Goal: Task Accomplishment & Management: Manage account settings

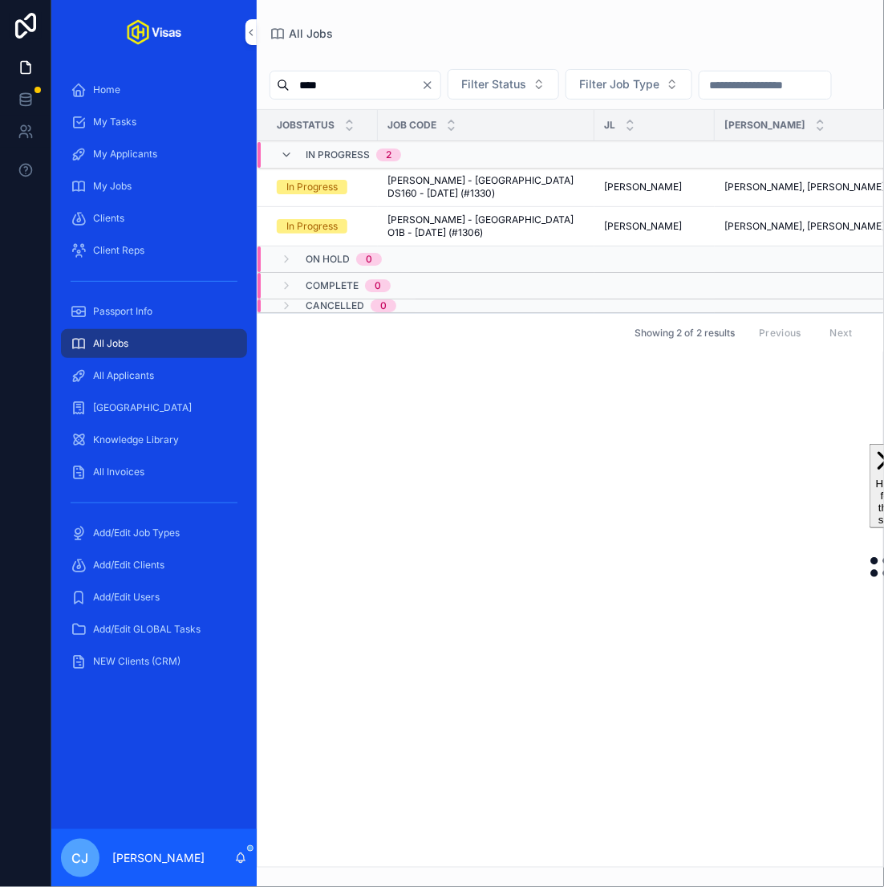
type input "****"
click at [546, 227] on span "Cameron Gower Poole - USA O1B - Aug/25 (#1306)" at bounding box center [486, 226] width 197 height 26
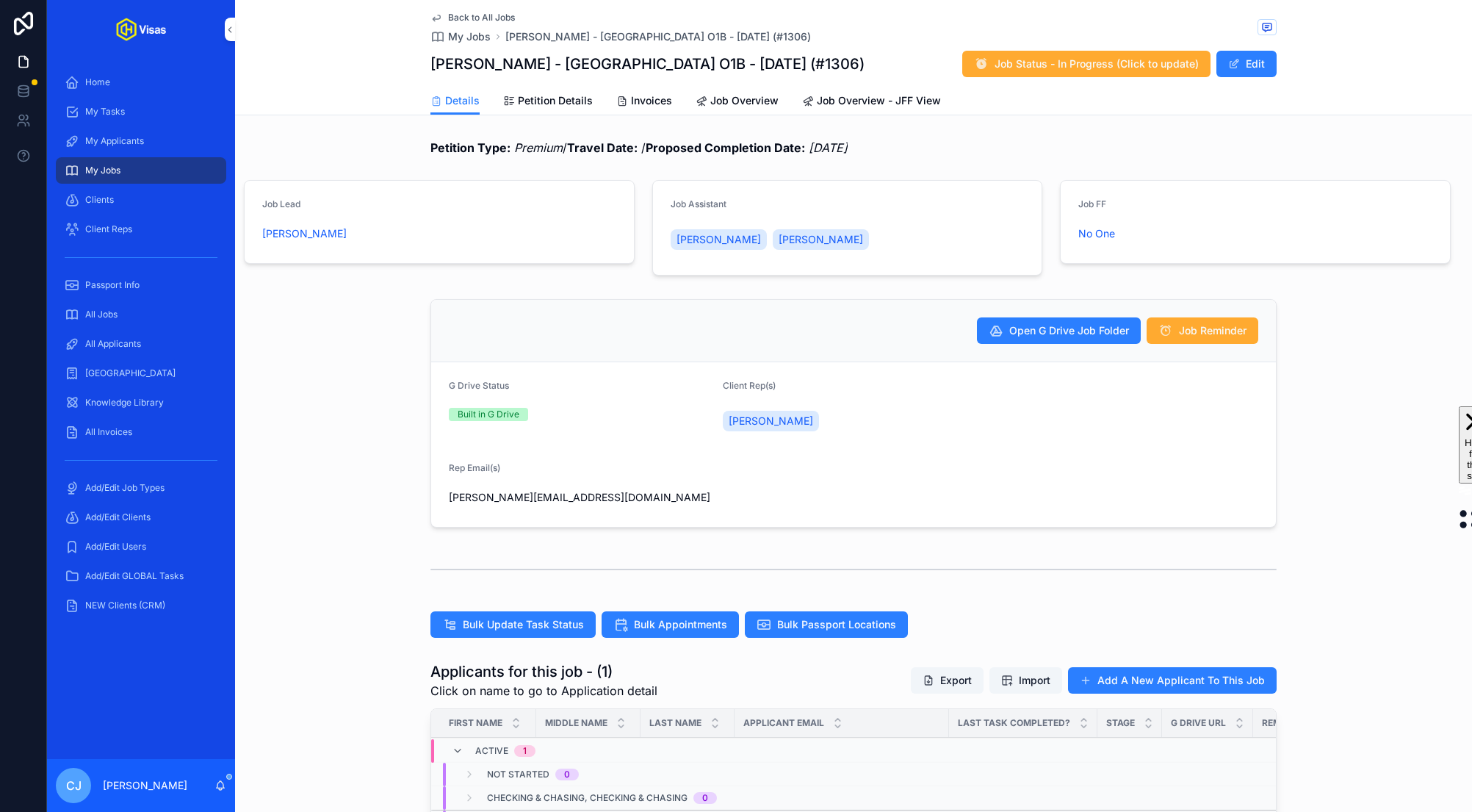
click at [548, 95] on span "Petition Details" at bounding box center [556, 101] width 75 height 15
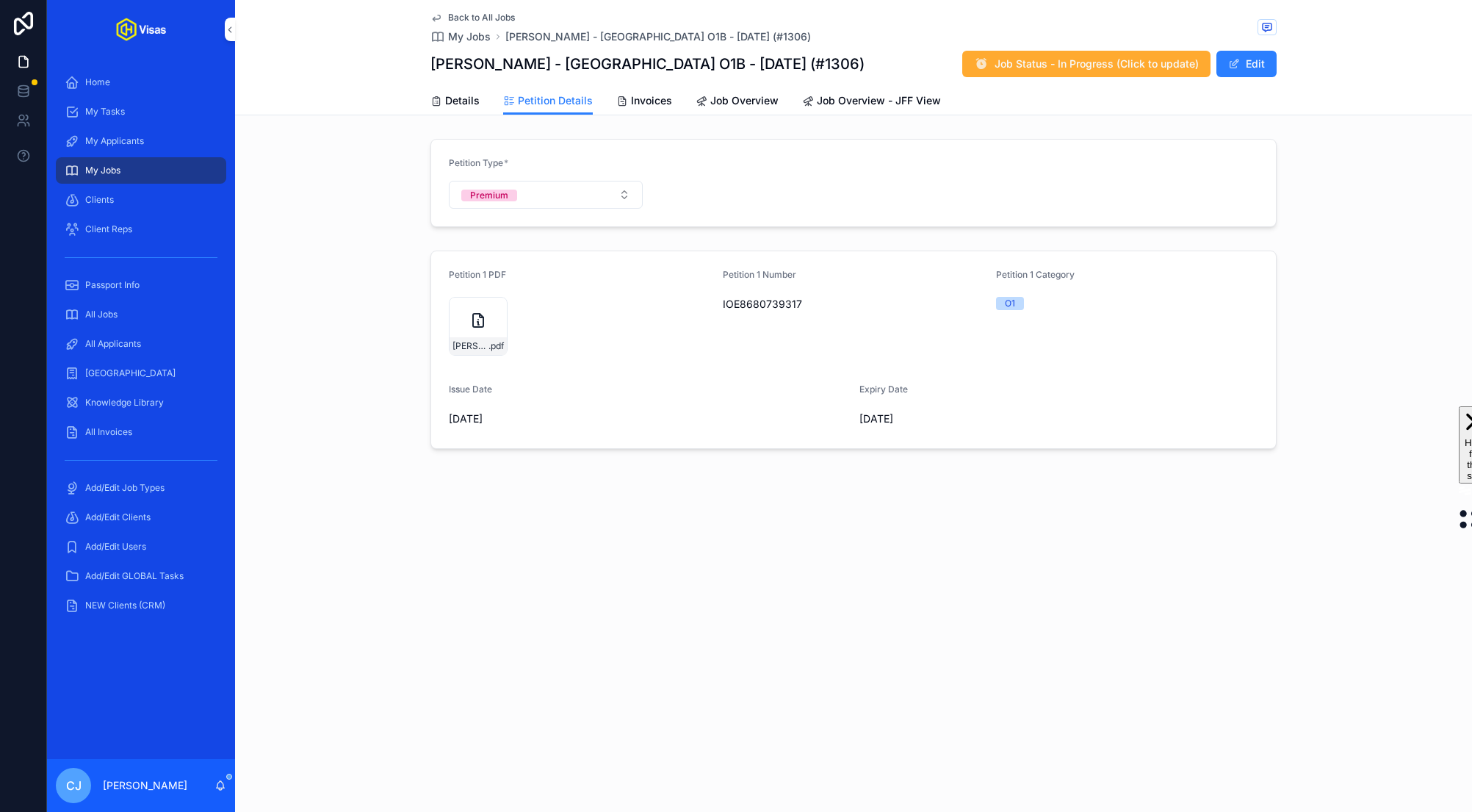
click at [808, 58] on button "Edit" at bounding box center [1247, 63] width 60 height 27
click at [0, 0] on icon "scrollable content" at bounding box center [0, 0] width 0 height 0
click at [509, 279] on icon "scrollable content" at bounding box center [511, 276] width 12 height 12
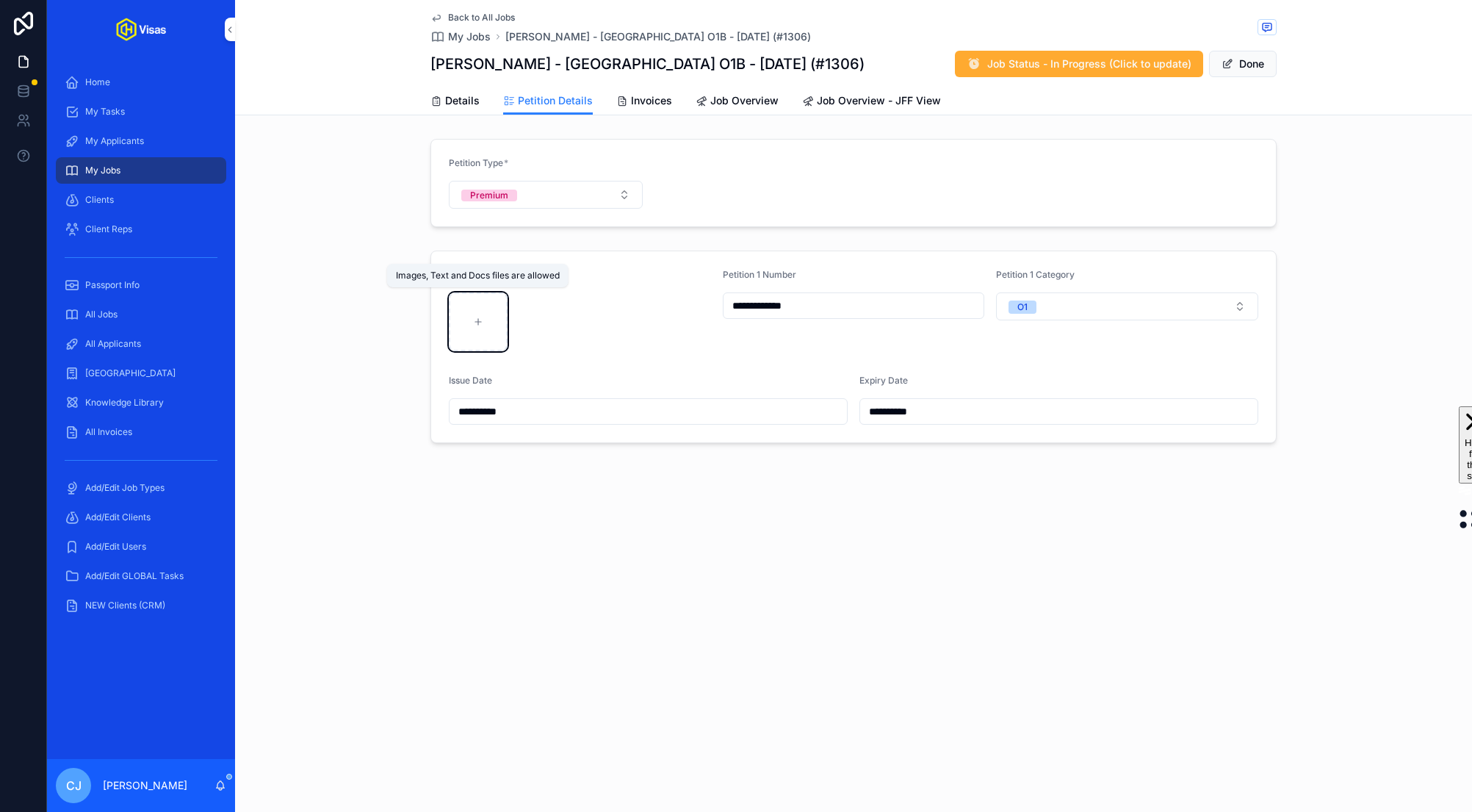
click at [470, 321] on div "scrollable content" at bounding box center [478, 321] width 59 height 59
type input "**********"
click at [808, 72] on button "Done" at bounding box center [1243, 63] width 68 height 27
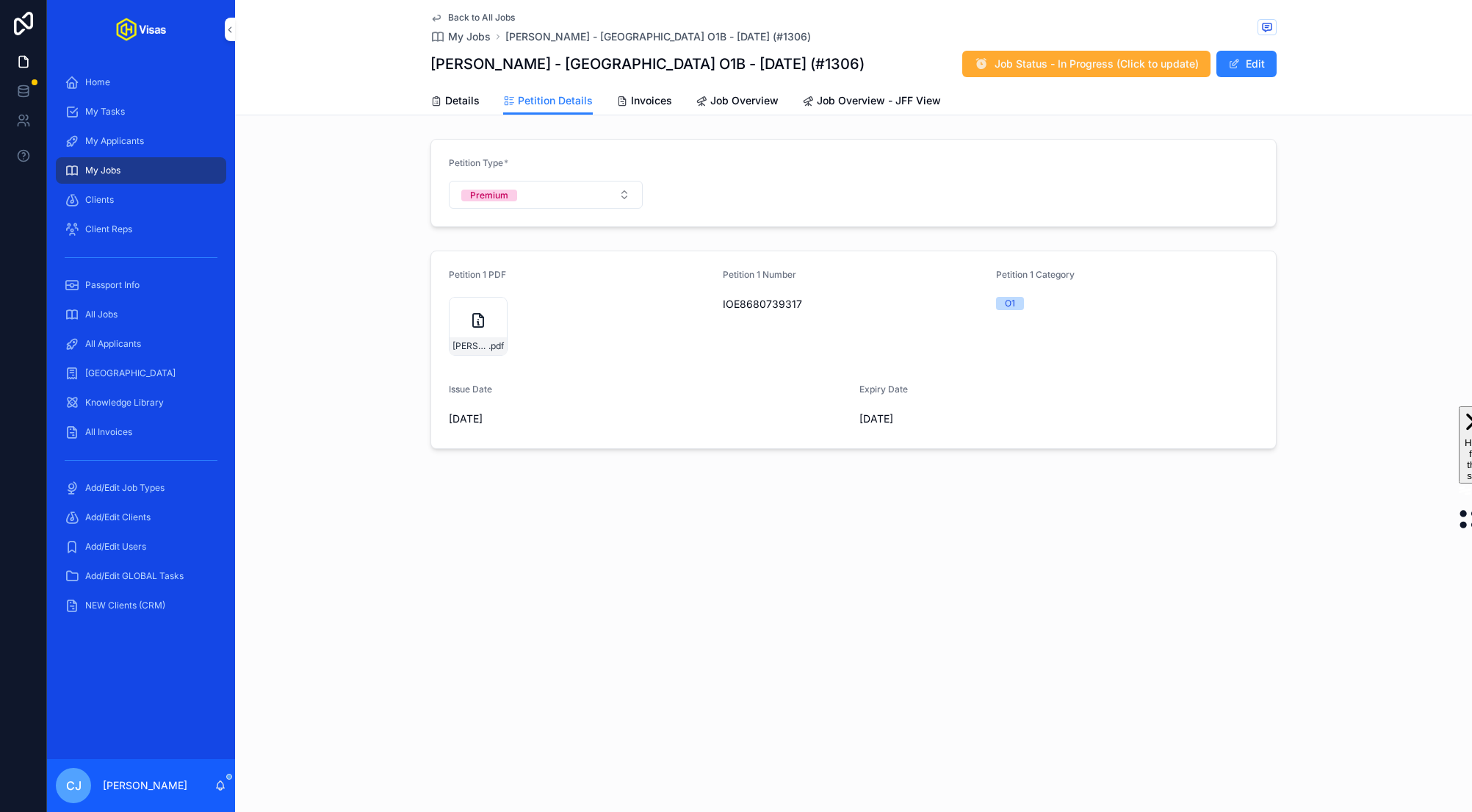
click at [808, 58] on span "scrollable content" at bounding box center [1233, 63] width 12 height 12
click at [0, 0] on icon "scrollable content" at bounding box center [0, 0] width 0 height 0
click at [510, 276] on icon "scrollable content" at bounding box center [511, 276] width 12 height 12
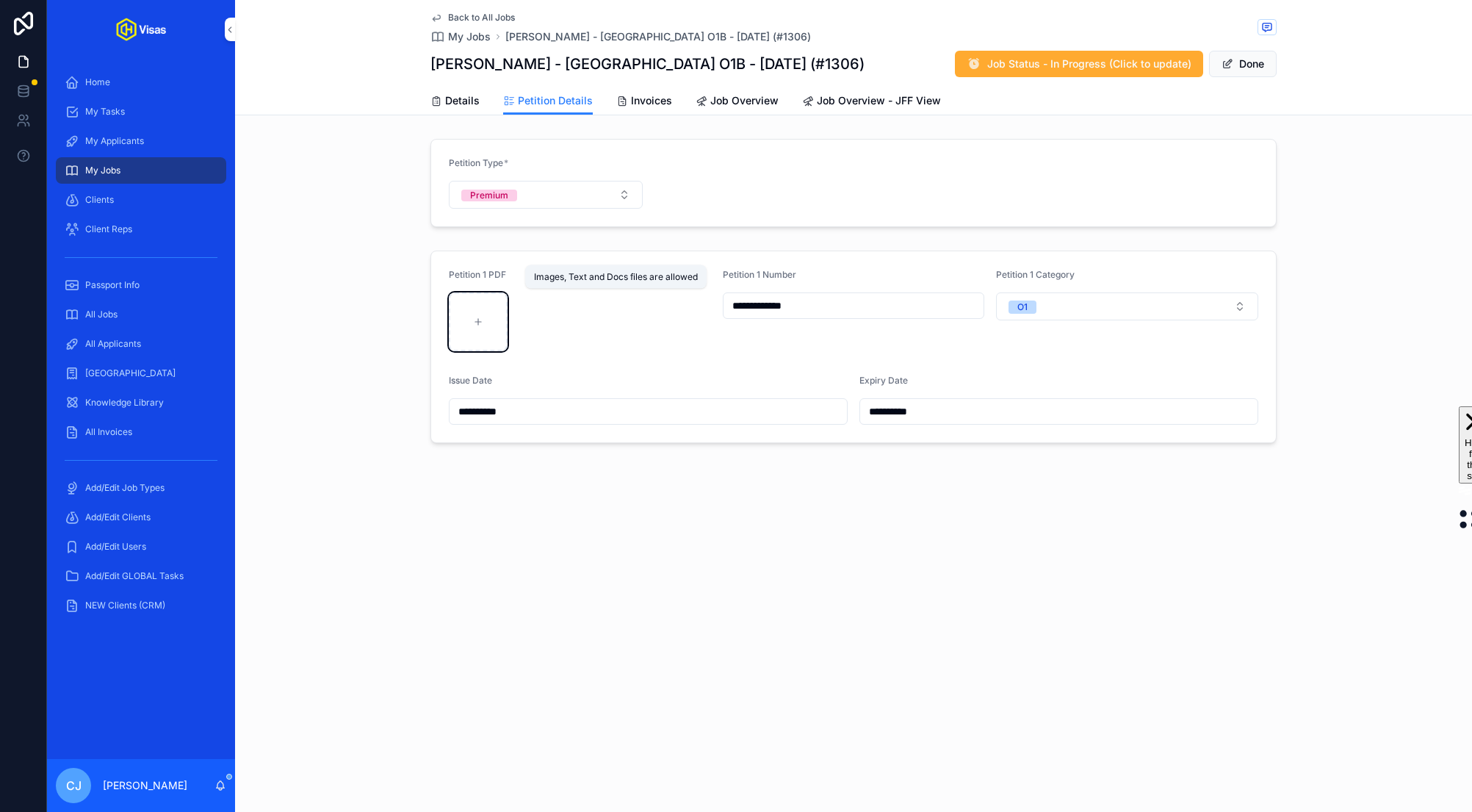
click at [468, 321] on div "scrollable content" at bounding box center [478, 321] width 59 height 59
type input "**********"
click at [473, 324] on icon "scrollable content" at bounding box center [478, 321] width 10 height 10
type input "**********"
click at [808, 72] on button "Done" at bounding box center [1243, 63] width 68 height 27
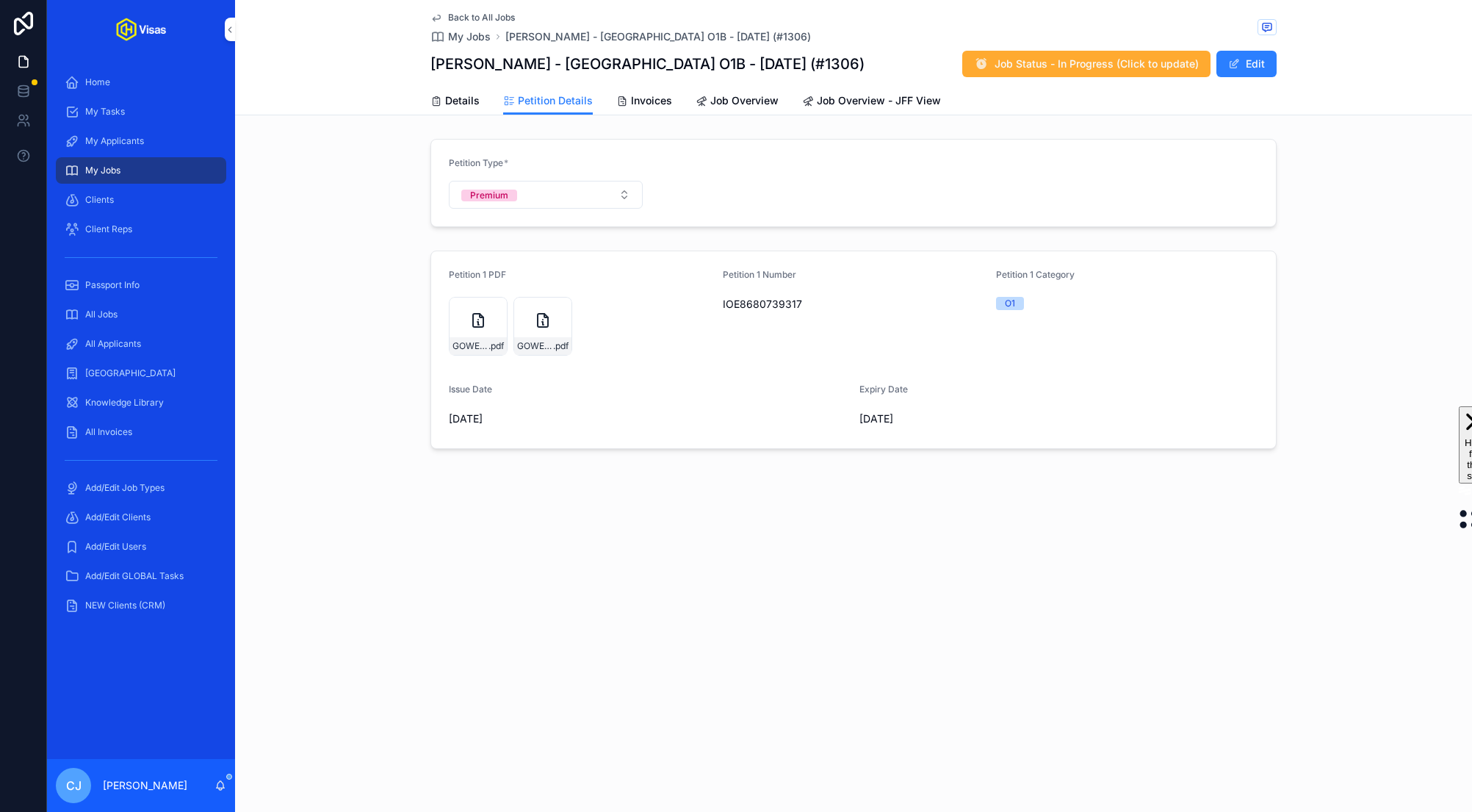
click at [808, 72] on button "Edit" at bounding box center [1247, 63] width 60 height 27
click at [0, 0] on icon "scrollable content" at bounding box center [0, 0] width 0 height 0
click at [576, 273] on icon "scrollable content" at bounding box center [576, 276] width 12 height 12
click at [808, 67] on span "scrollable content" at bounding box center [1227, 63] width 12 height 12
click at [451, 97] on span "Details" at bounding box center [462, 101] width 35 height 15
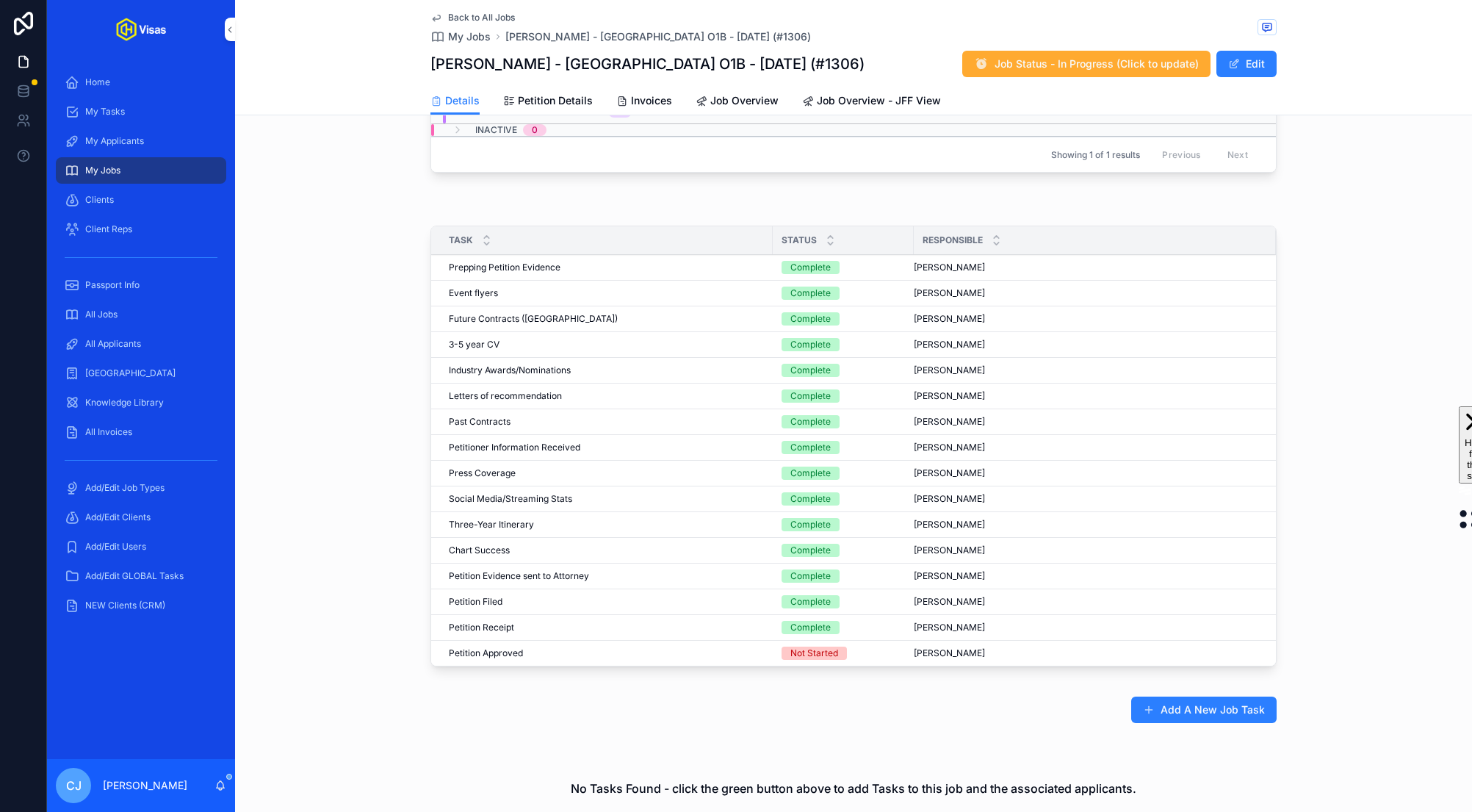
scroll to position [681, 0]
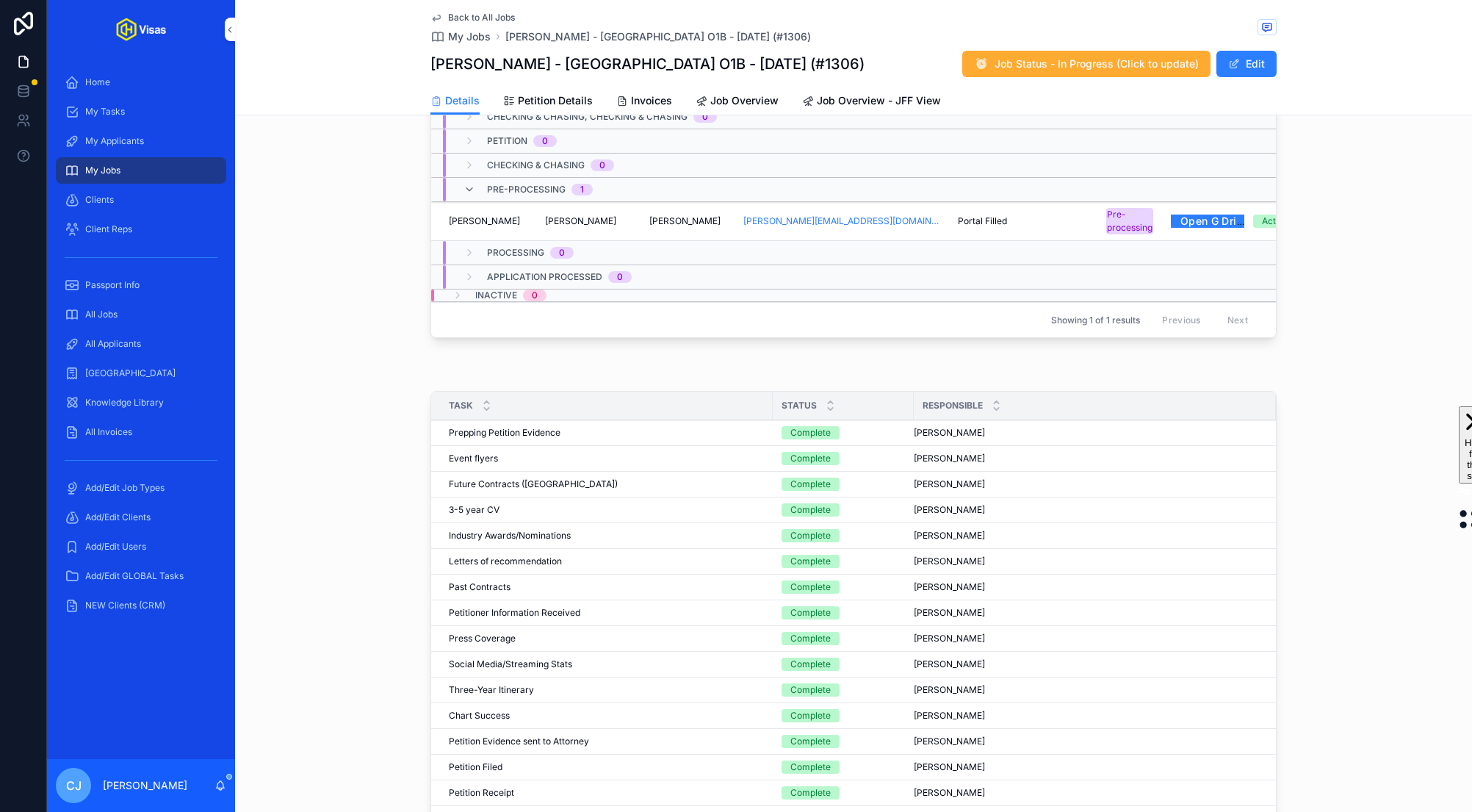
click at [654, 221] on span "Poole" at bounding box center [685, 221] width 71 height 12
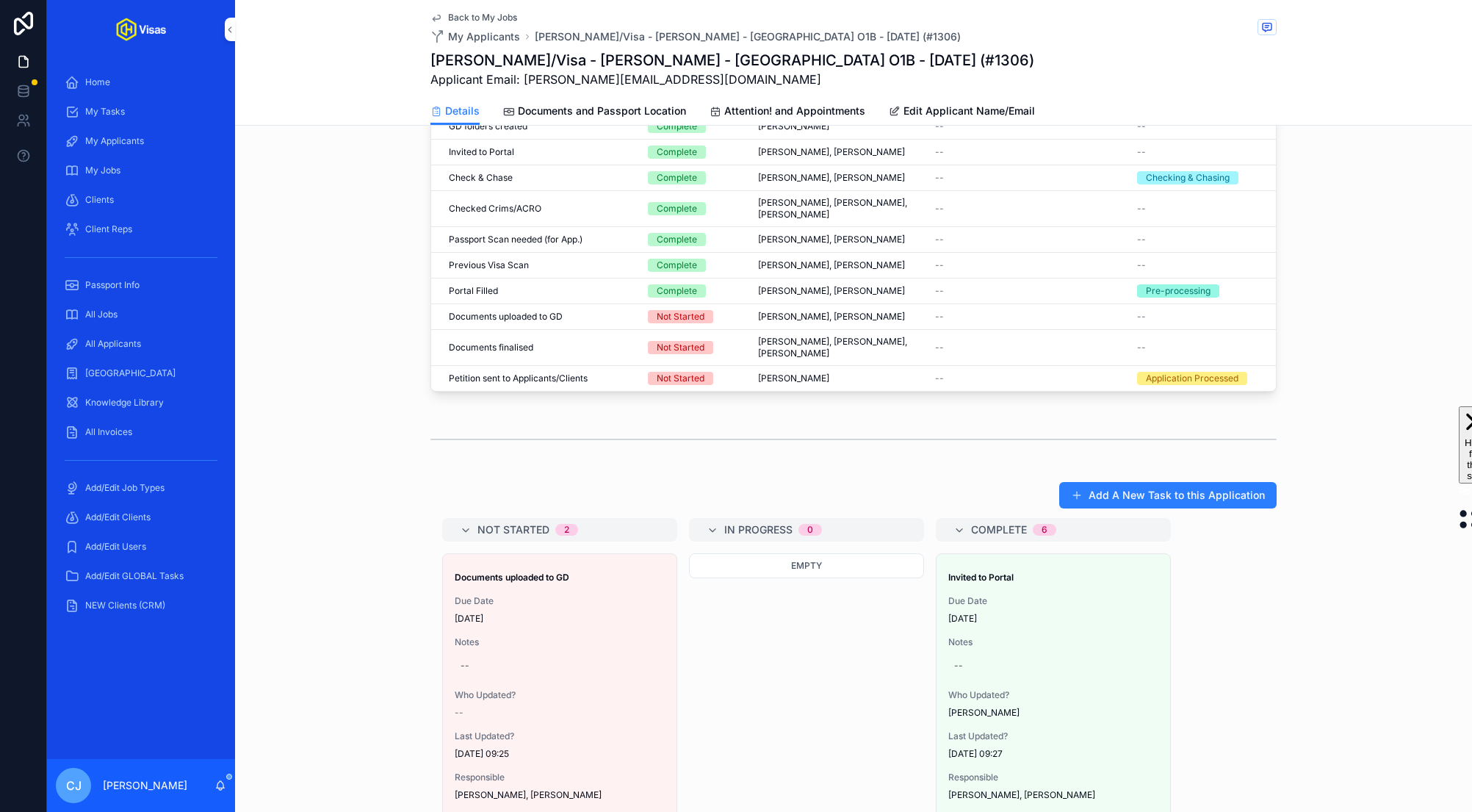
scroll to position [589, 0]
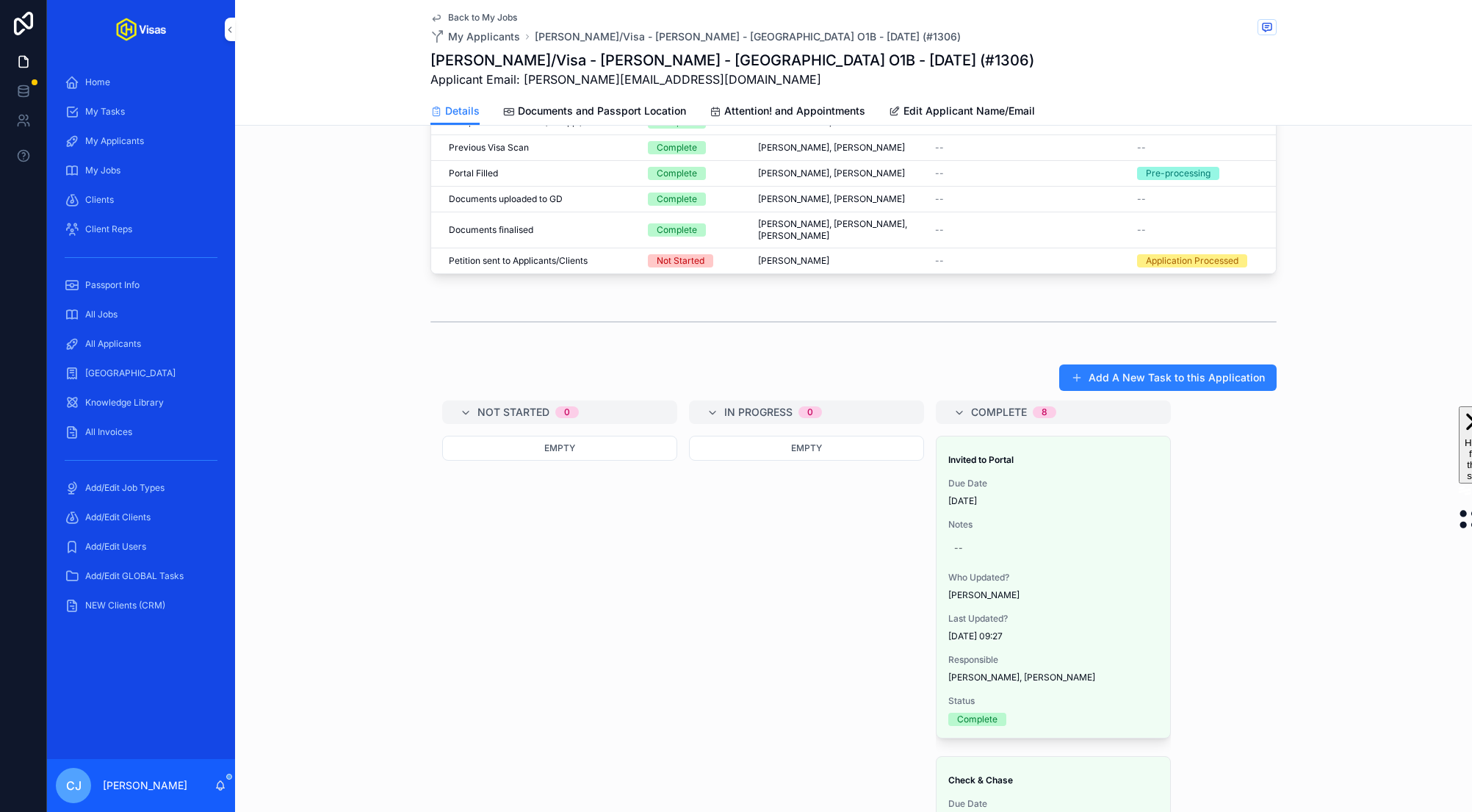
click at [0, 0] on span "Complete all tasks above!" at bounding box center [0, 0] width 0 height 0
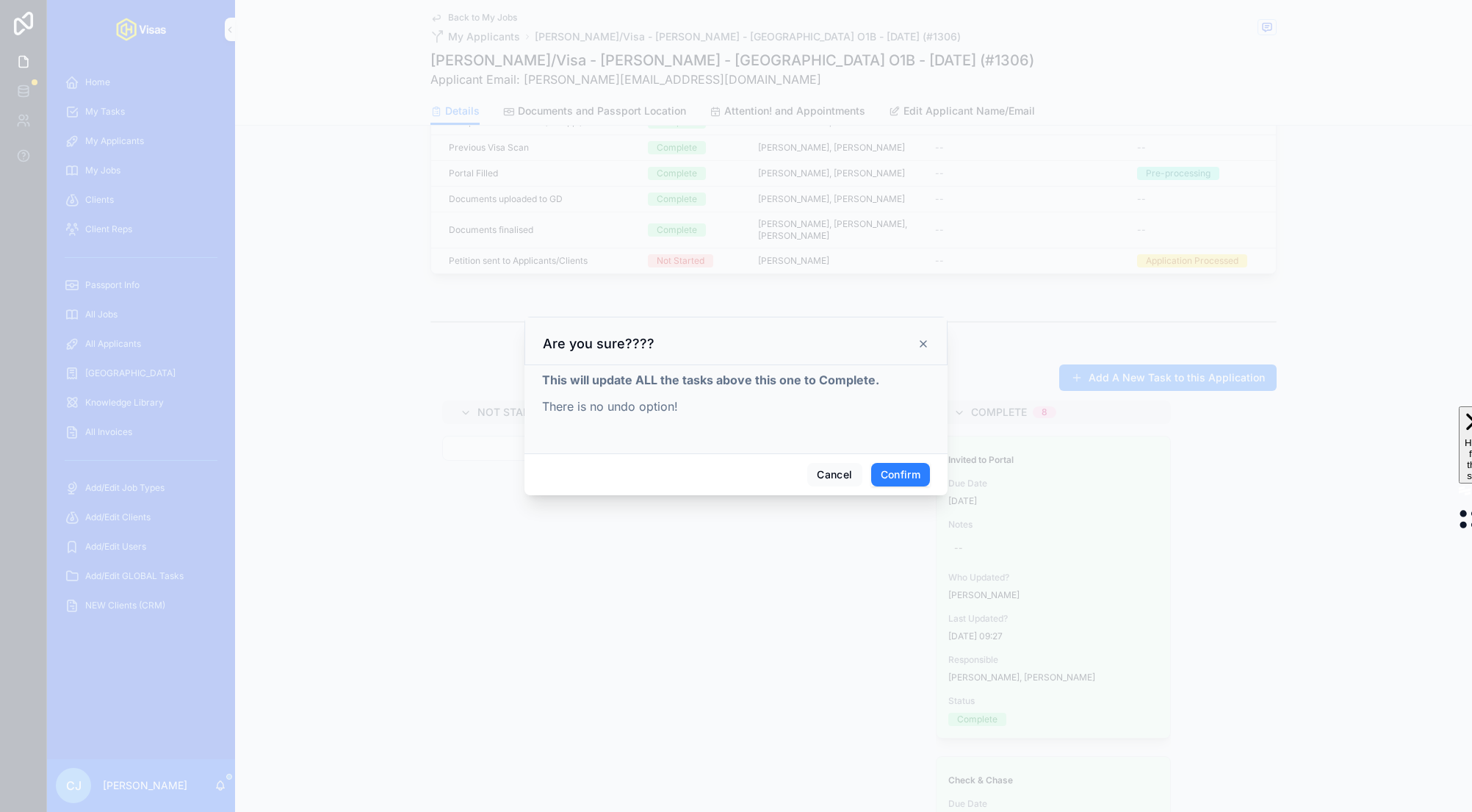
click at [904, 473] on button "Confirm" at bounding box center [901, 474] width 59 height 24
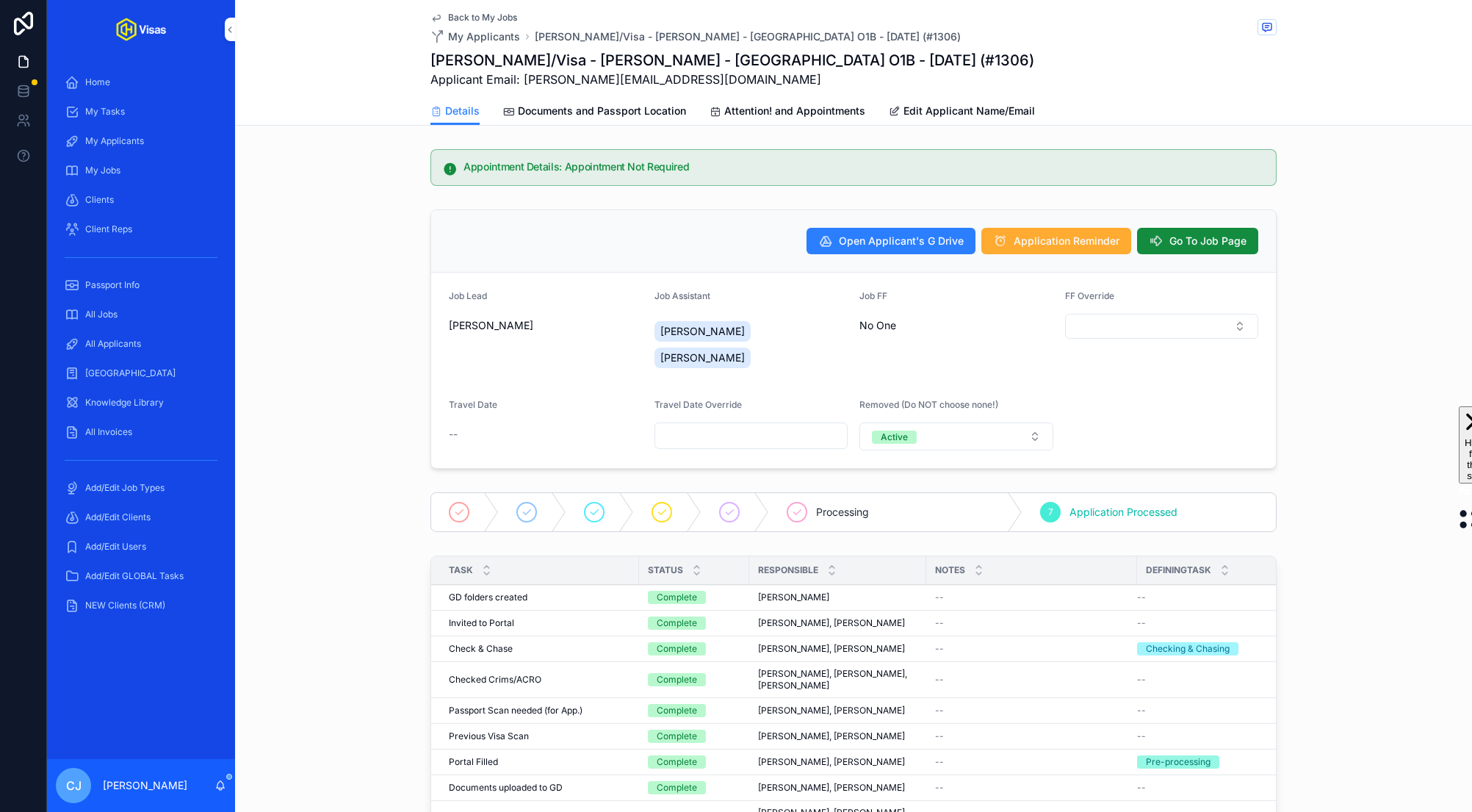
click at [1196, 240] on span "Go To Job Page" at bounding box center [1207, 241] width 77 height 15
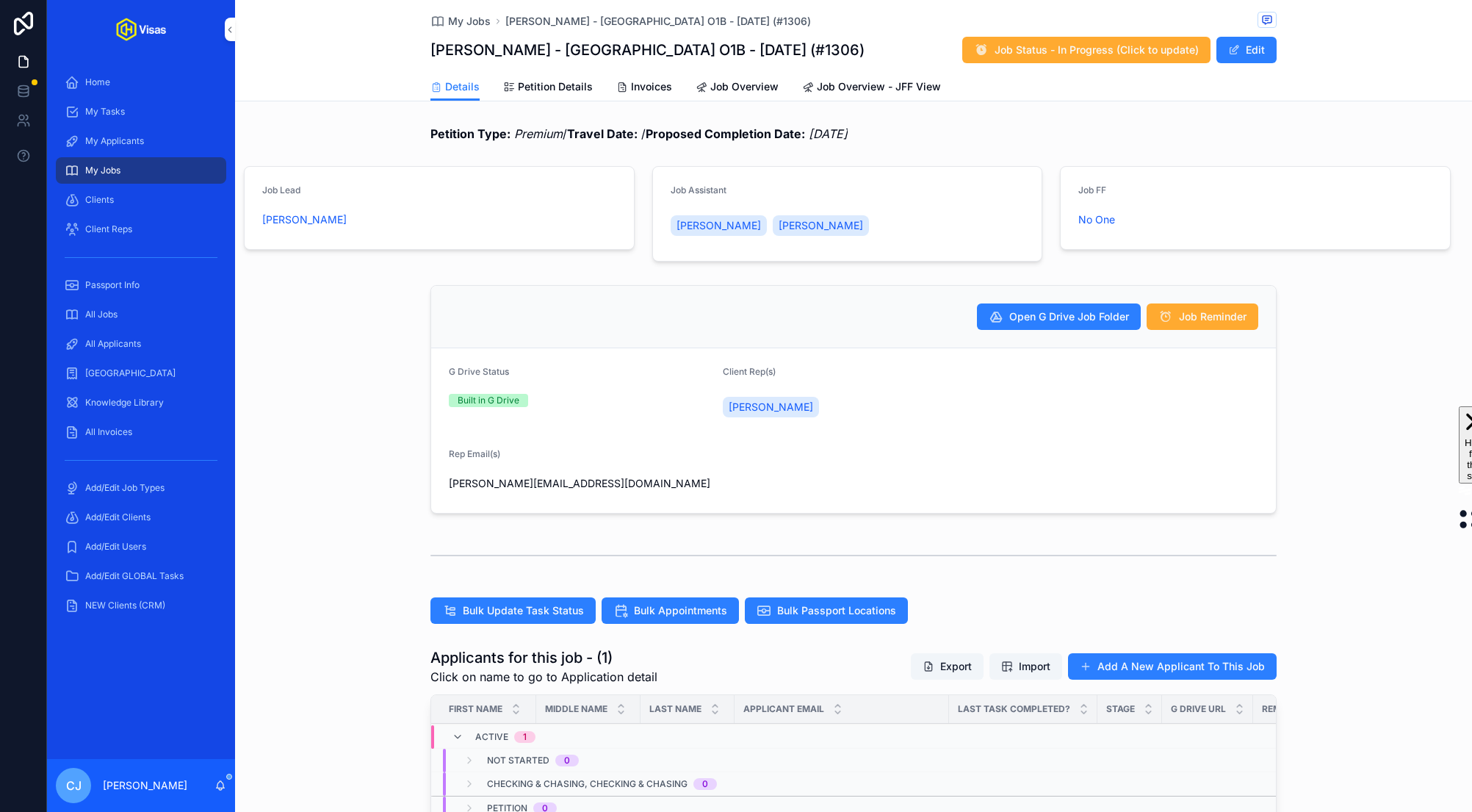
click at [762, 47] on h1 "Cameron Gower Poole - USA O1B - Aug/25 (#1306)" at bounding box center [647, 49] width 434 height 20
copy h1 "1306"
click at [1069, 51] on span "Job Status - In Progress (Click to update)" at bounding box center [1096, 50] width 204 height 15
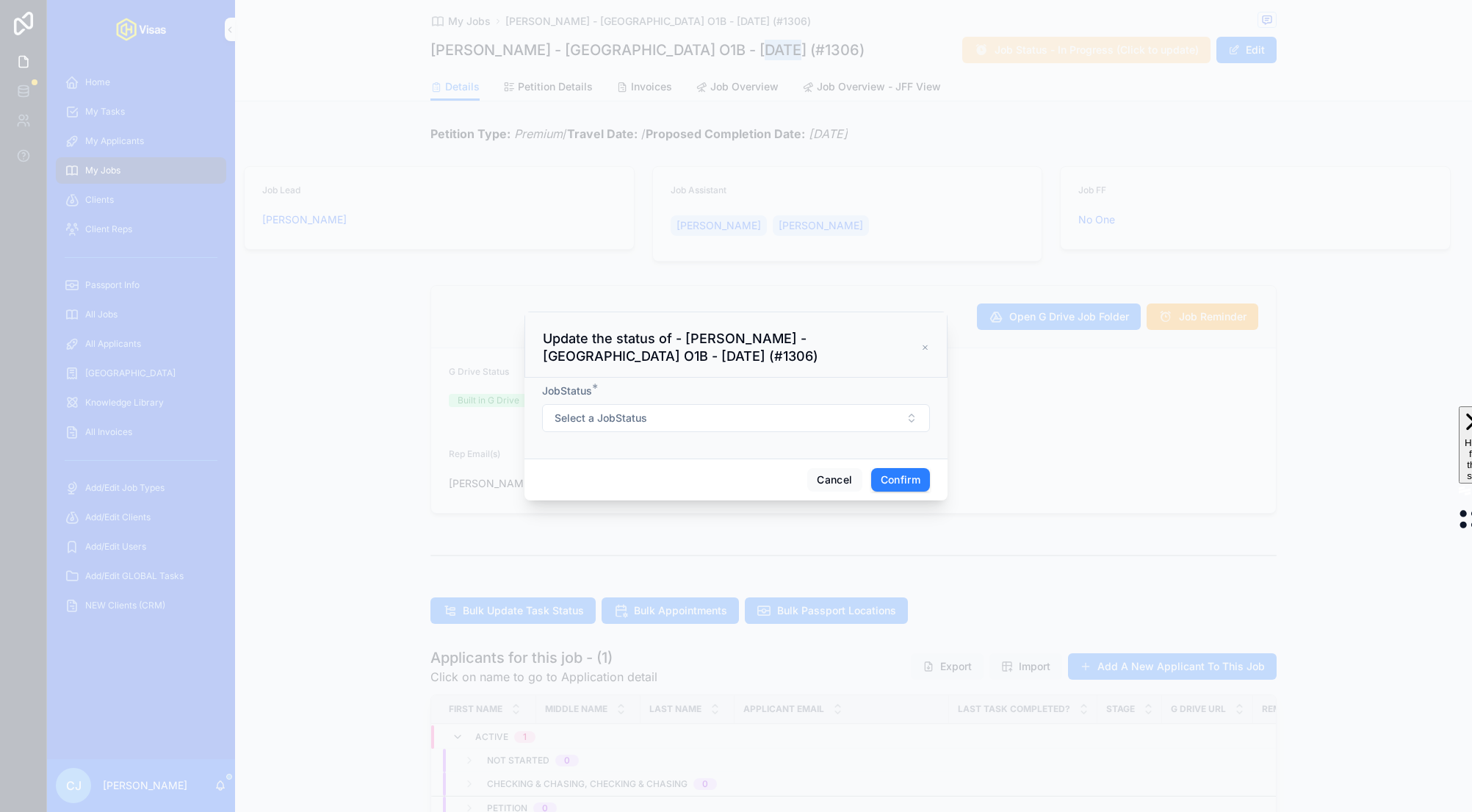
click at [657, 426] on button "Select a JobStatus" at bounding box center [736, 417] width 388 height 27
click at [659, 497] on div "Complete" at bounding box center [668, 499] width 40 height 13
click at [895, 483] on button "Confirm" at bounding box center [901, 480] width 59 height 24
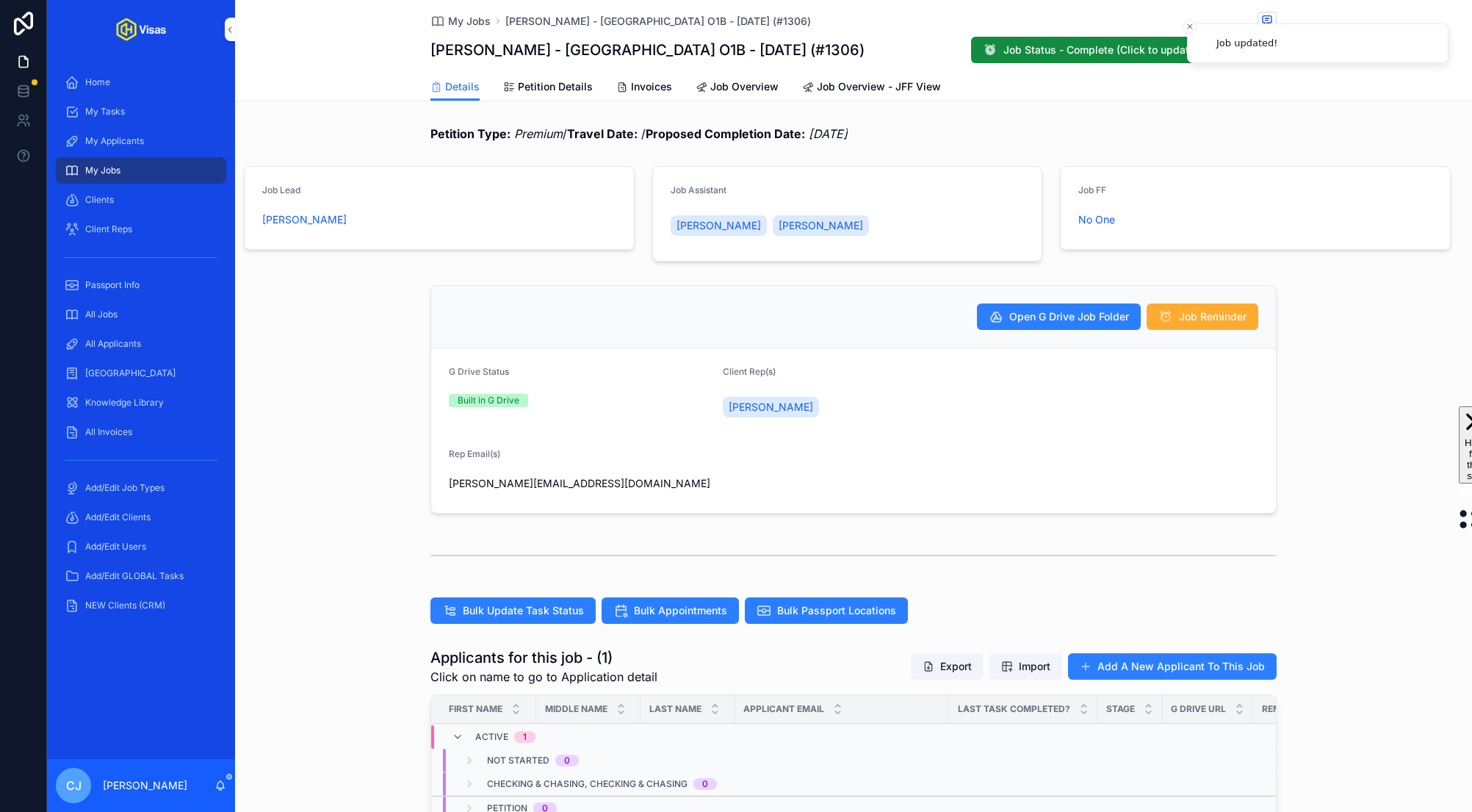
click at [124, 319] on div "All Jobs" at bounding box center [141, 315] width 153 height 24
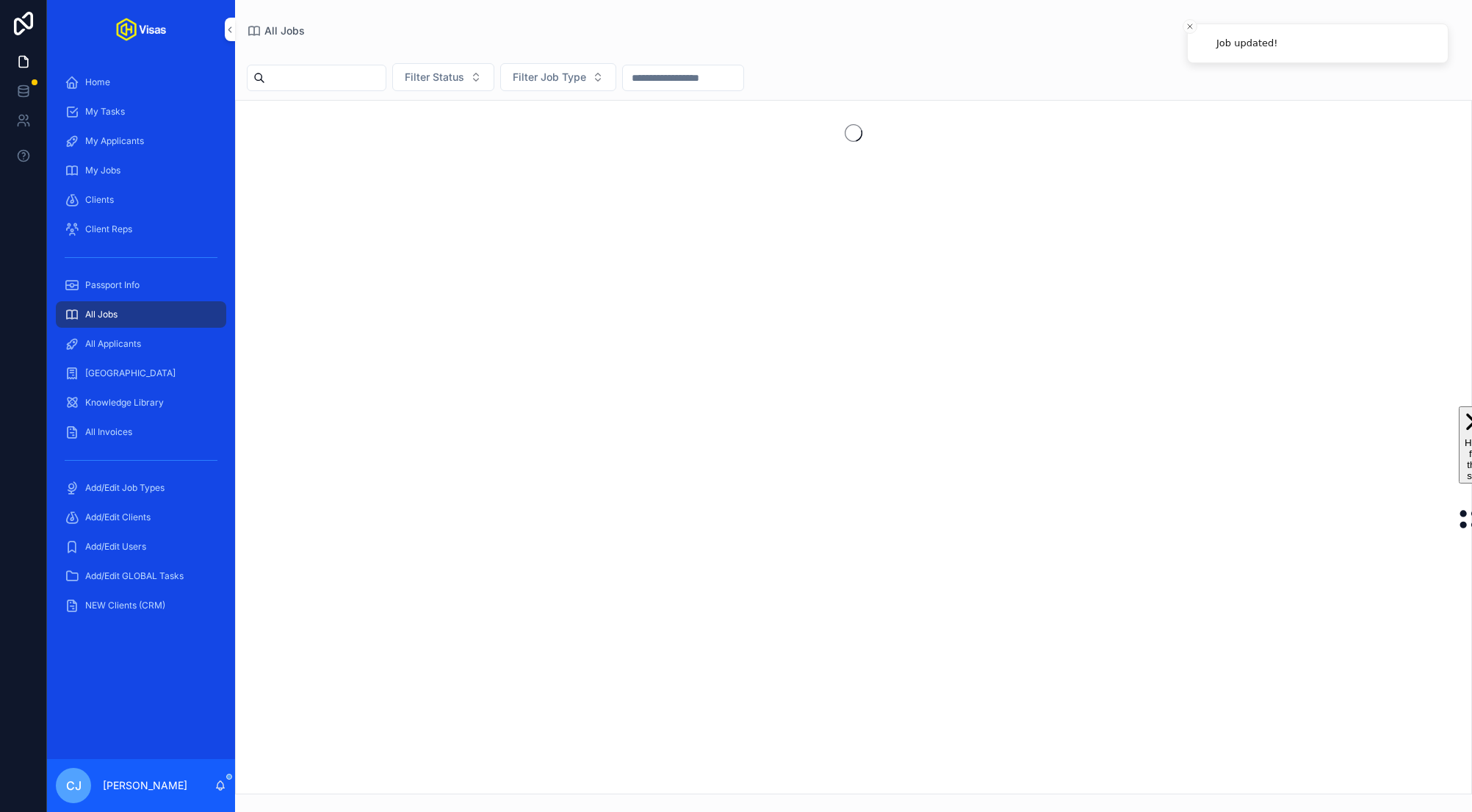
click at [338, 80] on input "scrollable content" at bounding box center [326, 78] width 121 height 20
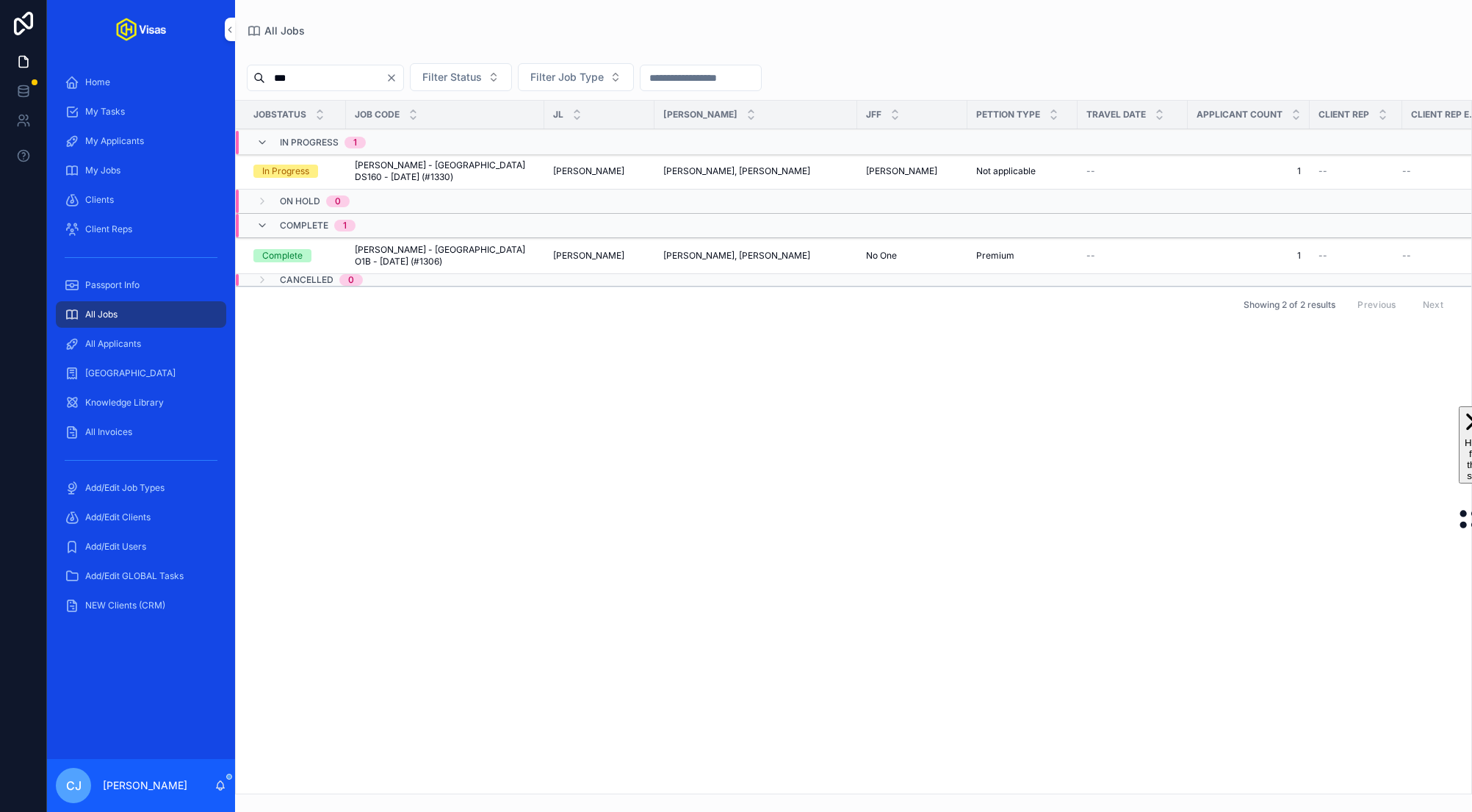
type input "***"
click at [432, 177] on span "Cameron Gower Poole - USA DS160 - Sep/25 (#1330)" at bounding box center [445, 171] width 180 height 24
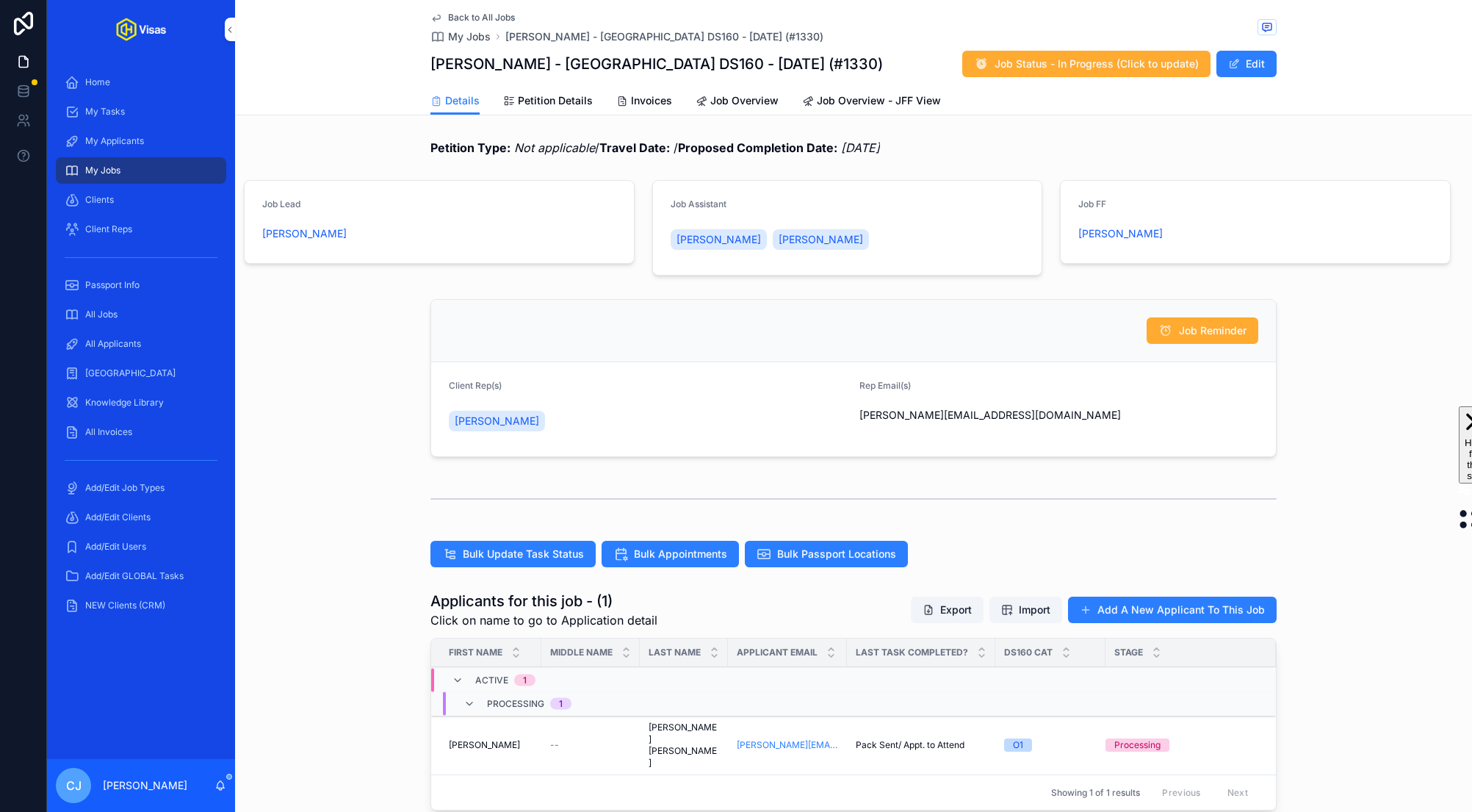
click at [552, 104] on span "Petition Details" at bounding box center [556, 101] width 75 height 15
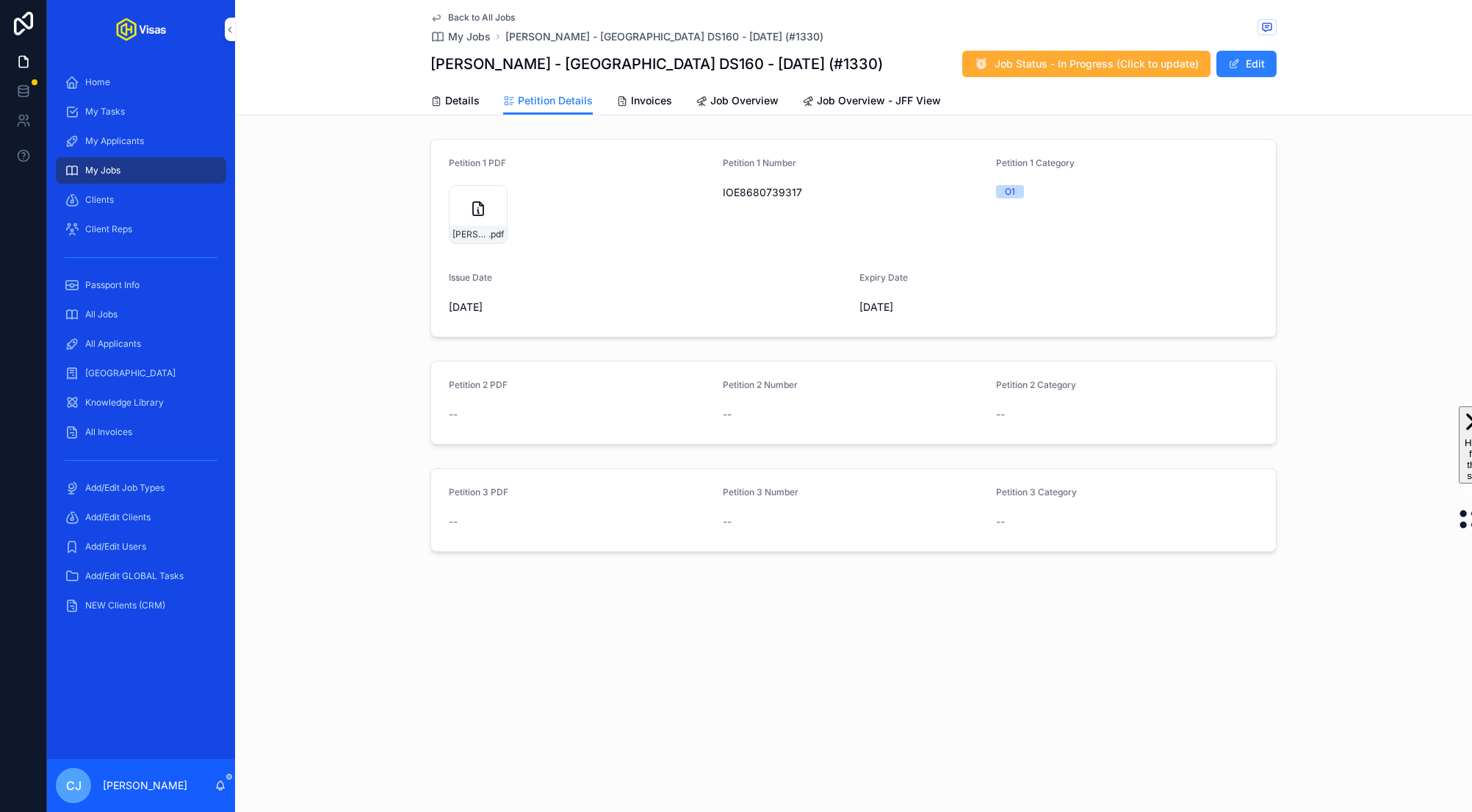
click at [1254, 60] on button "Edit" at bounding box center [1247, 63] width 60 height 27
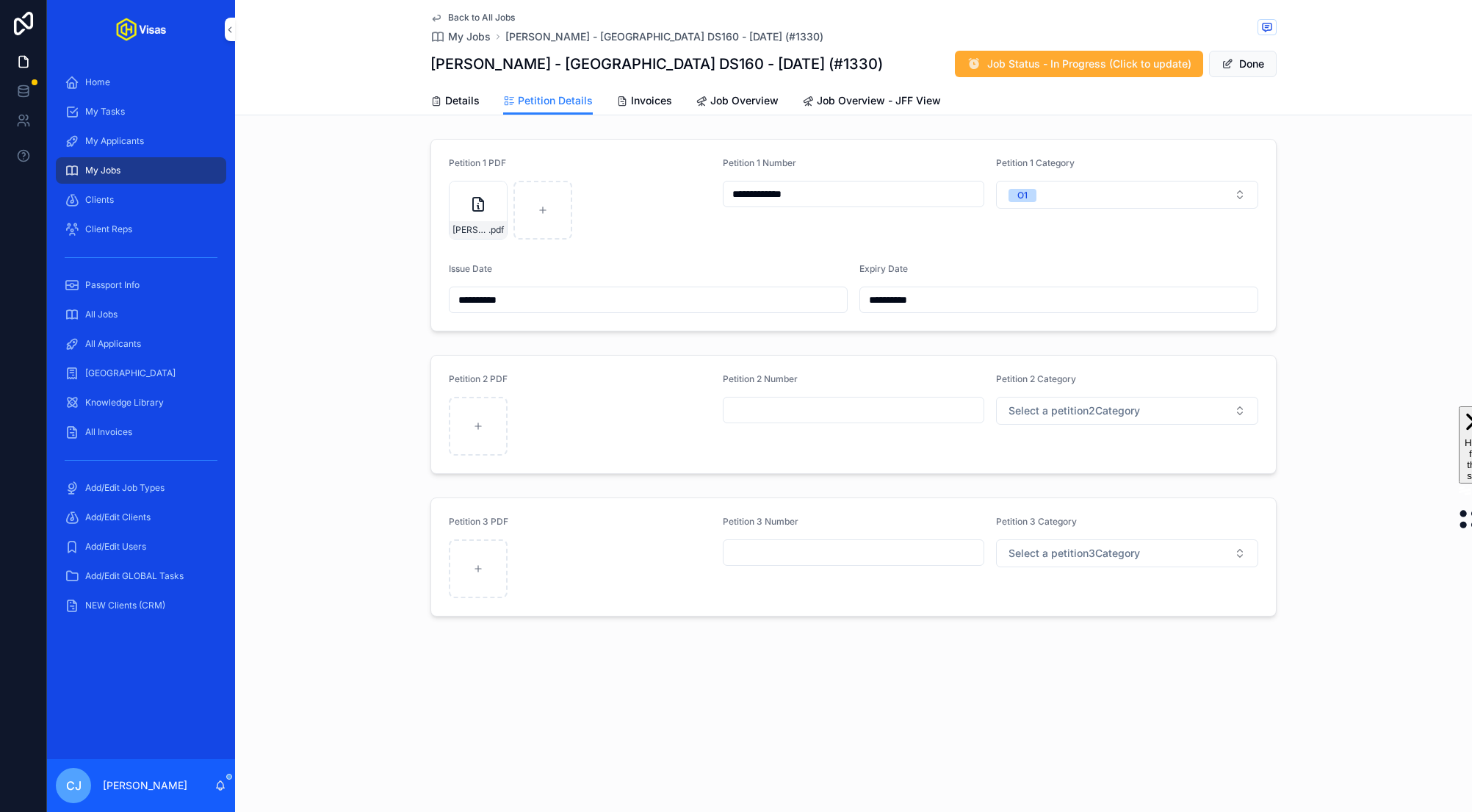
click at [0, 0] on icon "scrollable content" at bounding box center [0, 0] width 0 height 0
click at [509, 165] on icon "scrollable content" at bounding box center [511, 165] width 12 height 12
click at [476, 217] on div "scrollable content" at bounding box center [478, 210] width 59 height 59
type input "**********"
click at [1235, 65] on button "Done" at bounding box center [1243, 63] width 68 height 27
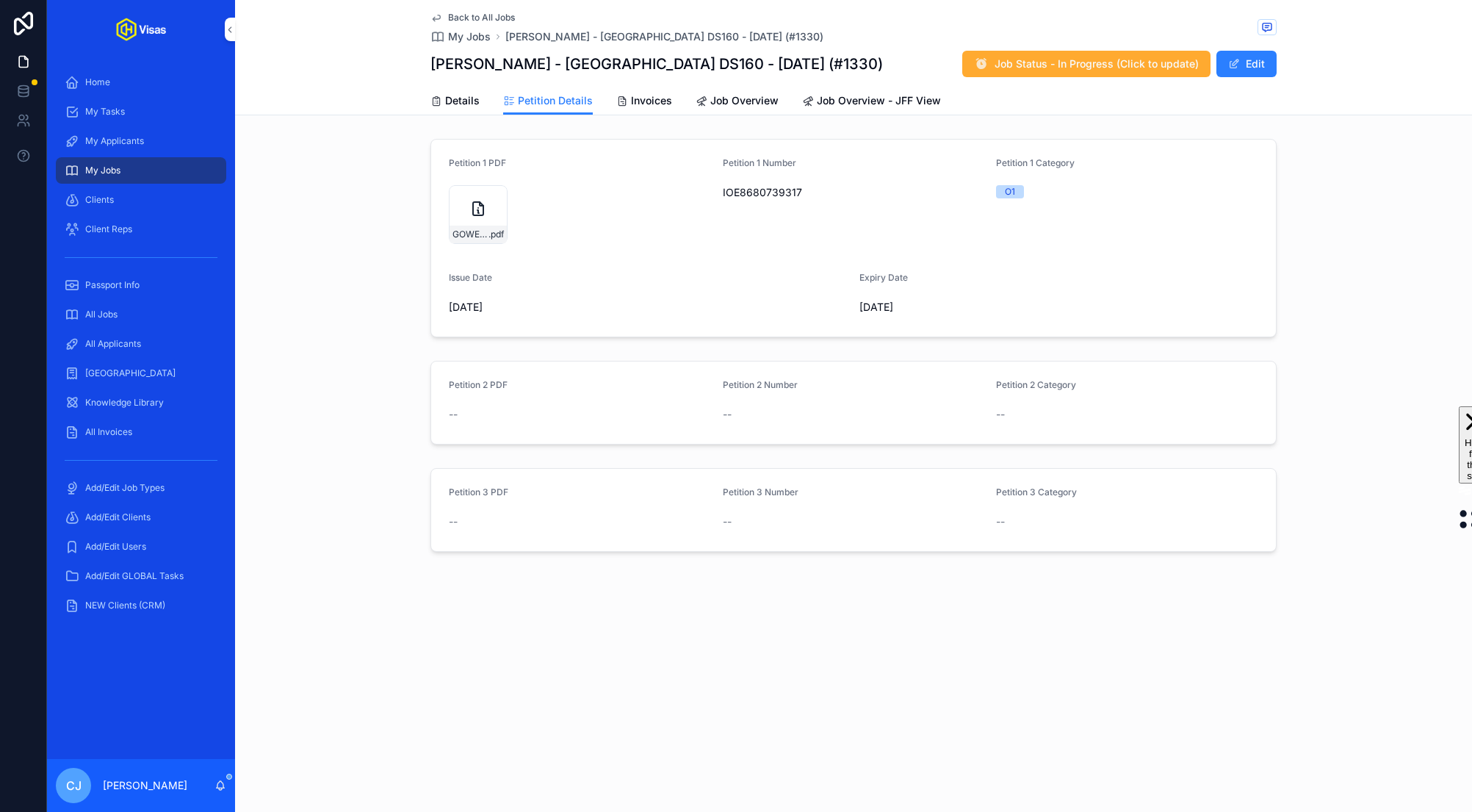
click at [455, 103] on span "Details" at bounding box center [462, 101] width 35 height 15
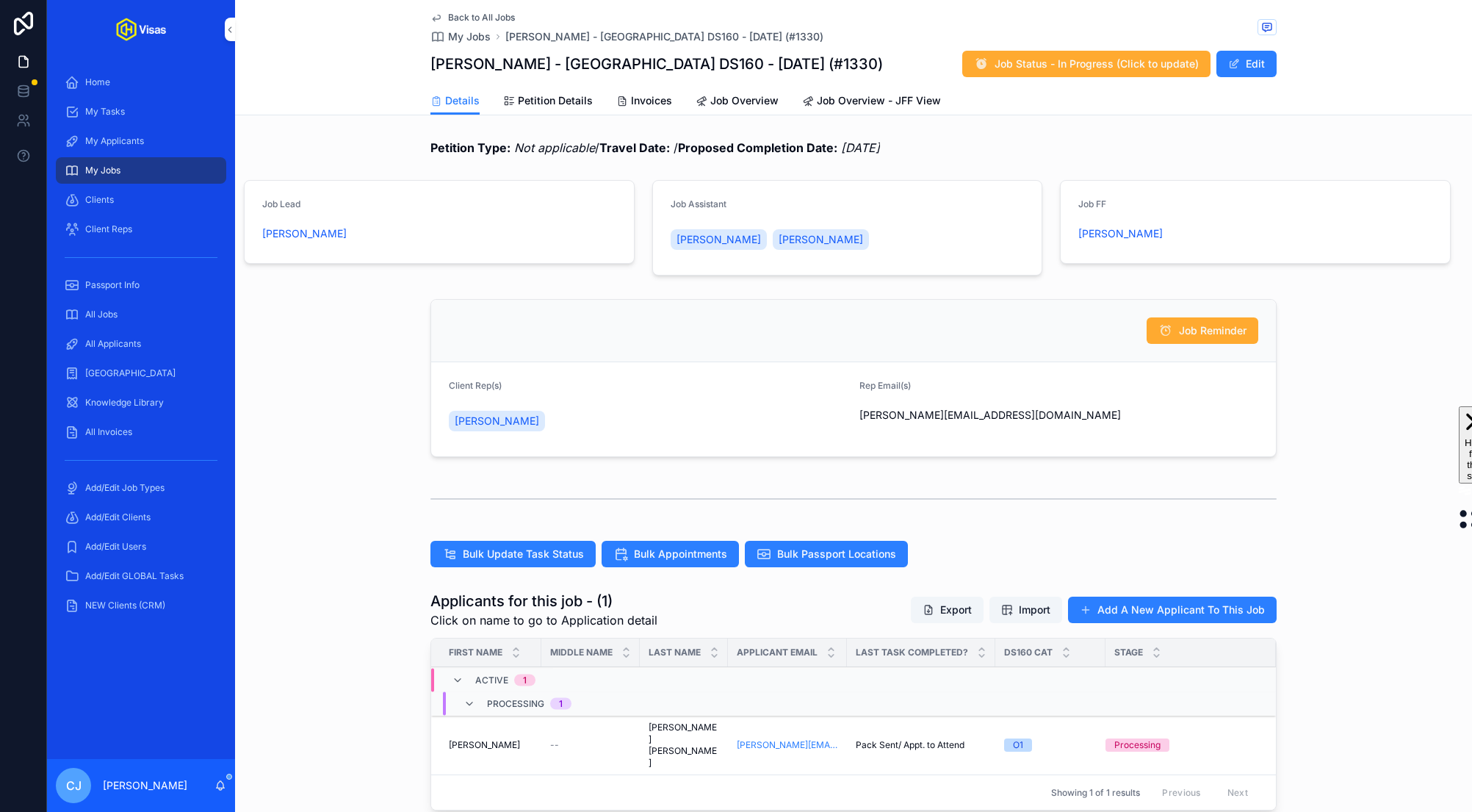
scroll to position [287, 0]
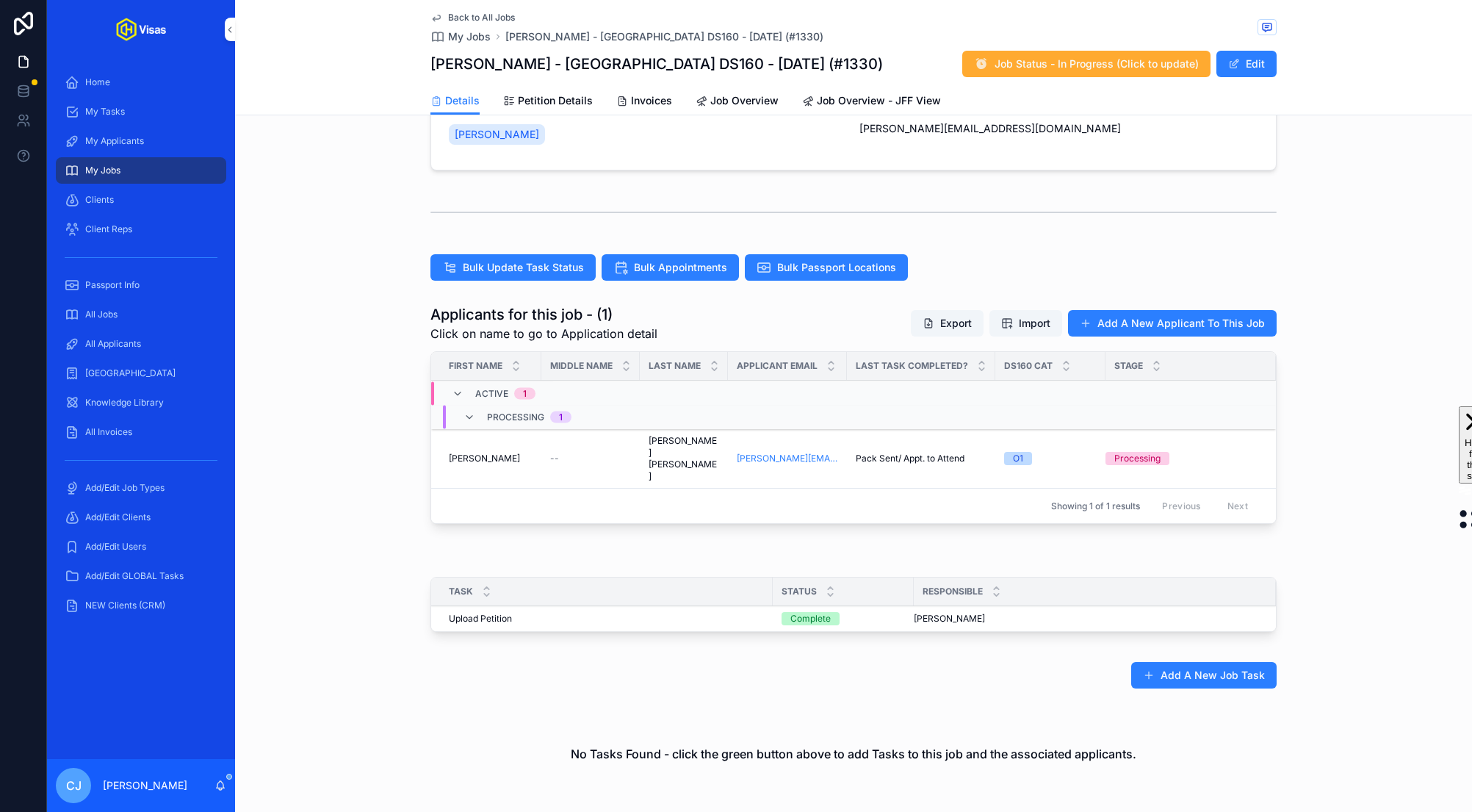
click at [659, 440] on span "Gower Poole" at bounding box center [683, 458] width 70 height 47
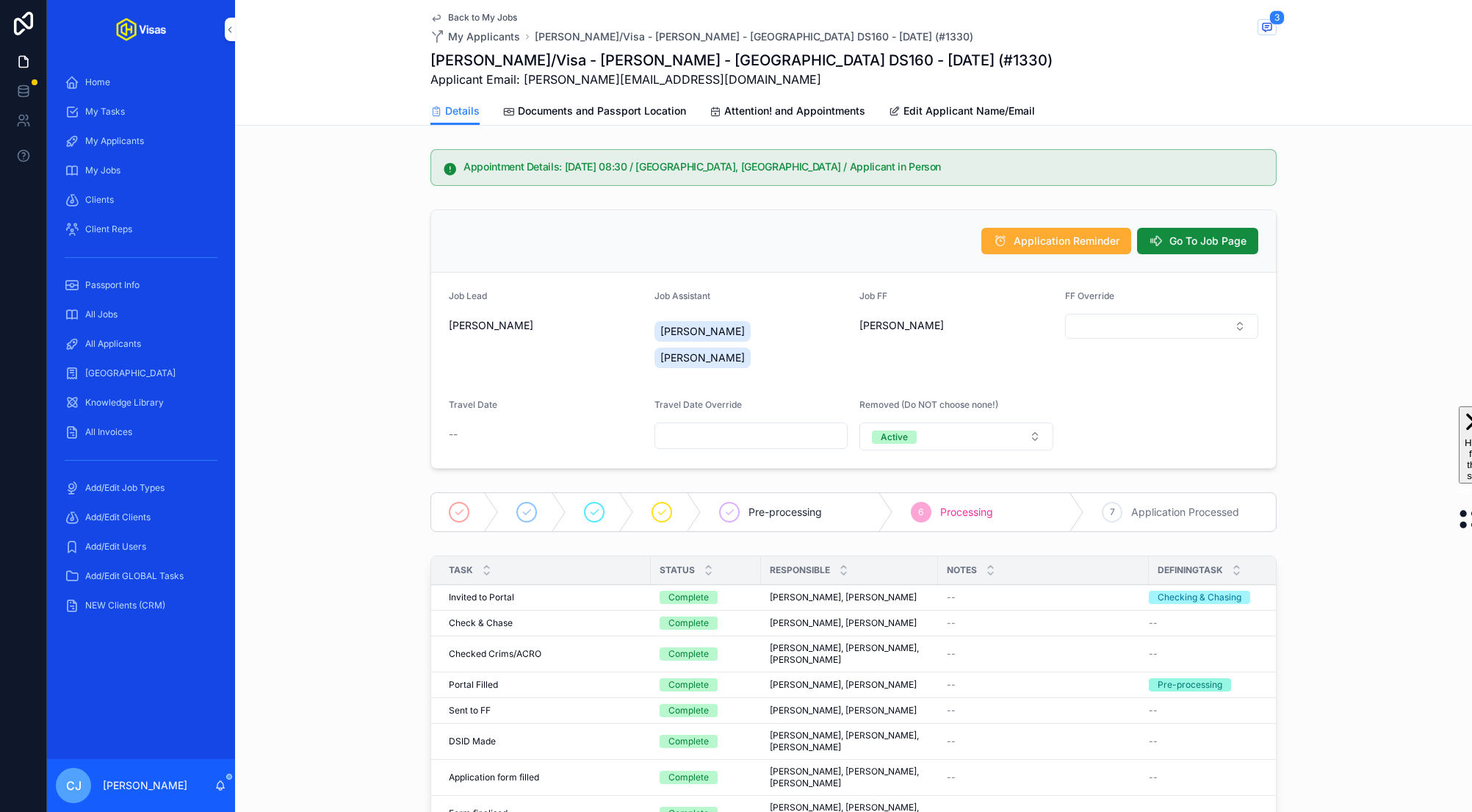
click at [149, 426] on div "All Invoices" at bounding box center [141, 432] width 153 height 24
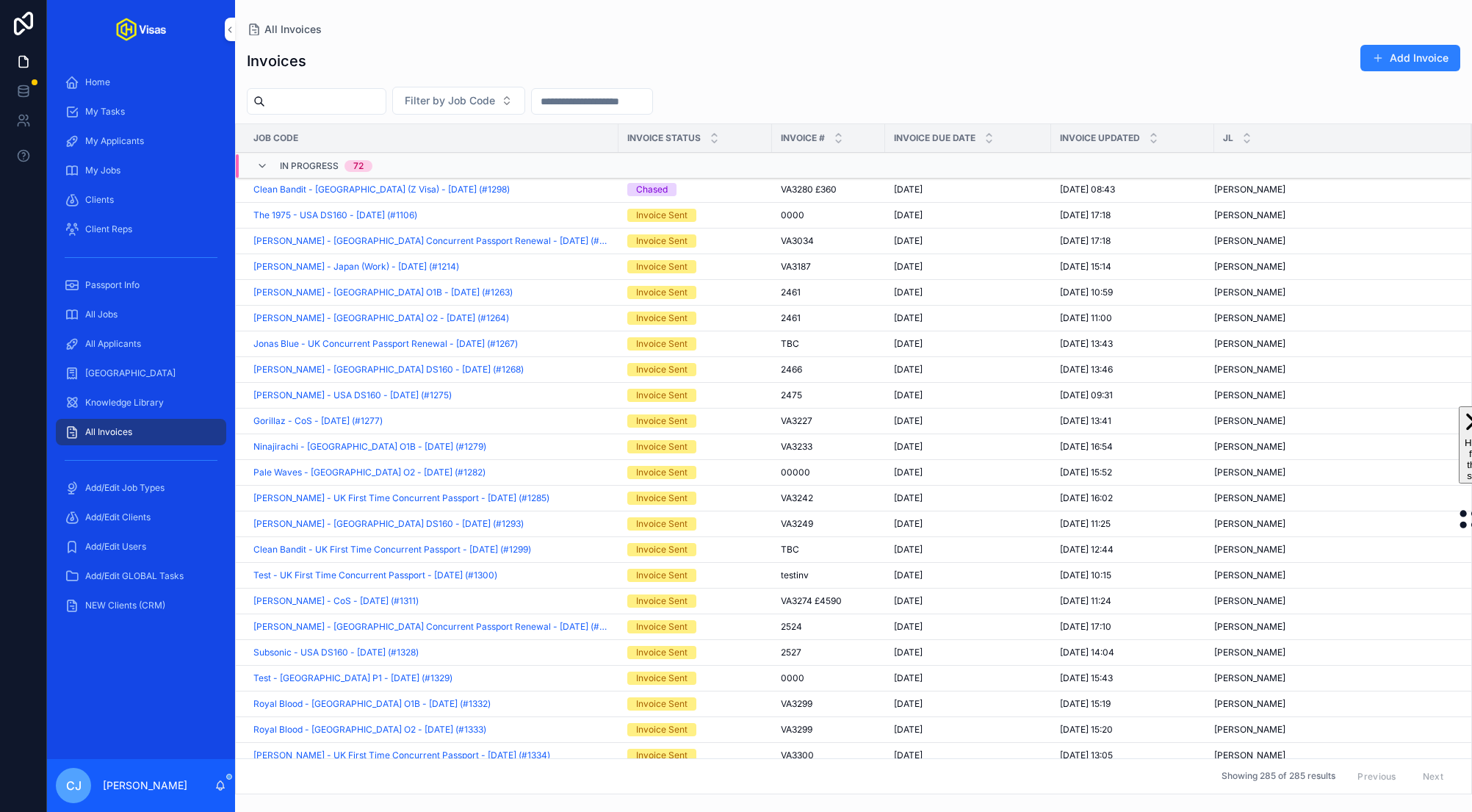
click at [320, 98] on input "scrollable content" at bounding box center [326, 101] width 121 height 20
paste input "****"
type input "*"
paste input "******"
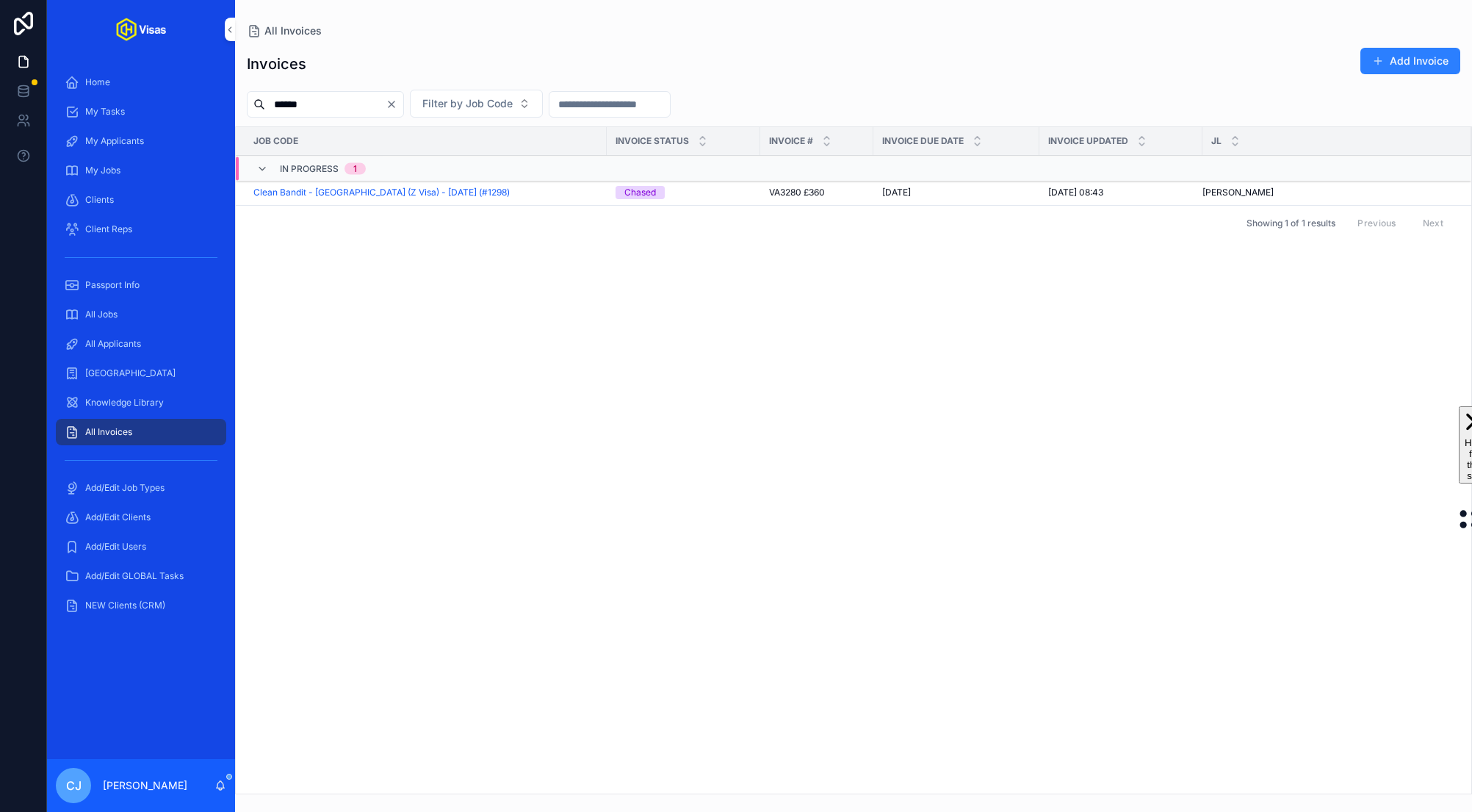
type input "******"
click at [643, 187] on div "Chased" at bounding box center [640, 192] width 31 height 13
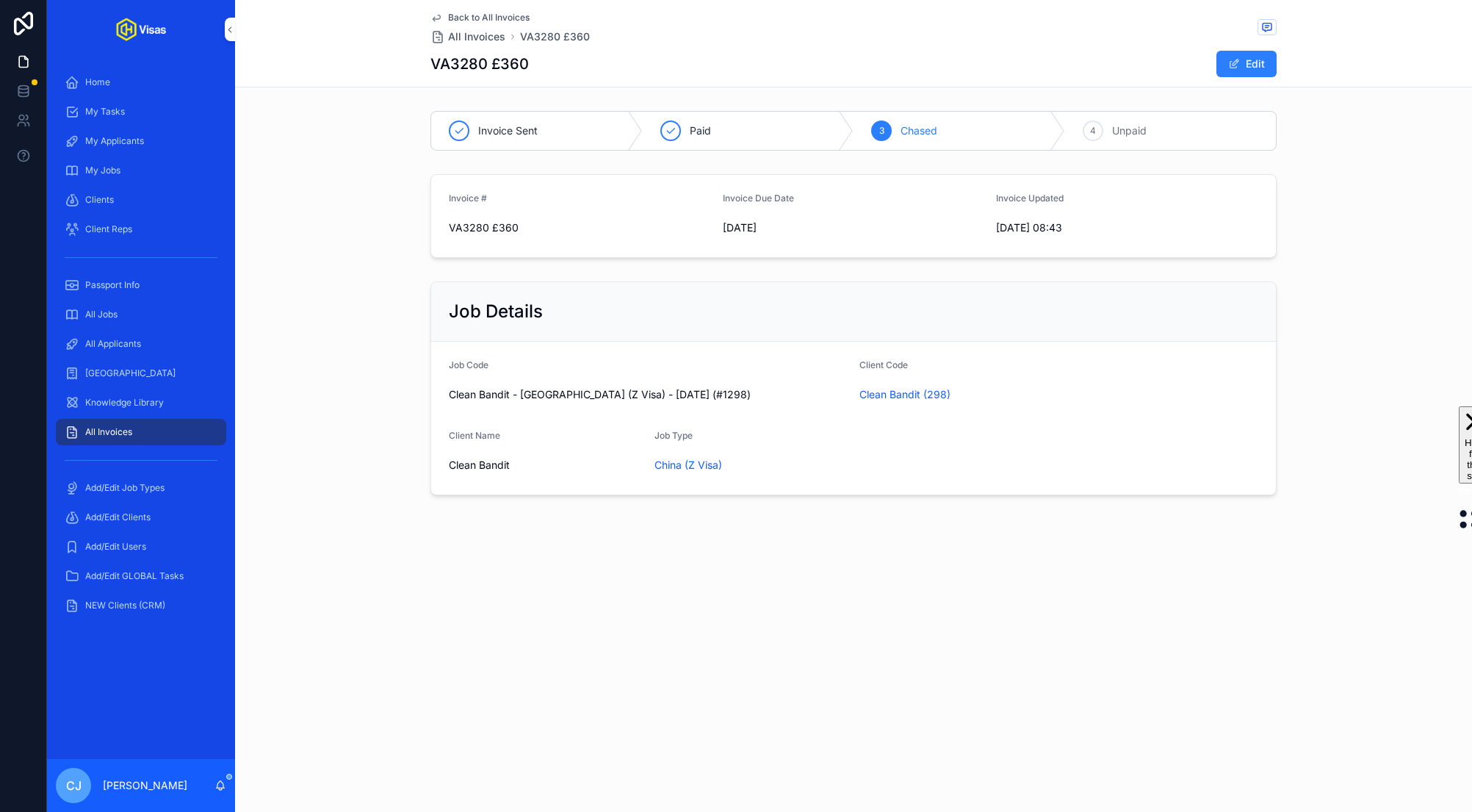
click at [684, 134] on div "Paid" at bounding box center [748, 131] width 211 height 38
click at [98, 431] on span "All Invoices" at bounding box center [108, 431] width 47 height 12
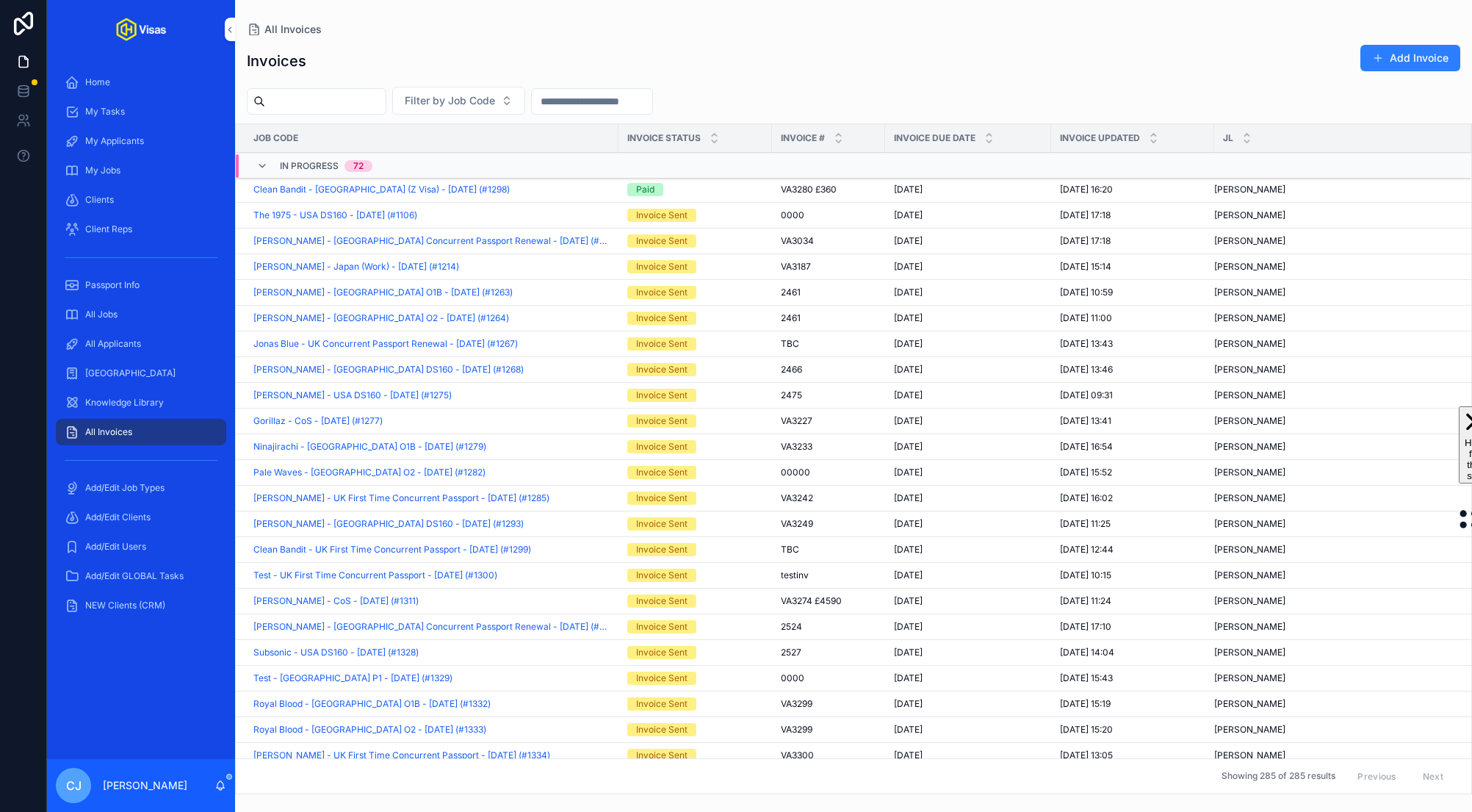
click at [368, 94] on input "scrollable content" at bounding box center [326, 101] width 121 height 20
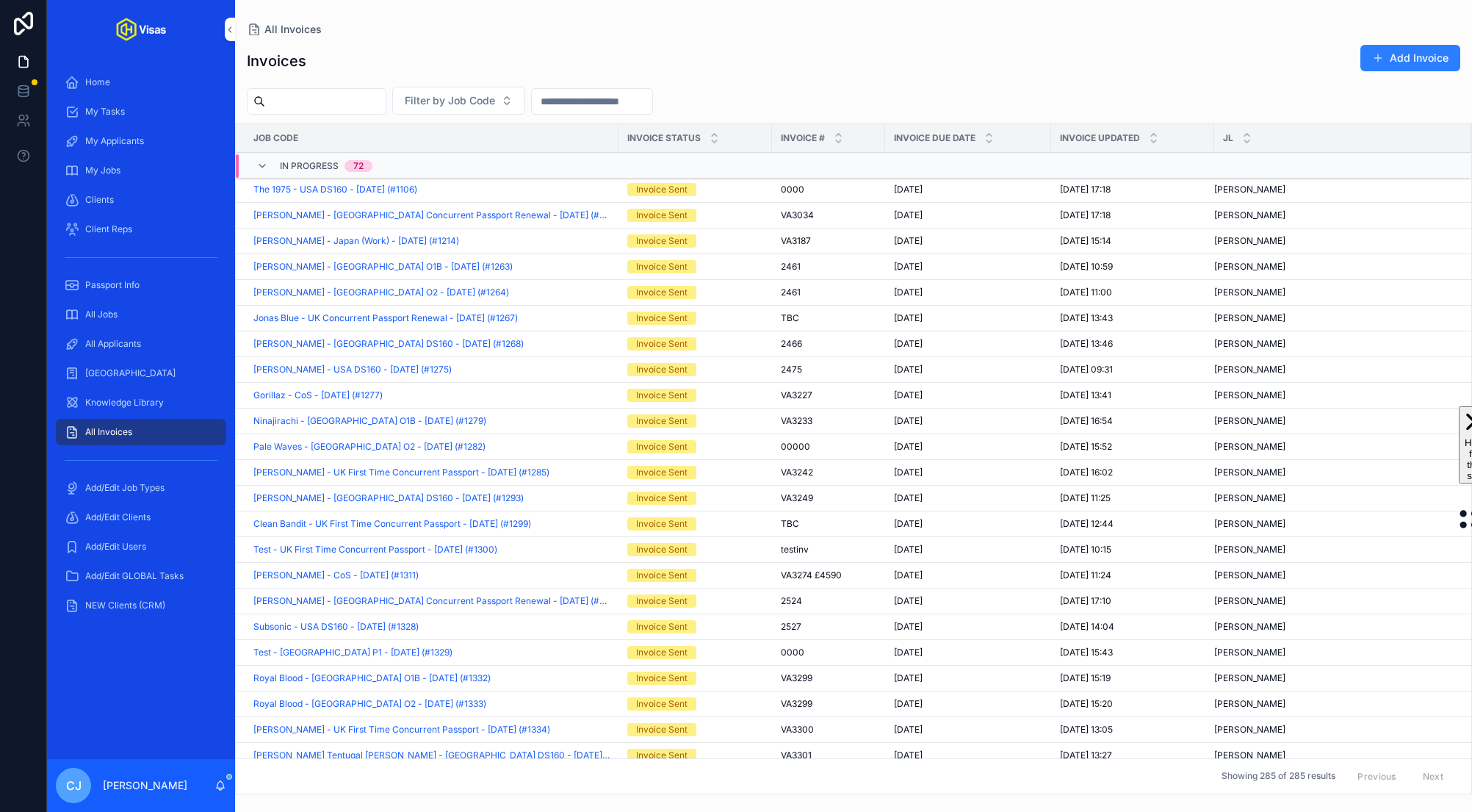
paste input "******"
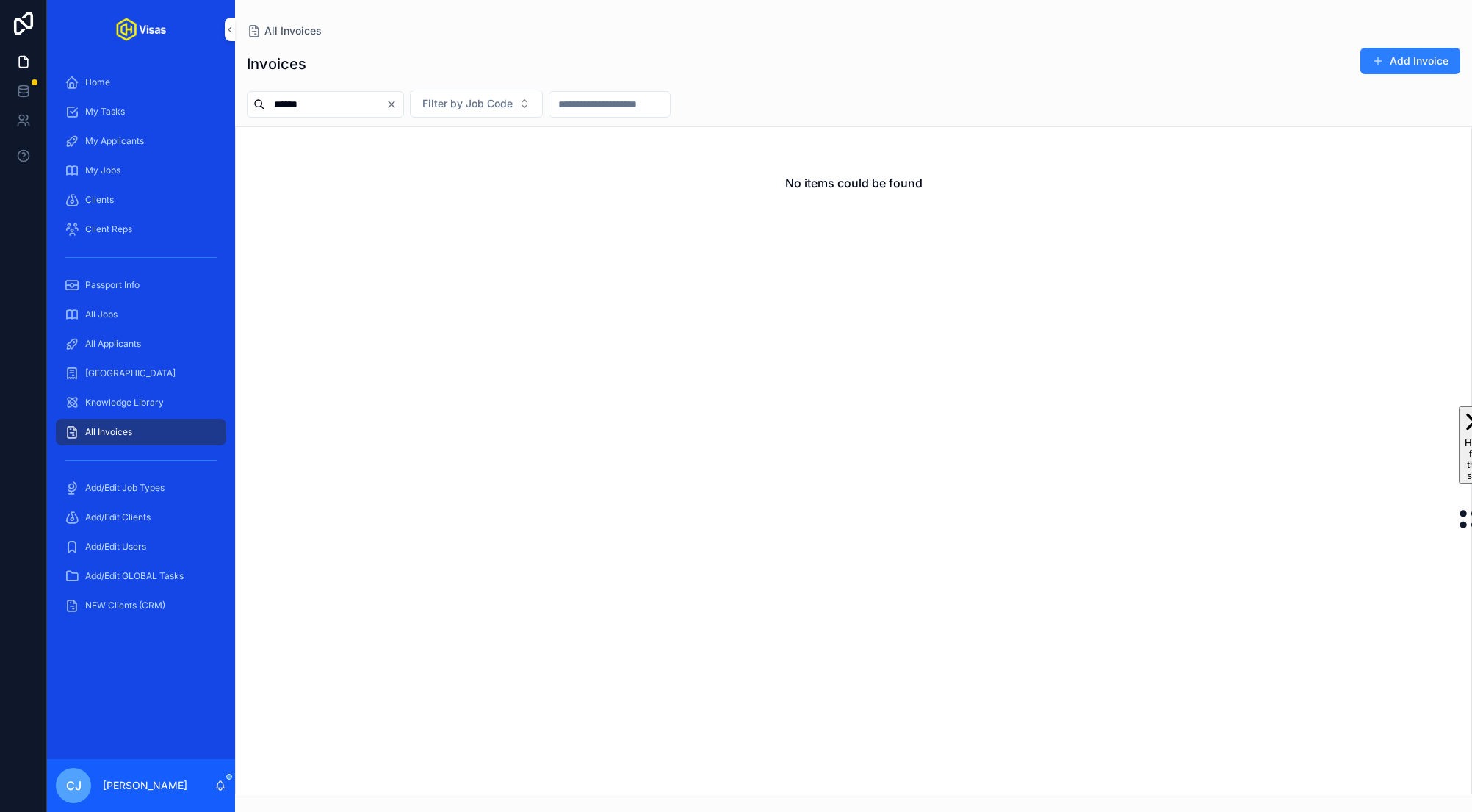
type input "******"
click at [127, 284] on span "Passport Info" at bounding box center [112, 285] width 54 height 12
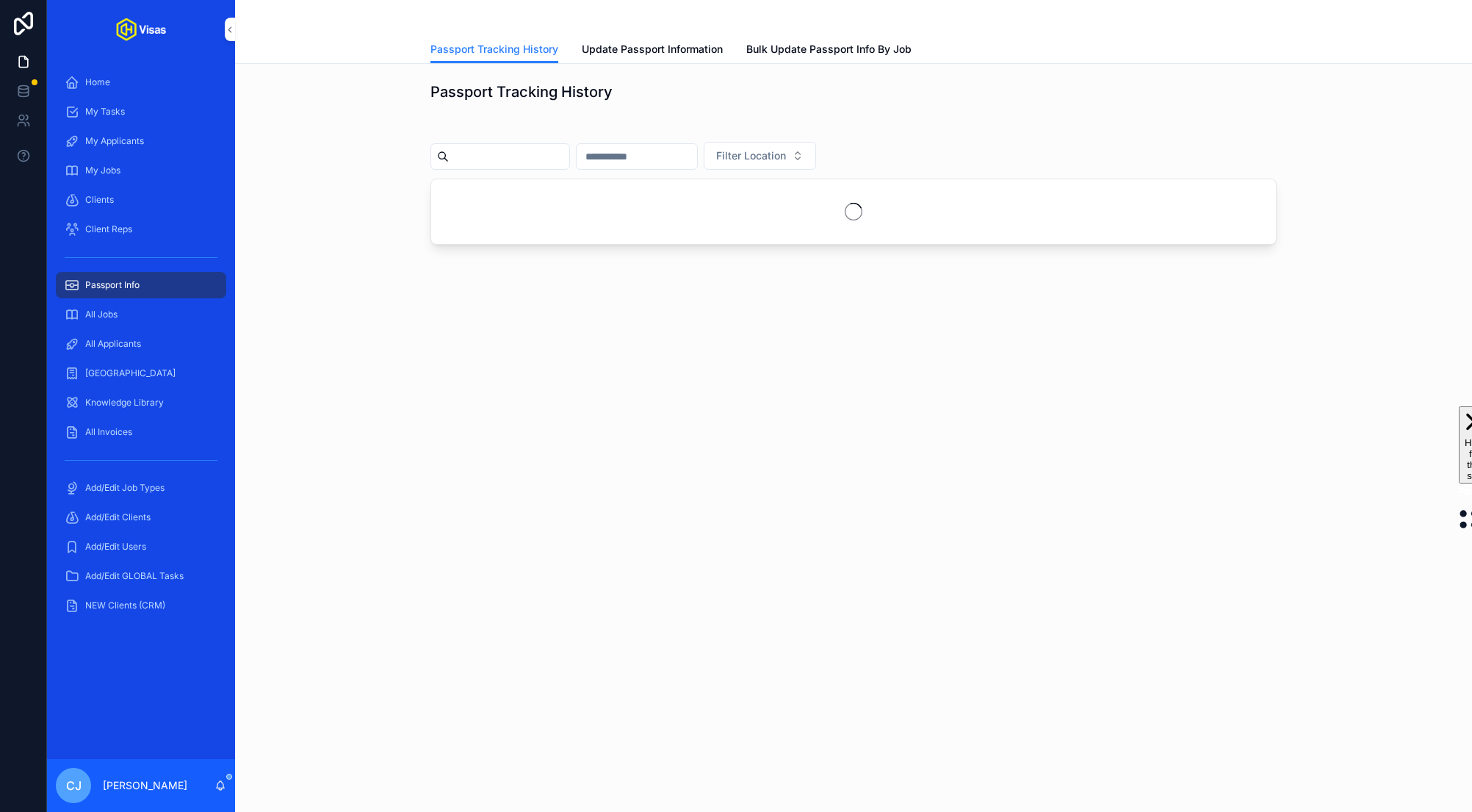
click at [642, 47] on span "Update Passport Information" at bounding box center [652, 49] width 141 height 15
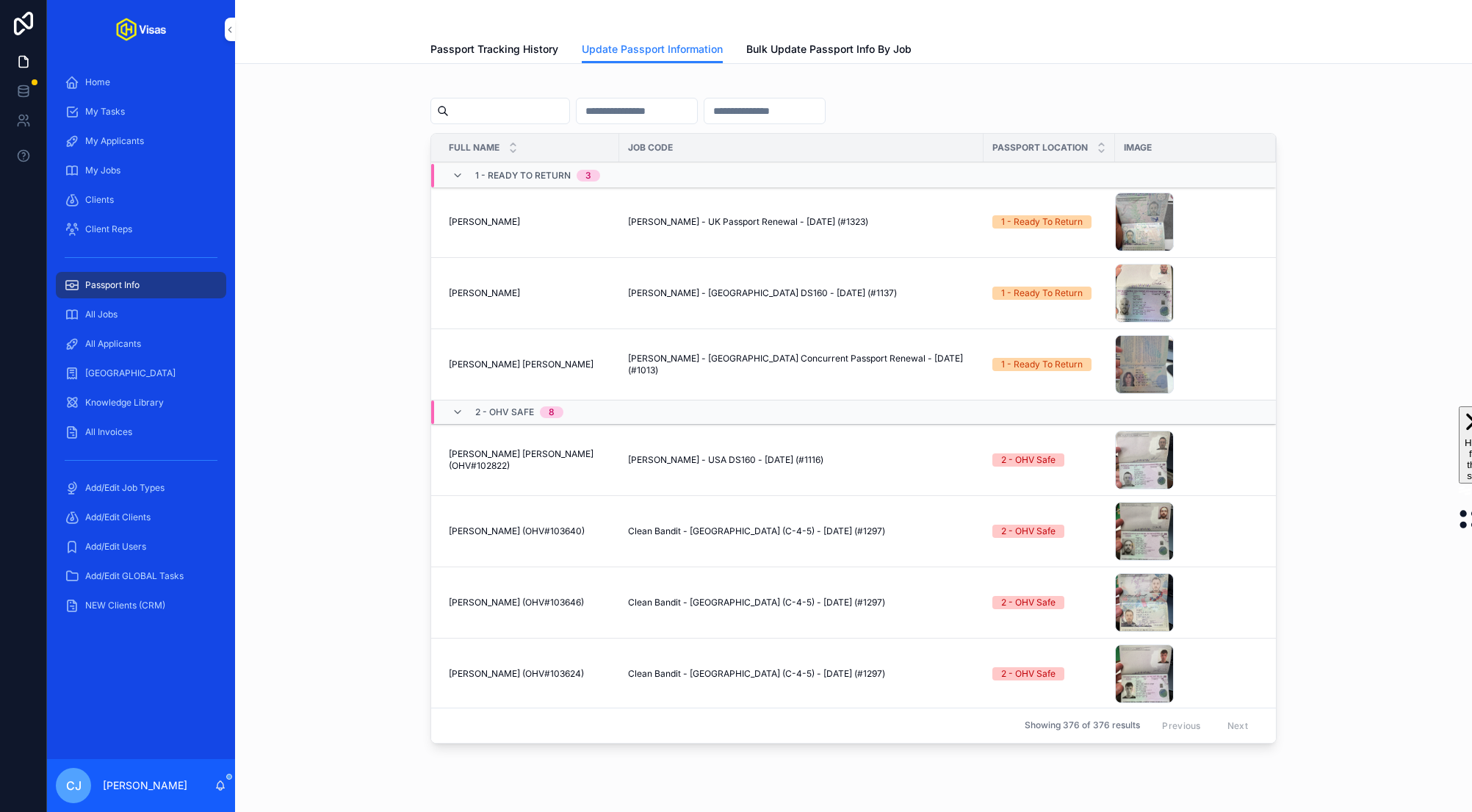
click at [499, 115] on input "scrollable content" at bounding box center [509, 111] width 121 height 20
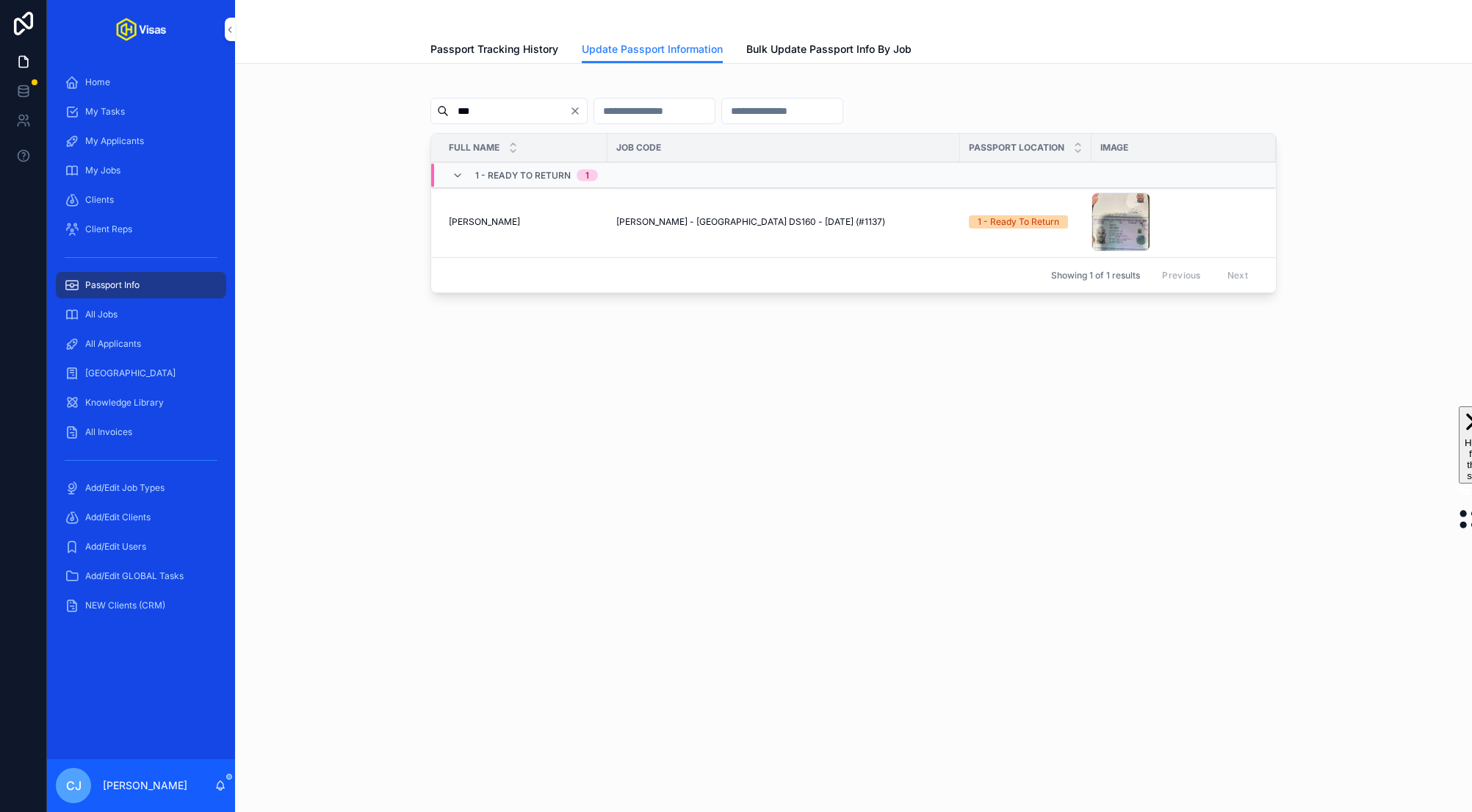
type input "***"
click at [0, 0] on span "Update Passport Info" at bounding box center [0, 0] width 0 height 0
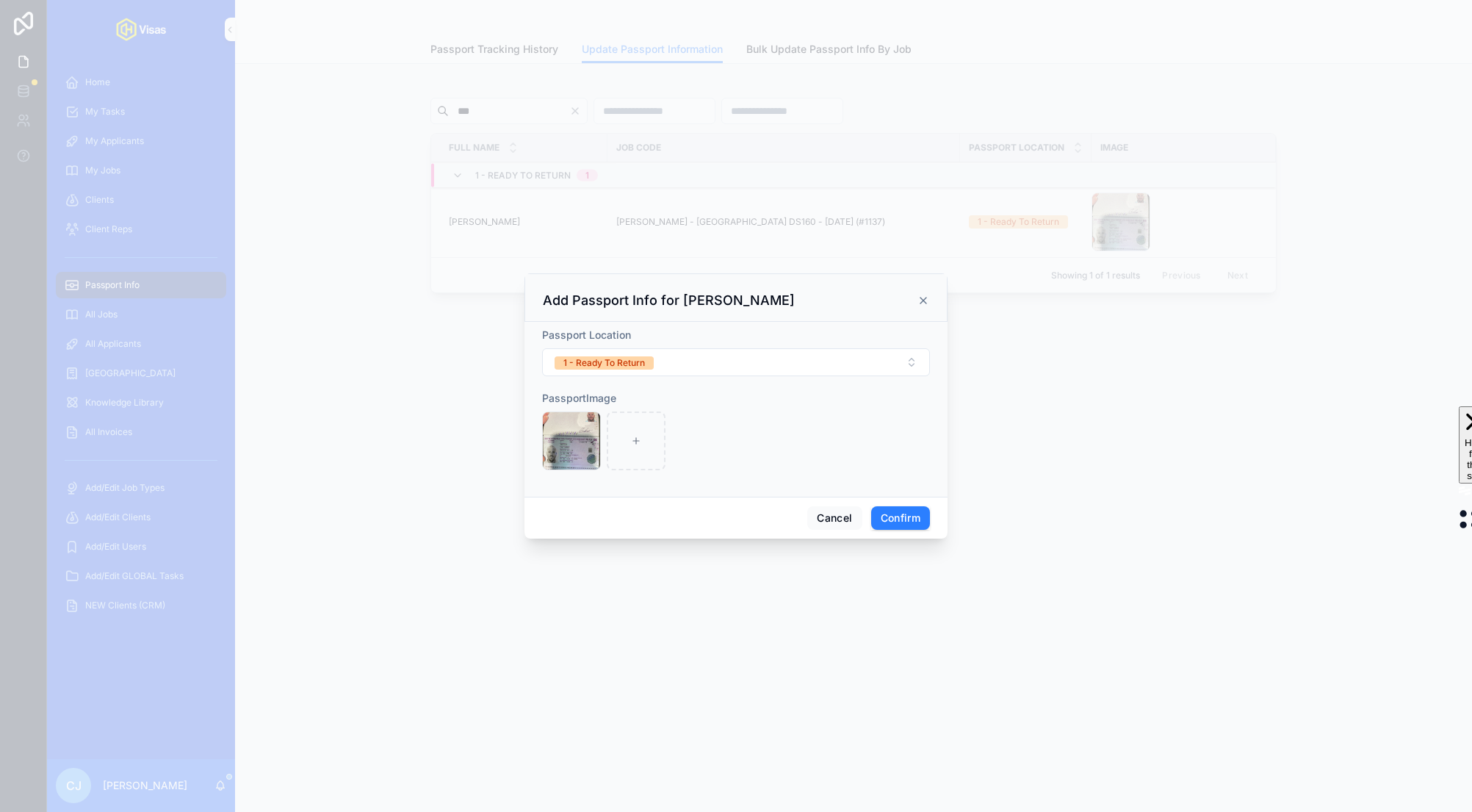
click at [700, 362] on button "1 - Ready To Return" at bounding box center [736, 362] width 388 height 27
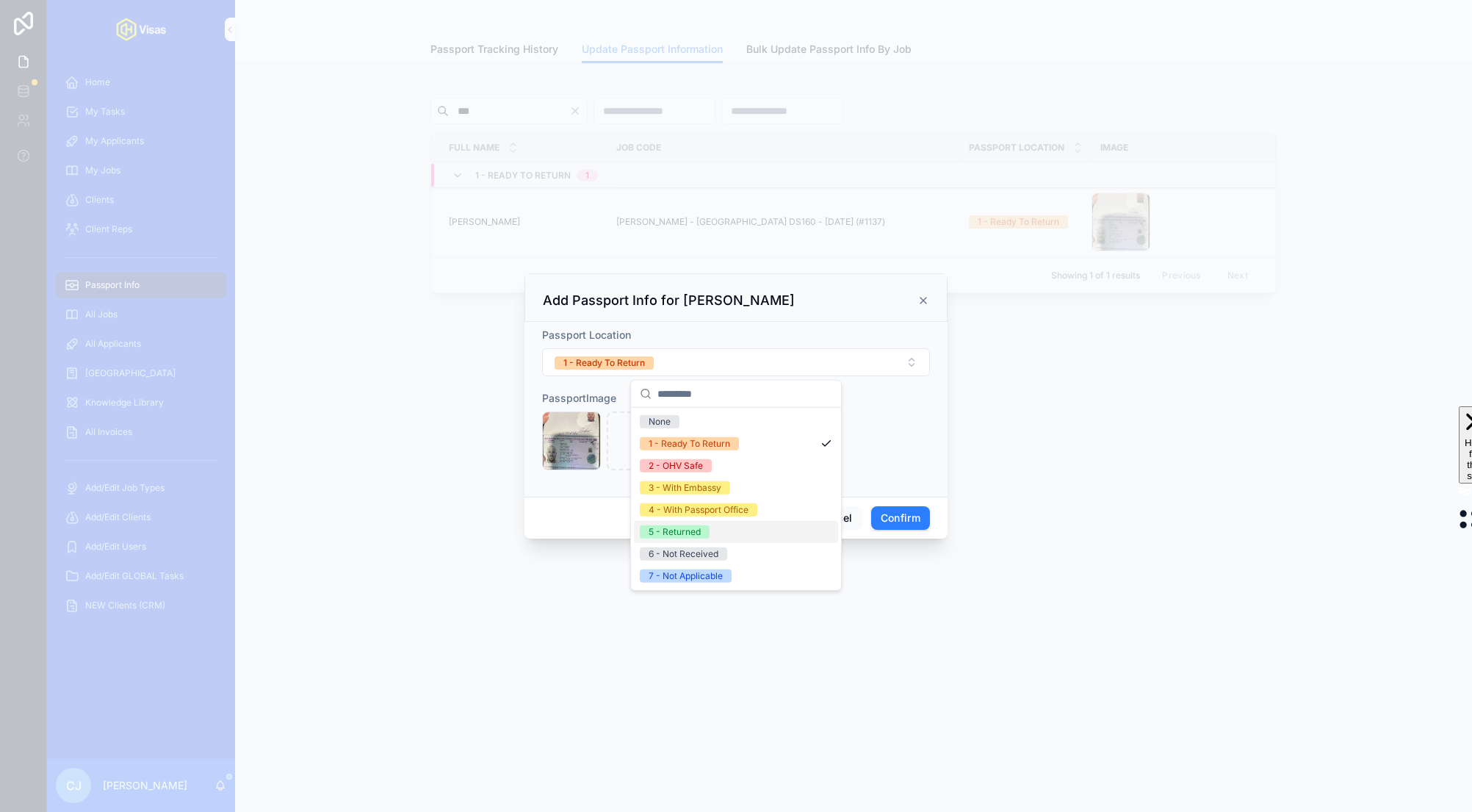
click at [703, 529] on span "5 - Returned" at bounding box center [675, 532] width 70 height 13
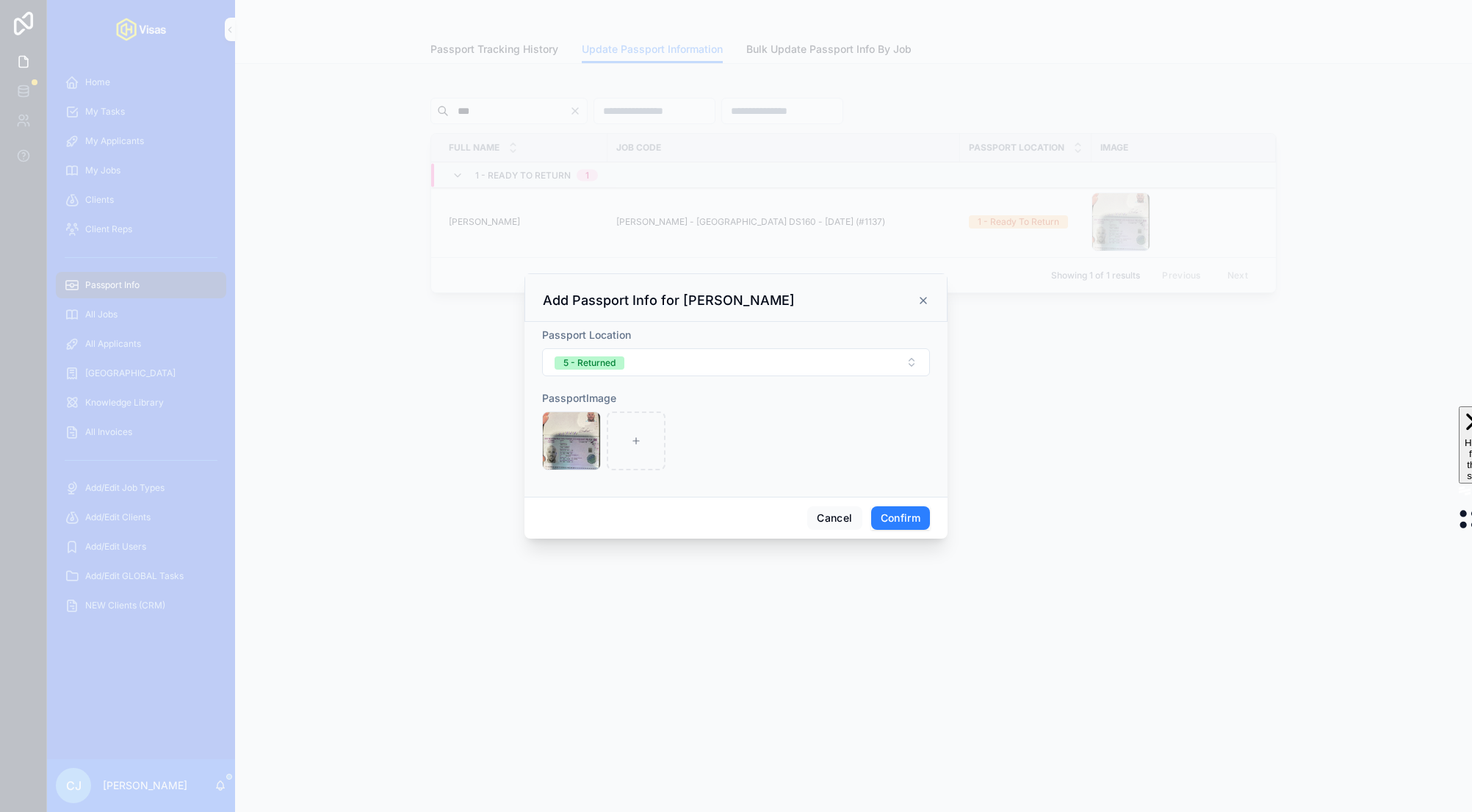
click at [915, 515] on button "Confirm" at bounding box center [901, 518] width 59 height 24
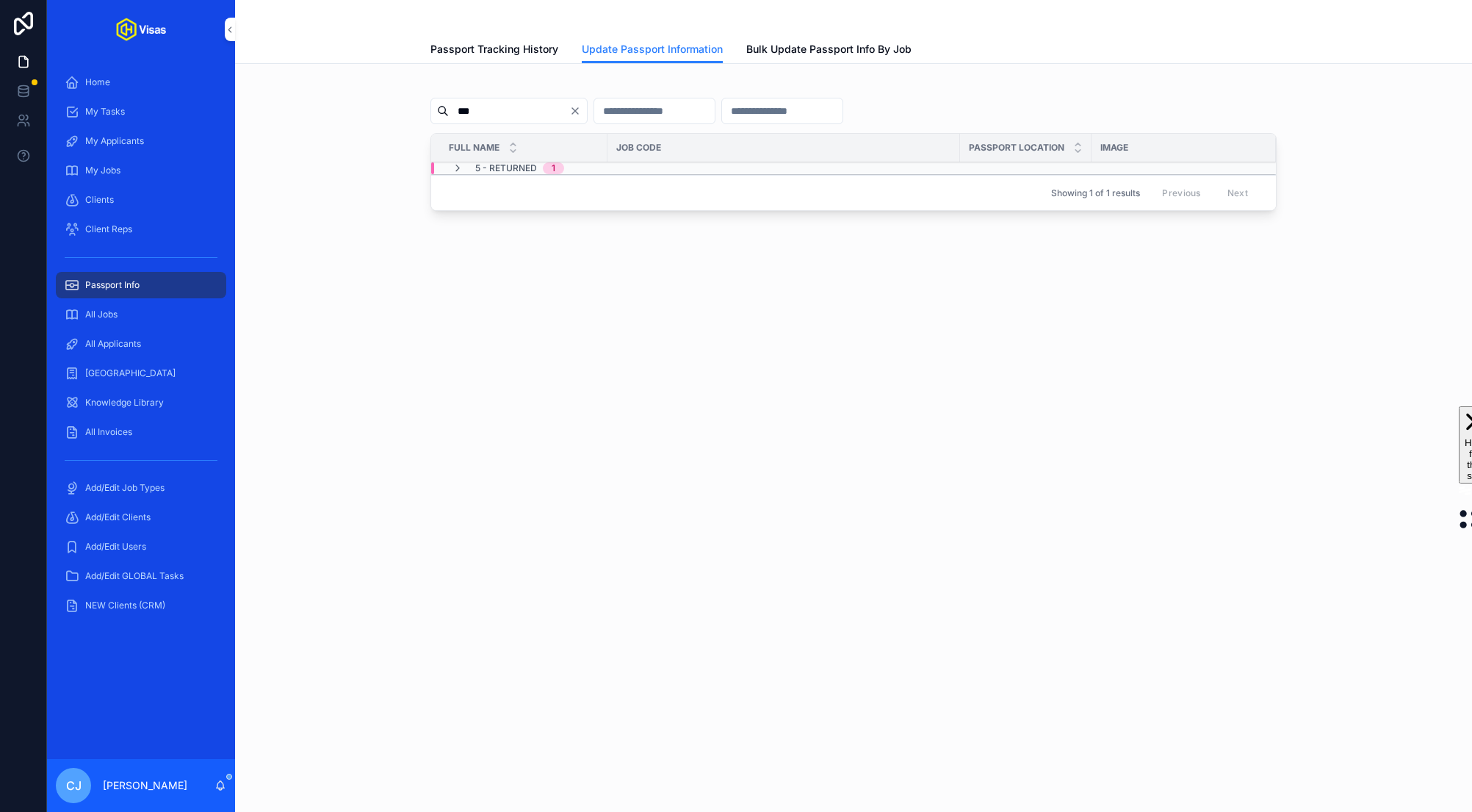
click at [578, 110] on icon "Clear" at bounding box center [575, 111] width 5 height 5
click at [516, 110] on input "scrollable content" at bounding box center [509, 111] width 121 height 20
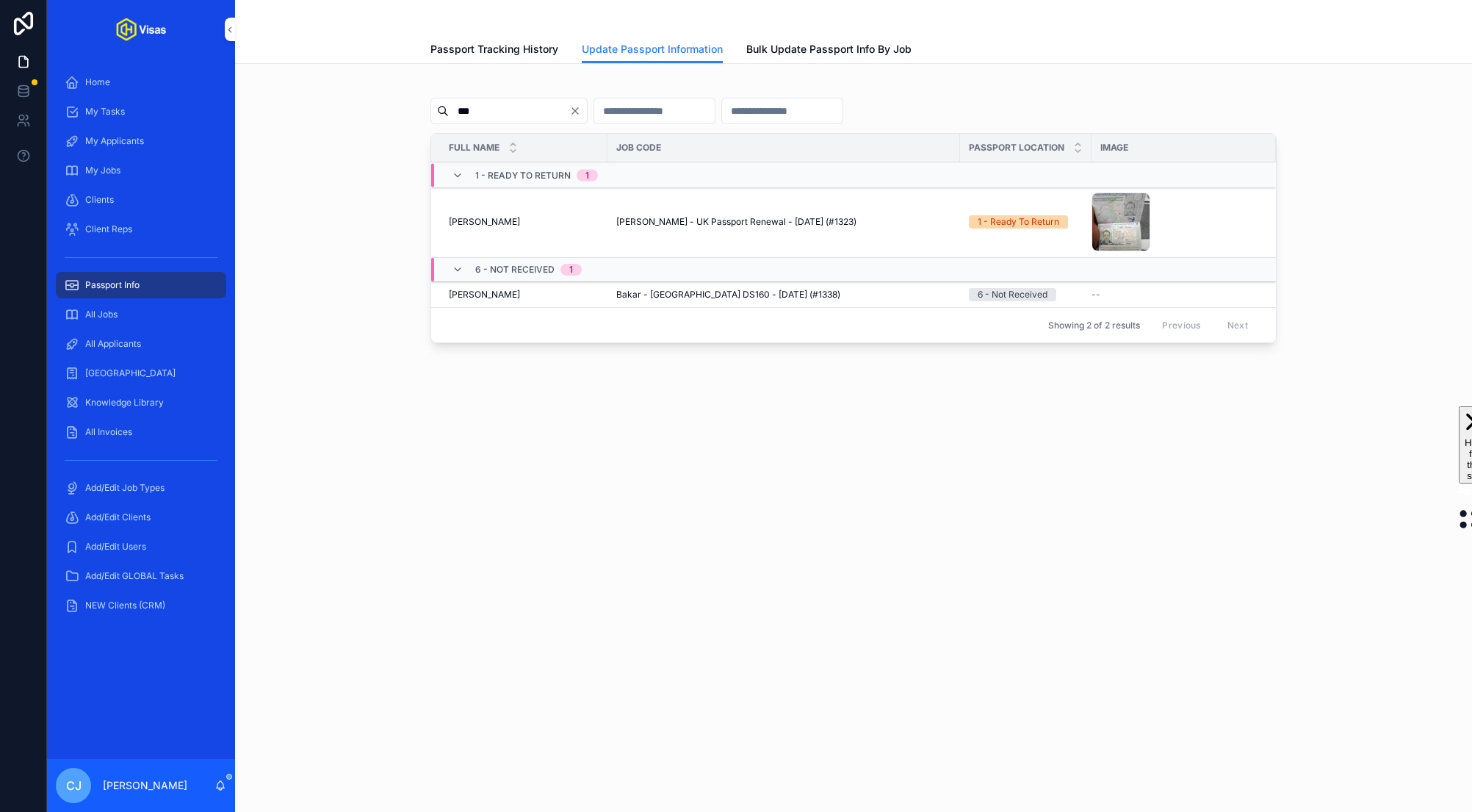
type input "***"
click at [0, 0] on span "Update Passport Info" at bounding box center [0, 0] width 0 height 0
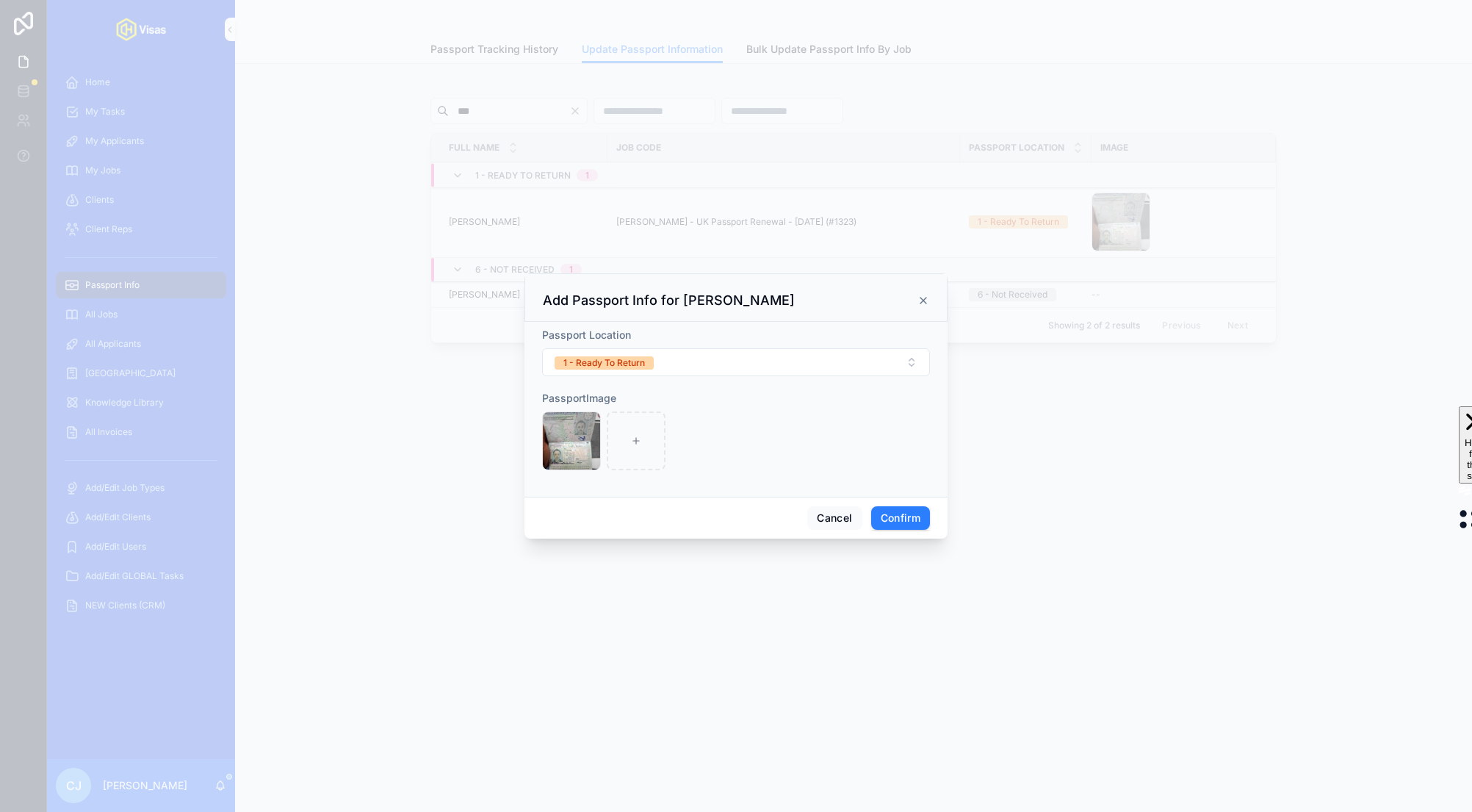
click at [705, 355] on button "1 - Ready To Return" at bounding box center [736, 362] width 388 height 27
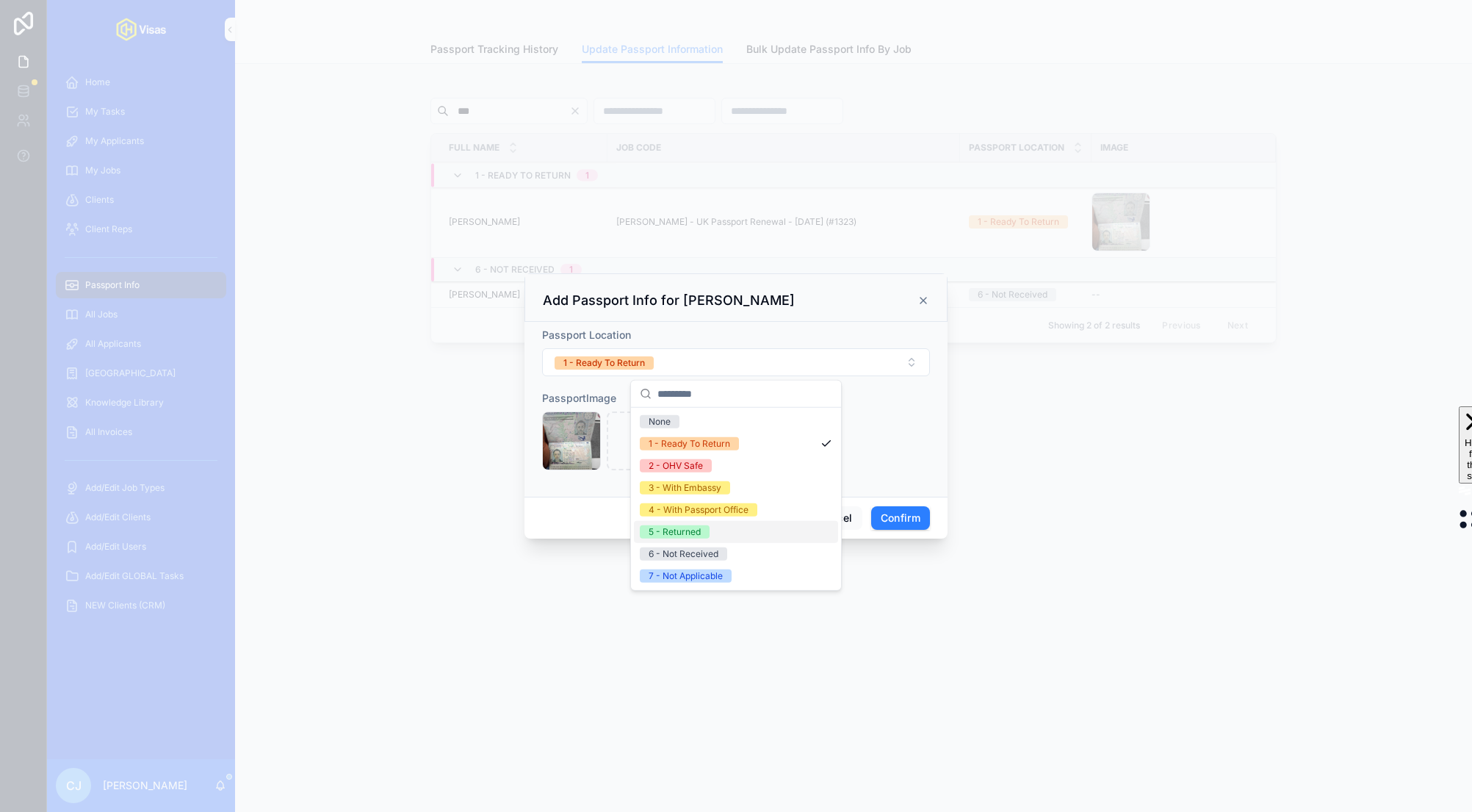
click at [689, 536] on div "5 - Returned" at bounding box center [674, 532] width 52 height 13
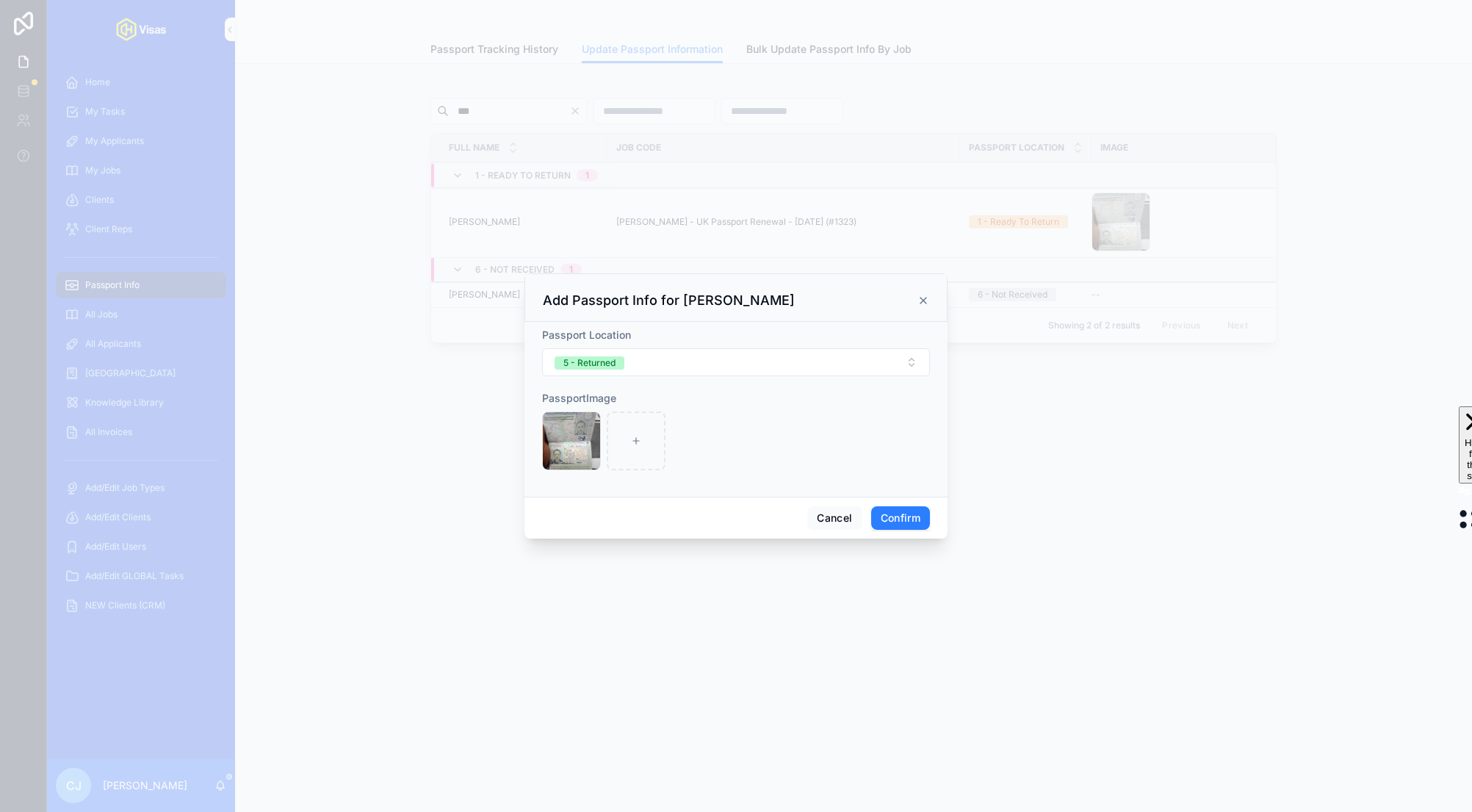
click at [907, 517] on button "Confirm" at bounding box center [901, 518] width 59 height 24
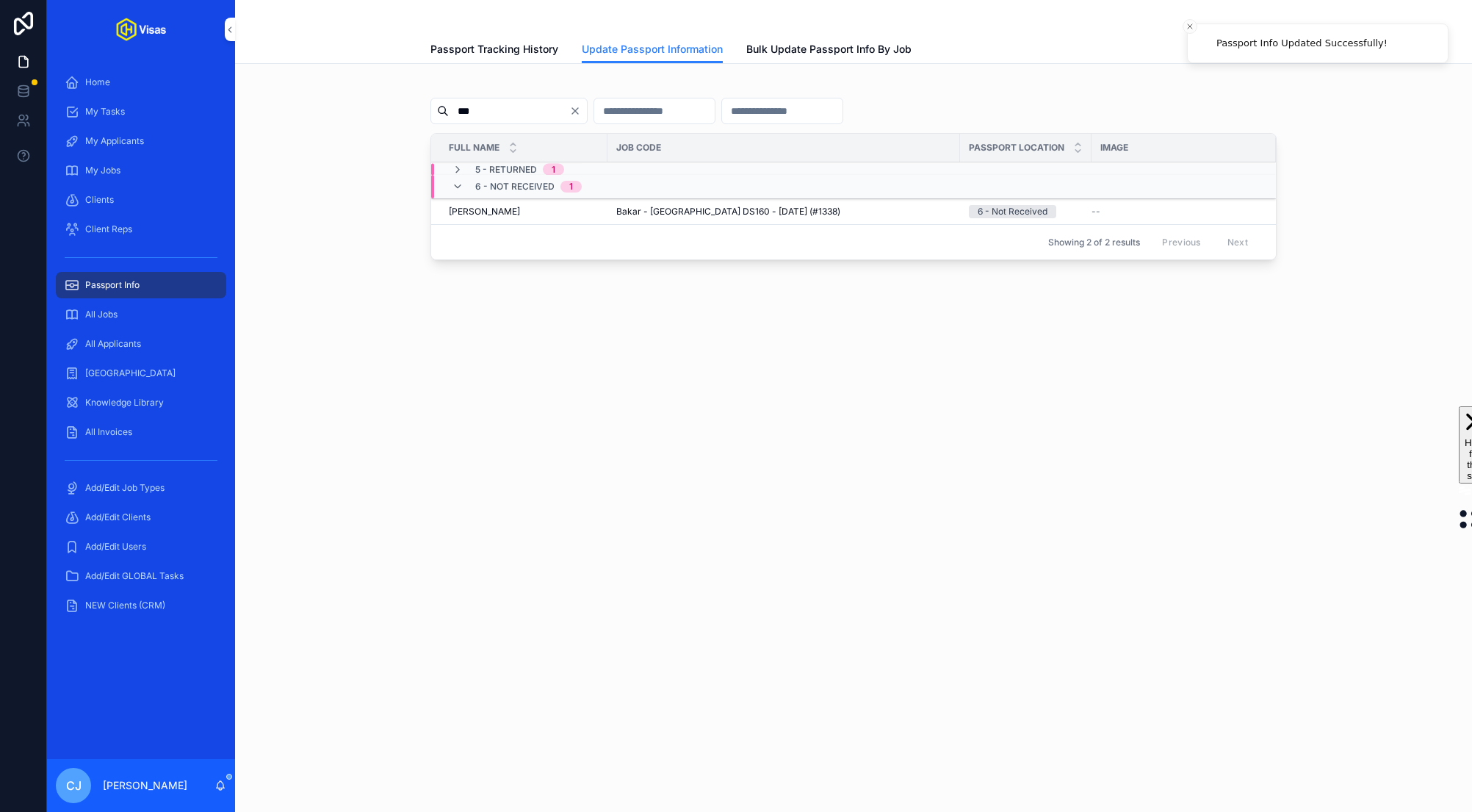
click at [578, 108] on icon "Clear" at bounding box center [575, 111] width 5 height 5
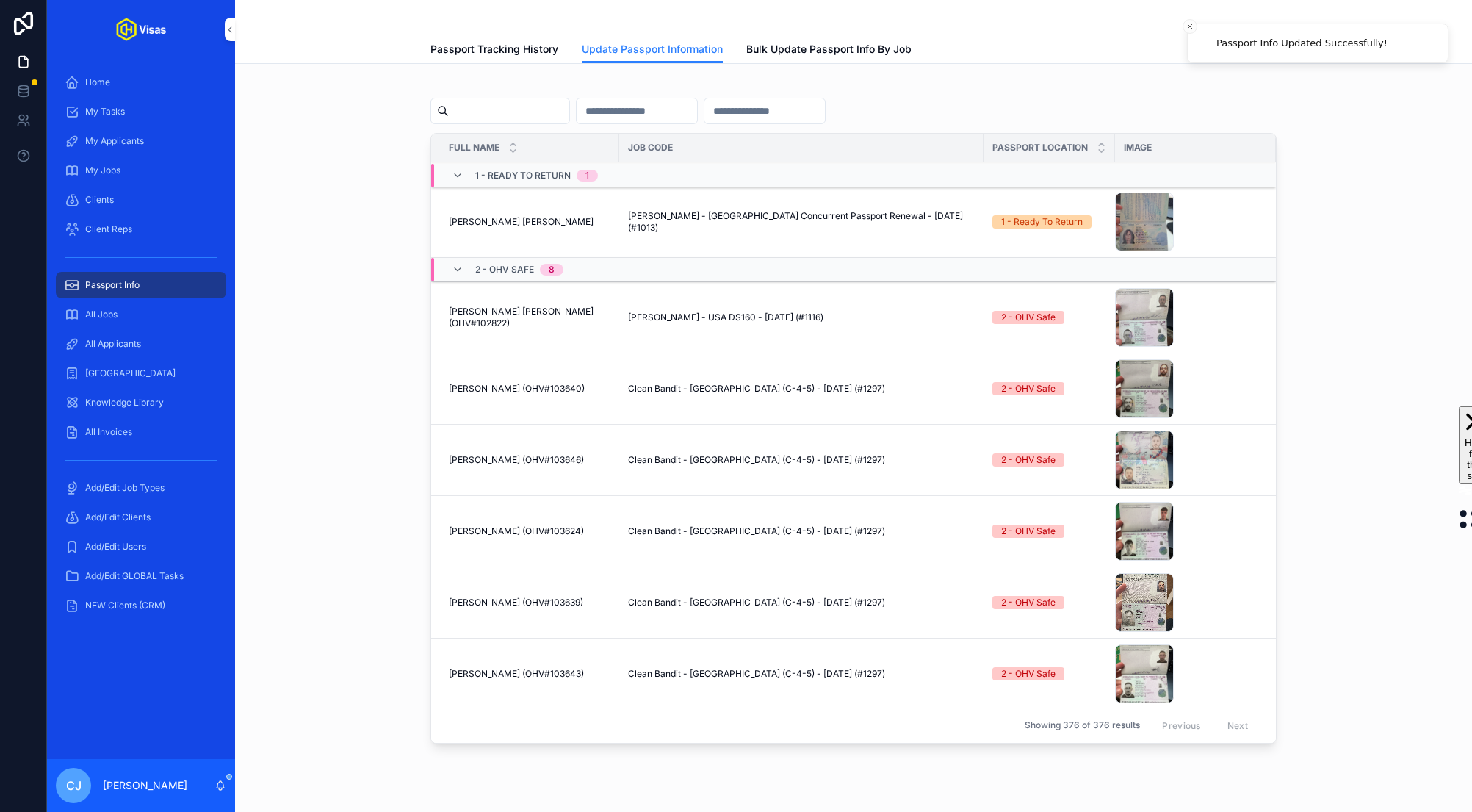
click at [545, 103] on input "scrollable content" at bounding box center [509, 111] width 121 height 20
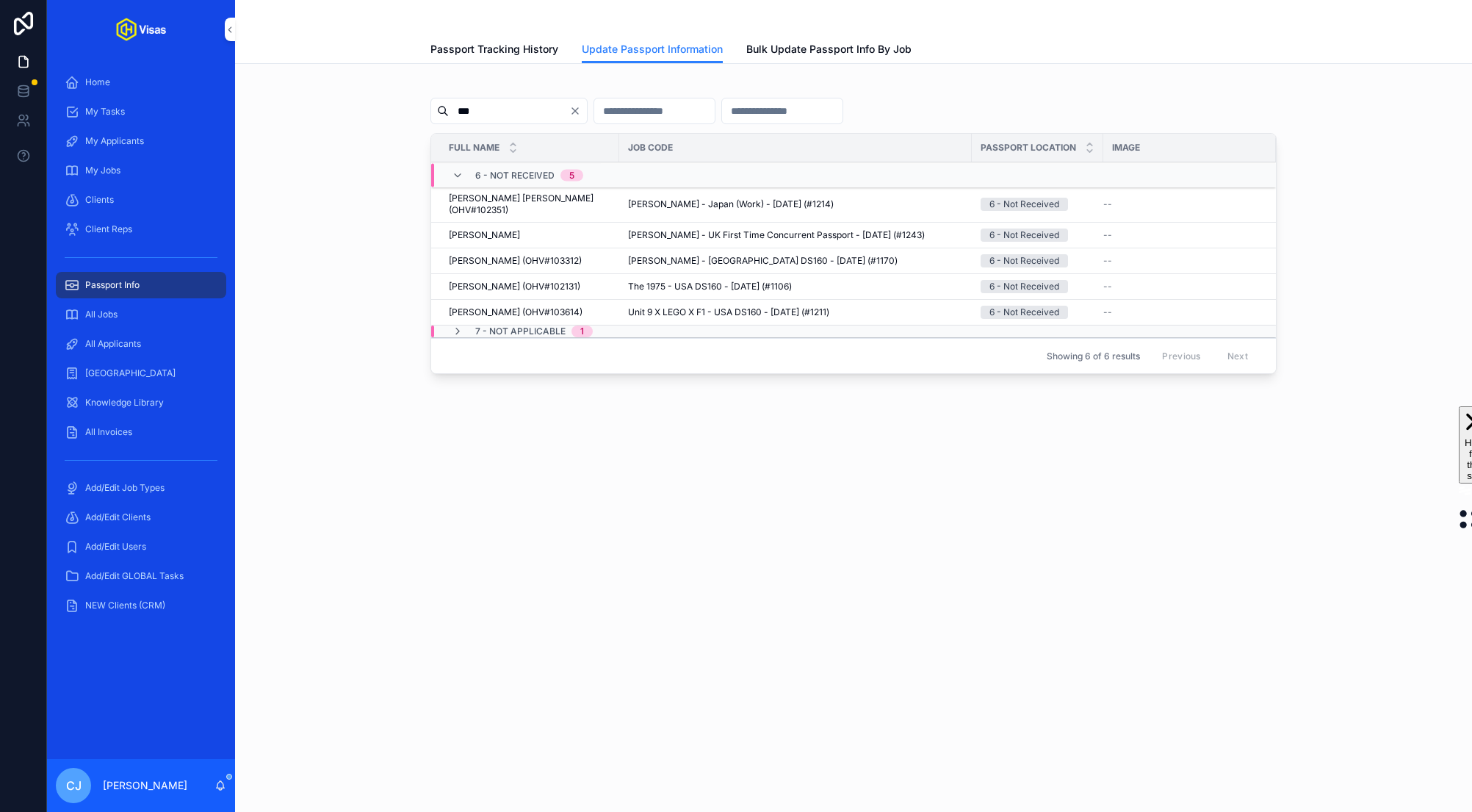
type input "***"
click at [458, 329] on icon "scrollable content" at bounding box center [457, 330] width 12 height 12
click at [0, 0] on button "Update Passport Info" at bounding box center [0, 0] width 0 height 0
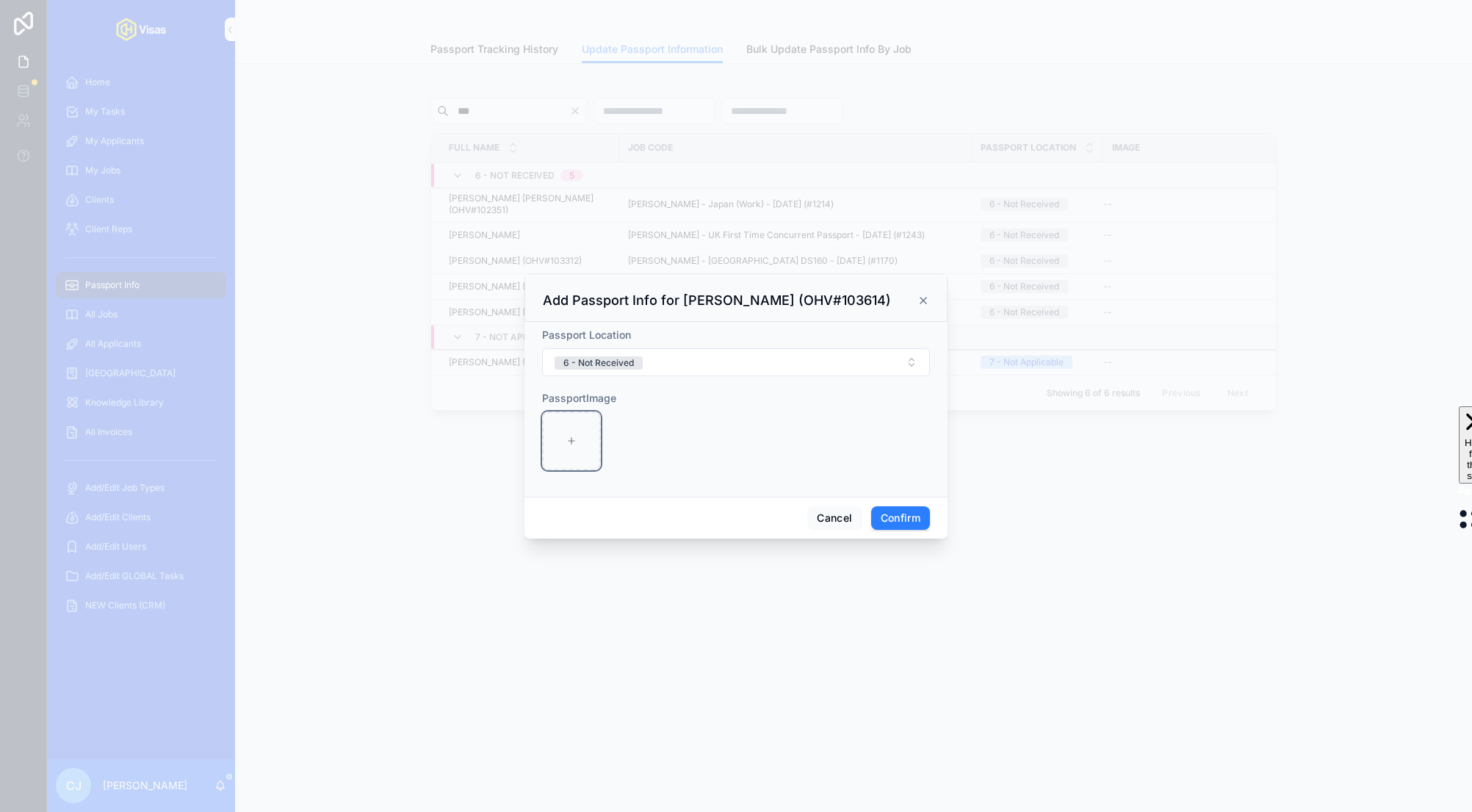
click at [568, 449] on div at bounding box center [571, 440] width 59 height 59
type input "**********"
click at [712, 356] on button "6 - Not Received" at bounding box center [736, 362] width 388 height 27
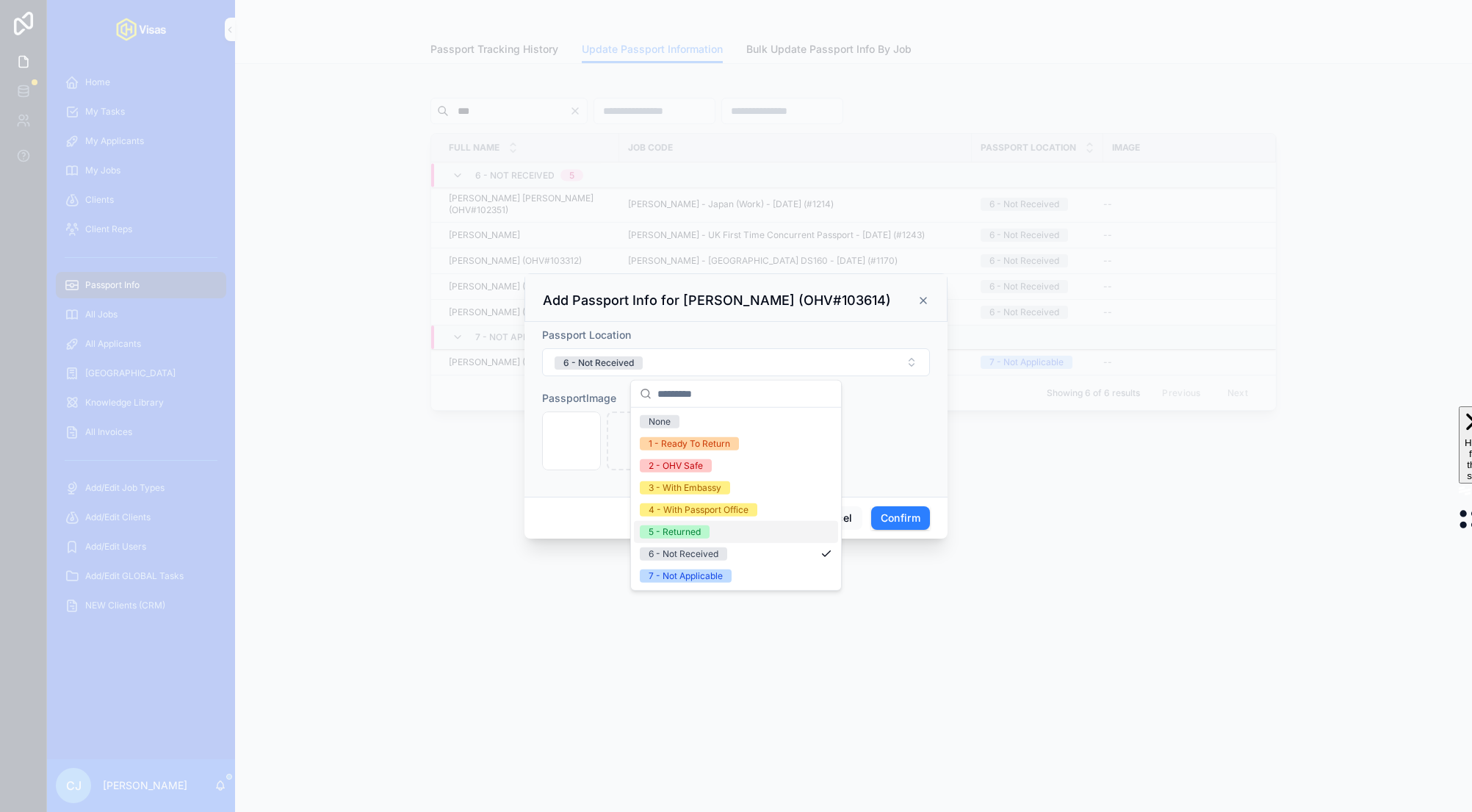
click at [698, 525] on div "5 - Returned" at bounding box center [674, 532] width 52 height 13
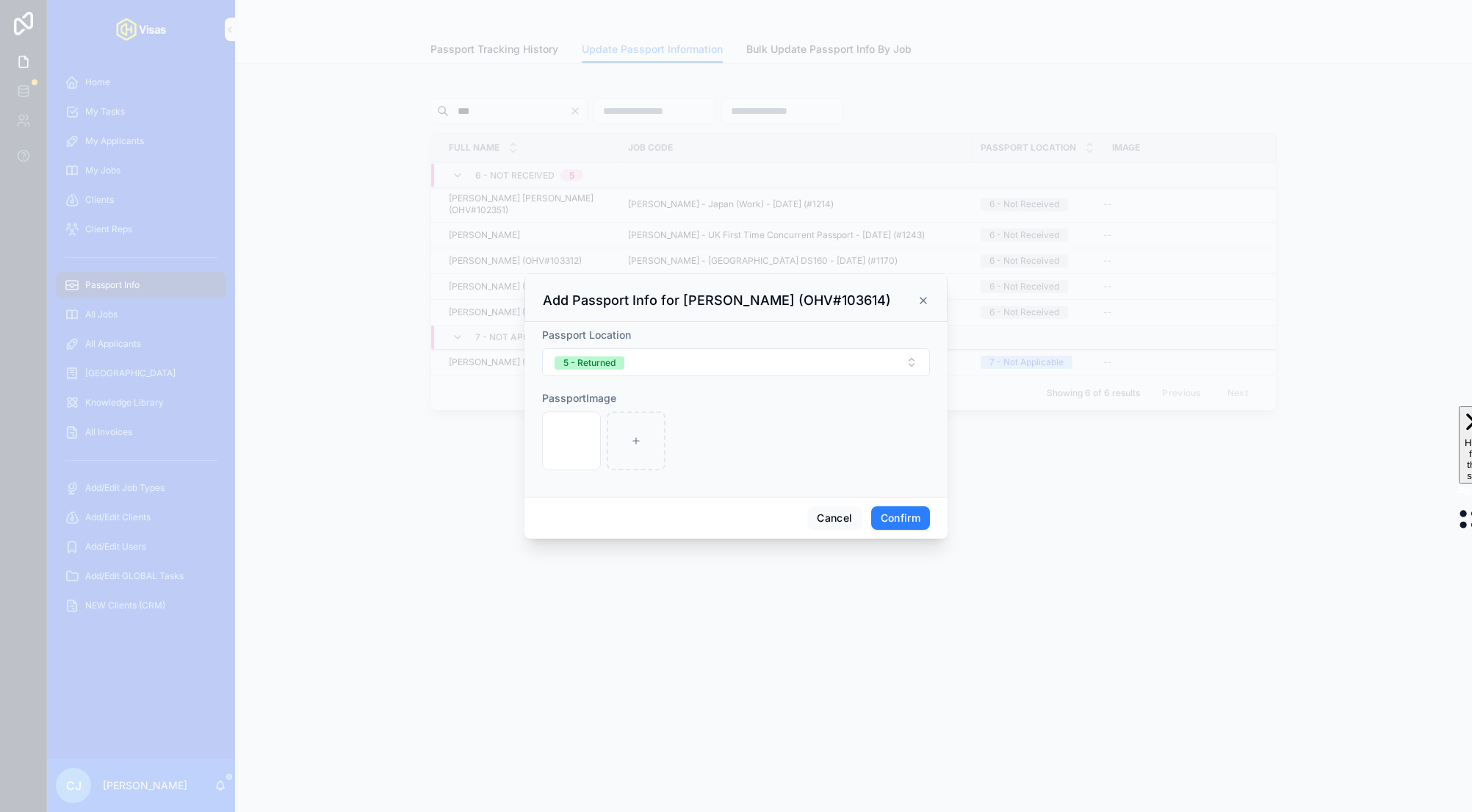
click at [908, 518] on button "Confirm" at bounding box center [901, 518] width 59 height 24
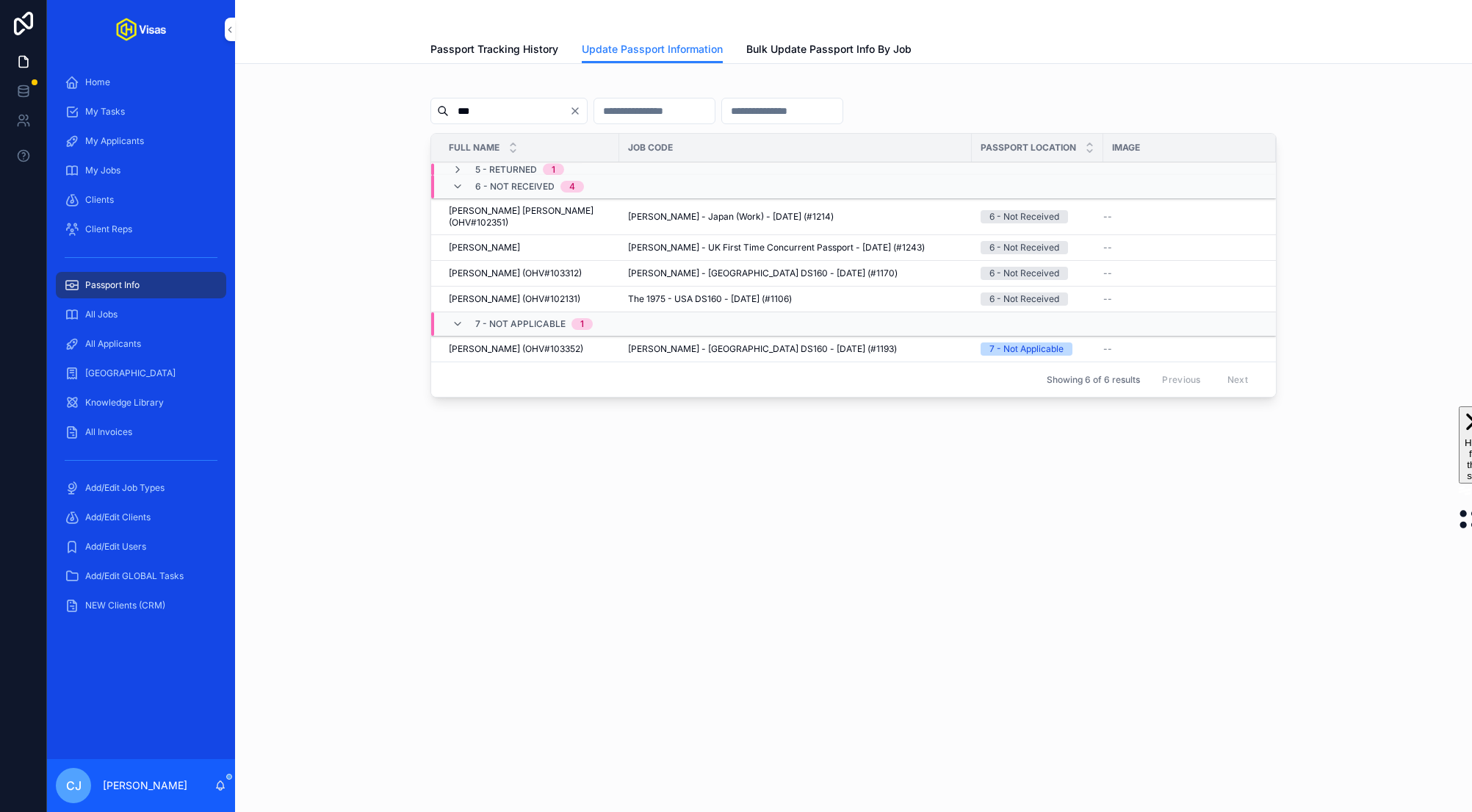
click at [492, 103] on input "***" at bounding box center [509, 111] width 121 height 20
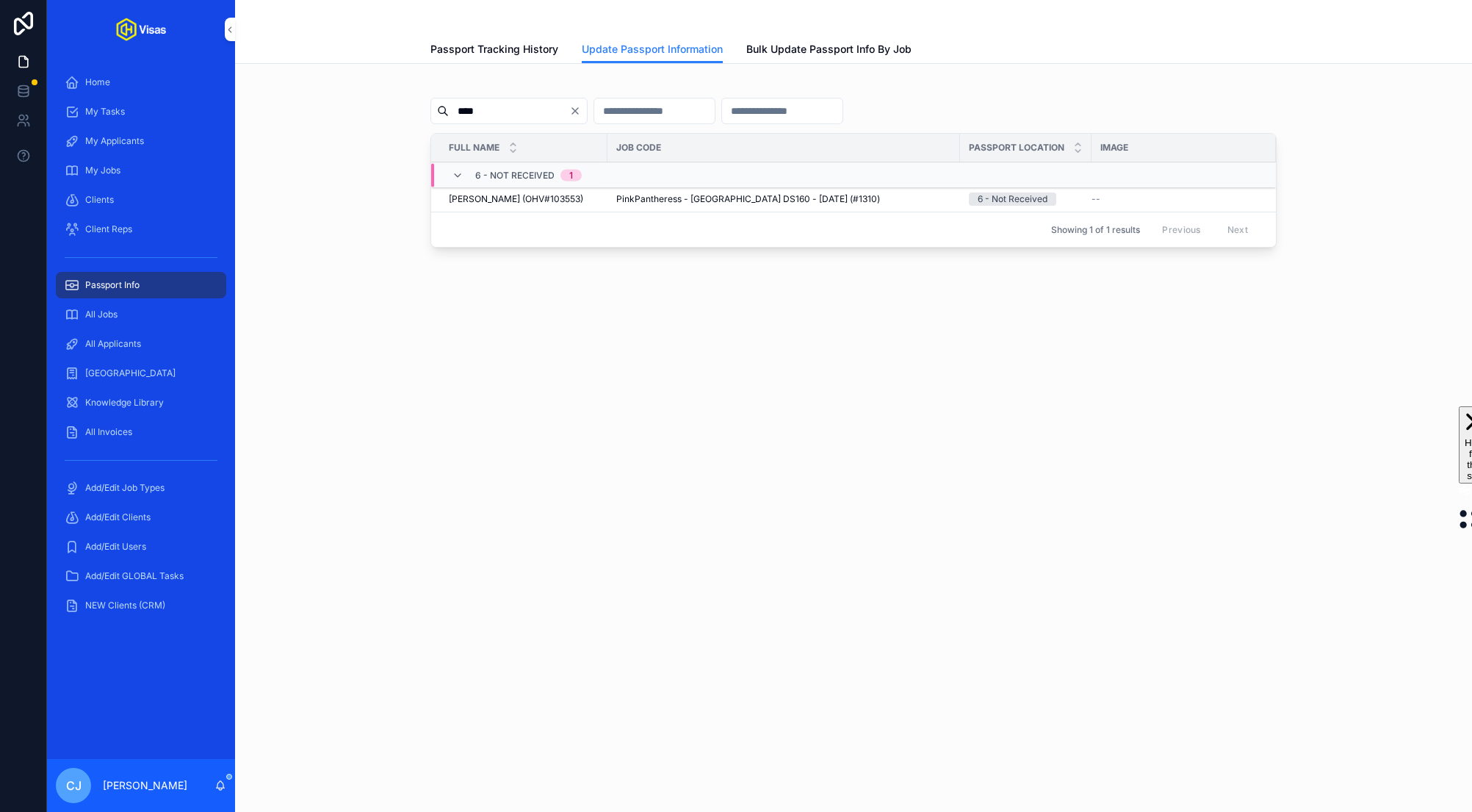
type input "****"
click at [0, 0] on span "Update Passport Info" at bounding box center [0, 0] width 0 height 0
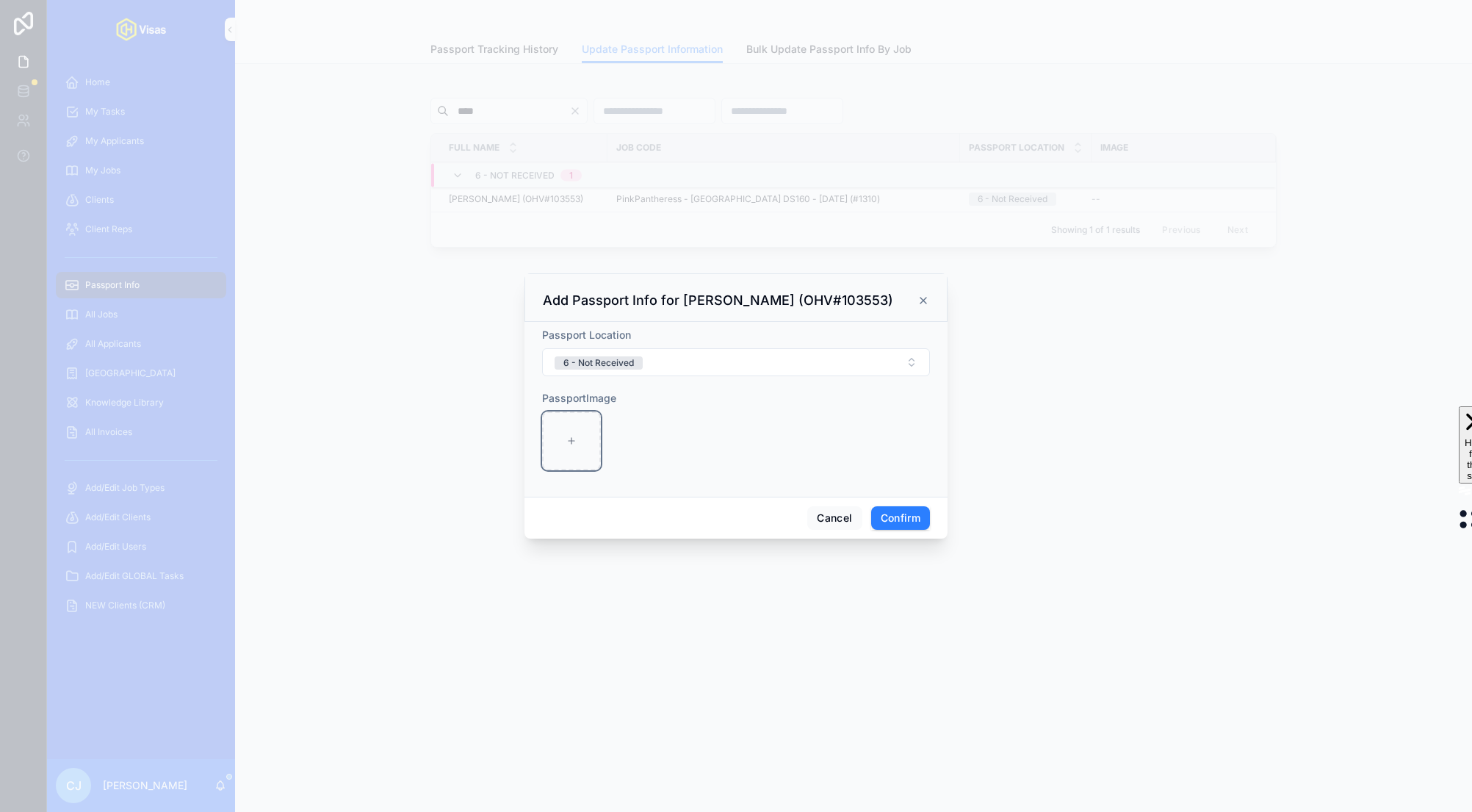
click at [567, 444] on icon at bounding box center [571, 440] width 10 height 10
type input "**********"
click at [772, 359] on button "6 - Not Received" at bounding box center [736, 362] width 388 height 27
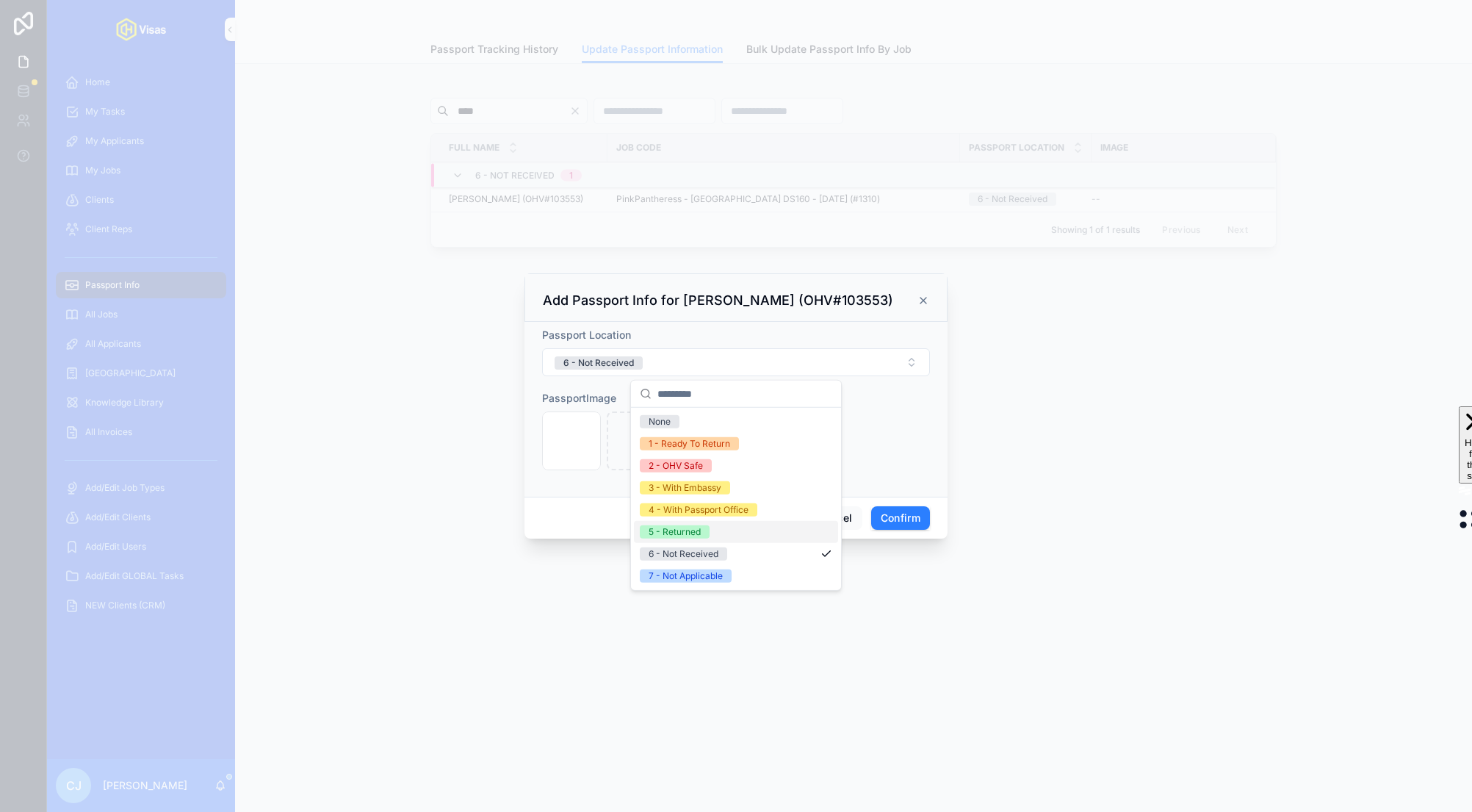
click at [715, 533] on div "5 - Returned" at bounding box center [735, 532] width 204 height 22
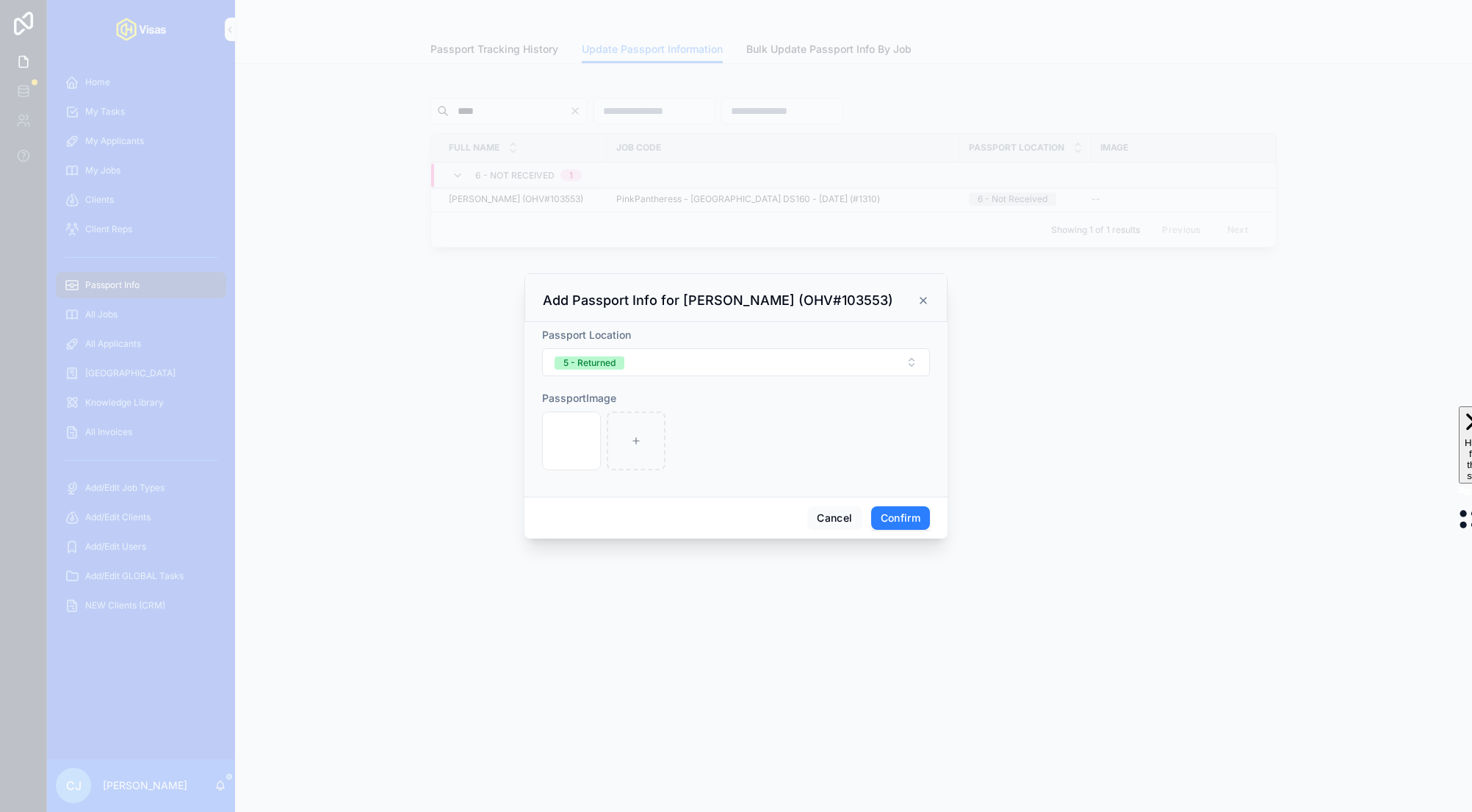
click at [910, 516] on button "Confirm" at bounding box center [901, 518] width 59 height 24
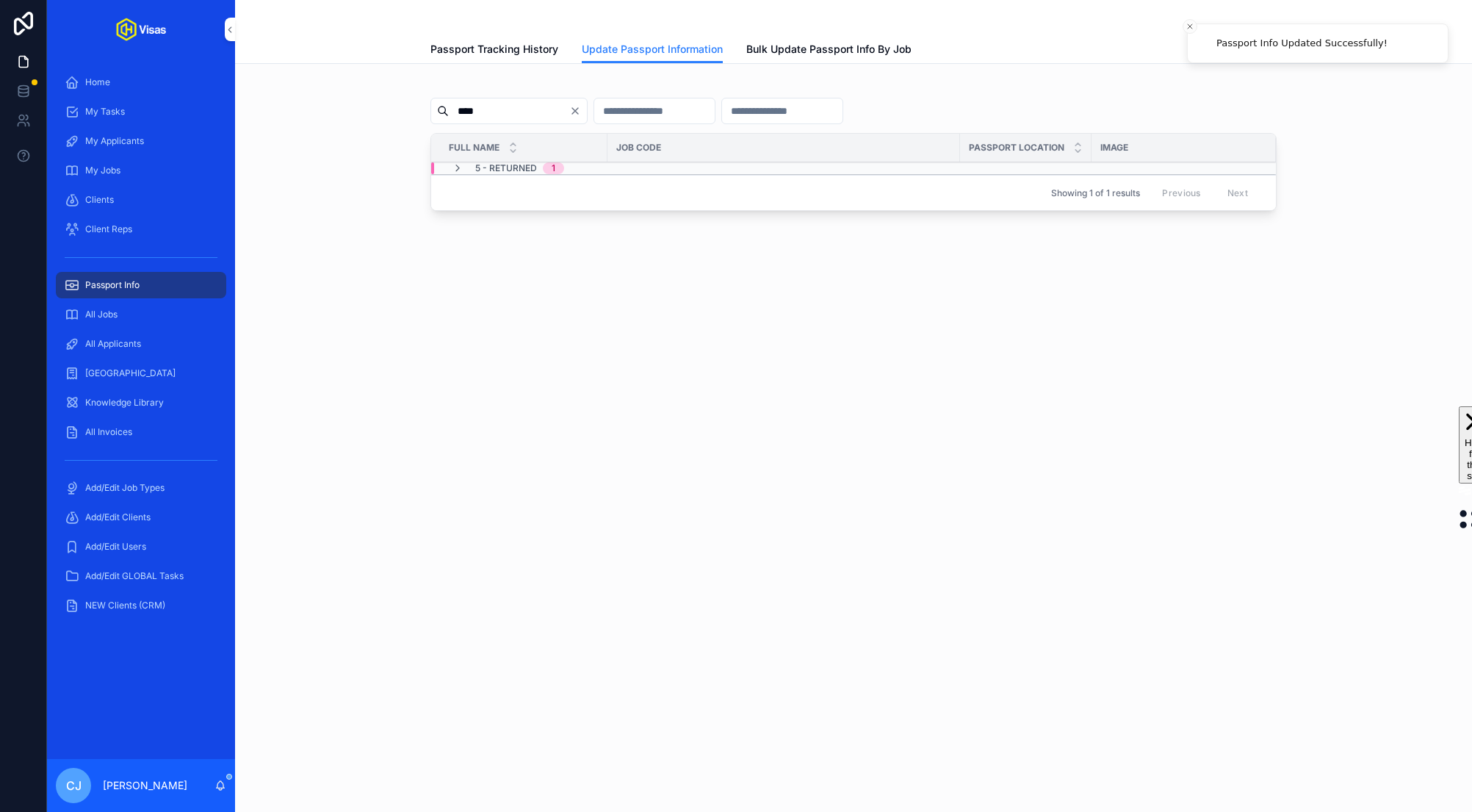
click at [456, 166] on icon "scrollable content" at bounding box center [457, 168] width 12 height 12
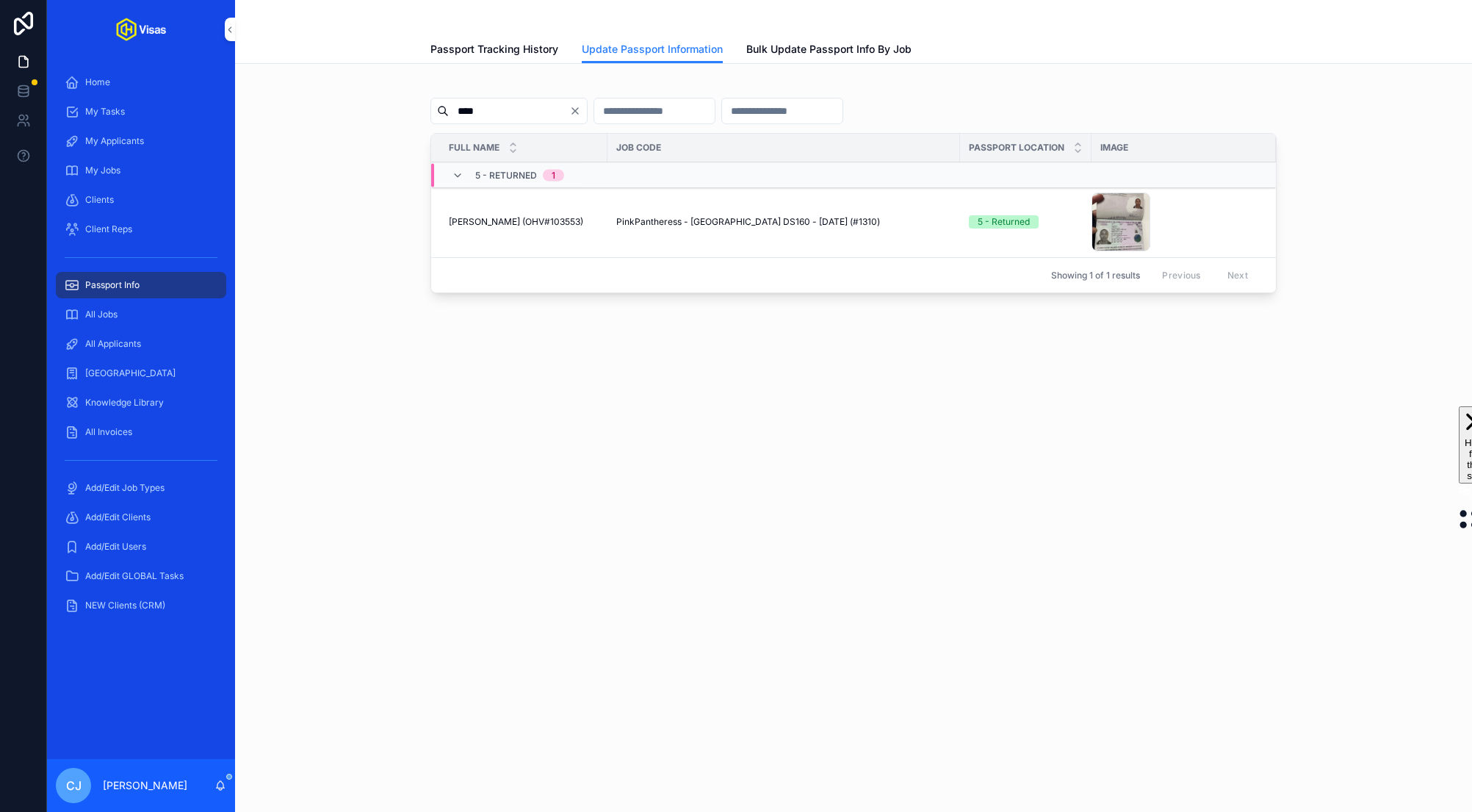
click at [117, 317] on span "All Jobs" at bounding box center [101, 314] width 32 height 12
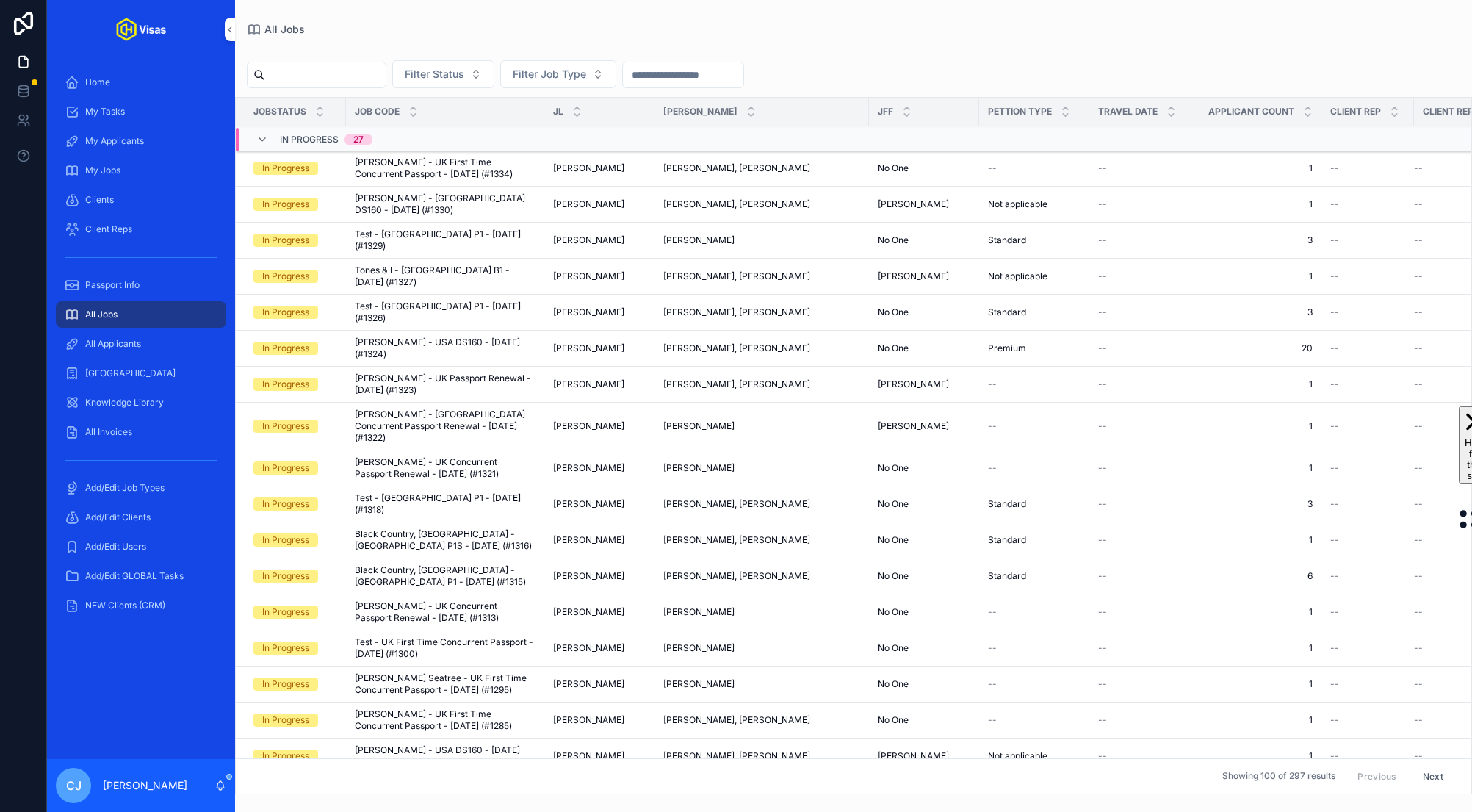
drag, startPoint x: 354, startPoint y: 72, endPoint x: 316, endPoint y: 75, distance: 38.1
click at [316, 75] on input "scrollable content" at bounding box center [326, 75] width 121 height 20
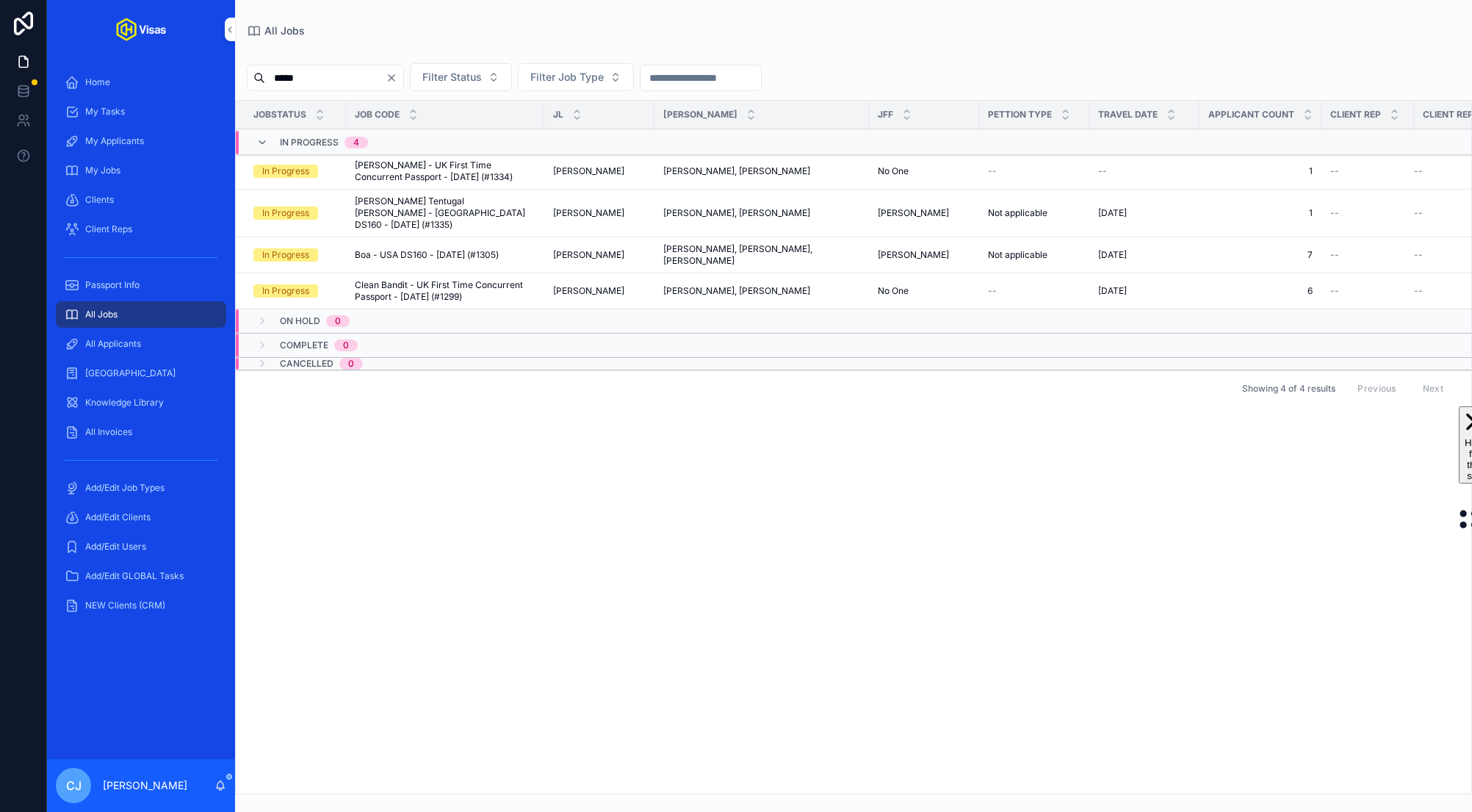
type input "*****"
click at [400, 172] on span "Isabelle Harte - UK First Time Concurrent Passport - Sep/25 (#1334)" at bounding box center [445, 171] width 180 height 24
click at [400, 207] on span "Andre Tentugal Cardoso - USA DS160 - Sep/25 (#1335)" at bounding box center [445, 212] width 180 height 36
click at [398, 247] on td "Boa - USA DS160 - Aug/25 (#1305) Boa - USA DS160 - Aug/25 (#1305)" at bounding box center [445, 254] width 199 height 36
click at [395, 244] on td "Boa - USA DS160 - Aug/25 (#1305) Boa - USA DS160 - Aug/25 (#1305)" at bounding box center [445, 254] width 199 height 36
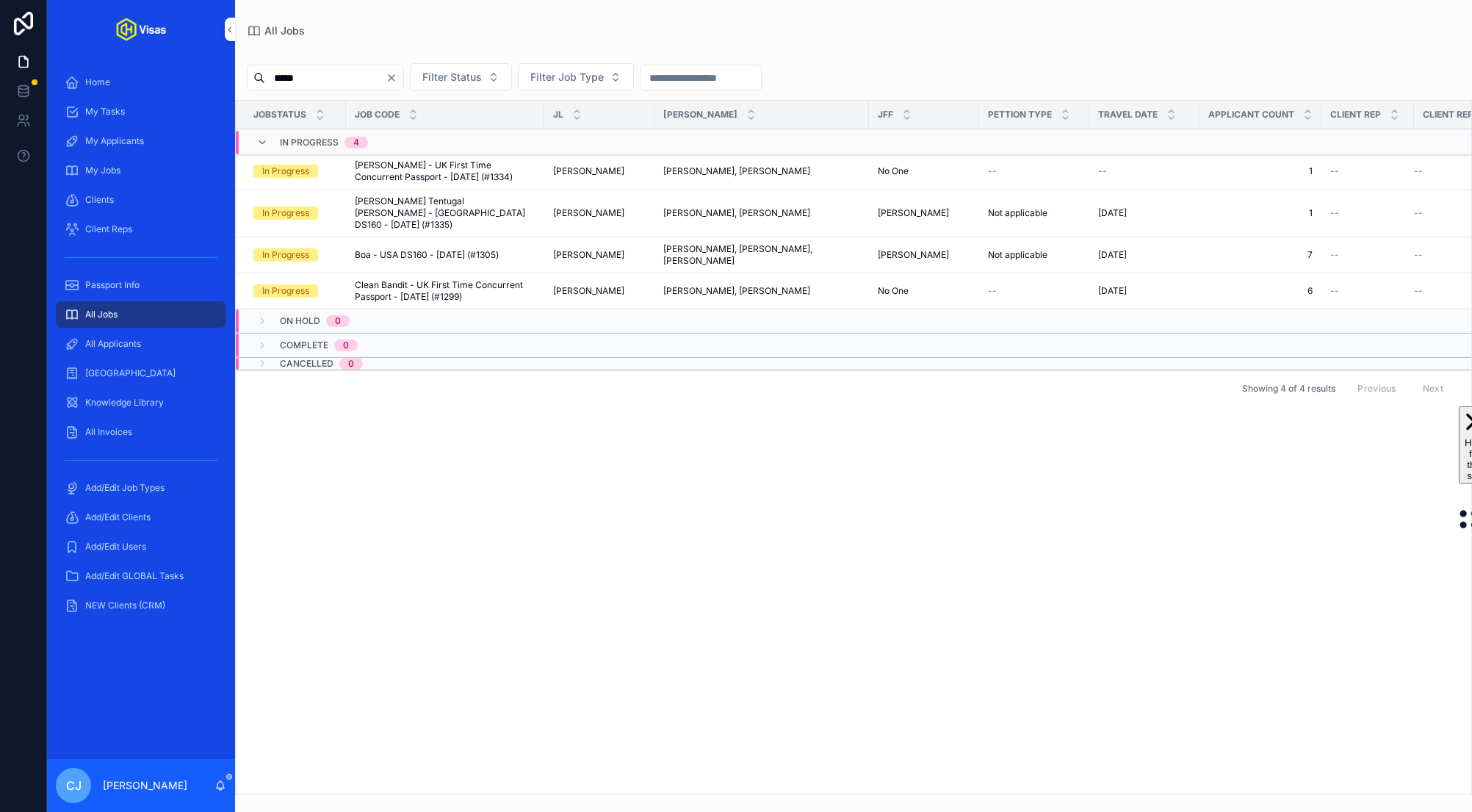
click at [392, 249] on span "Boa - USA DS160 - Aug/25 (#1305)" at bounding box center [427, 254] width 144 height 12
click at [427, 279] on span "Clean Bandit - UK First Time Concurrent Passport - Aug/25 (#1299)" at bounding box center [445, 291] width 180 height 24
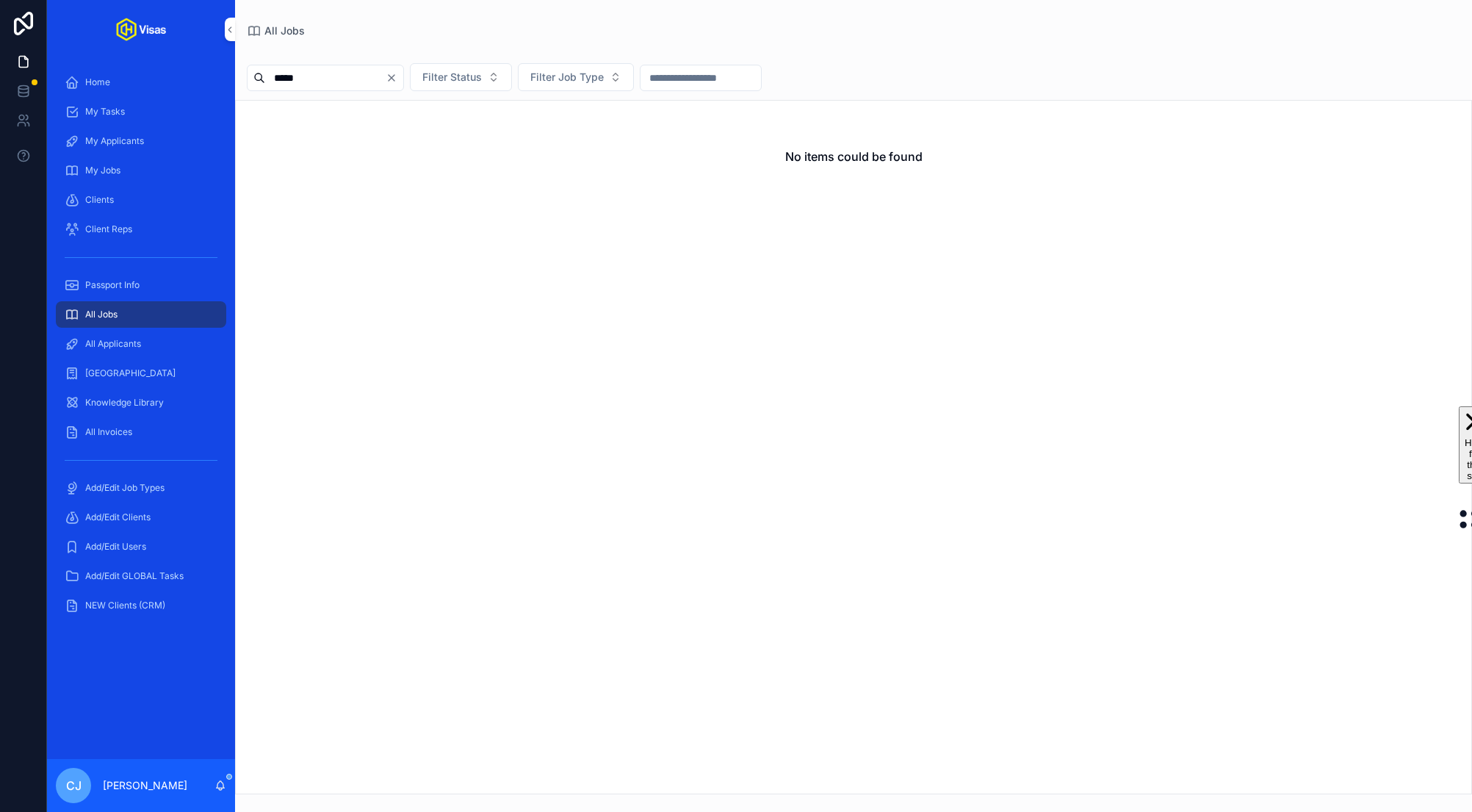
click at [395, 76] on icon "Clear" at bounding box center [391, 78] width 5 height 5
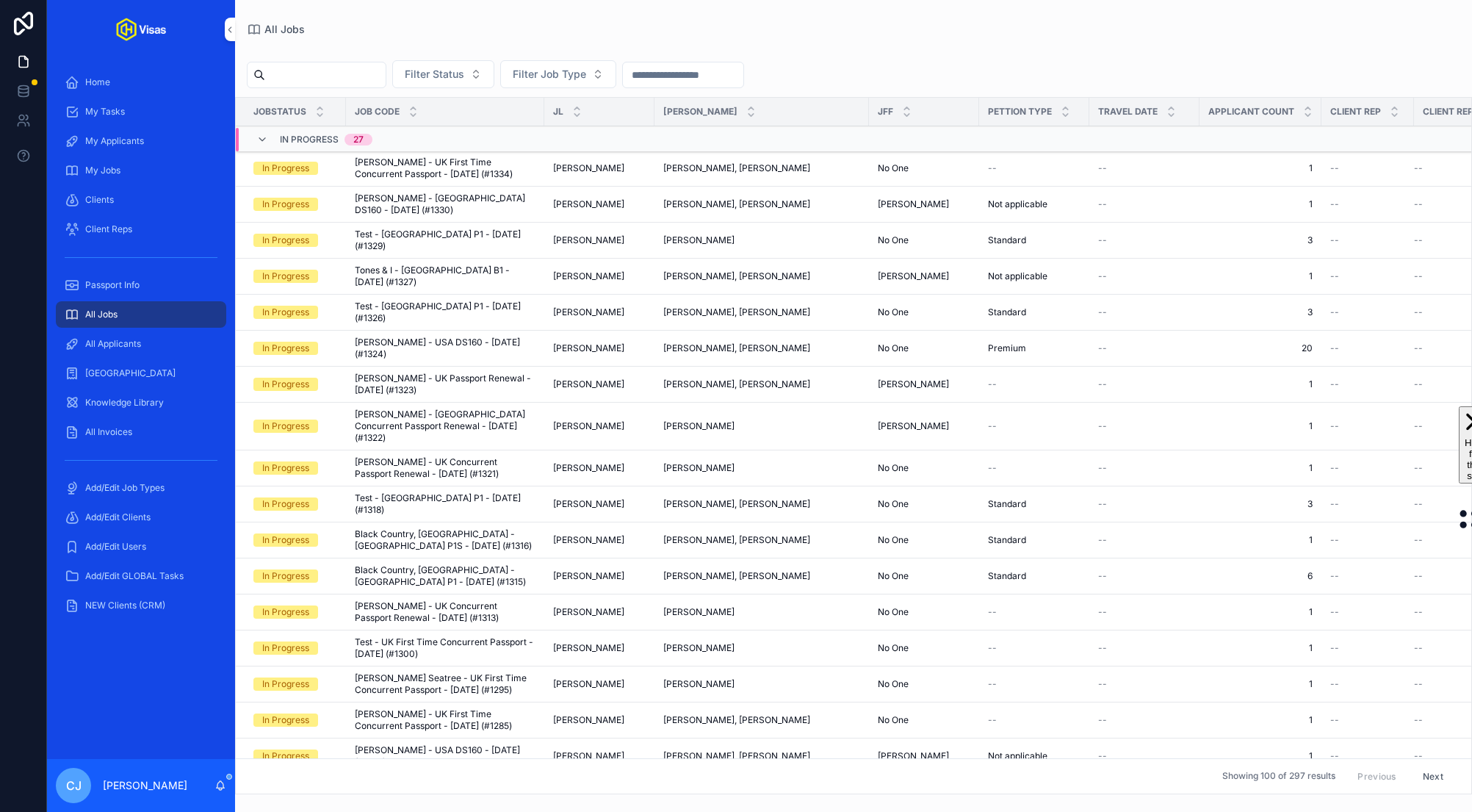
click at [351, 69] on input "scrollable content" at bounding box center [326, 75] width 121 height 20
click at [318, 70] on input "scrollable content" at bounding box center [326, 75] width 121 height 20
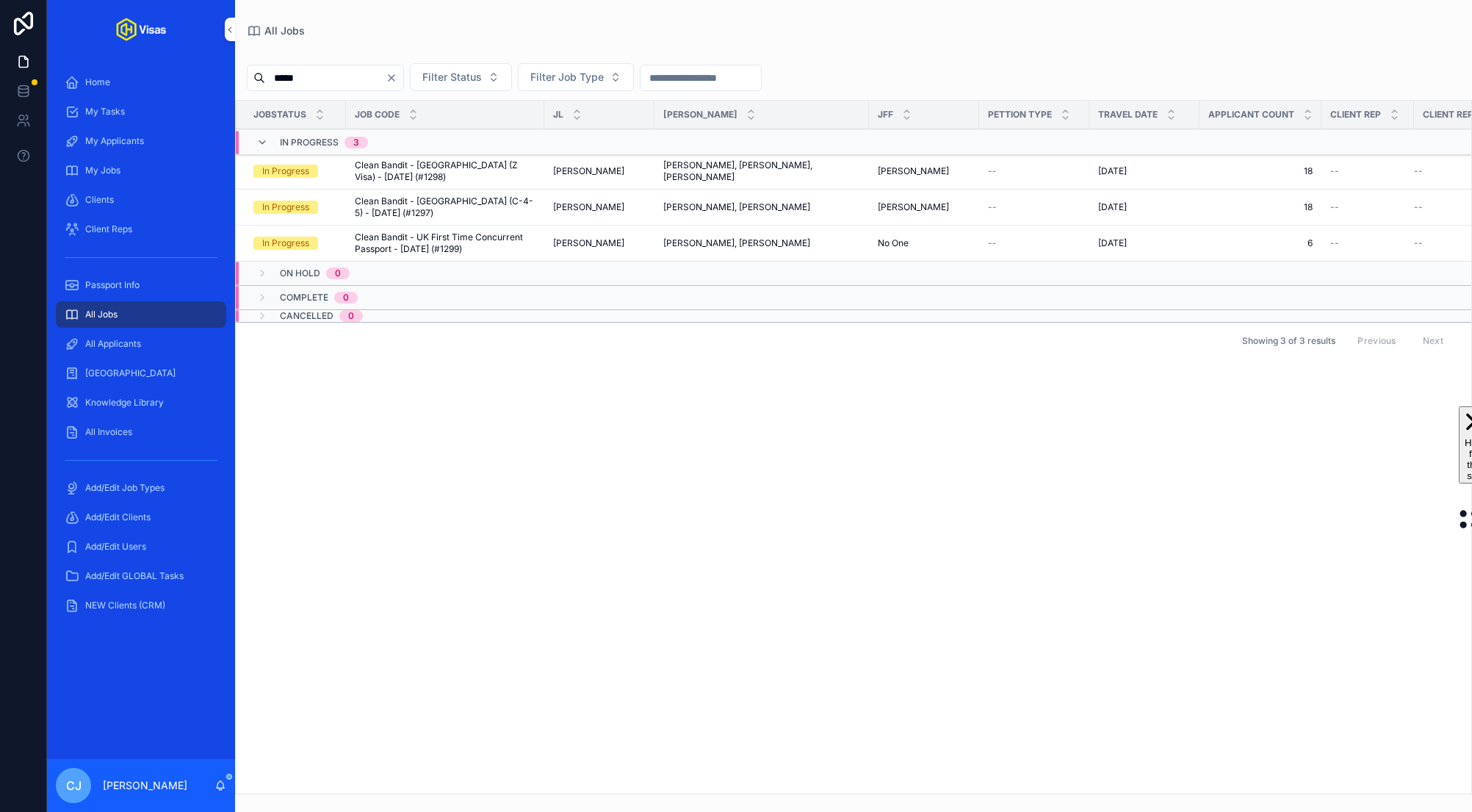
type input "*****"
click at [399, 179] on span "Clean Bandit - China (Z Visa) - Aug/25 (#1298)" at bounding box center [445, 171] width 180 height 24
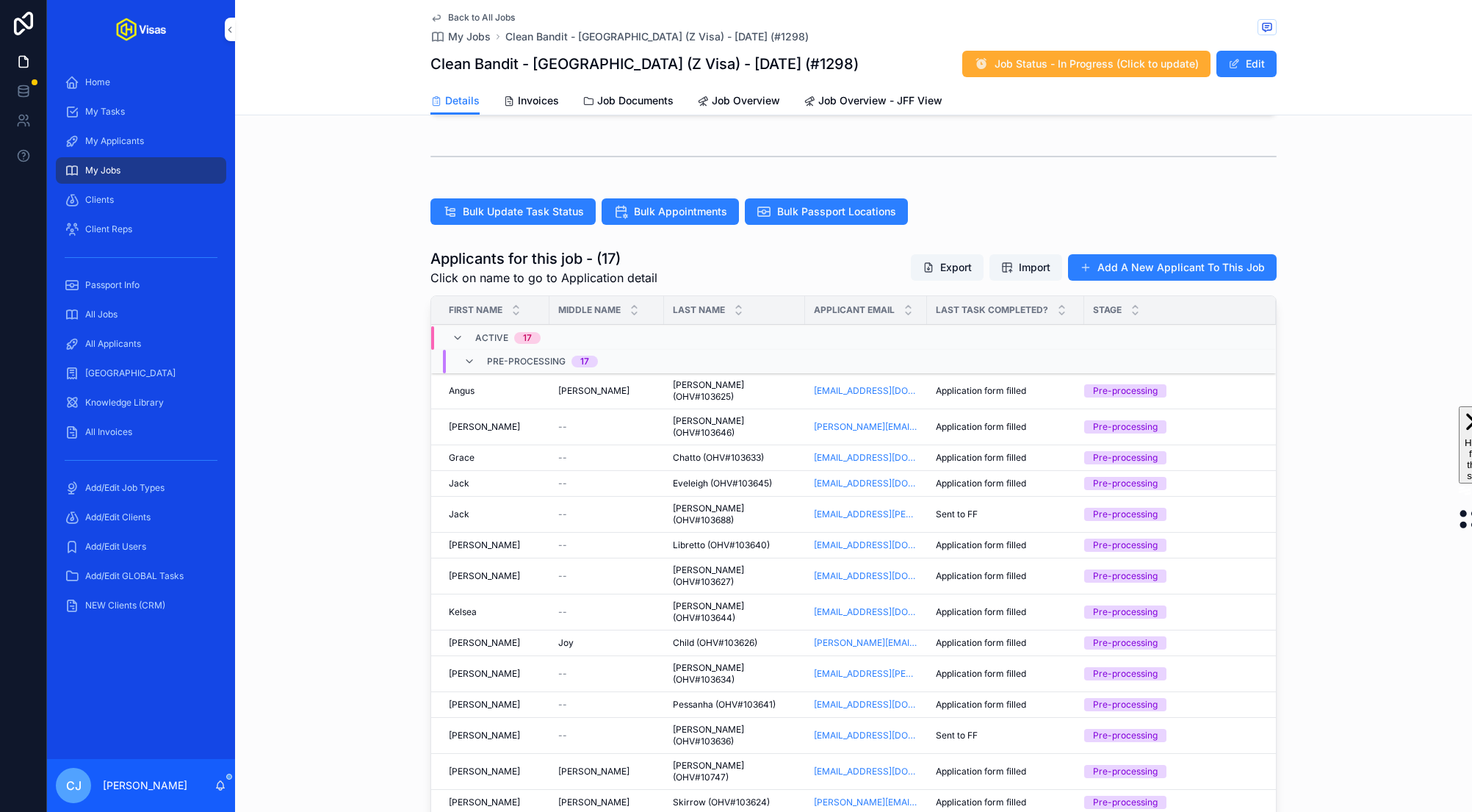
scroll to position [767, 0]
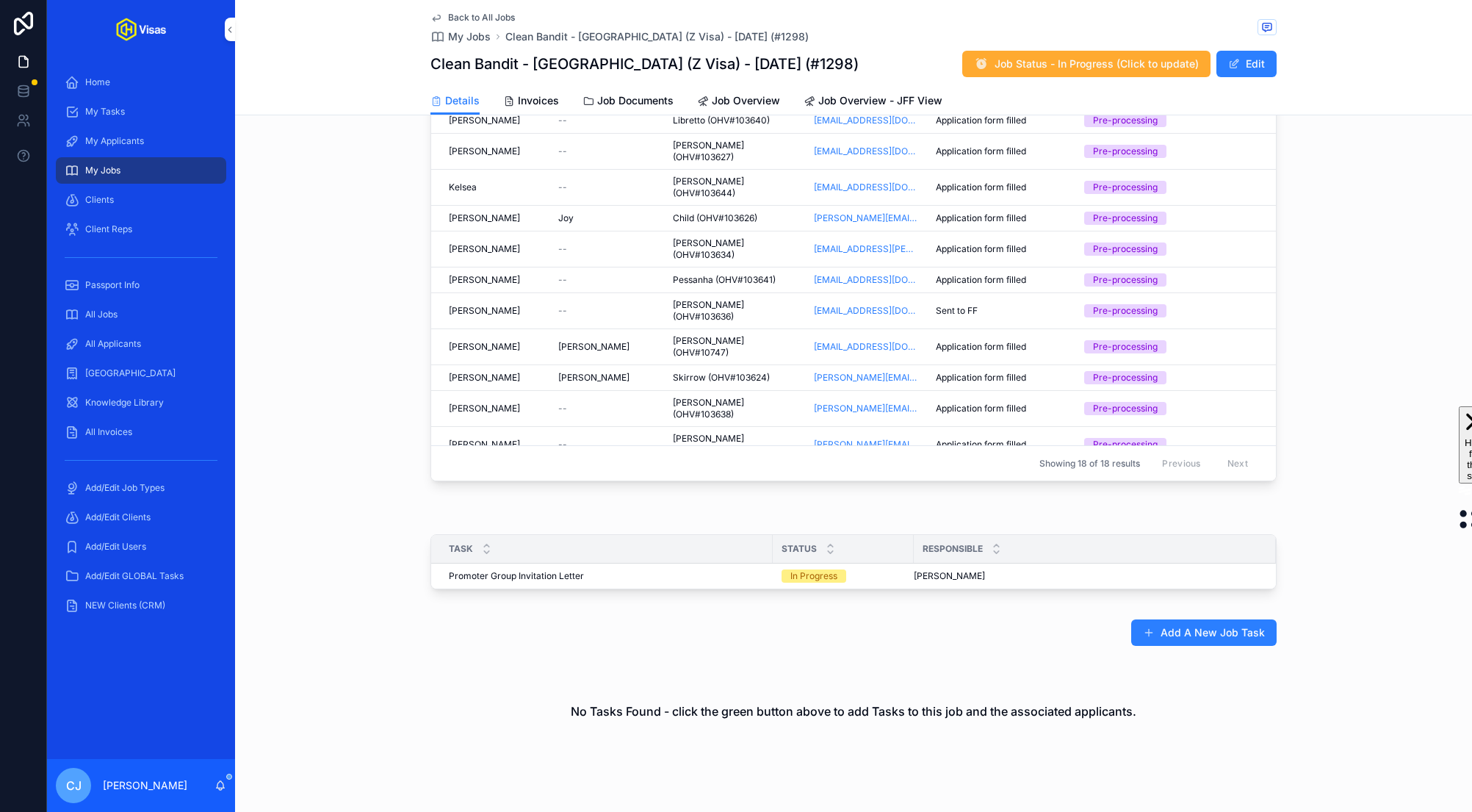
click at [456, 499] on icon "scrollable content" at bounding box center [457, 504] width 12 height 12
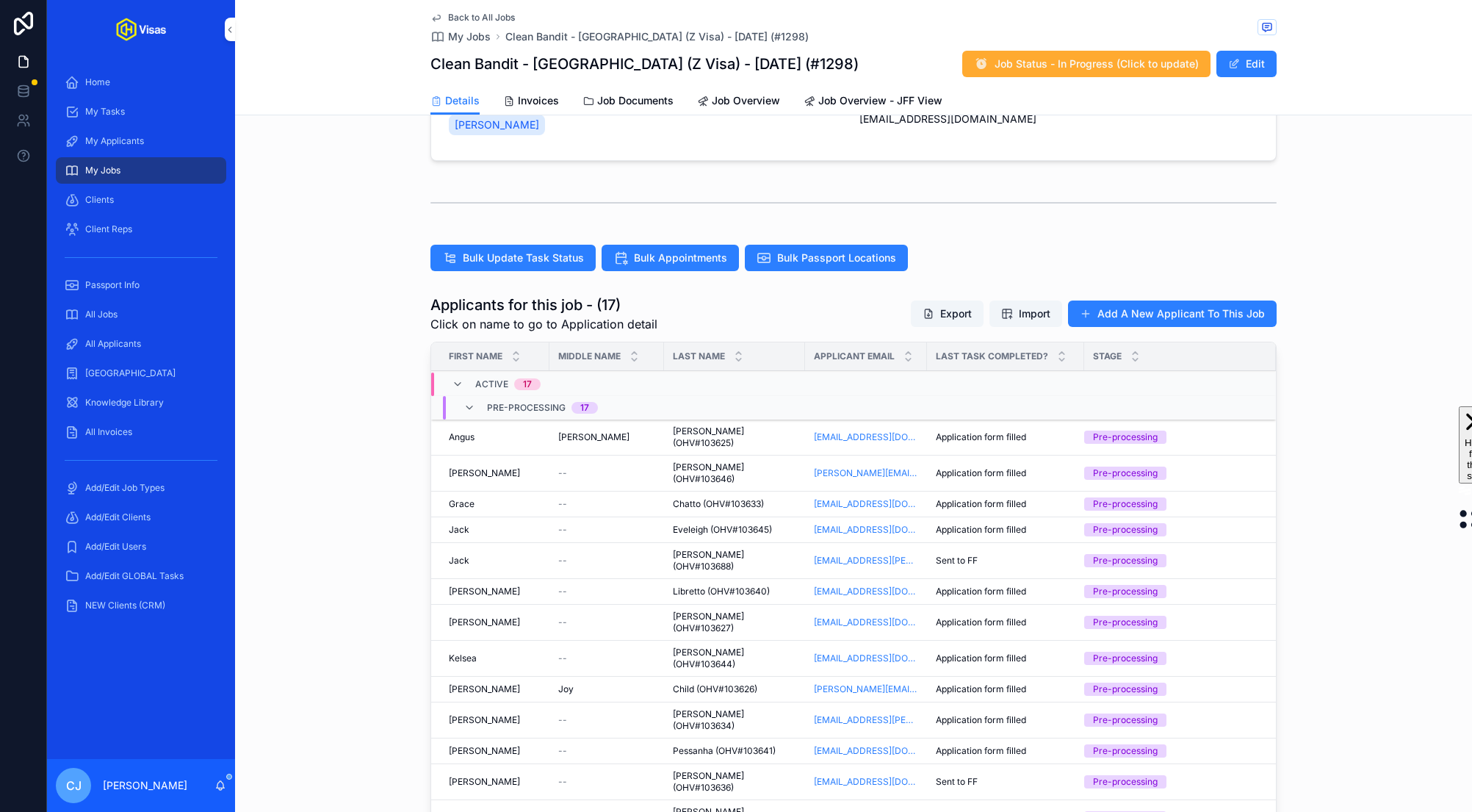
scroll to position [547, 0]
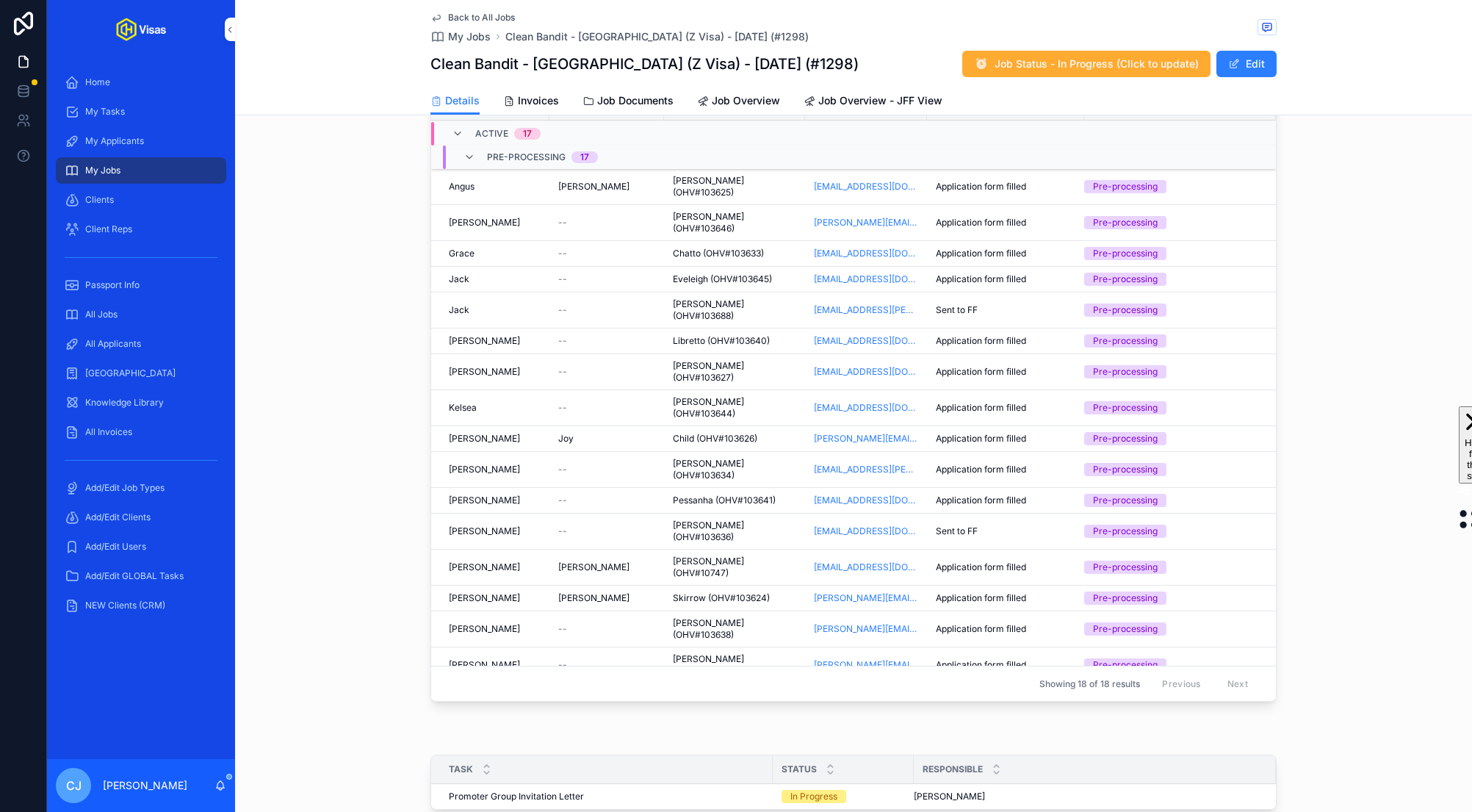
click at [94, 83] on span "Home" at bounding box center [97, 81] width 25 height 12
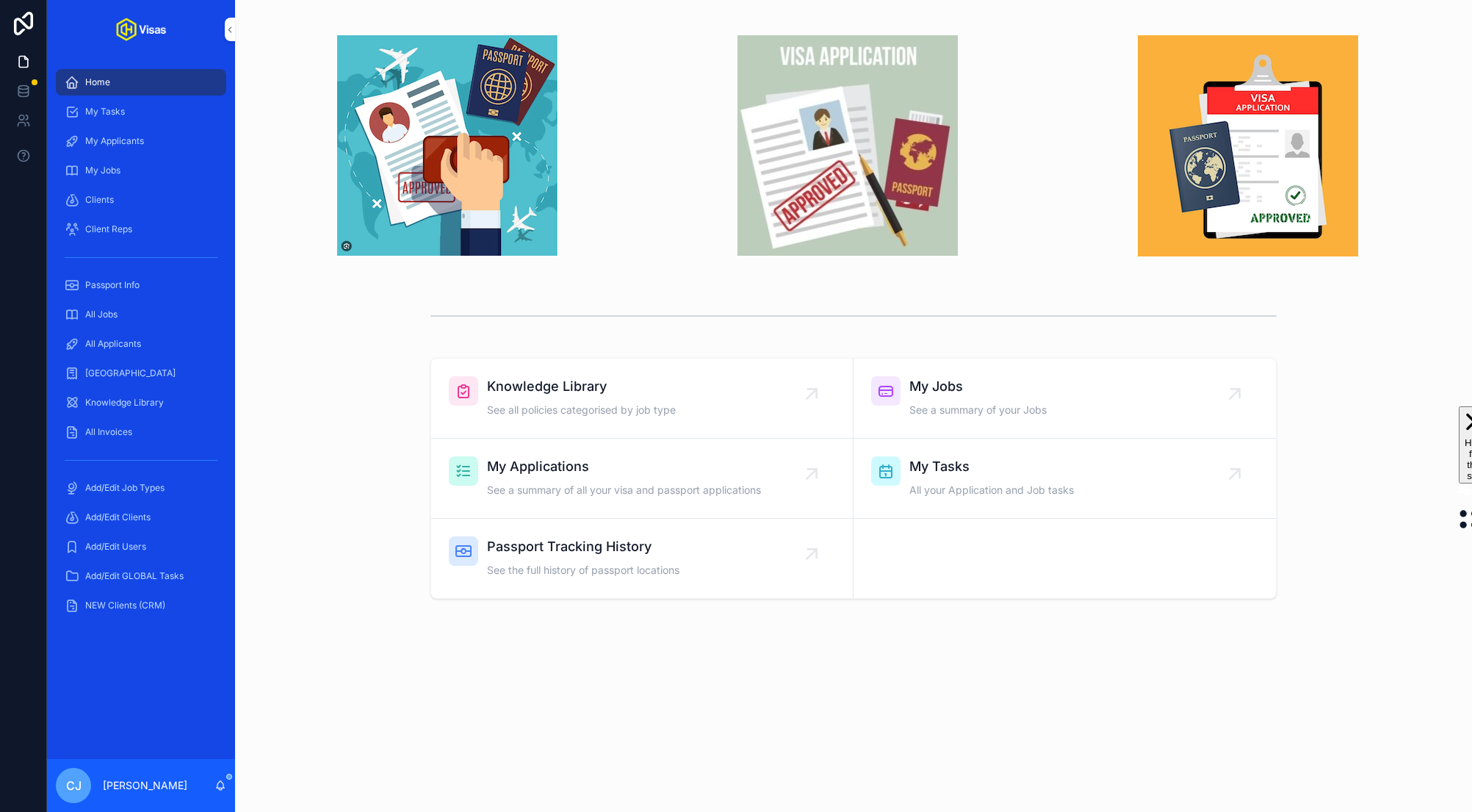
click at [121, 312] on div "All Jobs" at bounding box center [141, 315] width 153 height 24
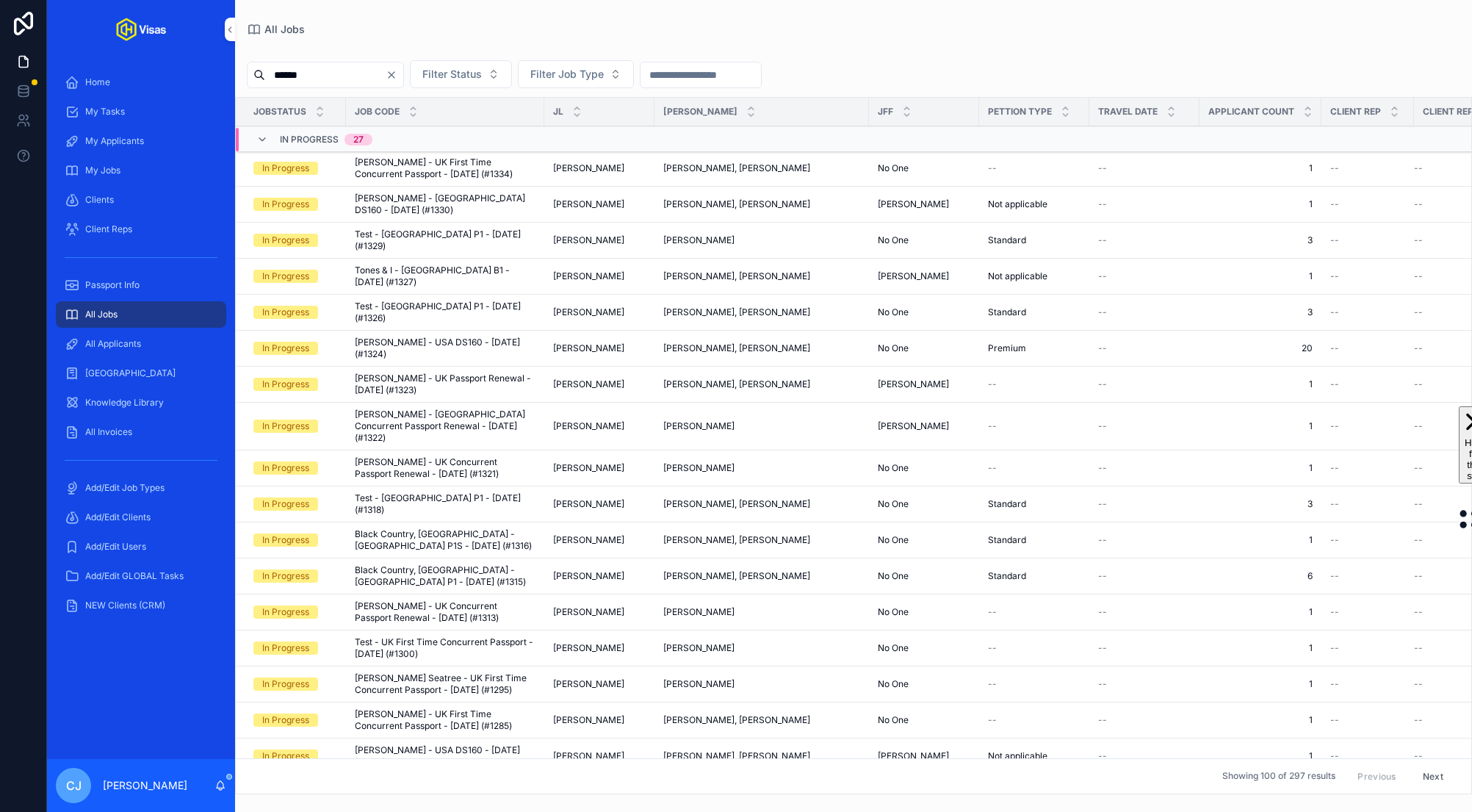
type input "*******"
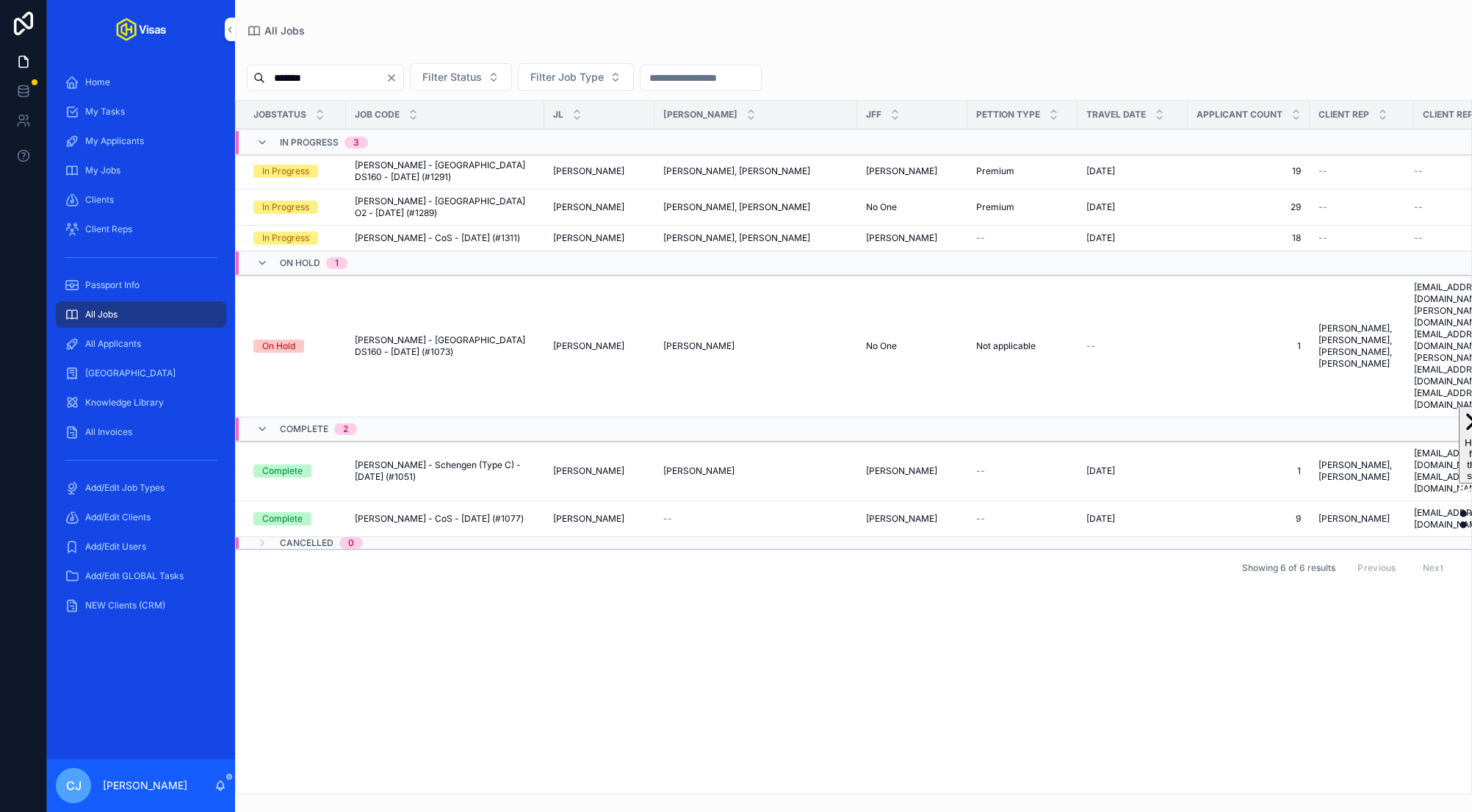
click at [418, 162] on span "Ed Sheeran - USA DS160 - Aug/25 (#1291)" at bounding box center [445, 171] width 180 height 24
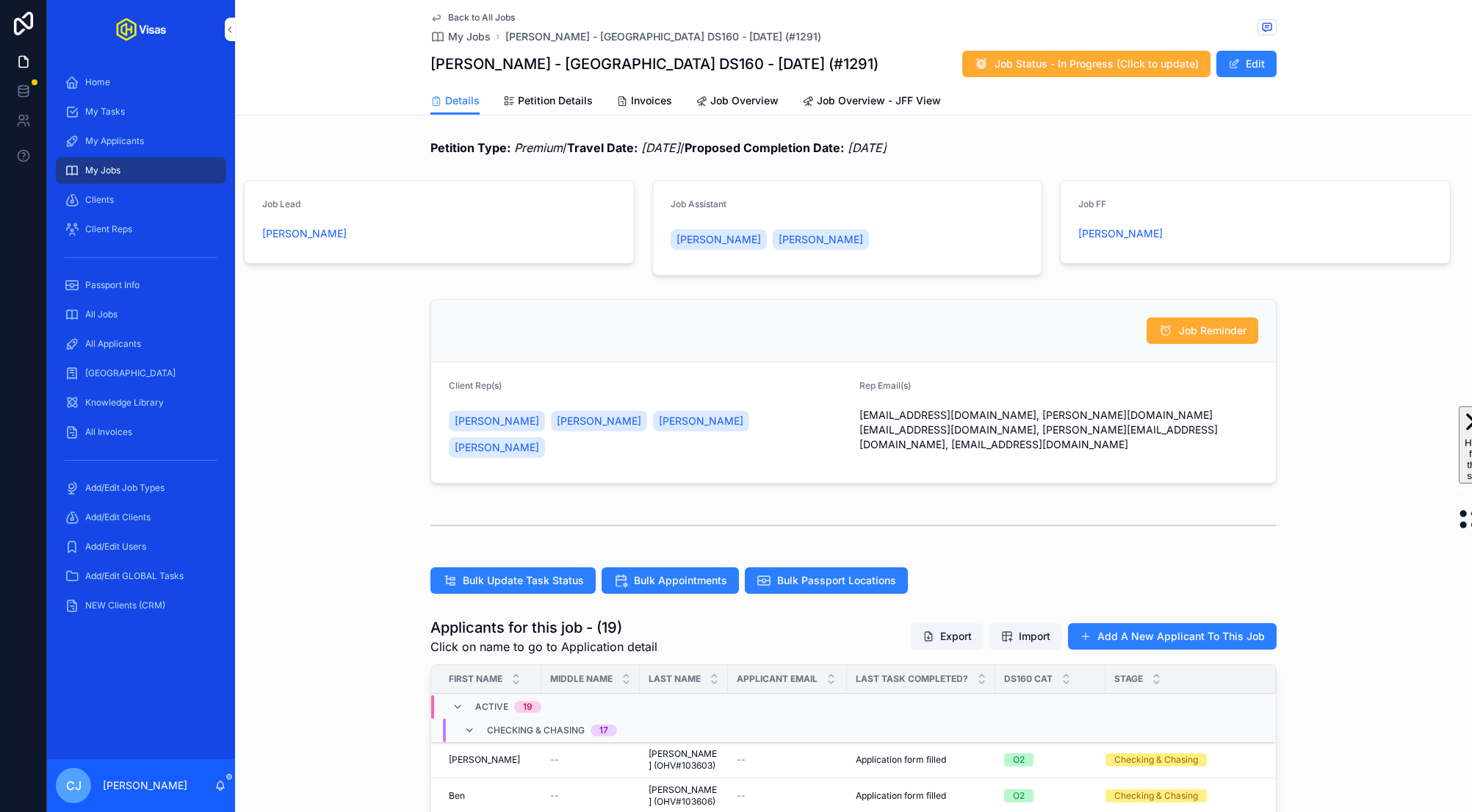
click at [601, 59] on h1 "Ed Sheeran - USA DS160 - Aug/25 (#1291)" at bounding box center [654, 64] width 448 height 20
copy h1 "Ed Sheeran - USA DS160 - Aug/25 (#1291)"
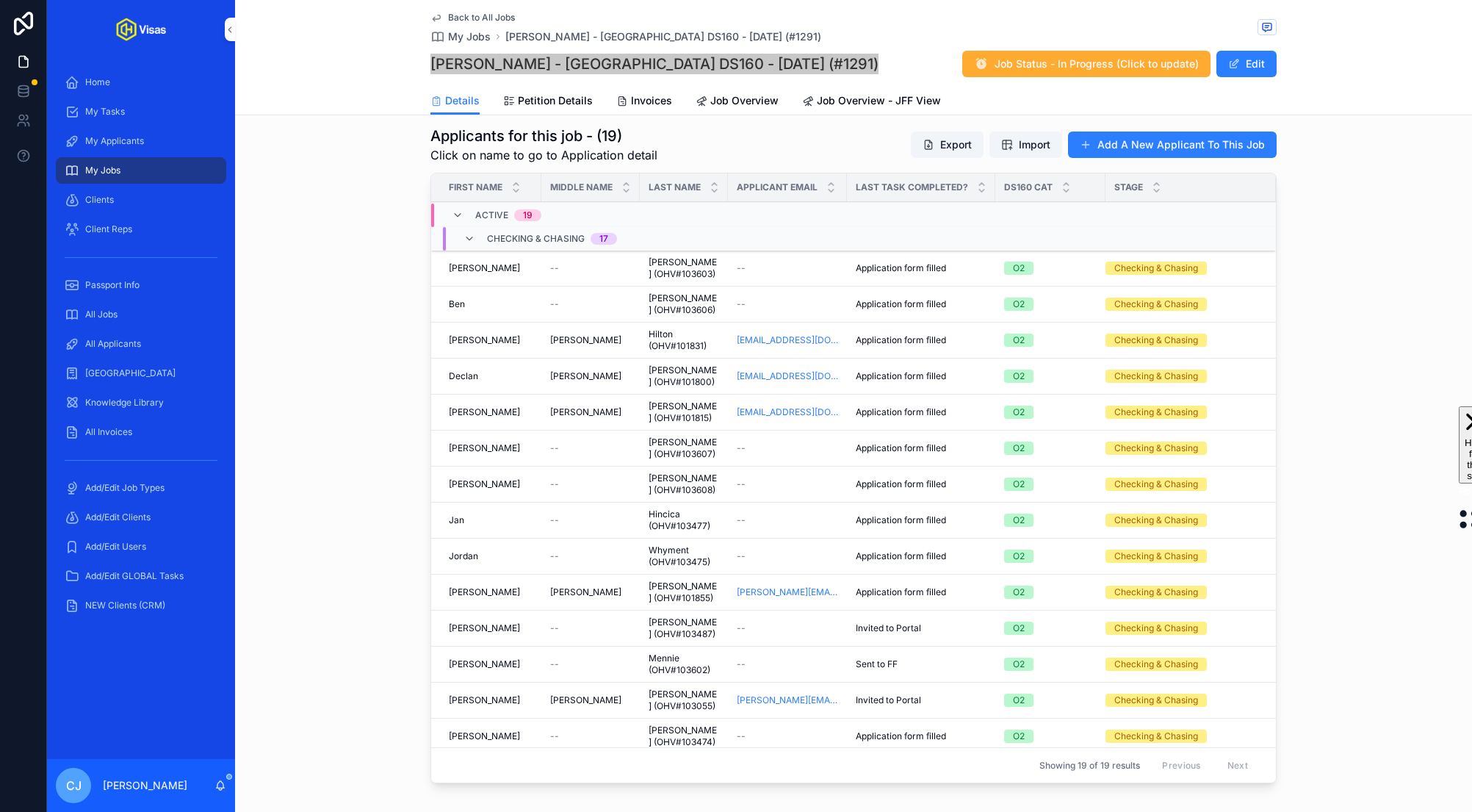
click at [667, 256] on span "Chapman (OHV#103603)" at bounding box center [683, 268] width 70 height 24
click at [667, 292] on span "Webster (OHV#103606)" at bounding box center [683, 304] width 70 height 24
click at [667, 329] on span "Hilton (OHV#101831)" at bounding box center [683, 341] width 70 height 24
click at [667, 364] on span "Goddard (OHV#101800)" at bounding box center [683, 376] width 70 height 24
click at [667, 400] on span "Pritchard (OHV#101815)" at bounding box center [683, 412] width 70 height 24
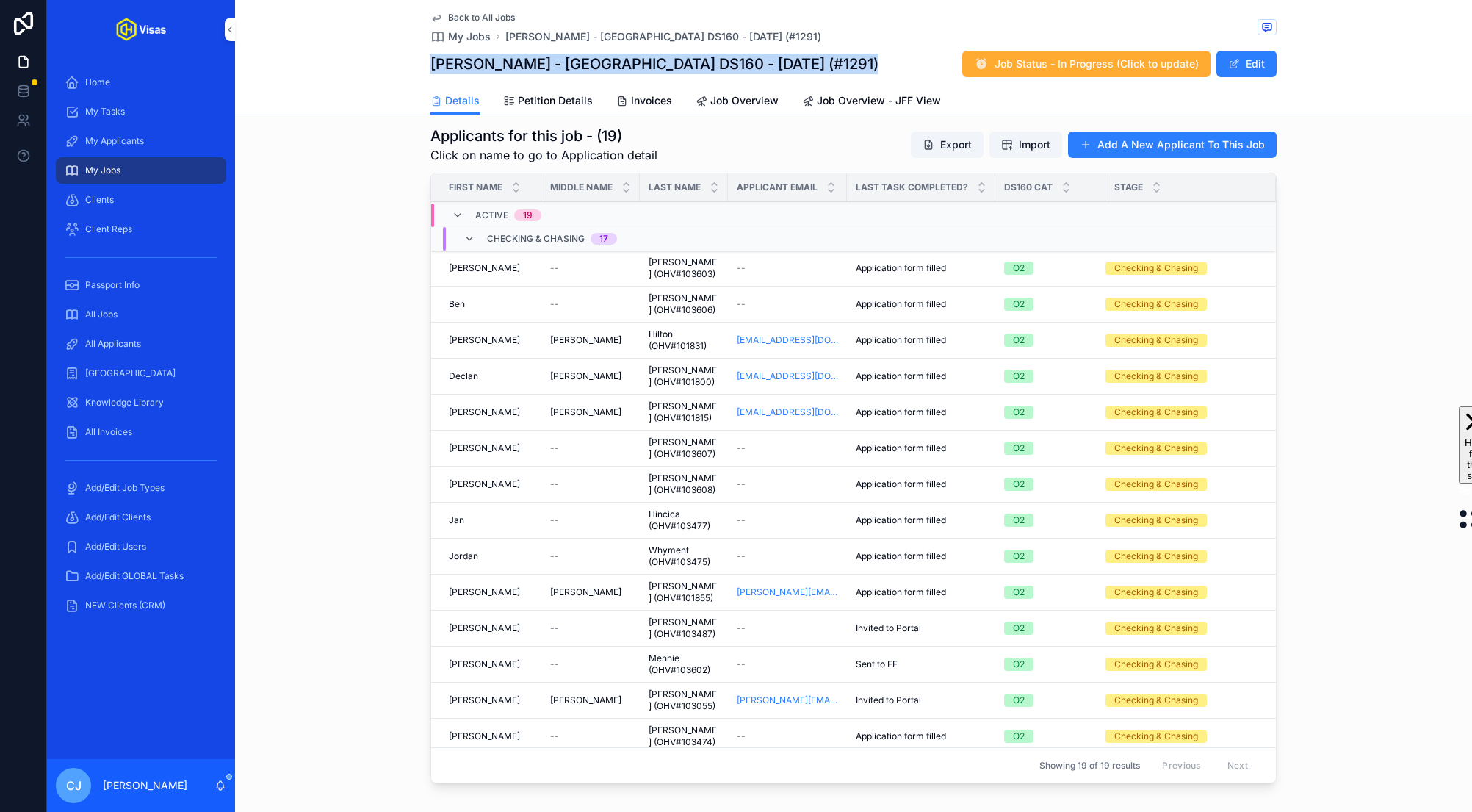
click at [124, 336] on div "All Applicants" at bounding box center [141, 344] width 153 height 24
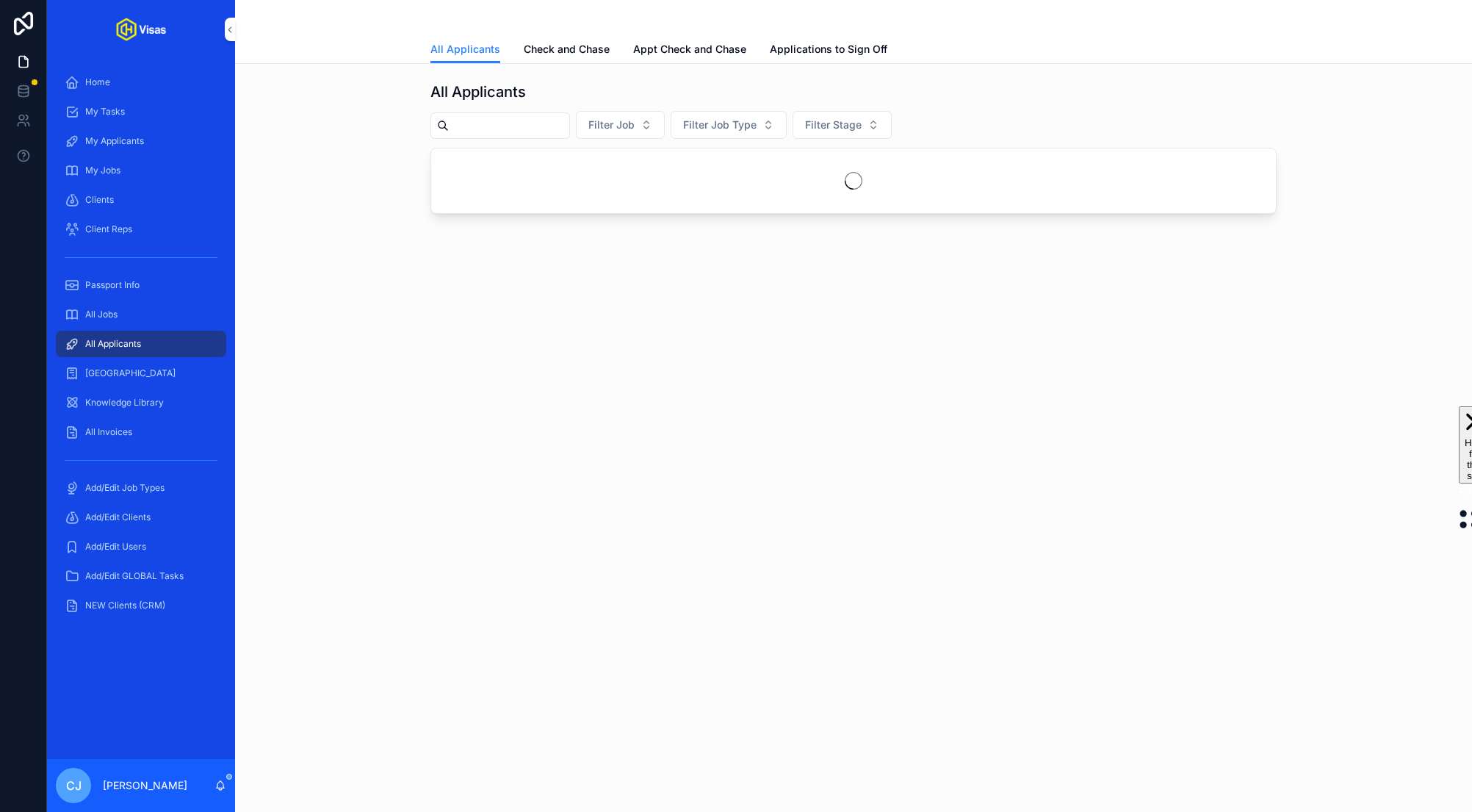
click at [562, 50] on span "Check and Chase" at bounding box center [567, 49] width 86 height 15
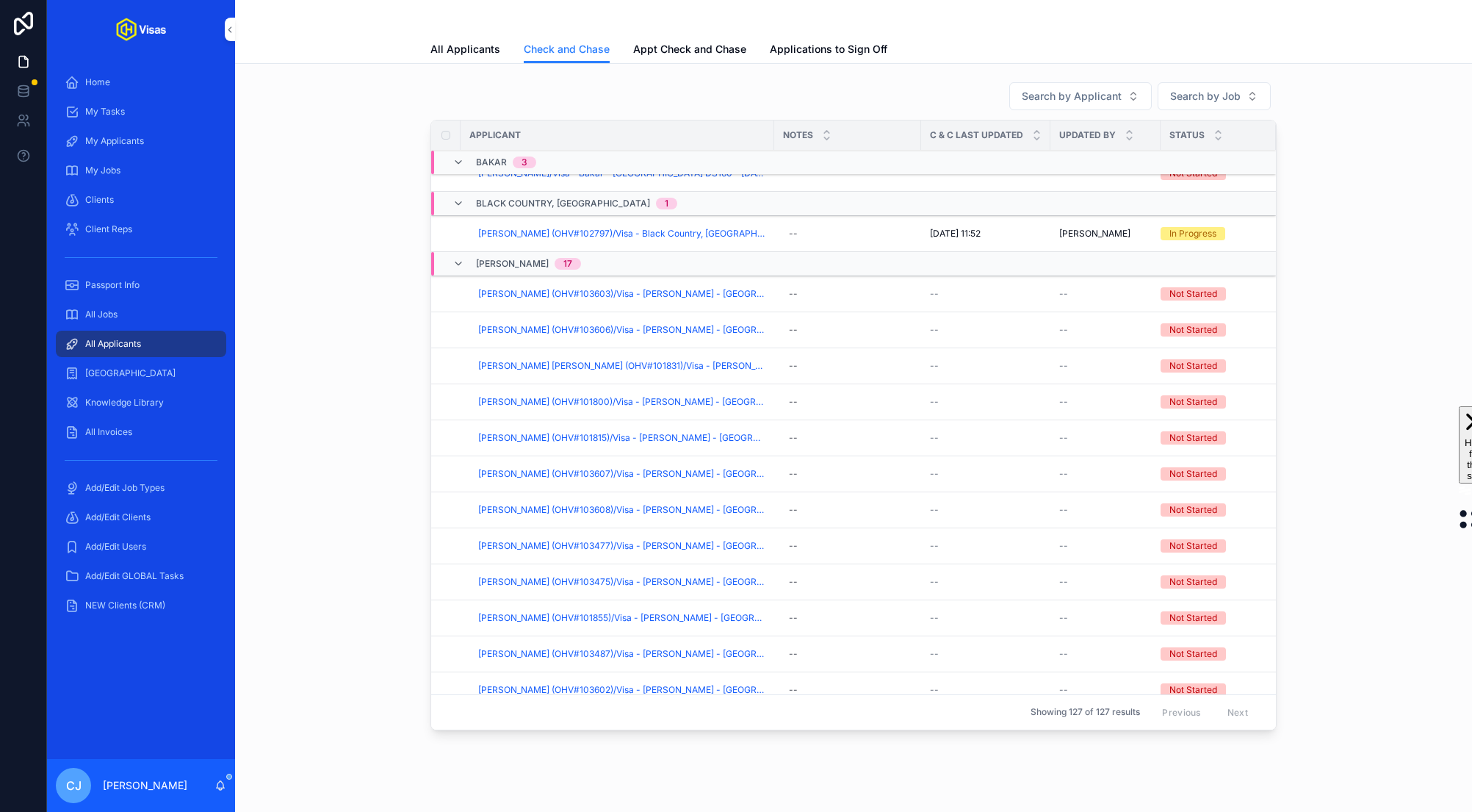
scroll to position [38, 0]
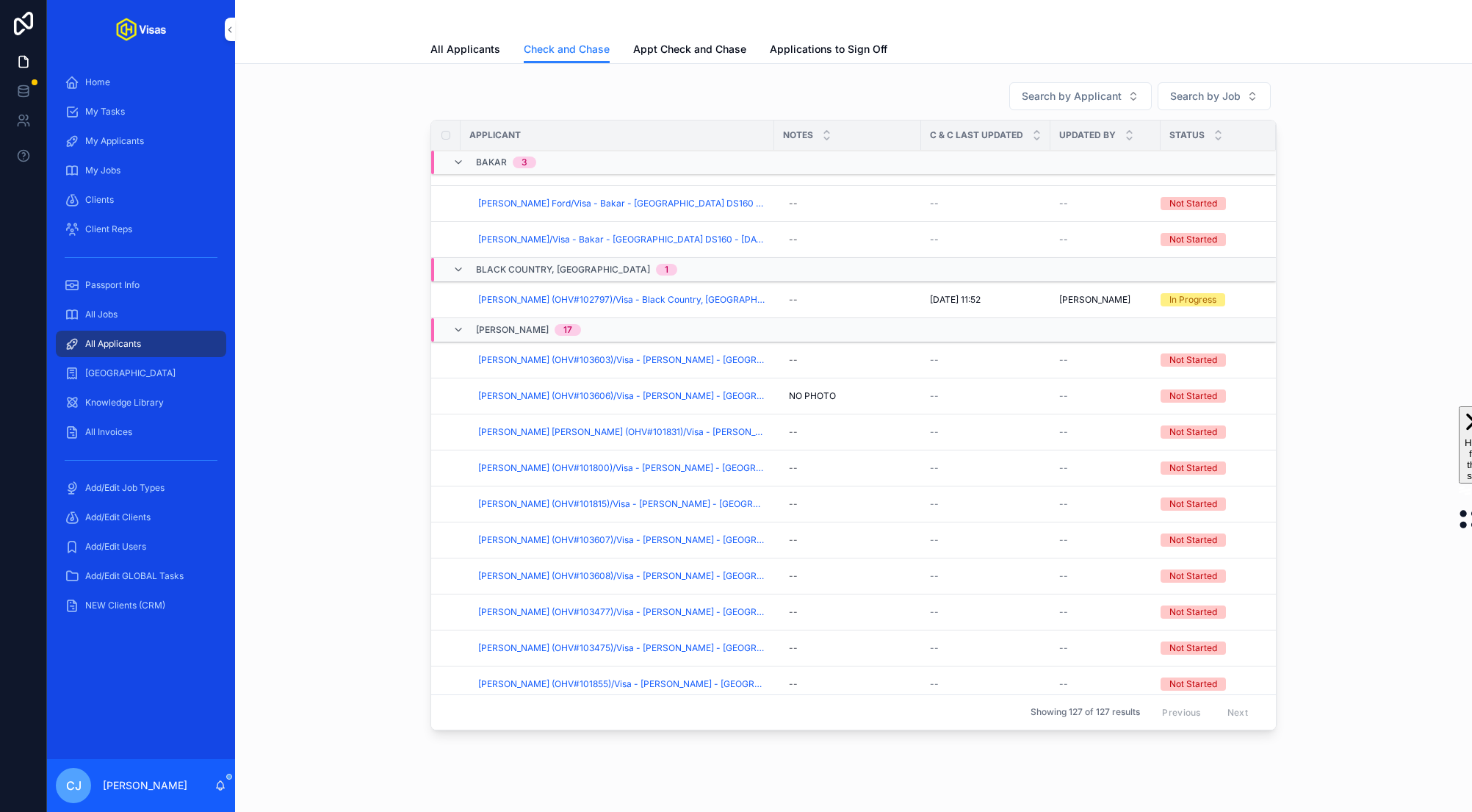
click at [146, 310] on div "All Jobs" at bounding box center [141, 315] width 153 height 24
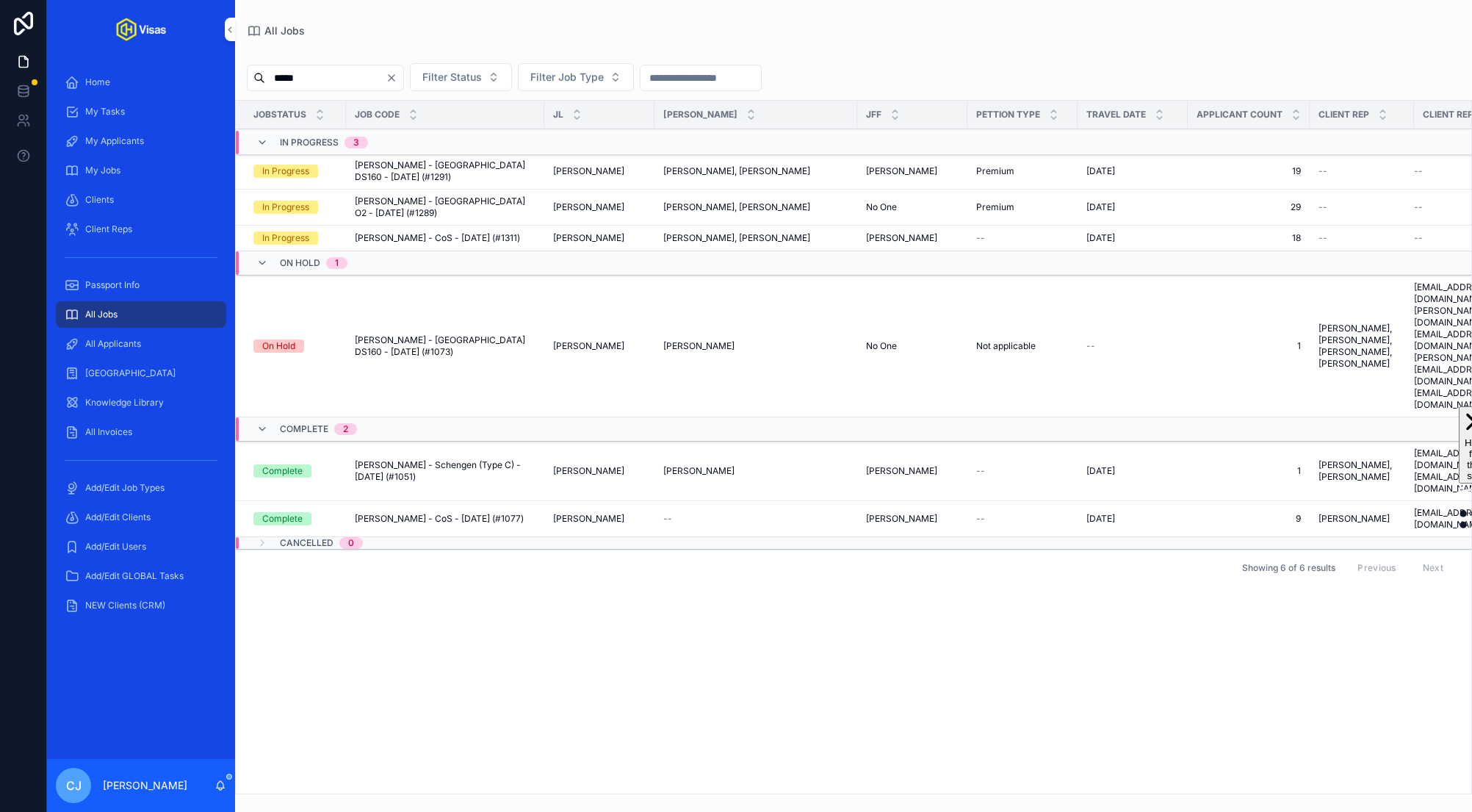
type input "*****"
click at [398, 162] on span "Ed Sheeran - USA DS160 - Aug/25 (#1291)" at bounding box center [445, 171] width 180 height 24
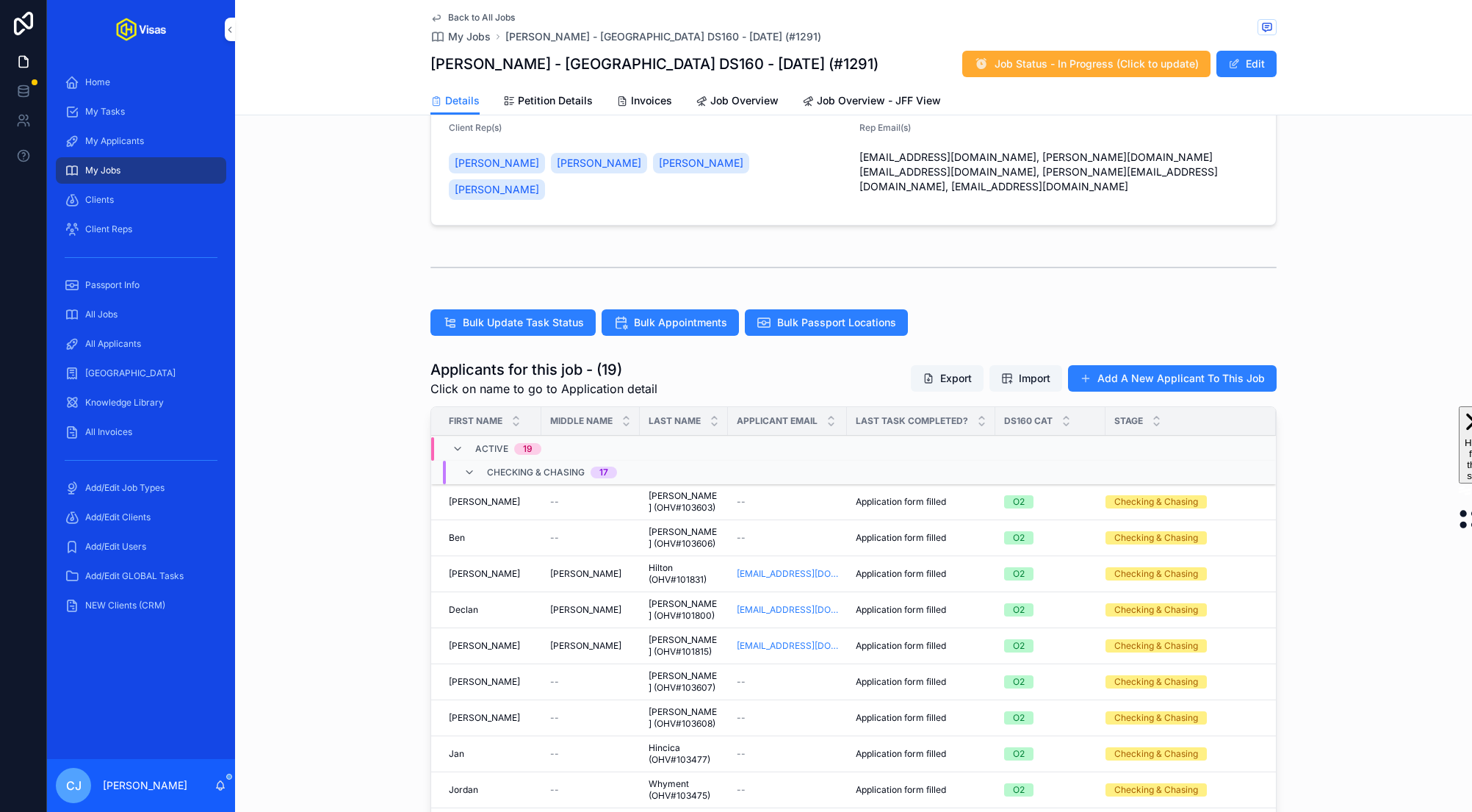
scroll to position [274, 0]
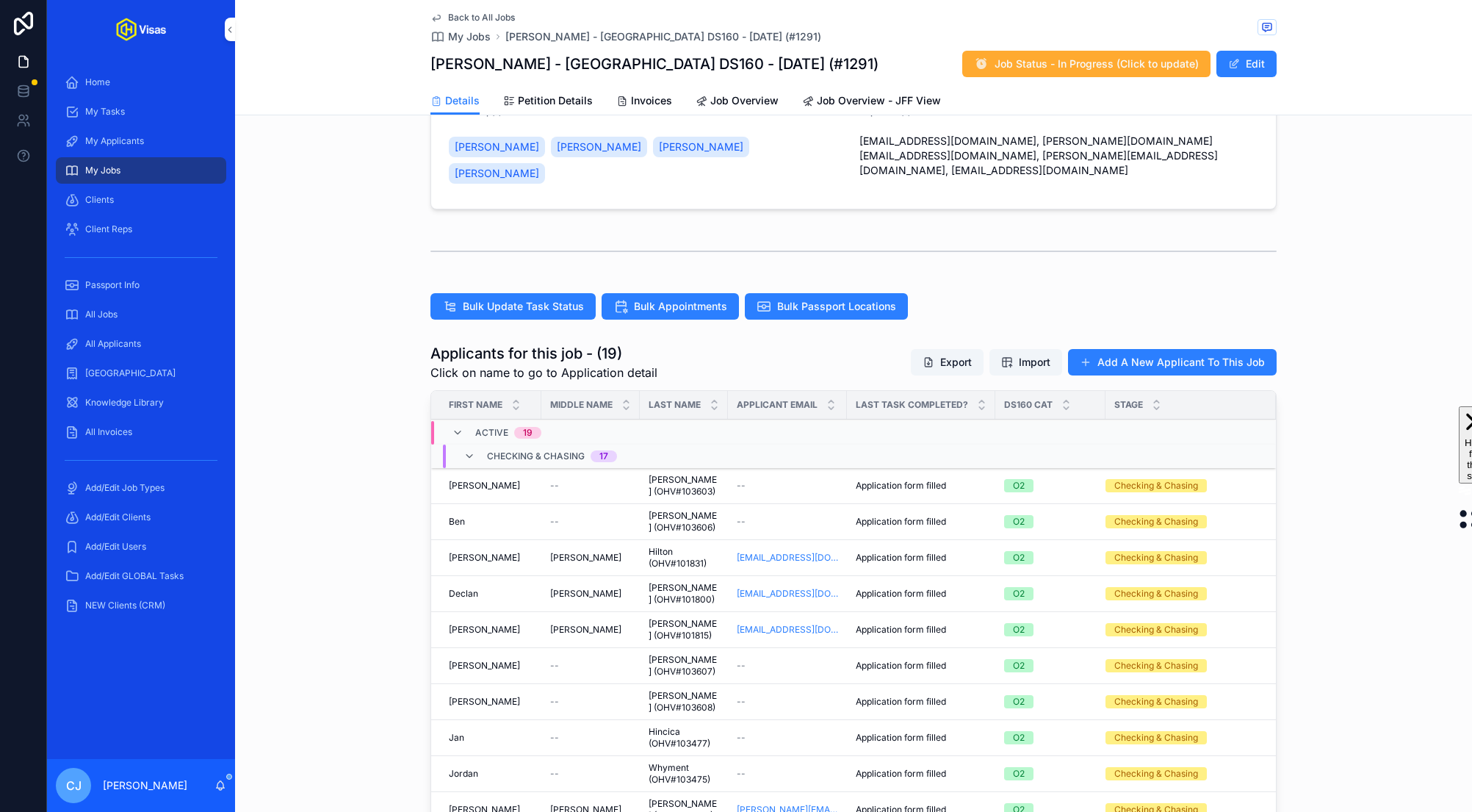
click at [668, 473] on span "Chapman (OHV#103603)" at bounding box center [683, 485] width 70 height 24
click at [664, 510] on span "Webster (OHV#103606)" at bounding box center [683, 522] width 70 height 24
click at [664, 546] on span "Hilton (OHV#101831)" at bounding box center [683, 558] width 70 height 24
click at [664, 581] on span "Goddard (OHV#101800)" at bounding box center [683, 593] width 70 height 24
click at [664, 618] on span "Pritchard (OHV#101815)" at bounding box center [683, 630] width 70 height 24
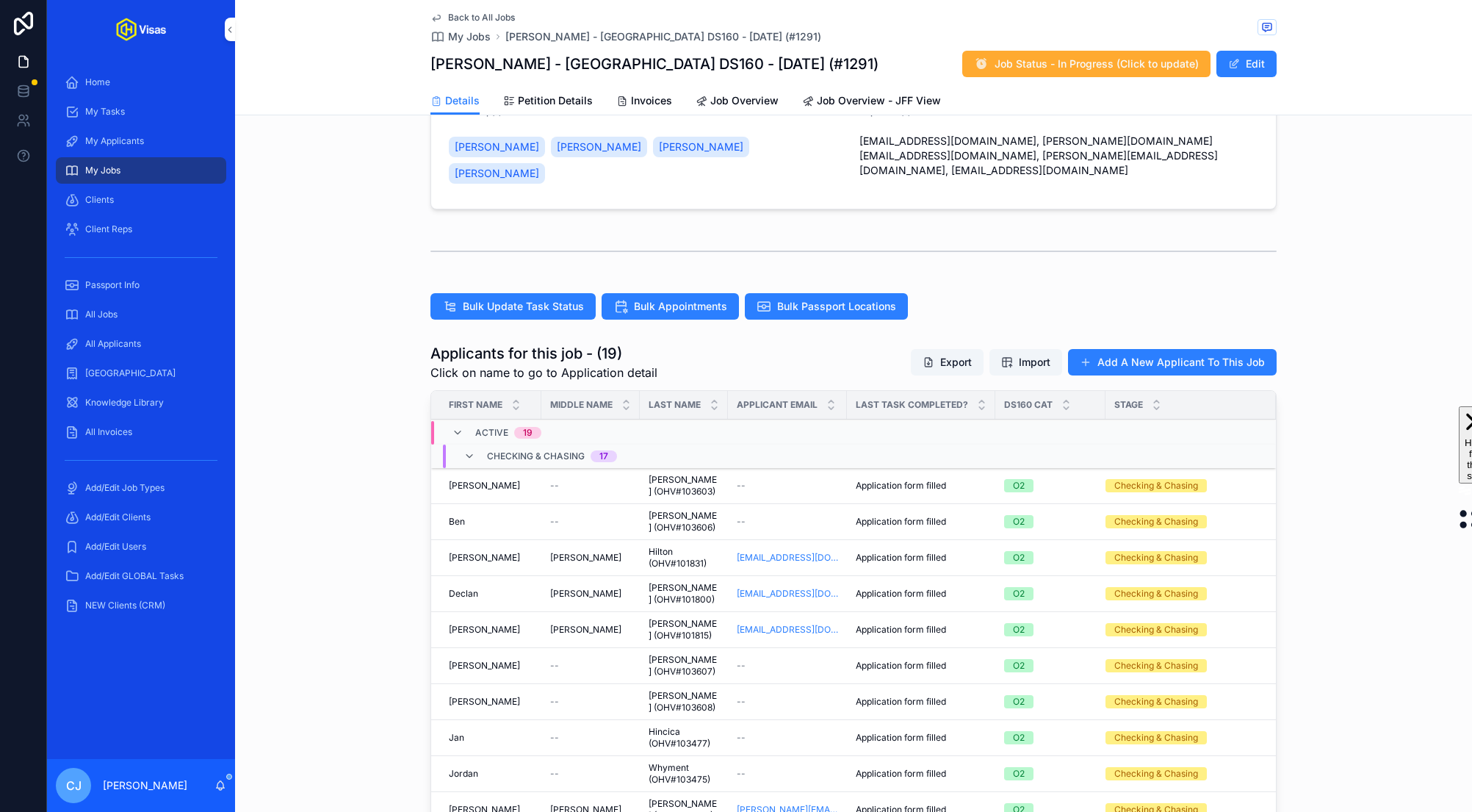
click at [666, 654] on span "O'Connor (OHV#103607)" at bounding box center [683, 666] width 70 height 24
click at [666, 689] on span "Martin (OHV#103608)" at bounding box center [683, 701] width 70 height 24
click at [666, 726] on span "Hincica (OHV#103477)" at bounding box center [683, 738] width 70 height 24
click at [671, 762] on span "Whyment (OHV#103475)" at bounding box center [683, 774] width 70 height 24
click at [663, 797] on span "Rajca (OHV#101855)" at bounding box center [683, 809] width 70 height 24
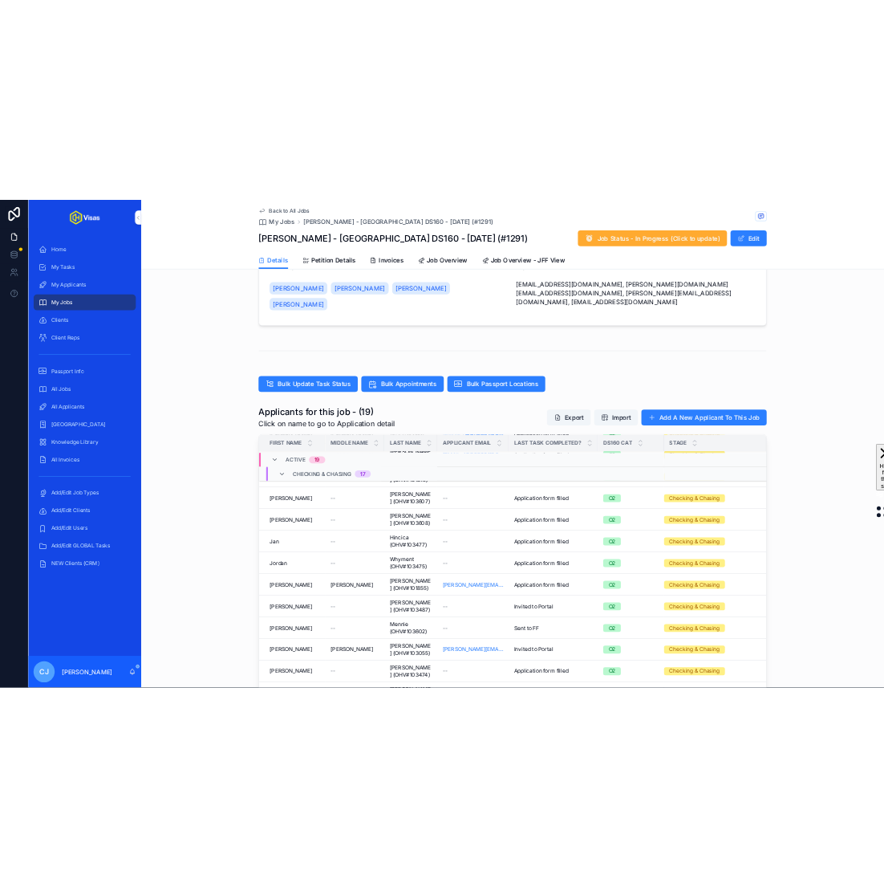
scroll to position [210, 0]
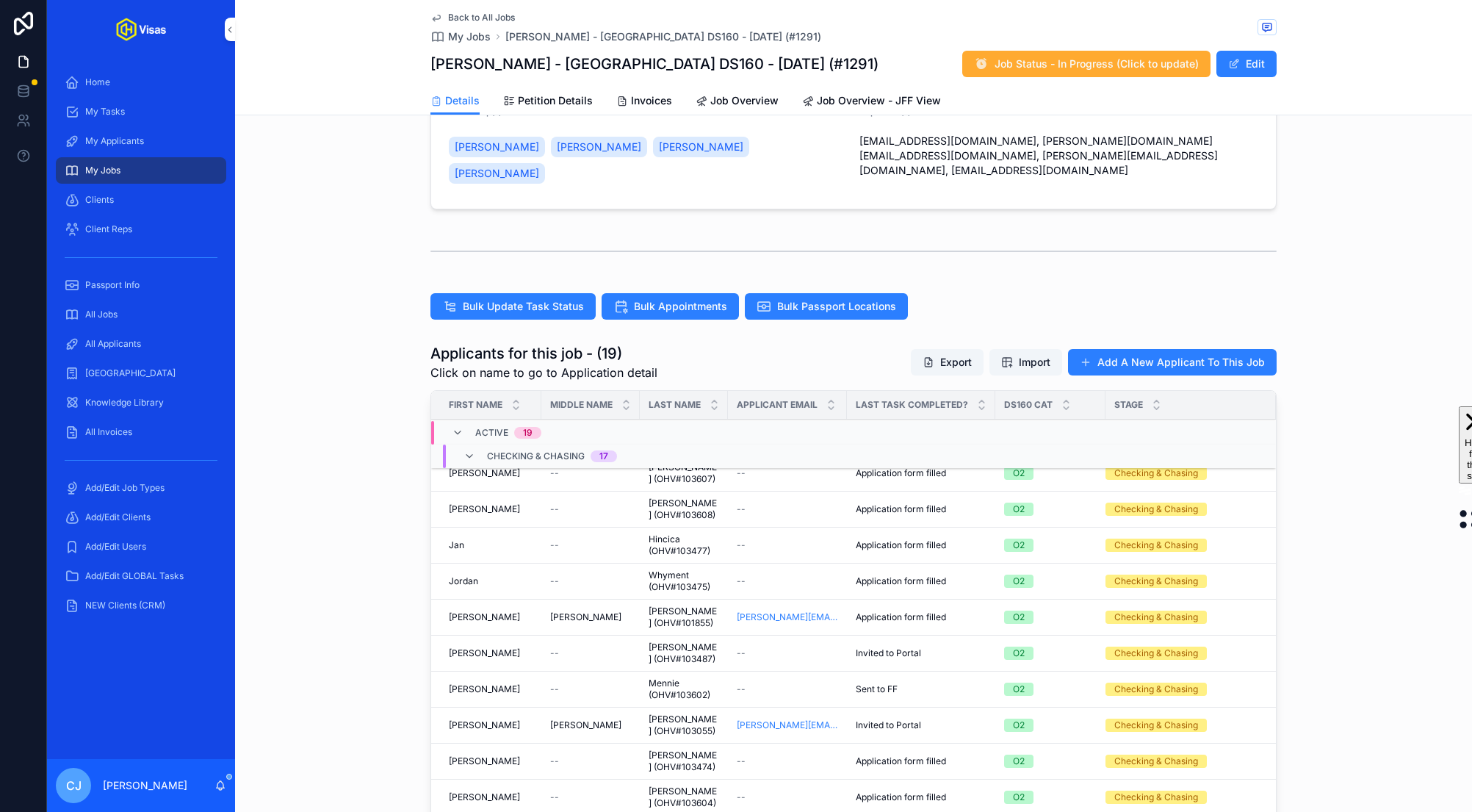
click at [660, 641] on span "Grieser (OHV#103487)" at bounding box center [683, 653] width 70 height 24
click at [663, 677] on span "Mennie (OHV#103602)" at bounding box center [683, 689] width 70 height 24
click at [663, 713] on span "Kendrick (OHV#103055)" at bounding box center [683, 725] width 70 height 24
click at [663, 749] on span "McGuire (OHV#103474)" at bounding box center [683, 761] width 70 height 24
click at [663, 785] on span "Jones (OHV#103604)" at bounding box center [683, 797] width 70 height 24
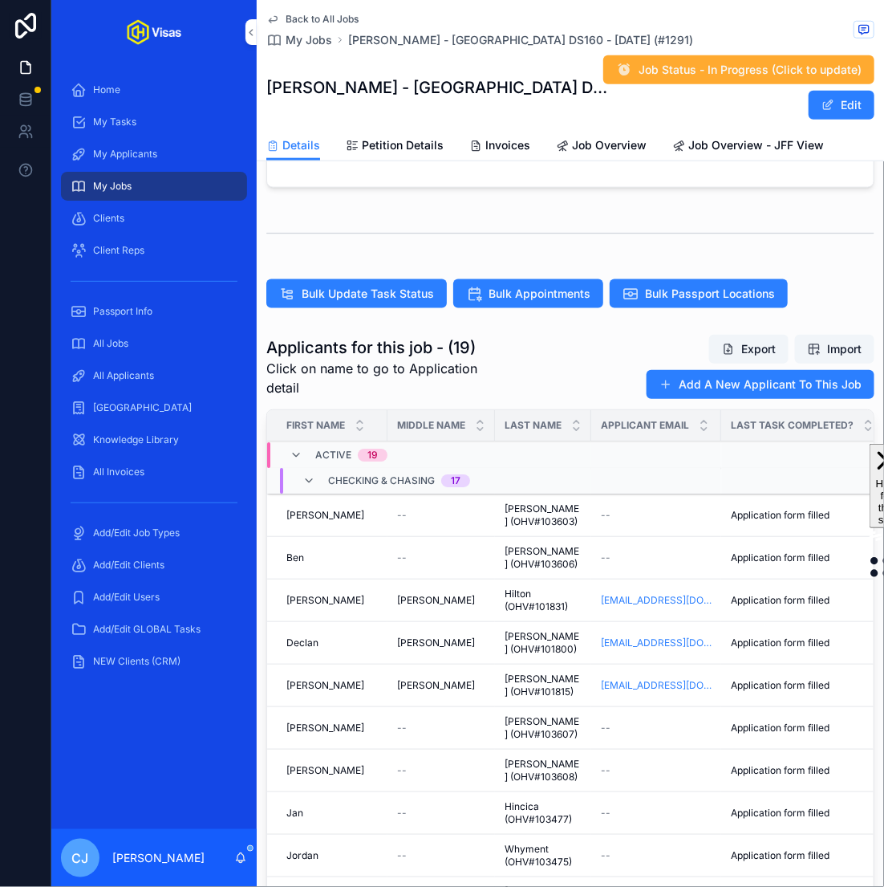
scroll to position [510, 0]
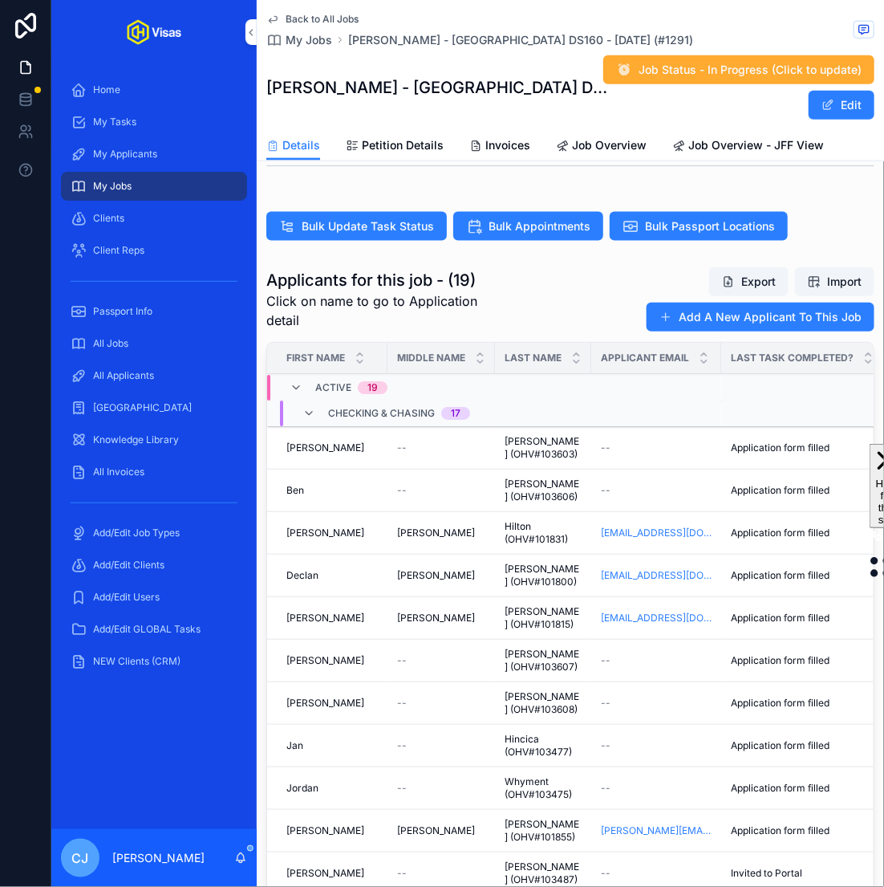
click at [528, 435] on span "Chapman (OHV#103603)" at bounding box center [543, 448] width 77 height 26
click at [516, 477] on span "Webster (OHV#103606)" at bounding box center [543, 490] width 77 height 26
click at [517, 520] on span "Hilton (OHV#101831)" at bounding box center [543, 533] width 77 height 26
click at [529, 562] on span "Goddard (OHV#101800)" at bounding box center [543, 575] width 77 height 26
click at [524, 605] on span "Pritchard (OHV#101815)" at bounding box center [543, 618] width 77 height 26
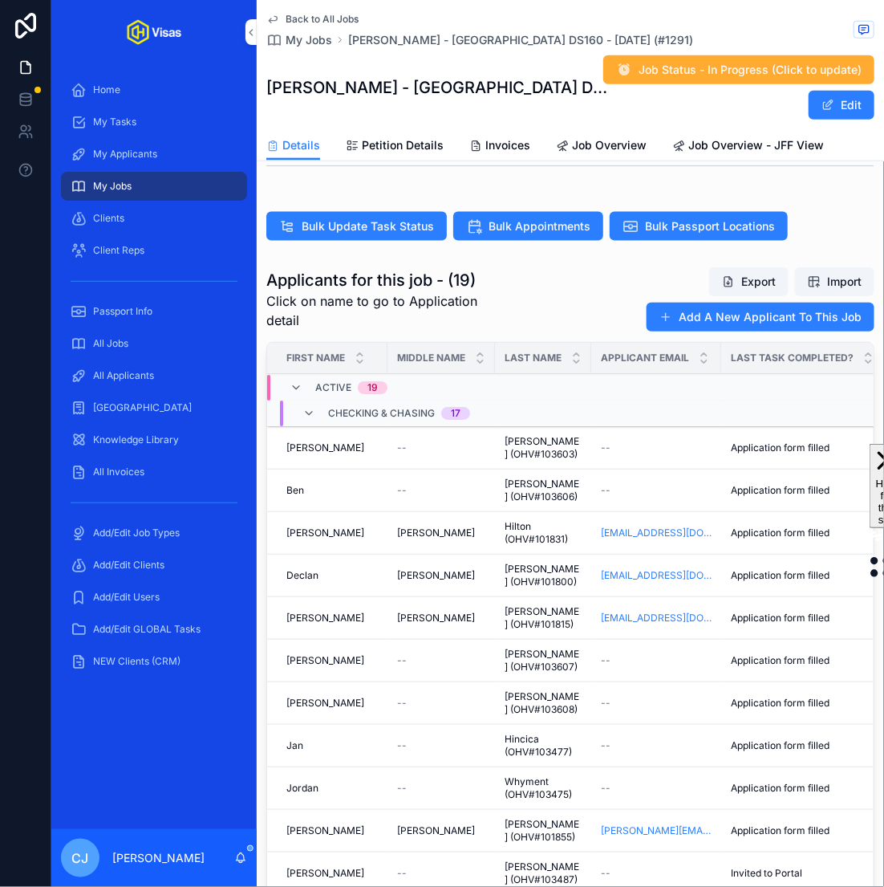
click at [524, 647] on span "O'Connor (OHV#103607)" at bounding box center [543, 660] width 77 height 26
click at [527, 690] on span "Martin (OHV#103608)" at bounding box center [543, 703] width 77 height 26
click at [522, 733] on span "Hincica (OHV#103477)" at bounding box center [543, 746] width 77 height 26
click at [522, 775] on span "Whyment (OHV#103475)" at bounding box center [543, 788] width 77 height 26
click at [524, 818] on span "Rajca (OHV#101855)" at bounding box center [543, 831] width 77 height 26
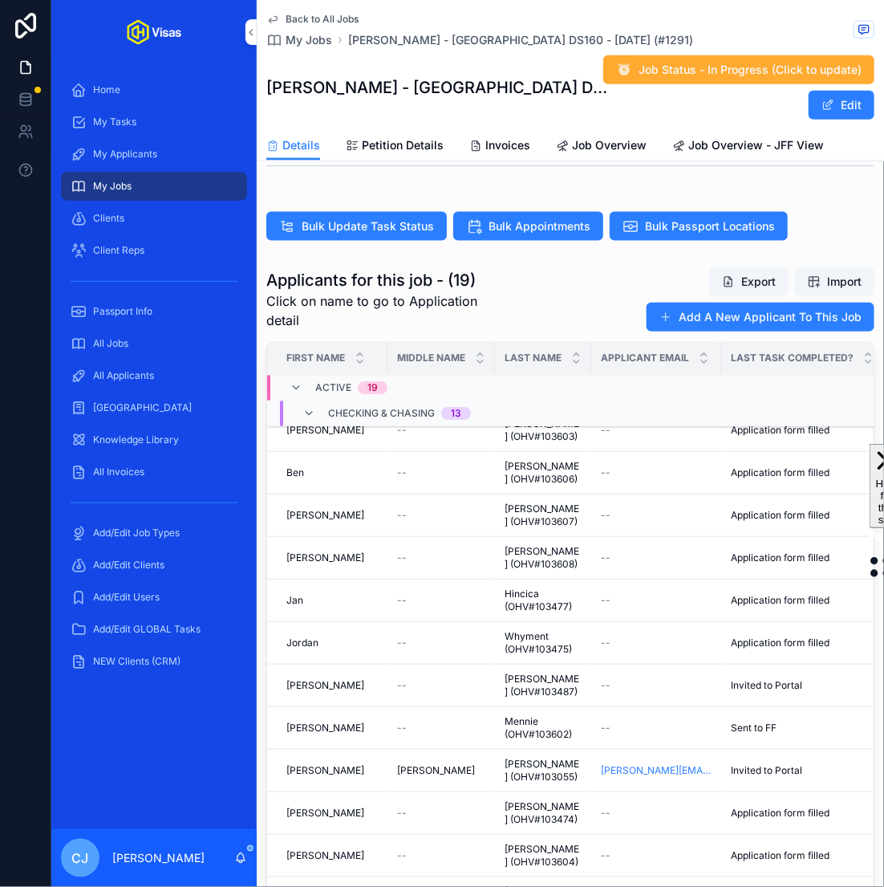
scroll to position [0, 0]
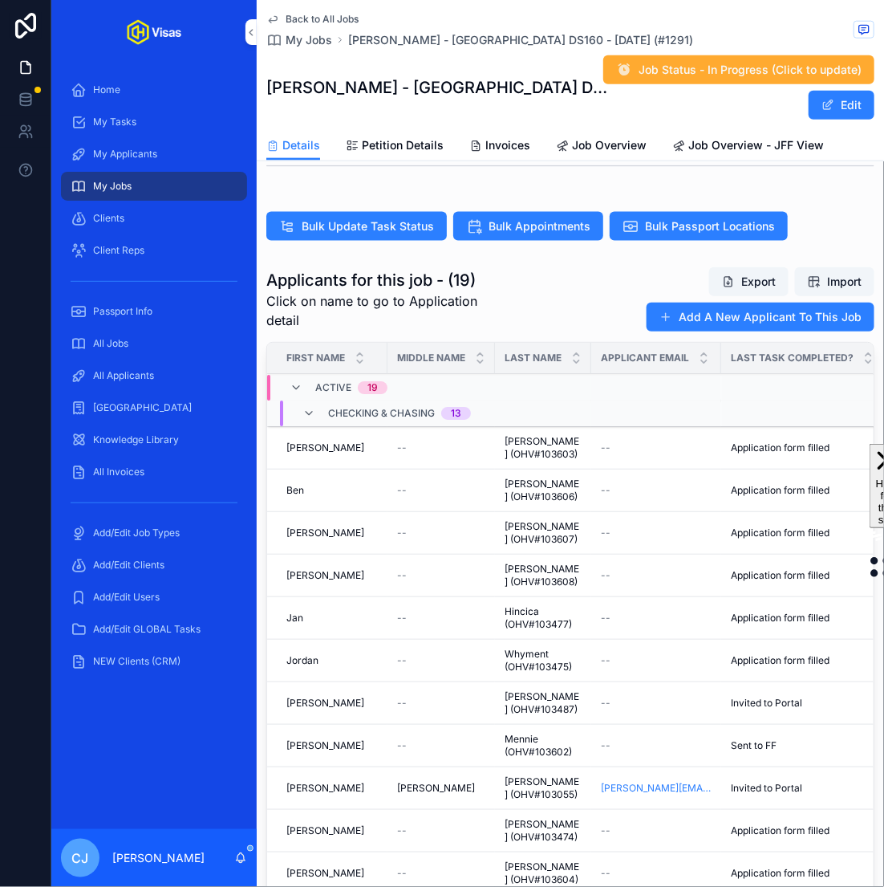
click at [528, 647] on span "Whyment (OHV#103475)" at bounding box center [543, 660] width 77 height 26
click at [530, 690] on span "Grieser (OHV#103487)" at bounding box center [543, 703] width 77 height 26
click at [530, 733] on span "Mennie (OHV#103602)" at bounding box center [543, 746] width 77 height 26
click at [530, 775] on span "Kendrick (OHV#103055)" at bounding box center [543, 788] width 77 height 26
click at [528, 818] on span "McGuire (OHV#103474)" at bounding box center [543, 831] width 77 height 26
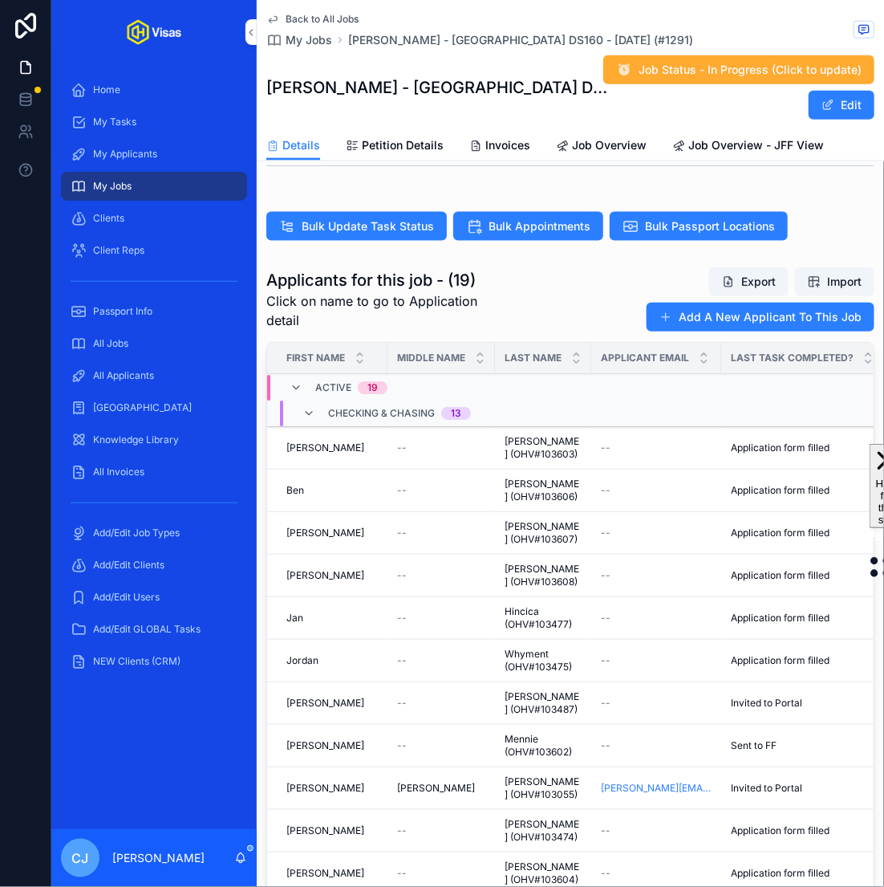
click at [526, 860] on span "Jones (OHV#103604)" at bounding box center [543, 873] width 77 height 26
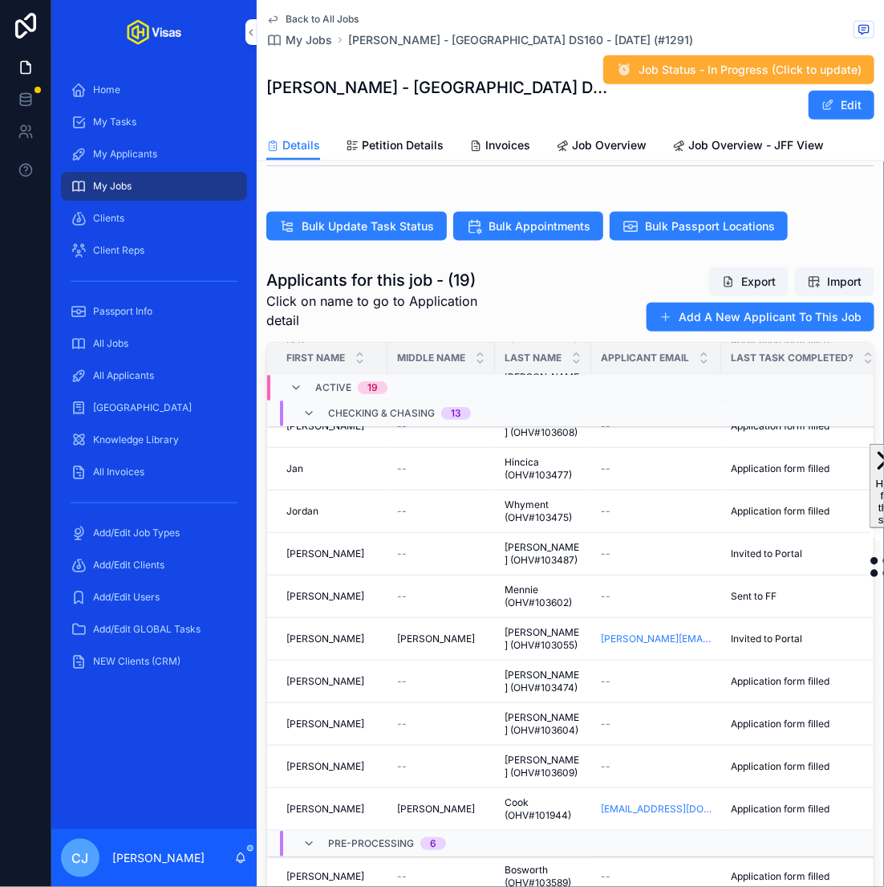
scroll to position [154, 0]
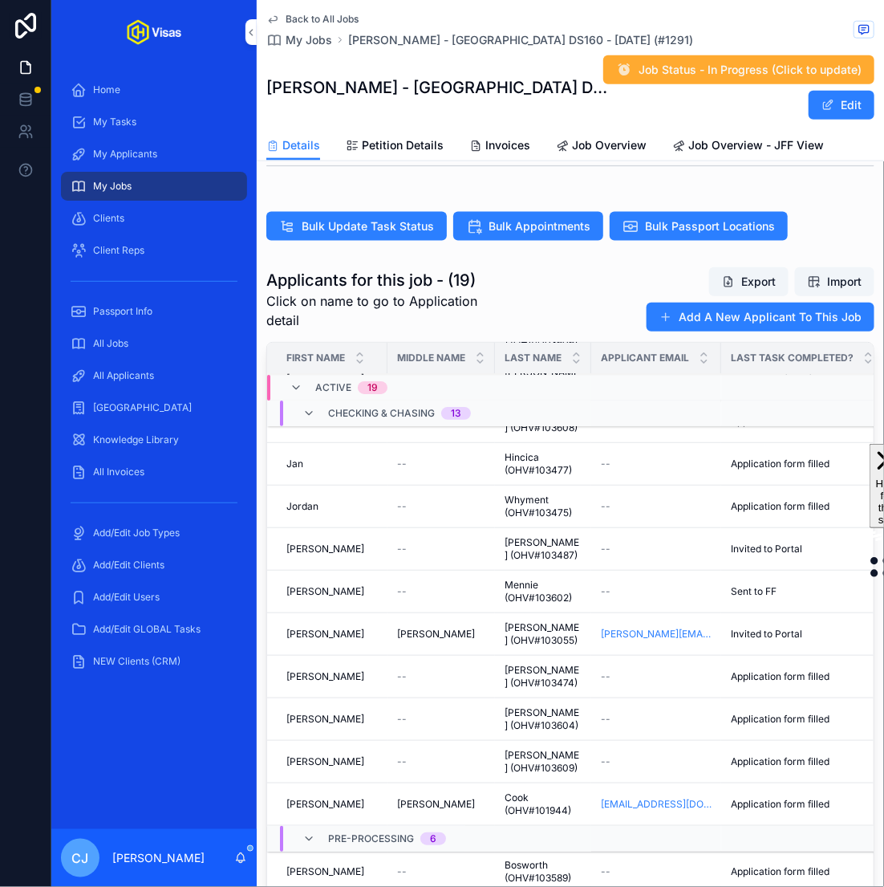
click at [526, 749] on span "Mineo (OHV#103609)" at bounding box center [543, 762] width 77 height 26
click at [525, 791] on span "Cook (OHV#101944)" at bounding box center [543, 804] width 77 height 26
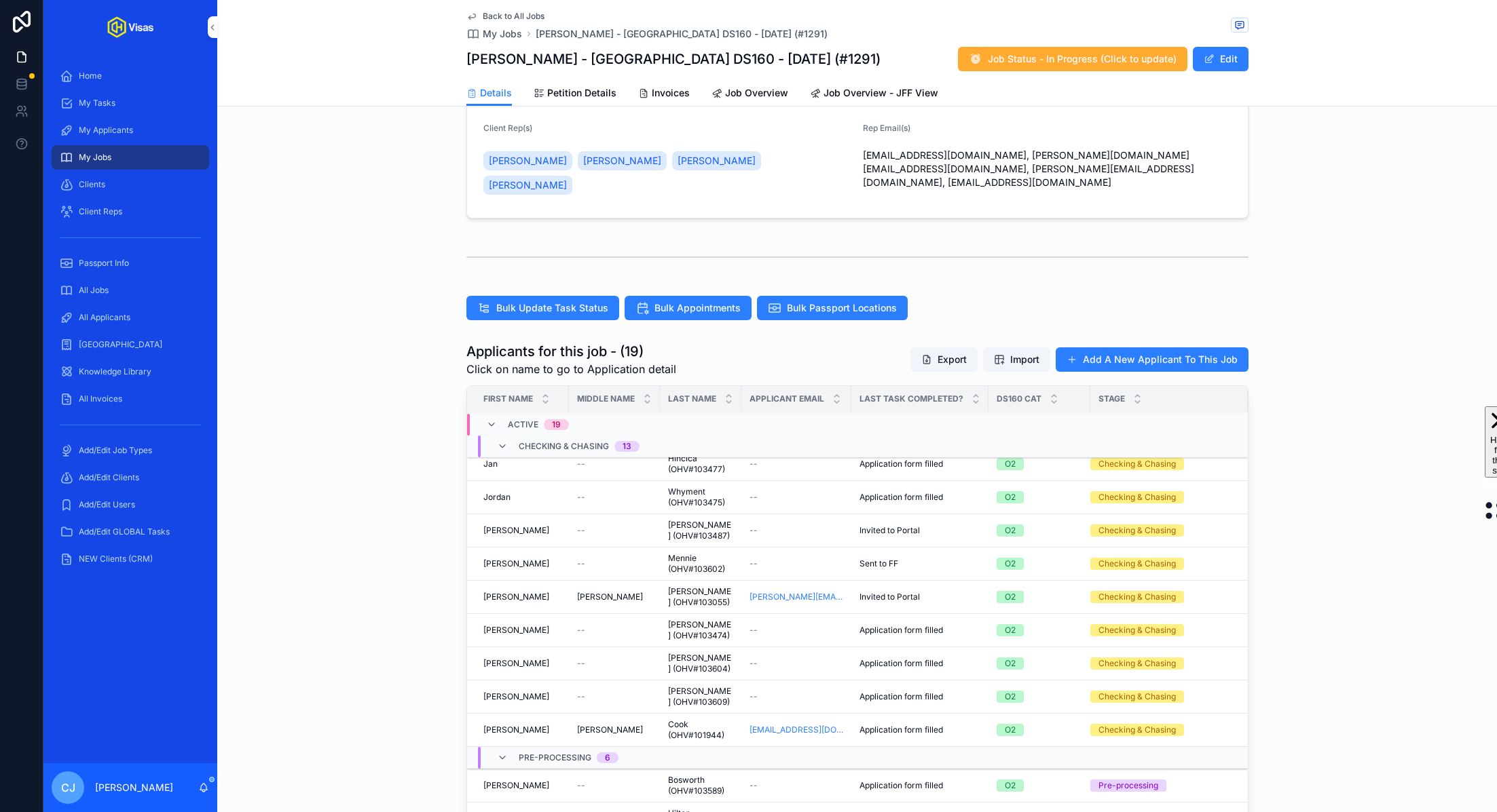
scroll to position [188, 0]
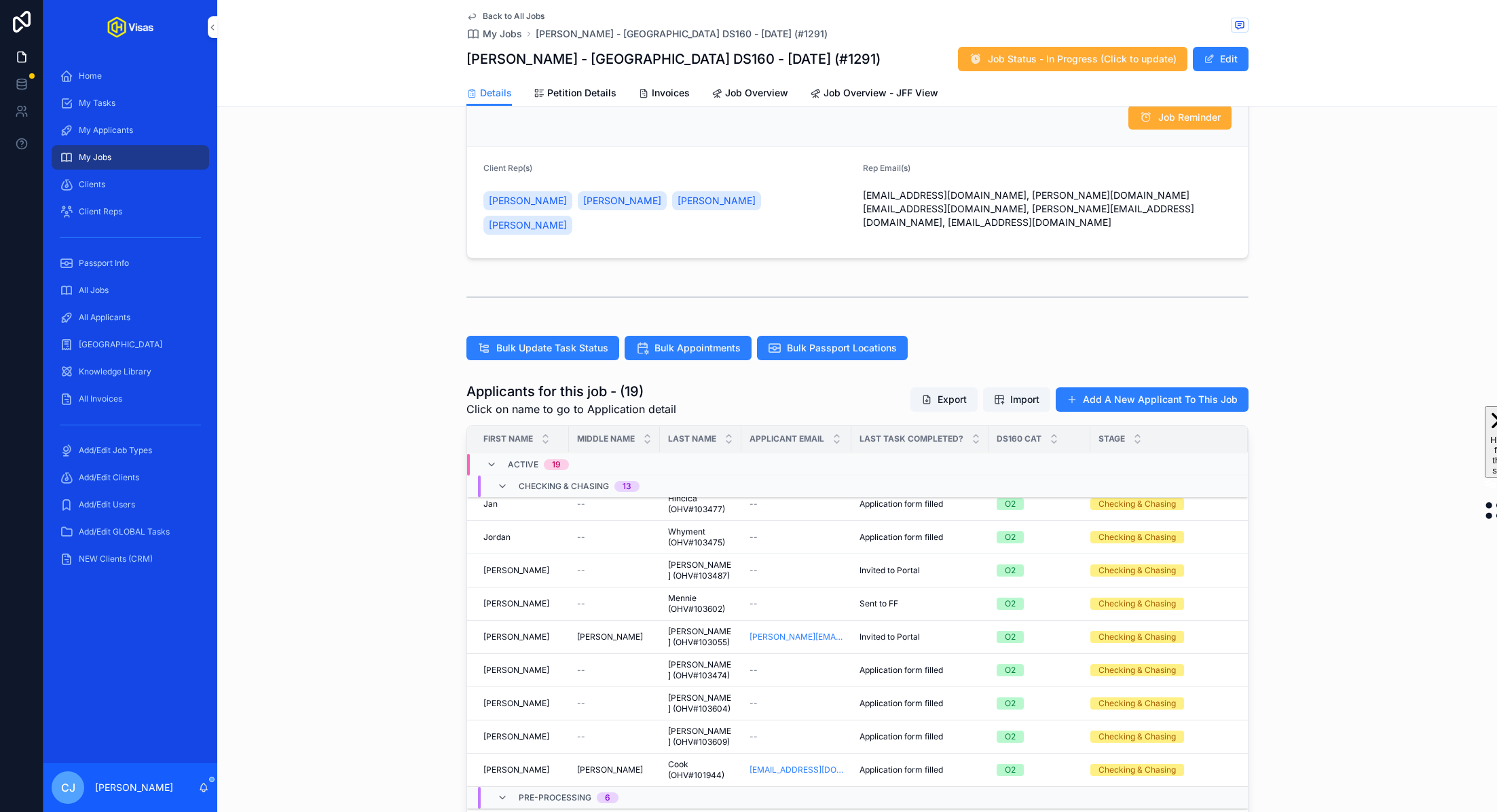
click at [140, 318] on div "All Applicants" at bounding box center [130, 318] width 141 height 22
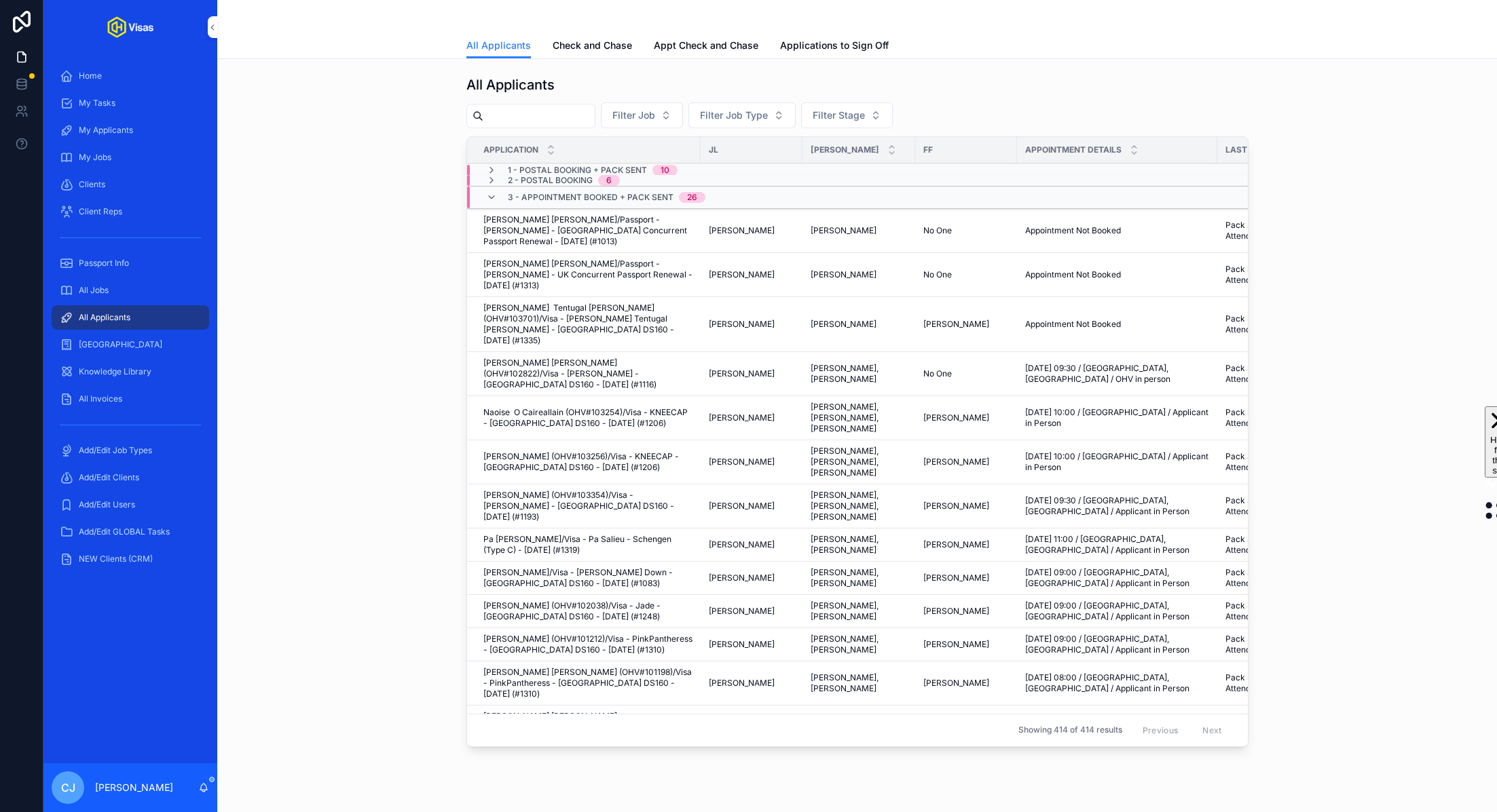
click at [617, 50] on span "Check and Chase" at bounding box center [592, 46] width 80 height 14
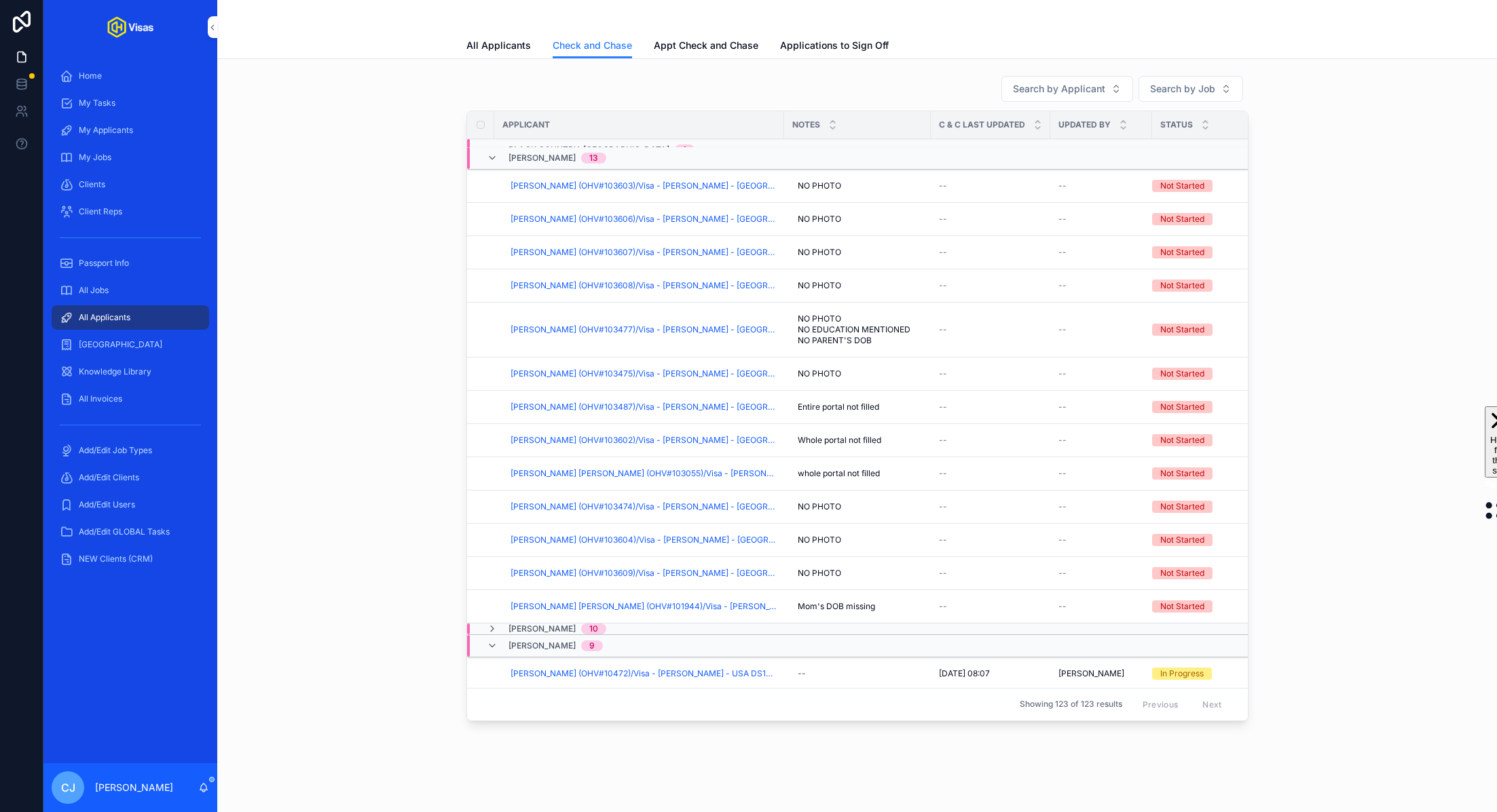
scroll to position [95, 0]
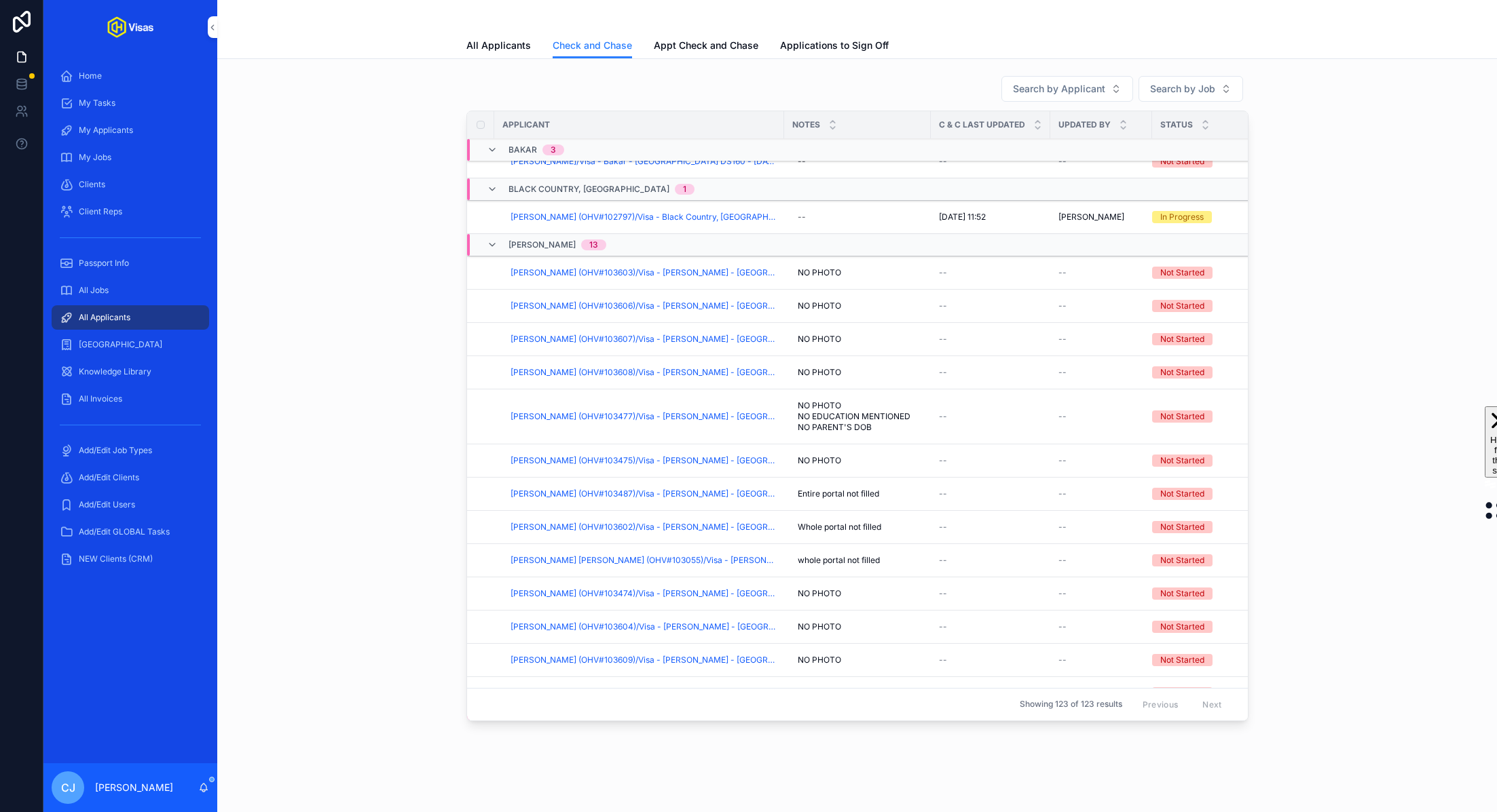
click at [817, 271] on span "NO PHOTO" at bounding box center [819, 272] width 43 height 11
type textarea "**********"
click at [962, 287] on icon "scrollable content" at bounding box center [963, 288] width 11 height 11
click at [826, 304] on span "NO PHOTO" at bounding box center [819, 305] width 43 height 11
click at [831, 317] on textarea "********" at bounding box center [863, 331] width 129 height 41
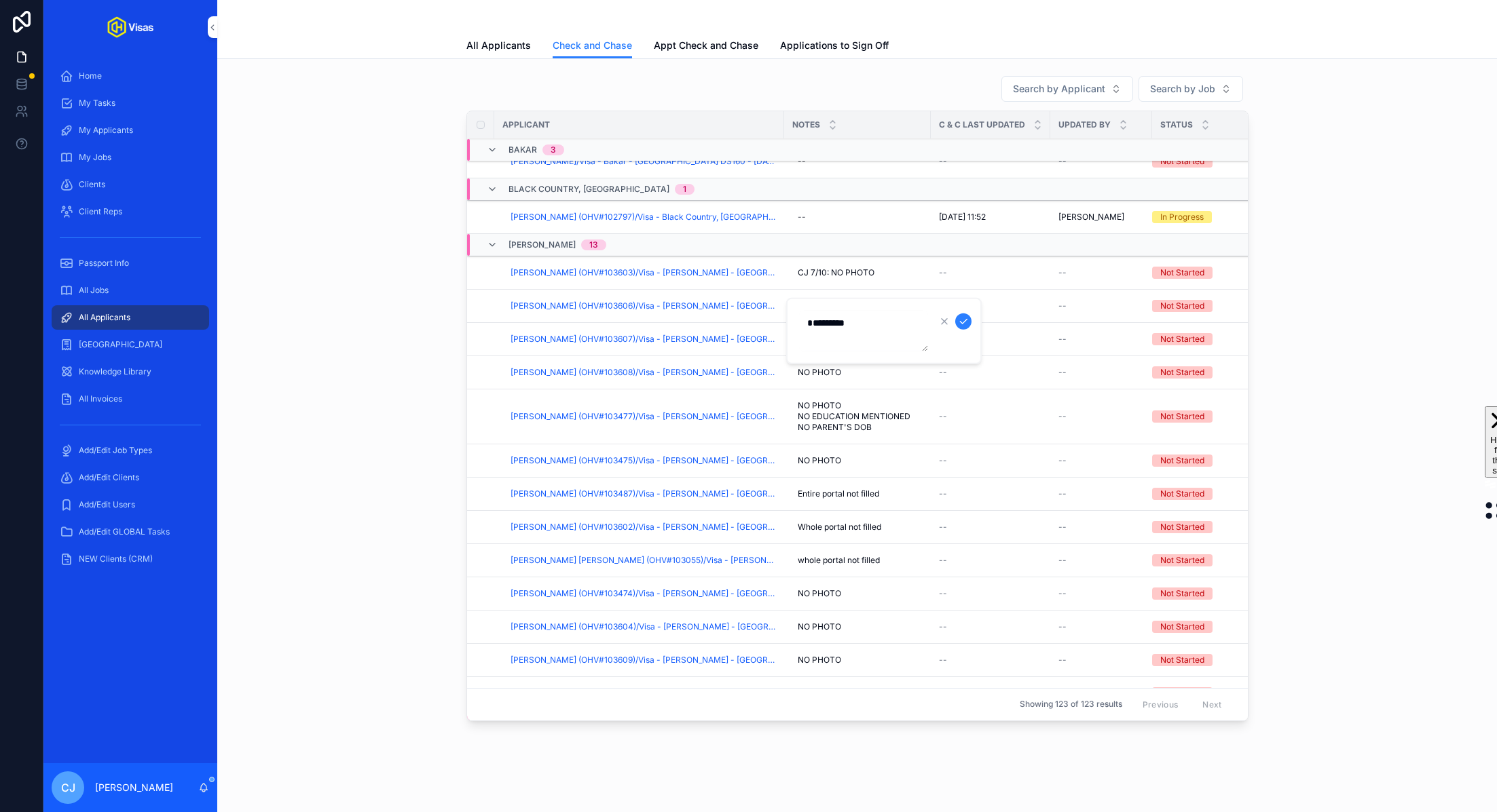
click at [831, 317] on textarea "********" at bounding box center [863, 331] width 129 height 41
click at [834, 295] on div "NO PHOTO NO PHOTO" at bounding box center [857, 306] width 130 height 22
type textarea "**********"
click at [962, 321] on icon "scrollable content" at bounding box center [963, 321] width 11 height 11
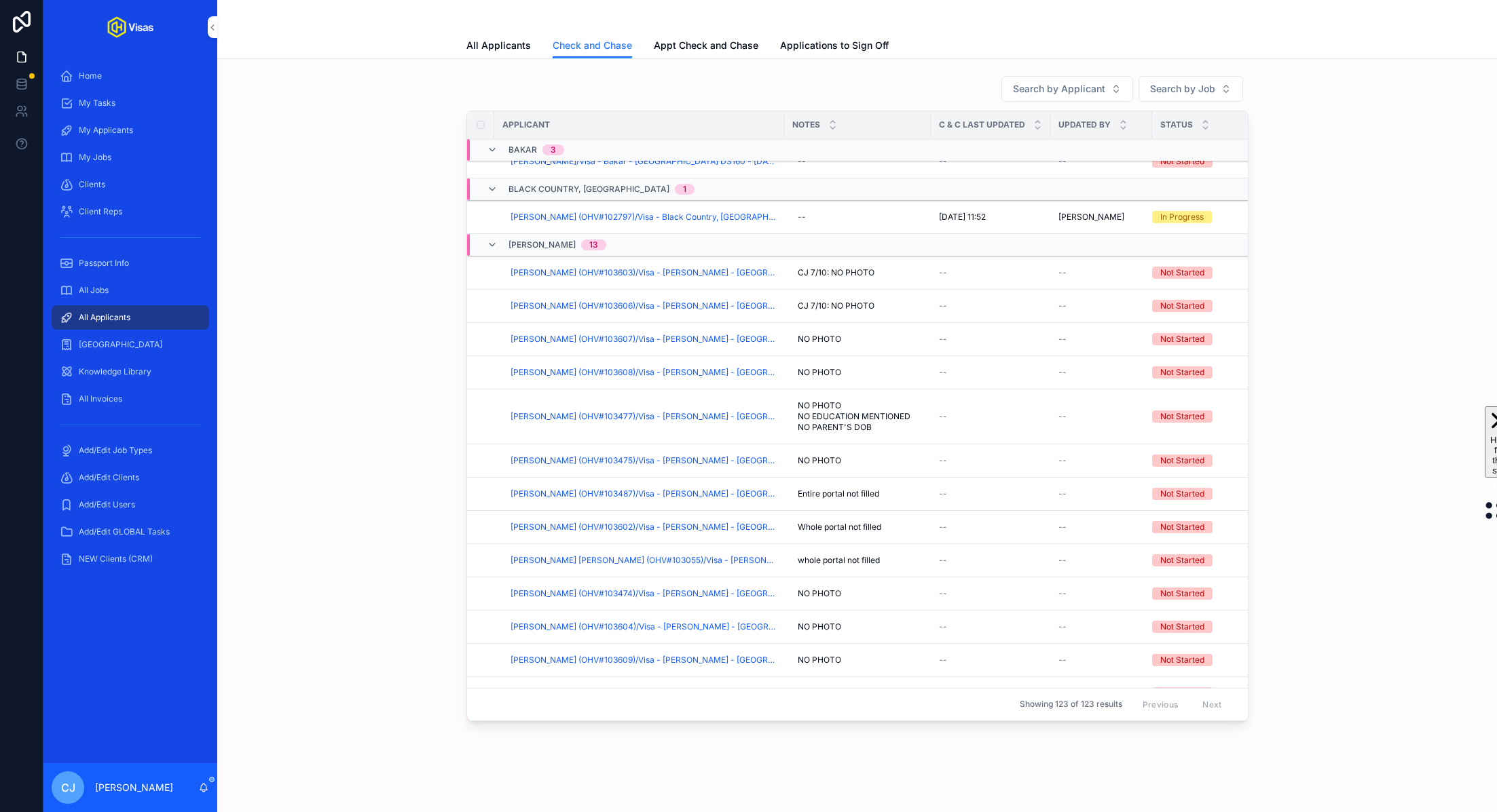
click at [821, 335] on span "NO PHOTO" at bounding box center [819, 339] width 43 height 11
type textarea "**********"
click at [827, 334] on span "NO PHOTO" at bounding box center [819, 339] width 43 height 11
click at [966, 357] on icon "scrollable content" at bounding box center [963, 354] width 11 height 11
click at [827, 369] on span "NO PHOTO" at bounding box center [819, 372] width 43 height 11
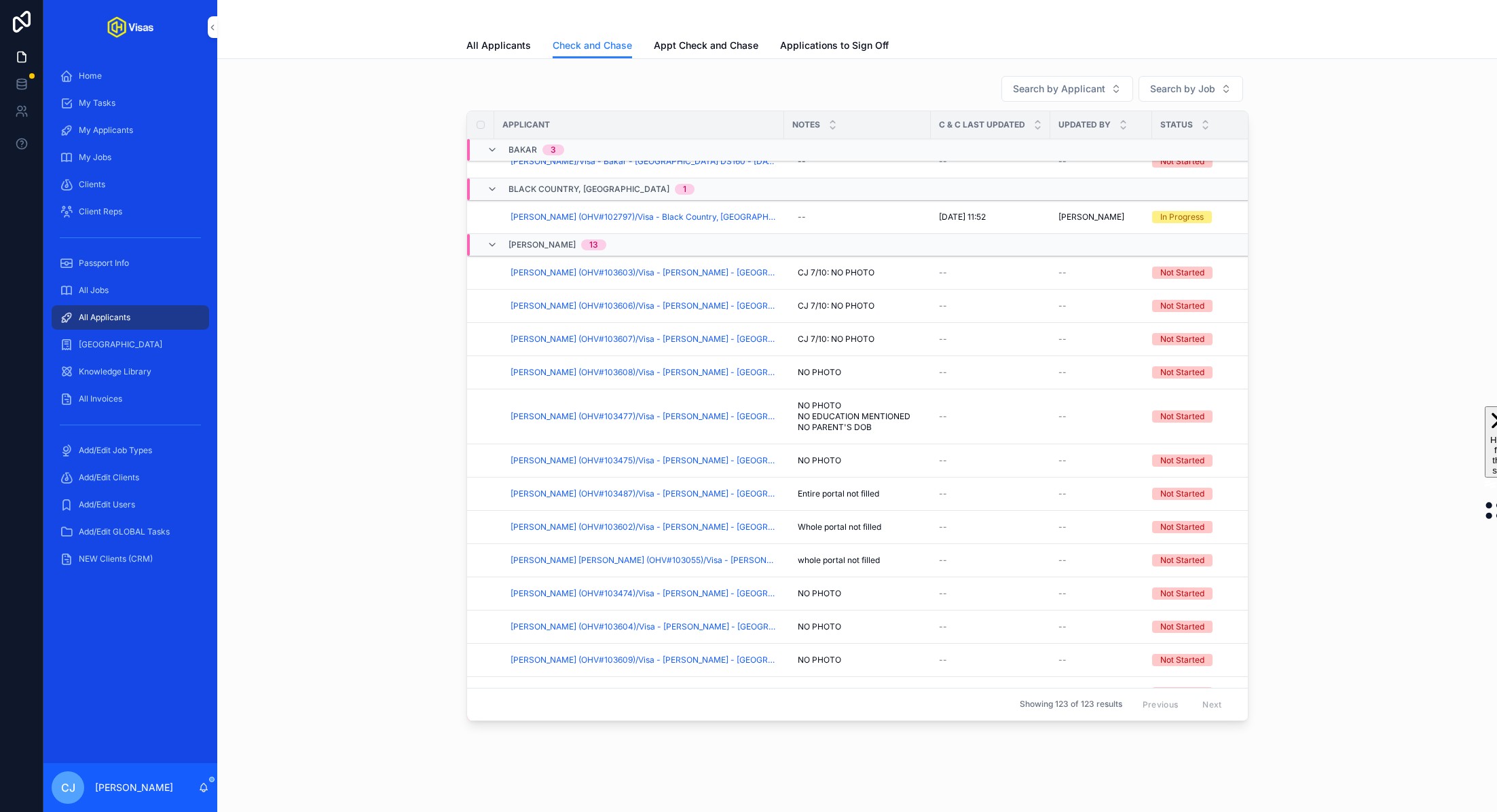
click at [834, 369] on span "NO PHOTO" at bounding box center [819, 372] width 43 height 11
type textarea "**********"
click at [966, 386] on icon "scrollable content" at bounding box center [963, 387] width 11 height 11
click at [826, 458] on span "NO PHOTO" at bounding box center [819, 460] width 43 height 11
type textarea "**********"
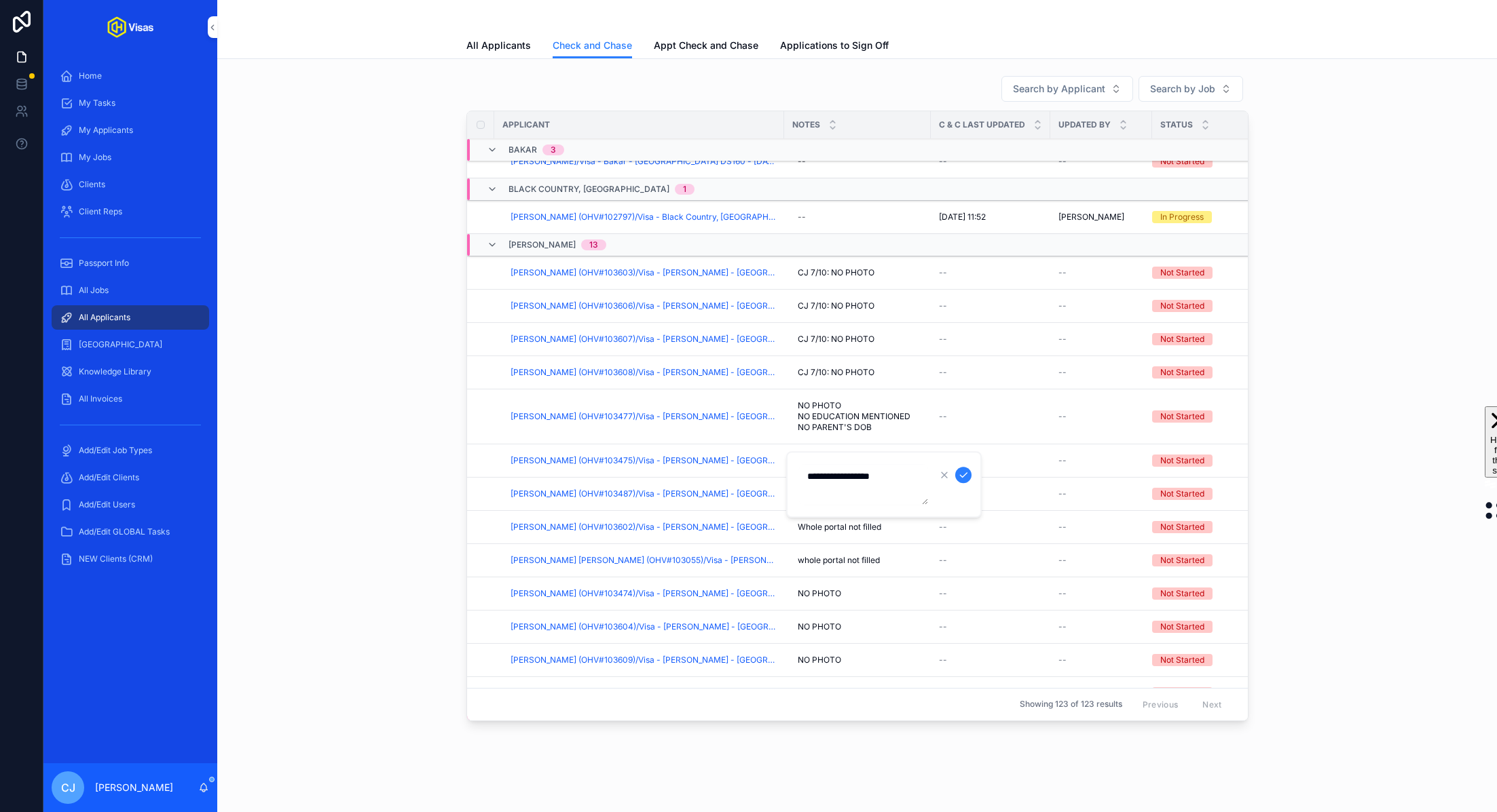
click at [969, 472] on button "scrollable content" at bounding box center [963, 475] width 16 height 16
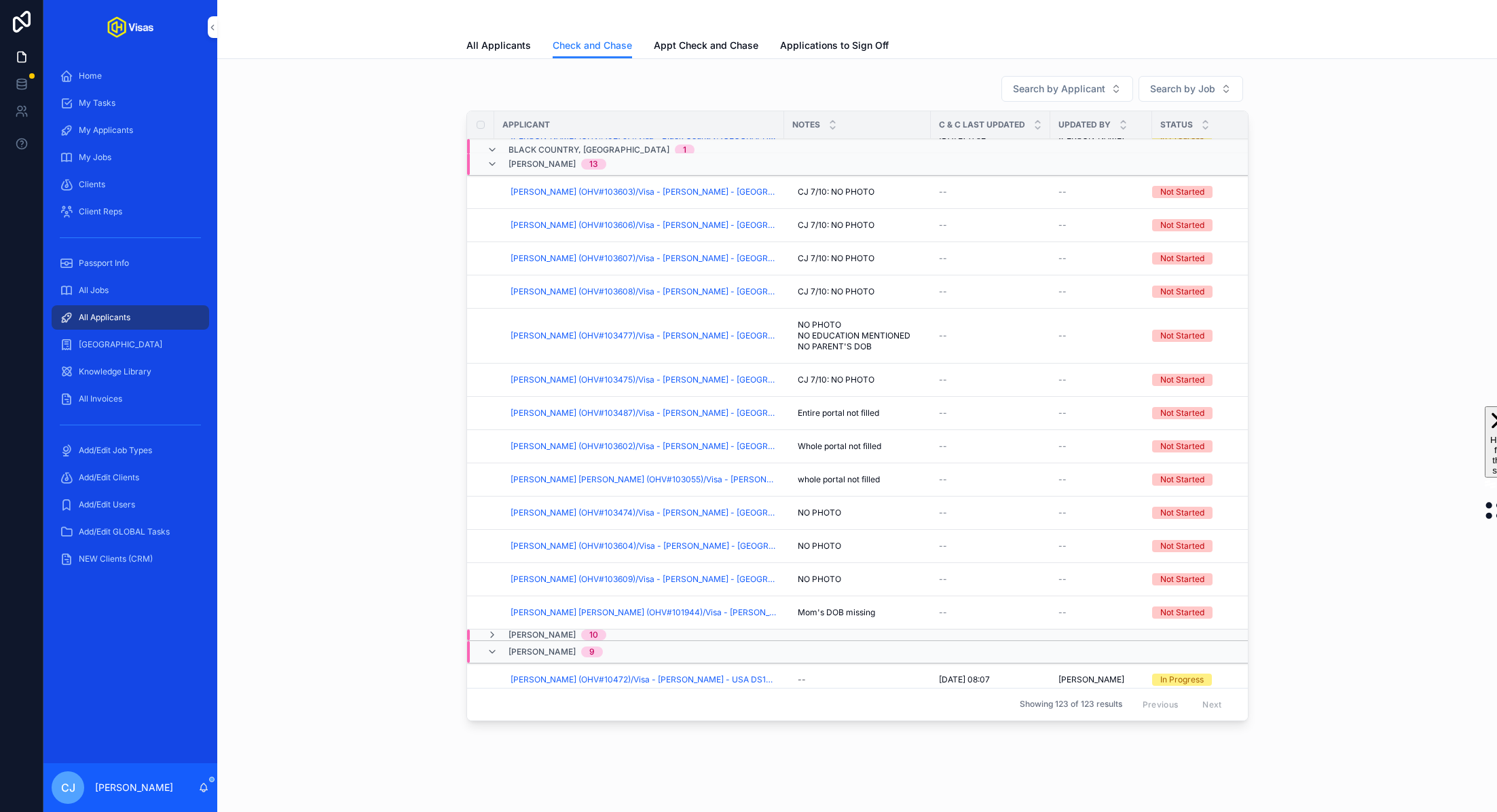
scroll to position [192, 0]
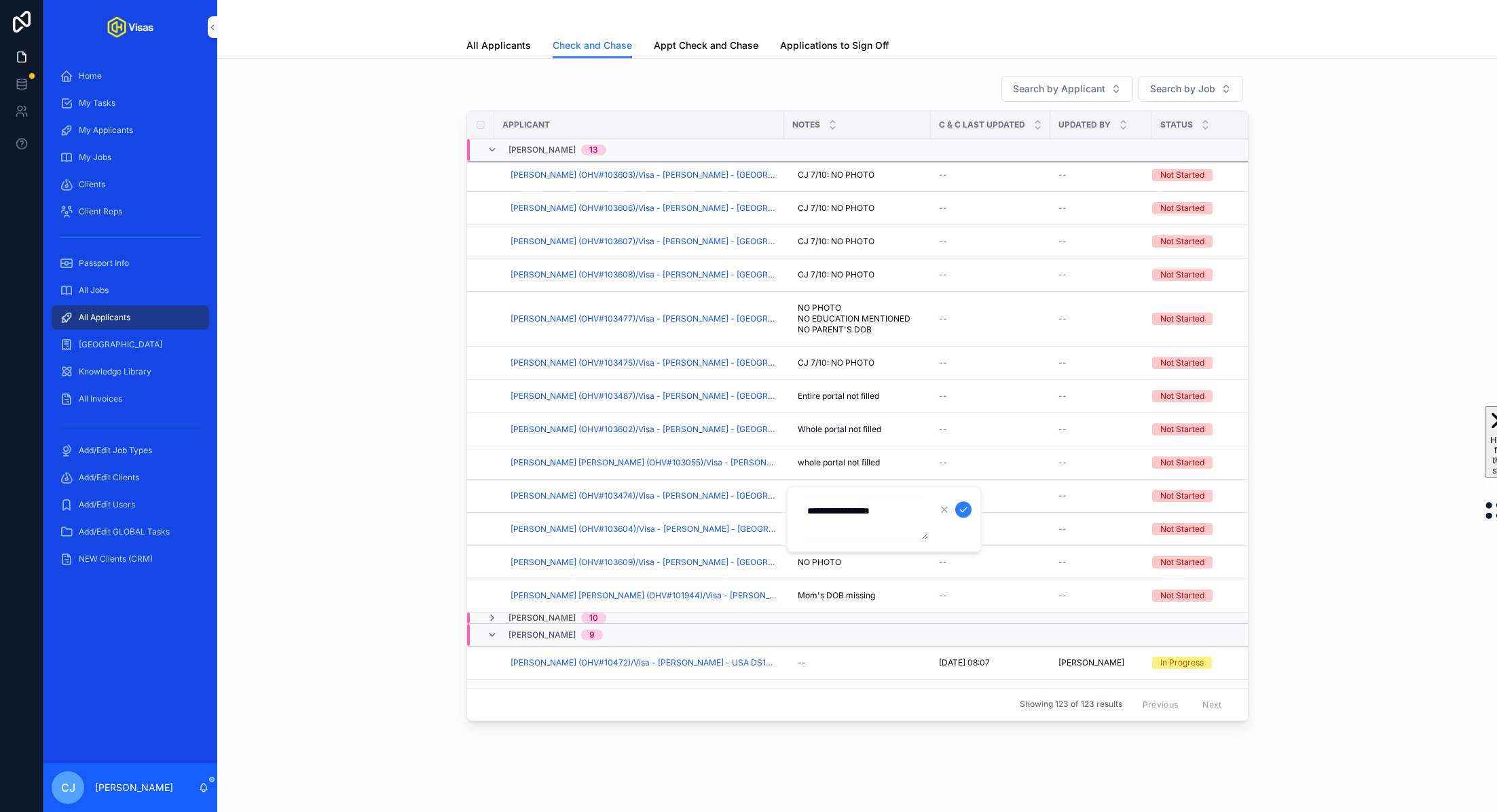
type textarea "**********"
click at [965, 507] on icon "scrollable content" at bounding box center [963, 509] width 11 height 11
click at [819, 524] on span "NO PHOTO" at bounding box center [819, 529] width 43 height 11
type textarea "**********"
click at [965, 542] on icon "scrollable content" at bounding box center [963, 543] width 7 height 5
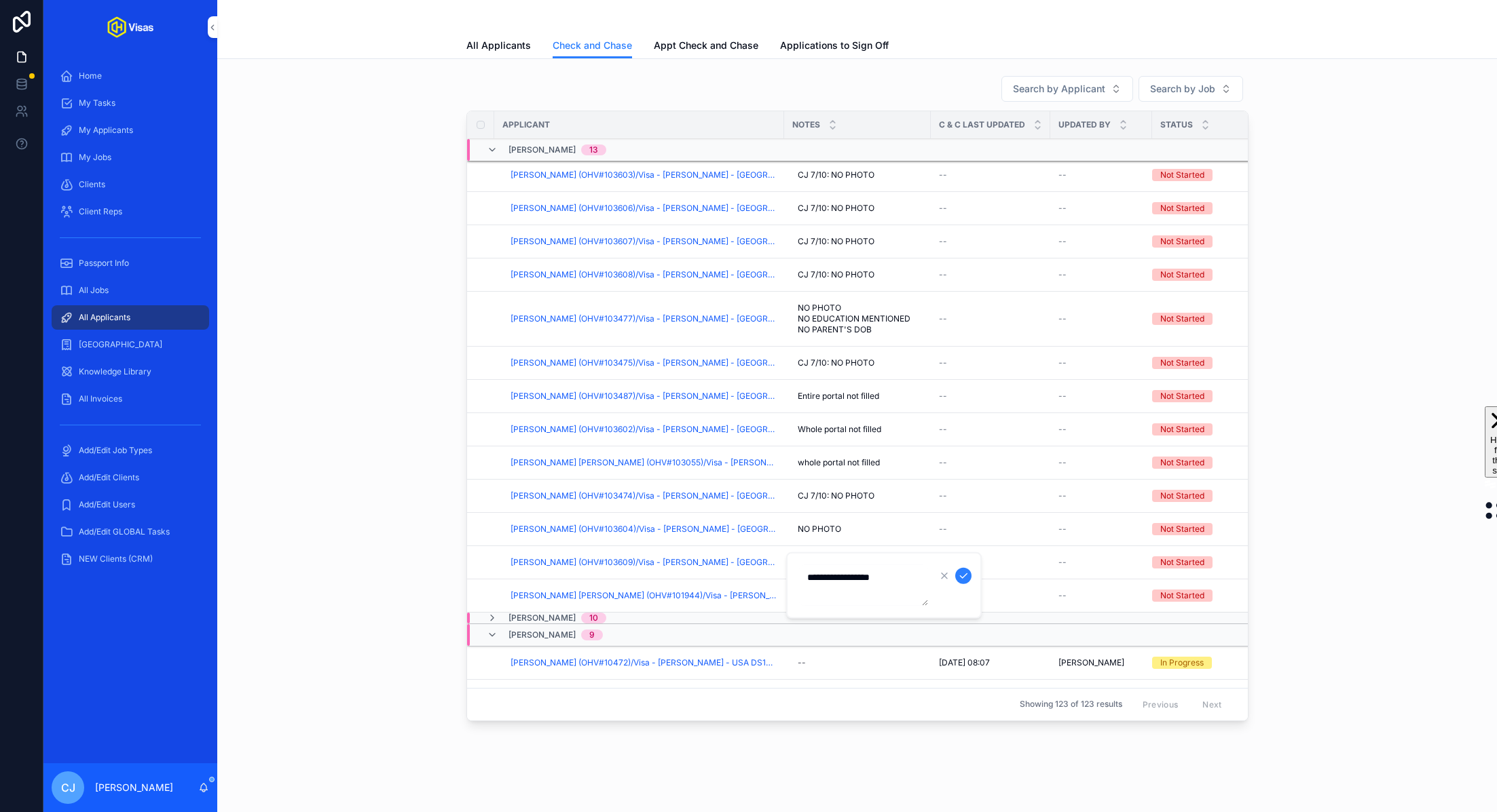
type textarea "**********"
click at [962, 580] on icon "scrollable content" at bounding box center [963, 576] width 11 height 11
click at [830, 590] on span "Mom's DOB missing" at bounding box center [836, 595] width 77 height 11
drag, startPoint x: 843, startPoint y: 611, endPoint x: 798, endPoint y: 611, distance: 45.0
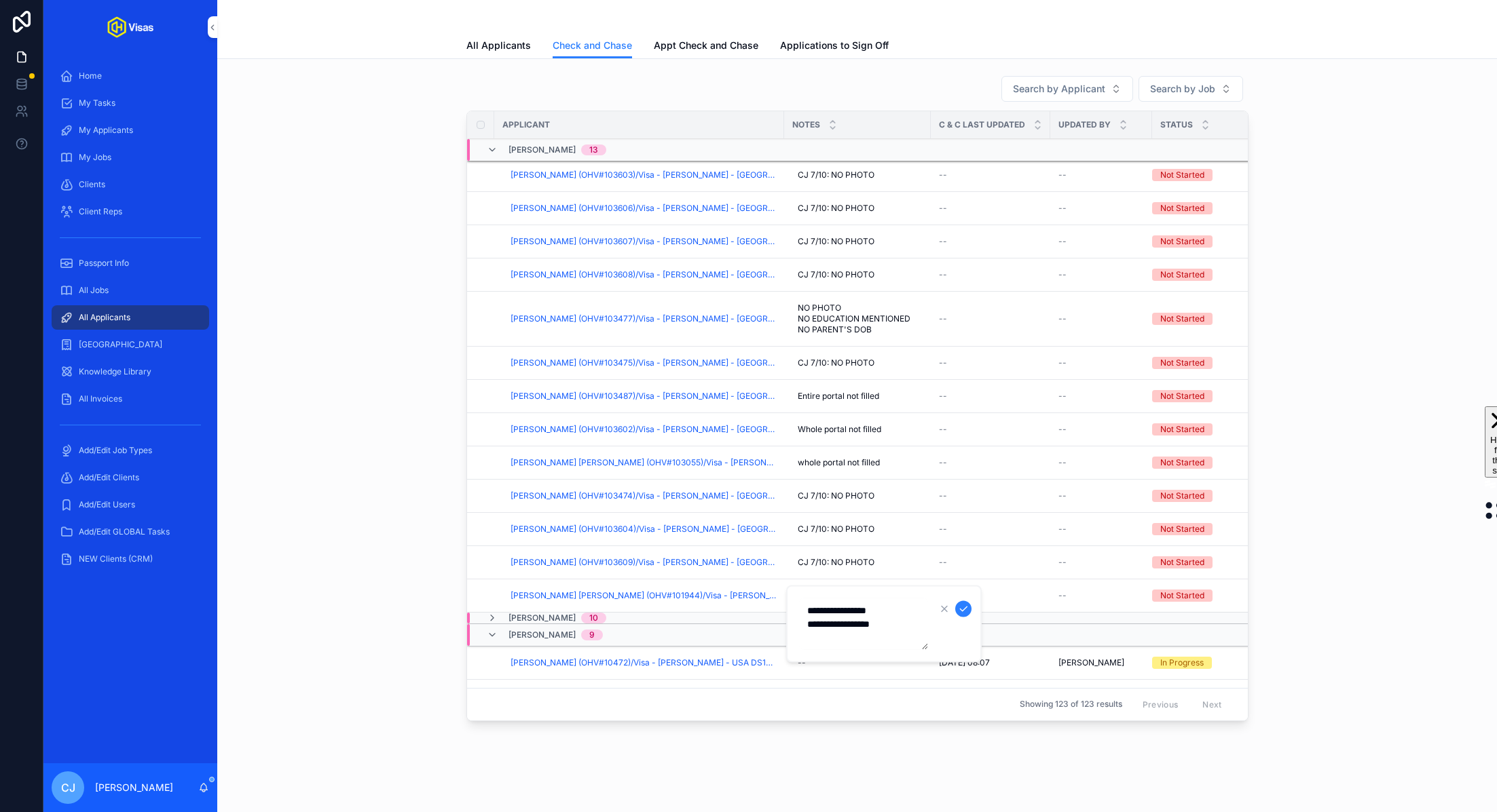
click at [799, 611] on form "**********" at bounding box center [885, 624] width 173 height 53
click at [895, 610] on textarea "**********" at bounding box center [863, 624] width 129 height 52
click at [809, 624] on textarea "**********" at bounding box center [863, 624] width 129 height 52
type textarea "**********"
click at [963, 609] on icon "scrollable content" at bounding box center [963, 609] width 7 height 5
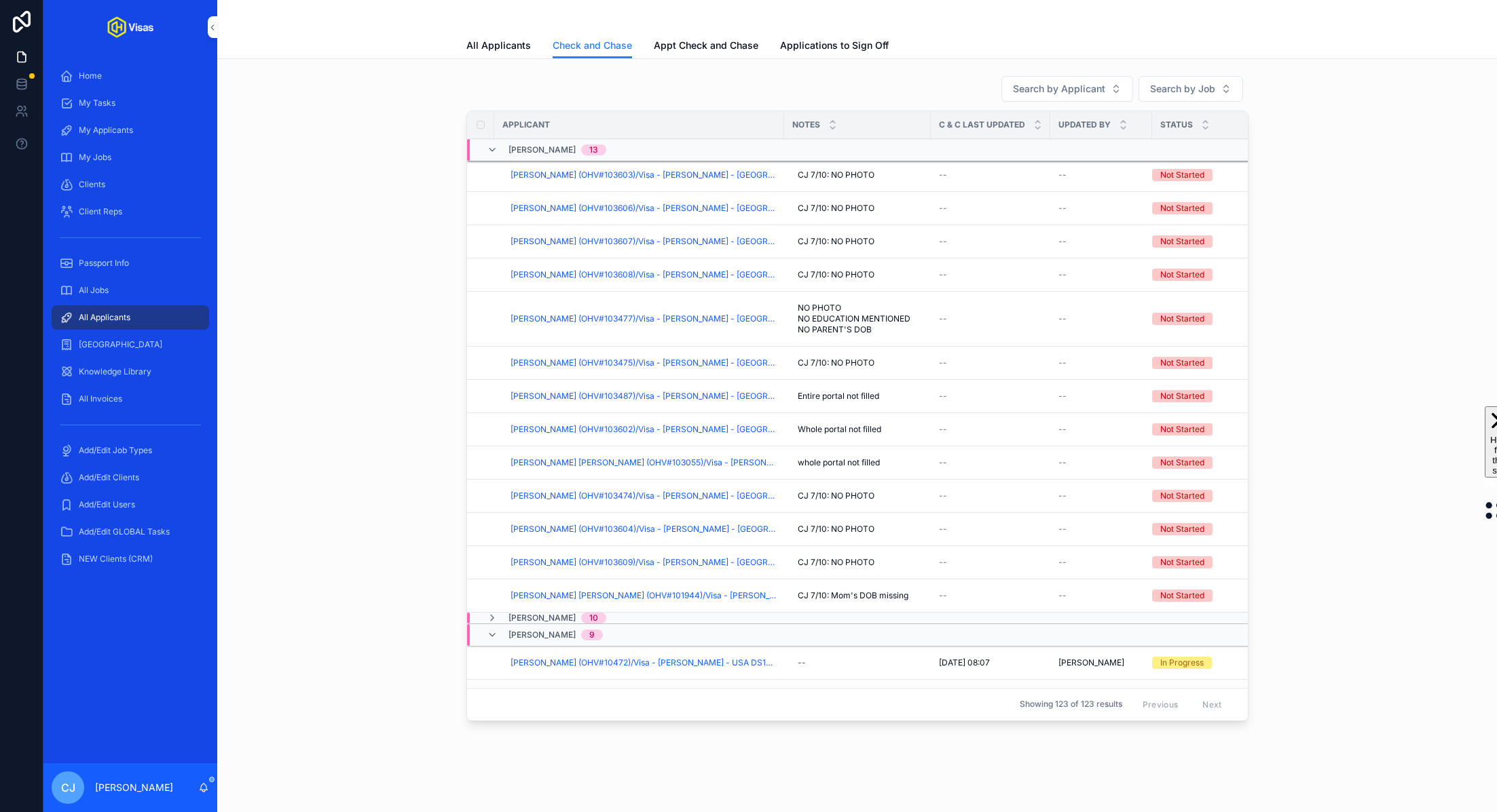
click at [845, 452] on div "whole portal not filled whole portal not filled" at bounding box center [857, 463] width 130 height 22
type textarea "**********"
click at [834, 458] on span "whole portal not filled" at bounding box center [834, 463] width 82 height 11
click at [956, 478] on icon "scrollable content" at bounding box center [958, 477] width 11 height 11
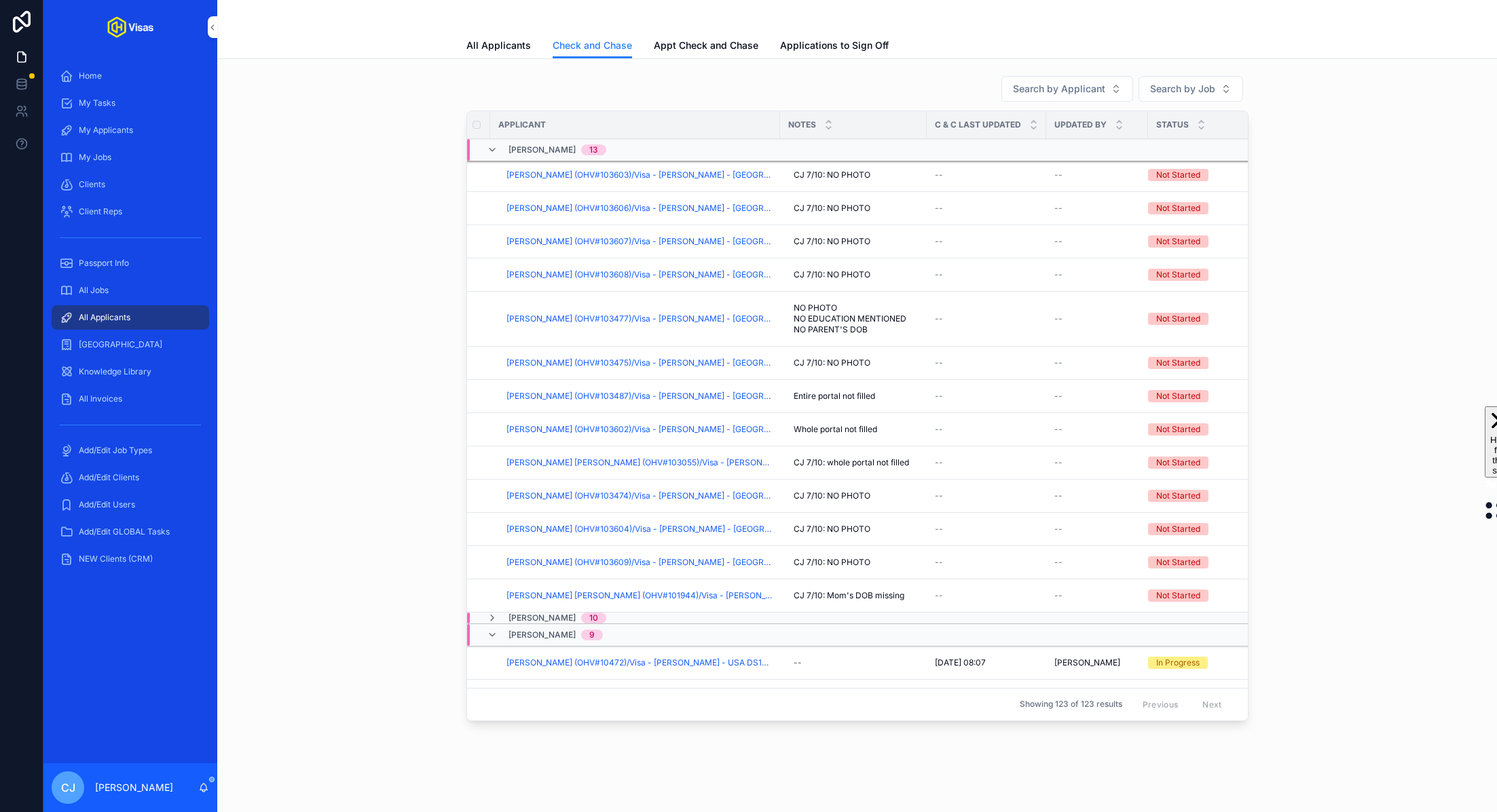
click at [800, 425] on span "Whole portal not filled" at bounding box center [835, 429] width 84 height 11
click at [803, 424] on span "Whole portal not filled" at bounding box center [835, 429] width 84 height 11
type textarea "**********"
click at [959, 442] on icon "scrollable content" at bounding box center [958, 443] width 11 height 11
click at [810, 396] on span "Entire portal not filled" at bounding box center [834, 396] width 81 height 11
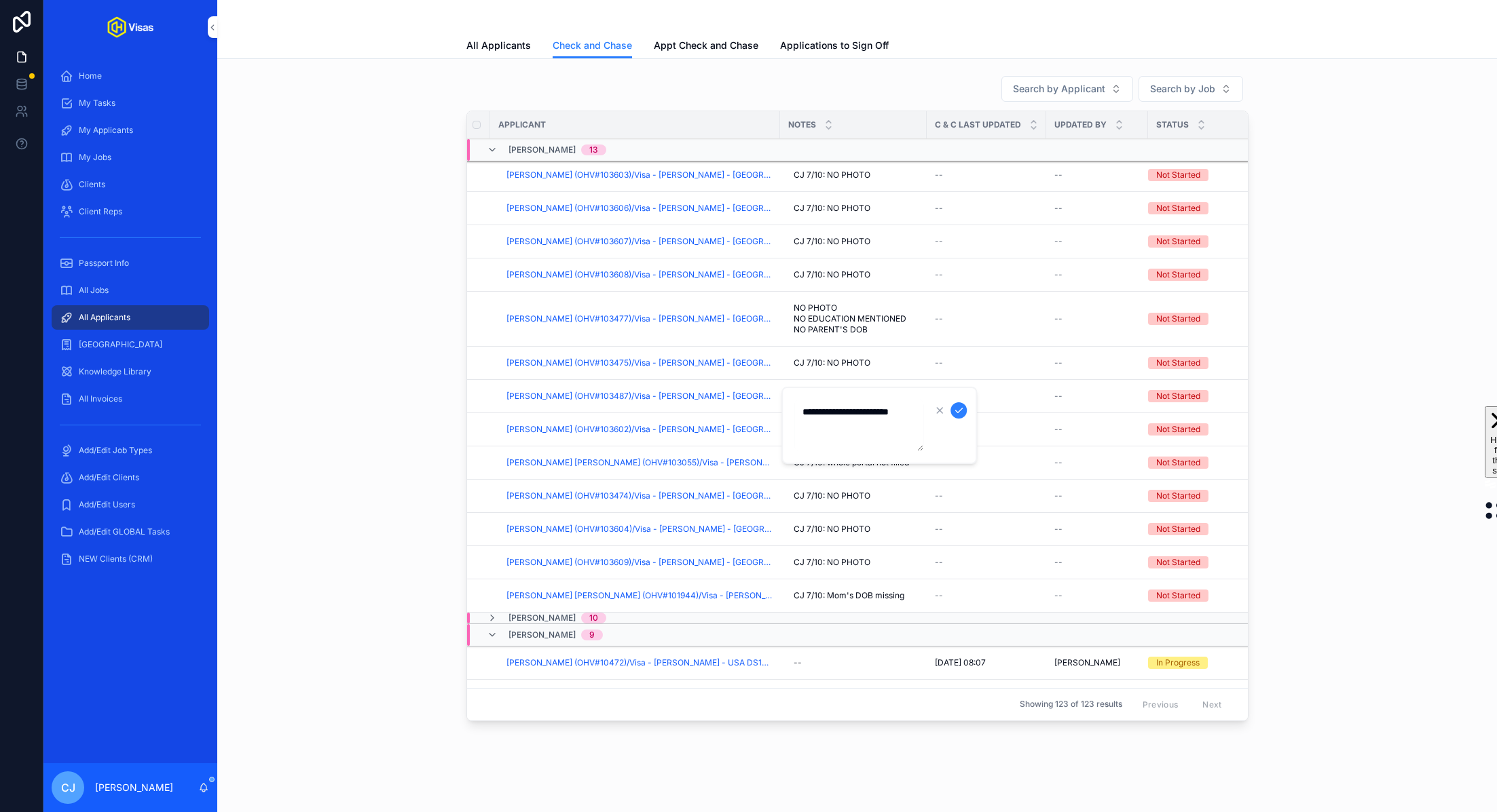
type textarea "**********"
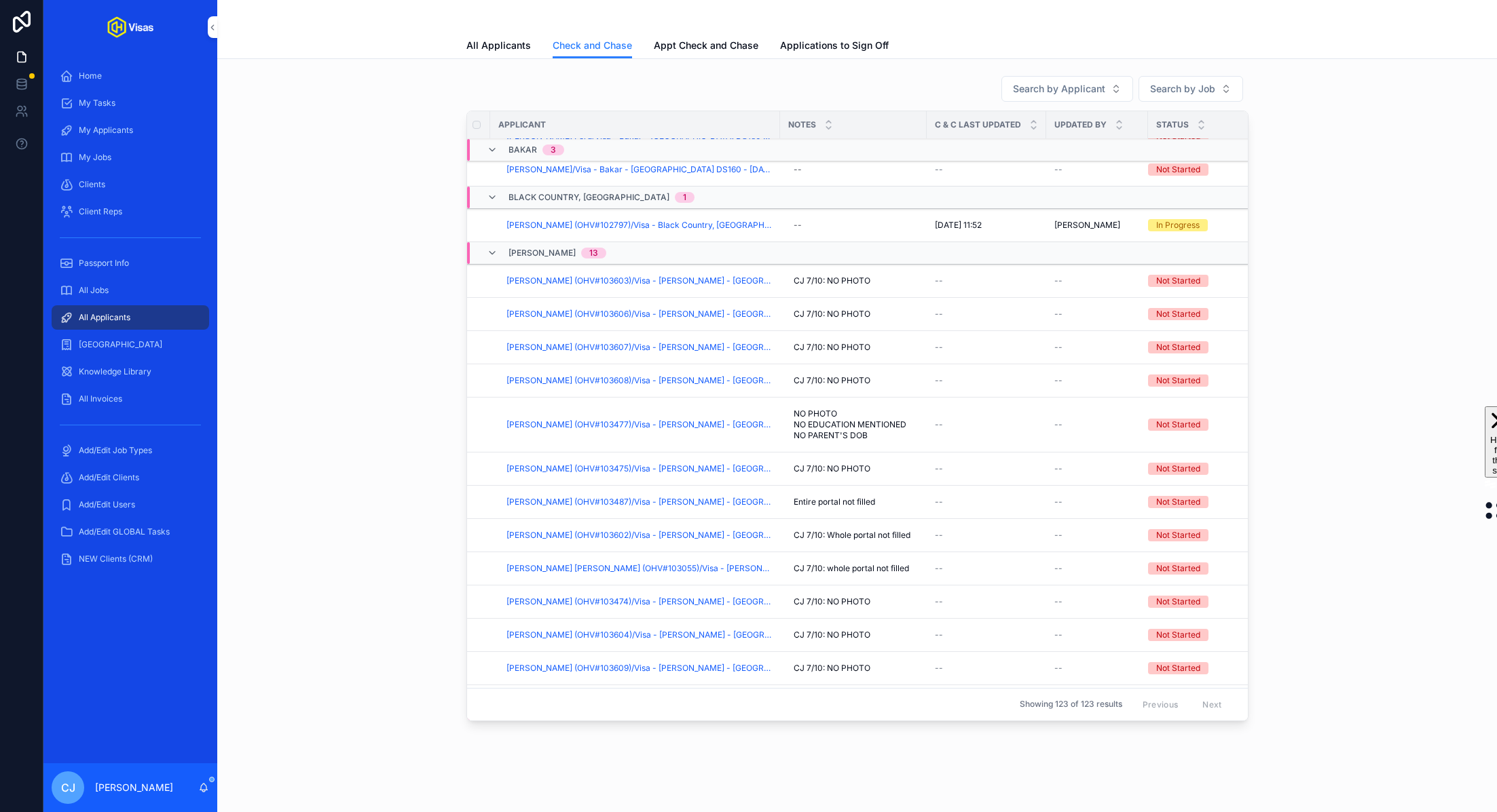
scroll to position [139, 4]
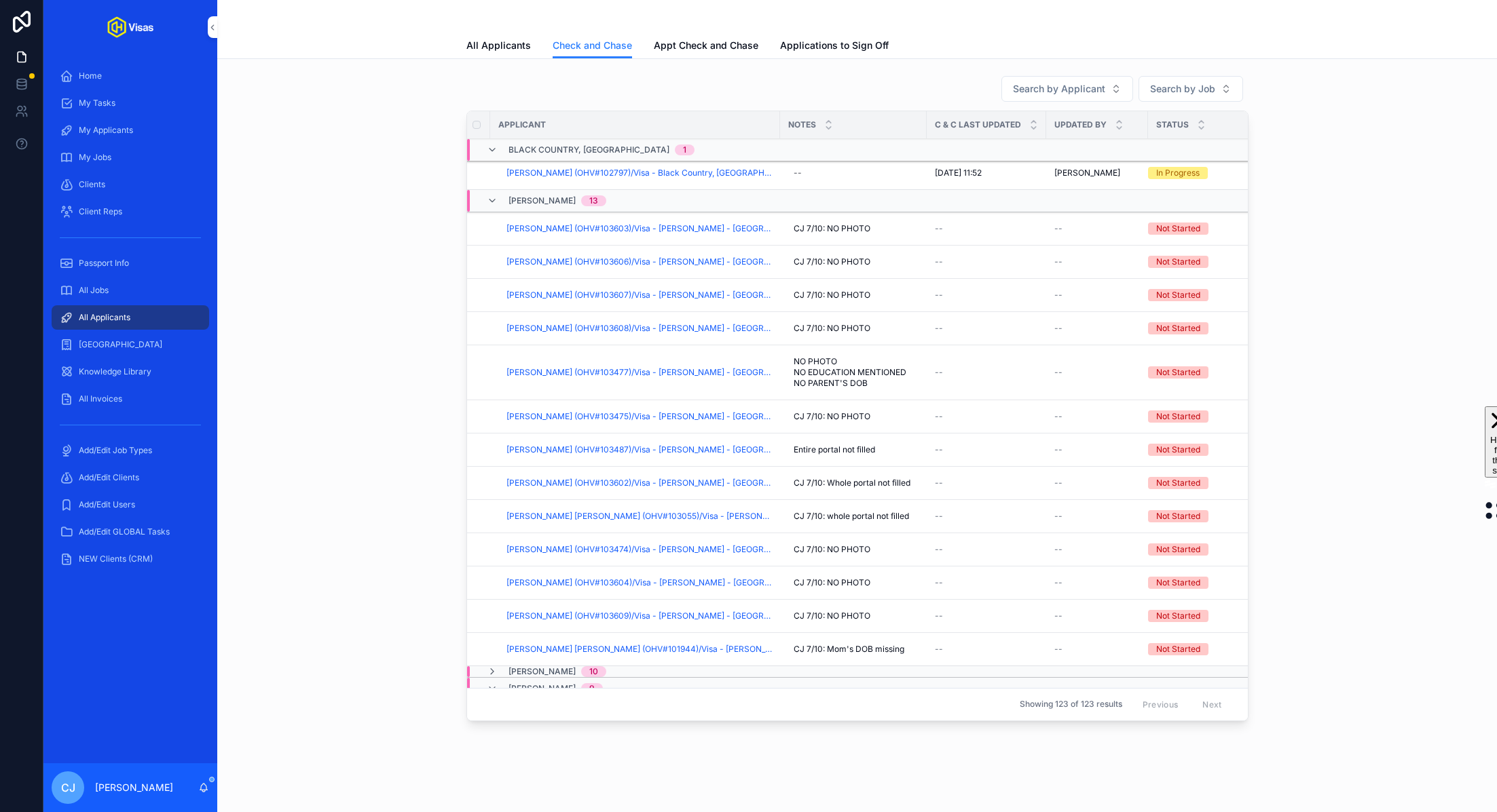
click at [820, 447] on span "Entire portal not filled" at bounding box center [834, 450] width 81 height 11
click at [838, 467] on textarea "**********" at bounding box center [859, 480] width 129 height 52
type textarea "**********"
click at [959, 462] on icon "scrollable content" at bounding box center [958, 464] width 11 height 11
click at [829, 371] on span "NO PHOTO NO EDUCATION MENTIONED NO PARENT'S DOB" at bounding box center [853, 372] width 119 height 33
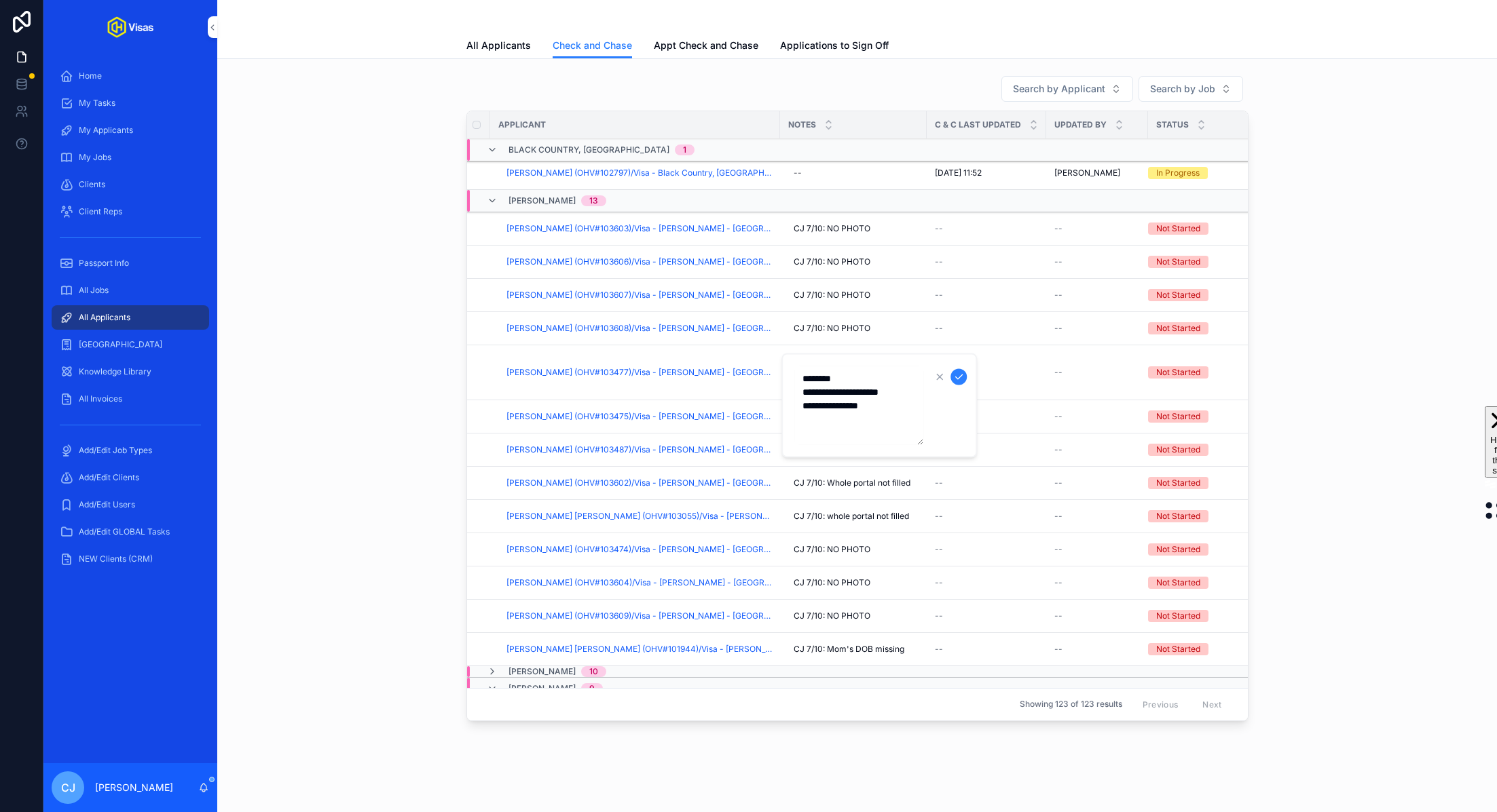
type textarea "**********"
click at [801, 365] on span "NO PHOTO NO EDUCATION MENTIONED NO PARENT'S DOB" at bounding box center [853, 372] width 119 height 33
click at [839, 376] on textarea "**********" at bounding box center [859, 405] width 129 height 79
type textarea "**********"
click at [957, 381] on icon "scrollable content" at bounding box center [958, 377] width 11 height 11
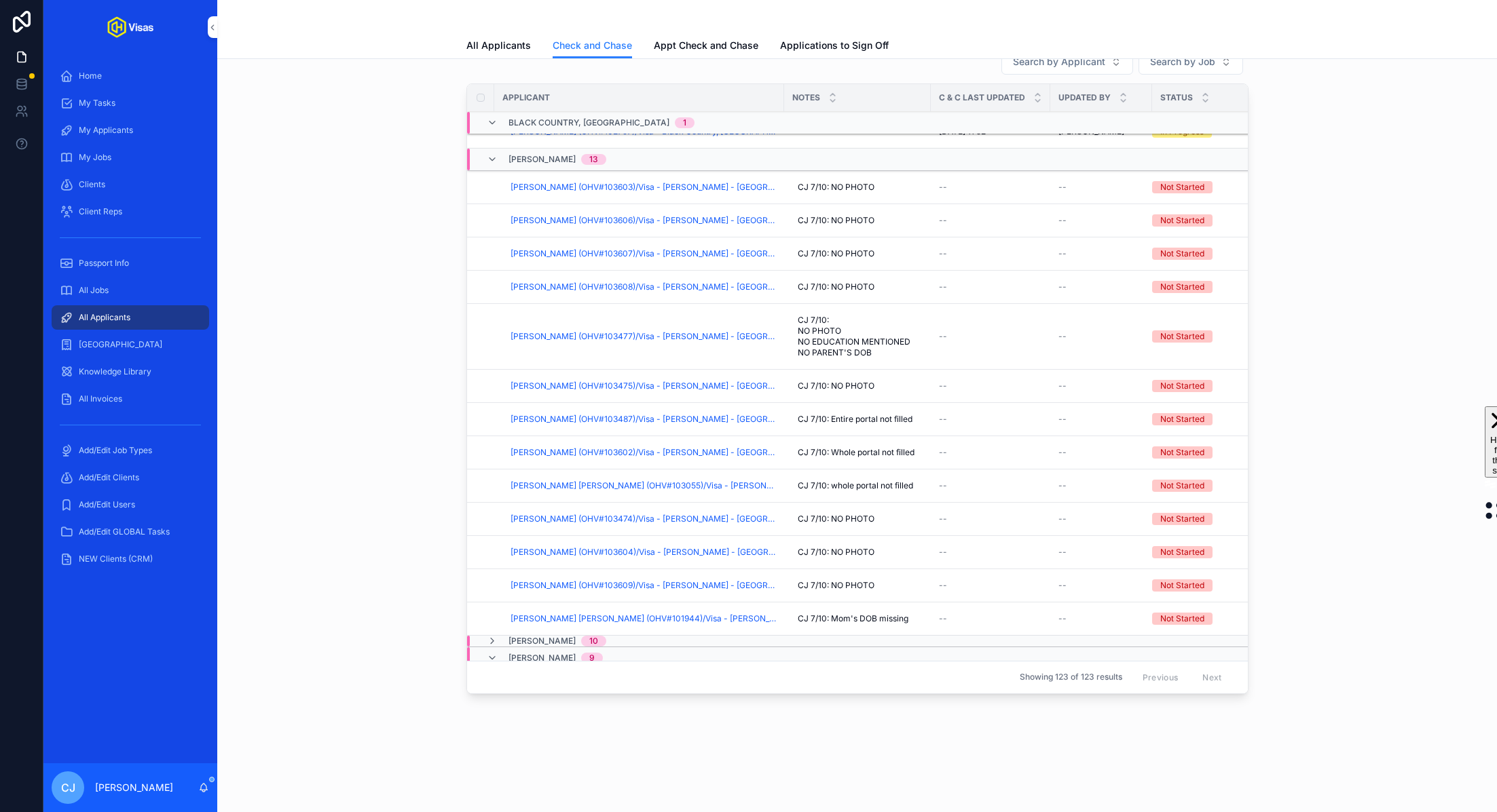
scroll to position [155, 0]
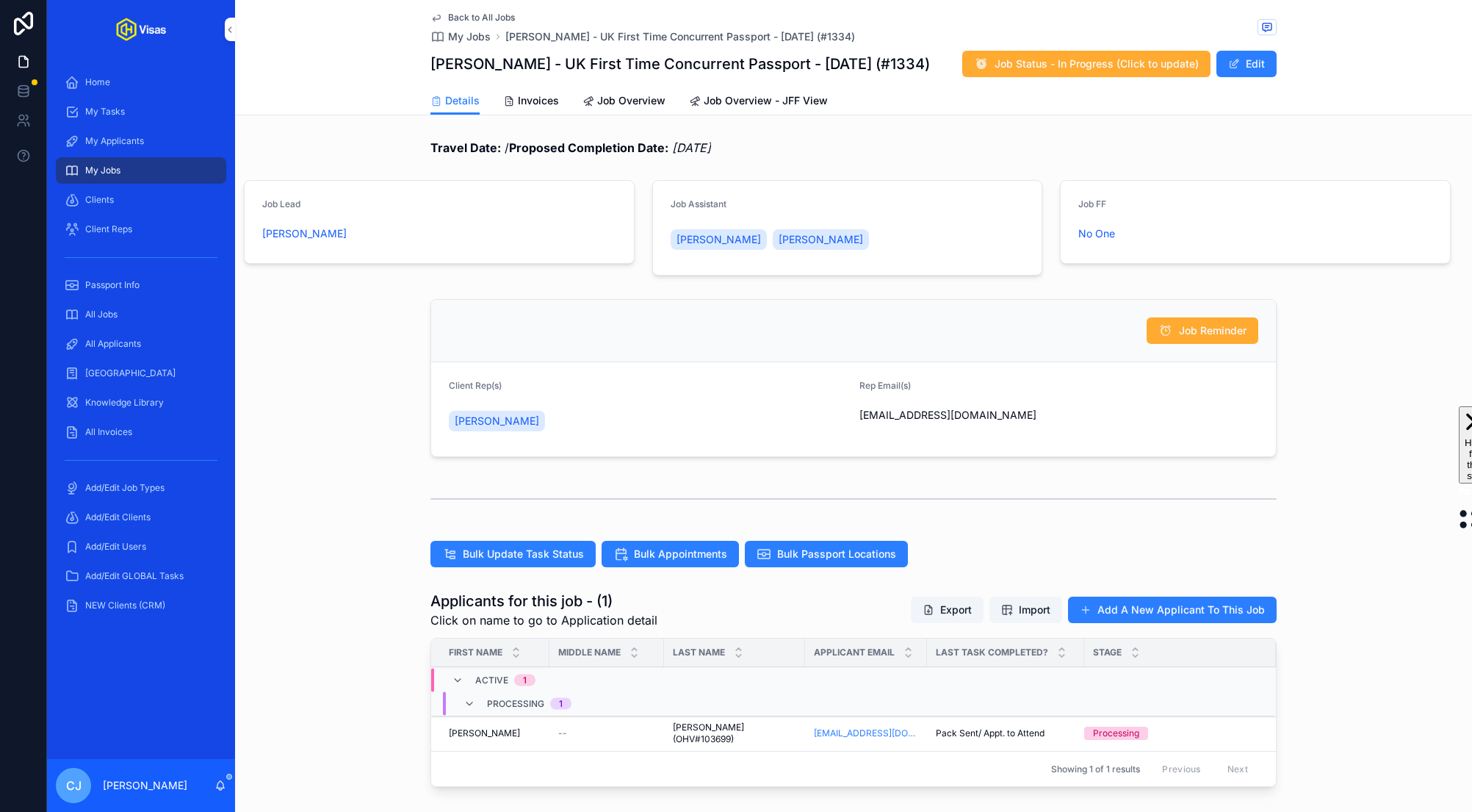
click at [1247, 58] on button "Edit" at bounding box center [1247, 63] width 60 height 27
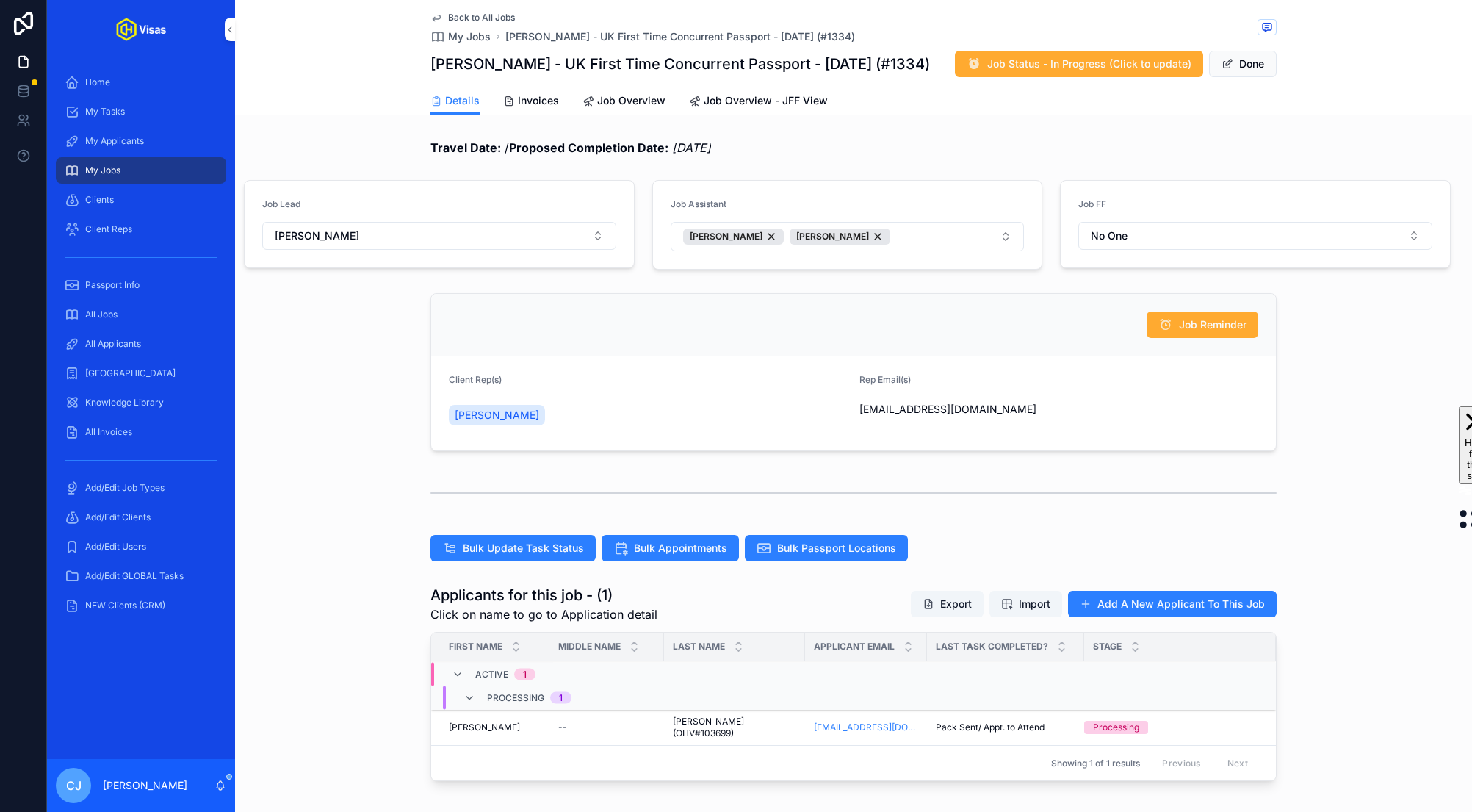
click at [752, 236] on div "[PERSON_NAME]" at bounding box center [733, 237] width 101 height 16
click at [852, 233] on button "[PERSON_NAME]" at bounding box center [848, 236] width 354 height 29
type input "***"
click at [806, 297] on span "[PERSON_NAME]" at bounding box center [794, 296] width 84 height 15
click at [1243, 62] on button "Done" at bounding box center [1243, 63] width 68 height 27
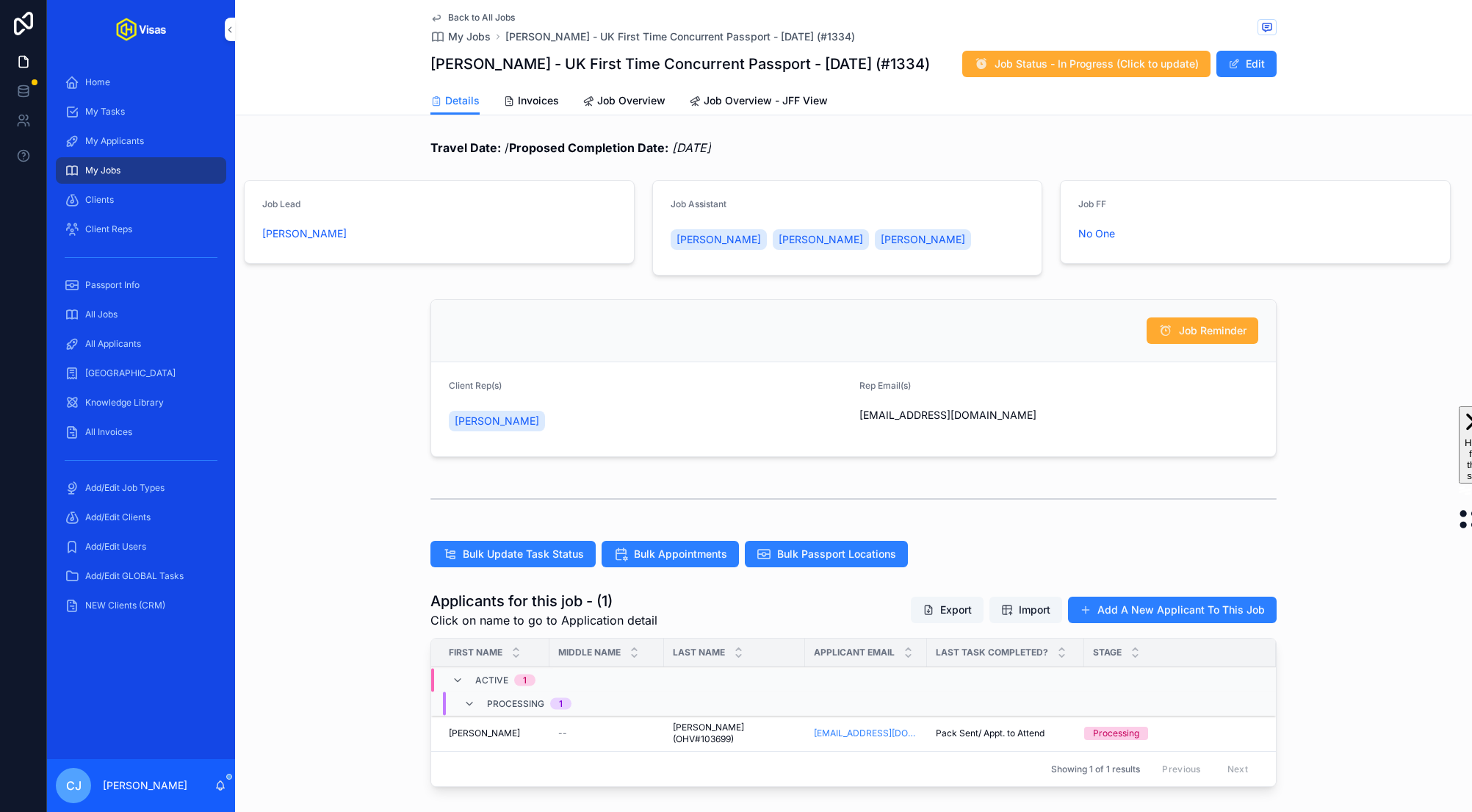
click at [1254, 68] on button "Edit" at bounding box center [1247, 63] width 60 height 27
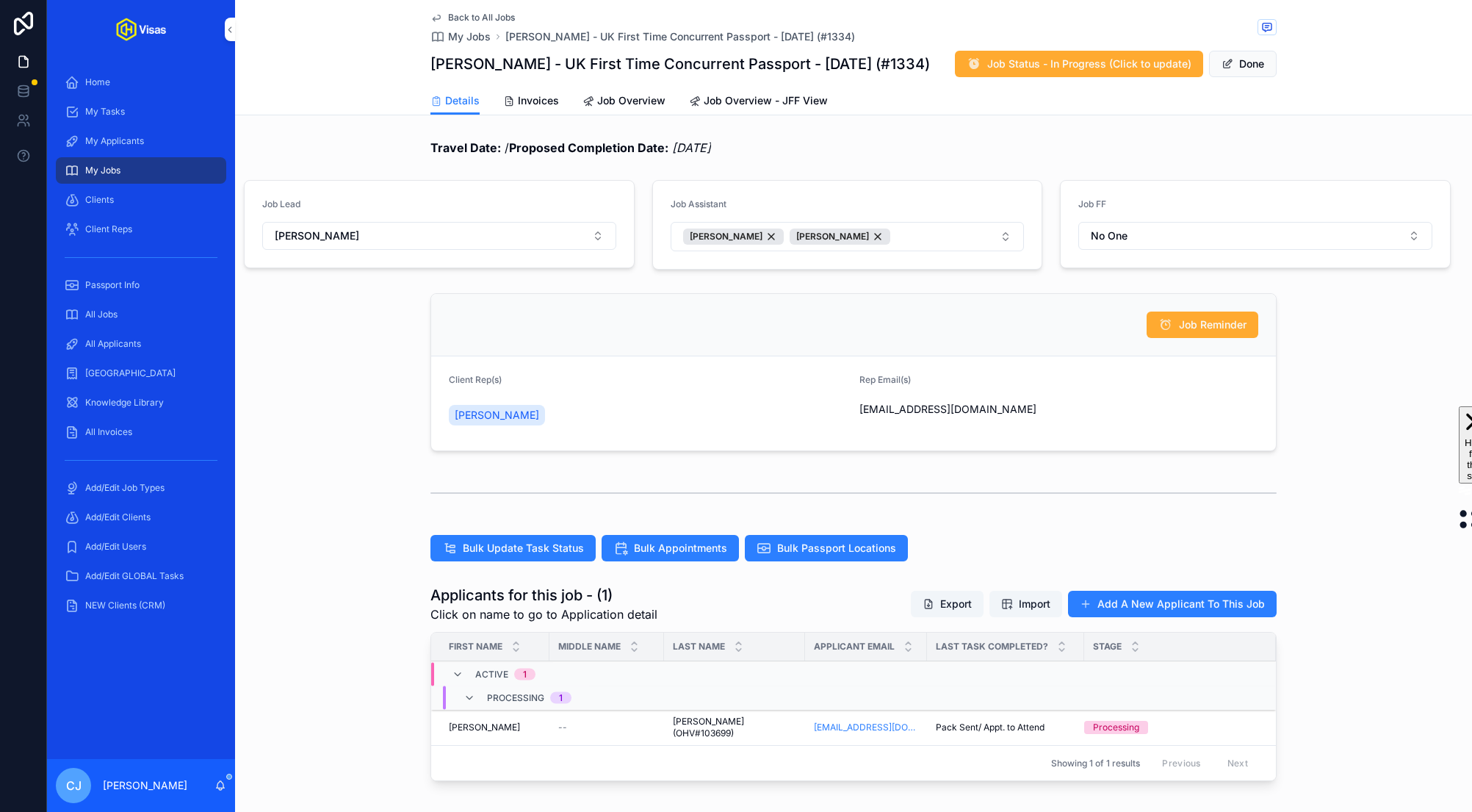
click at [1259, 62] on button "Done" at bounding box center [1243, 63] width 68 height 27
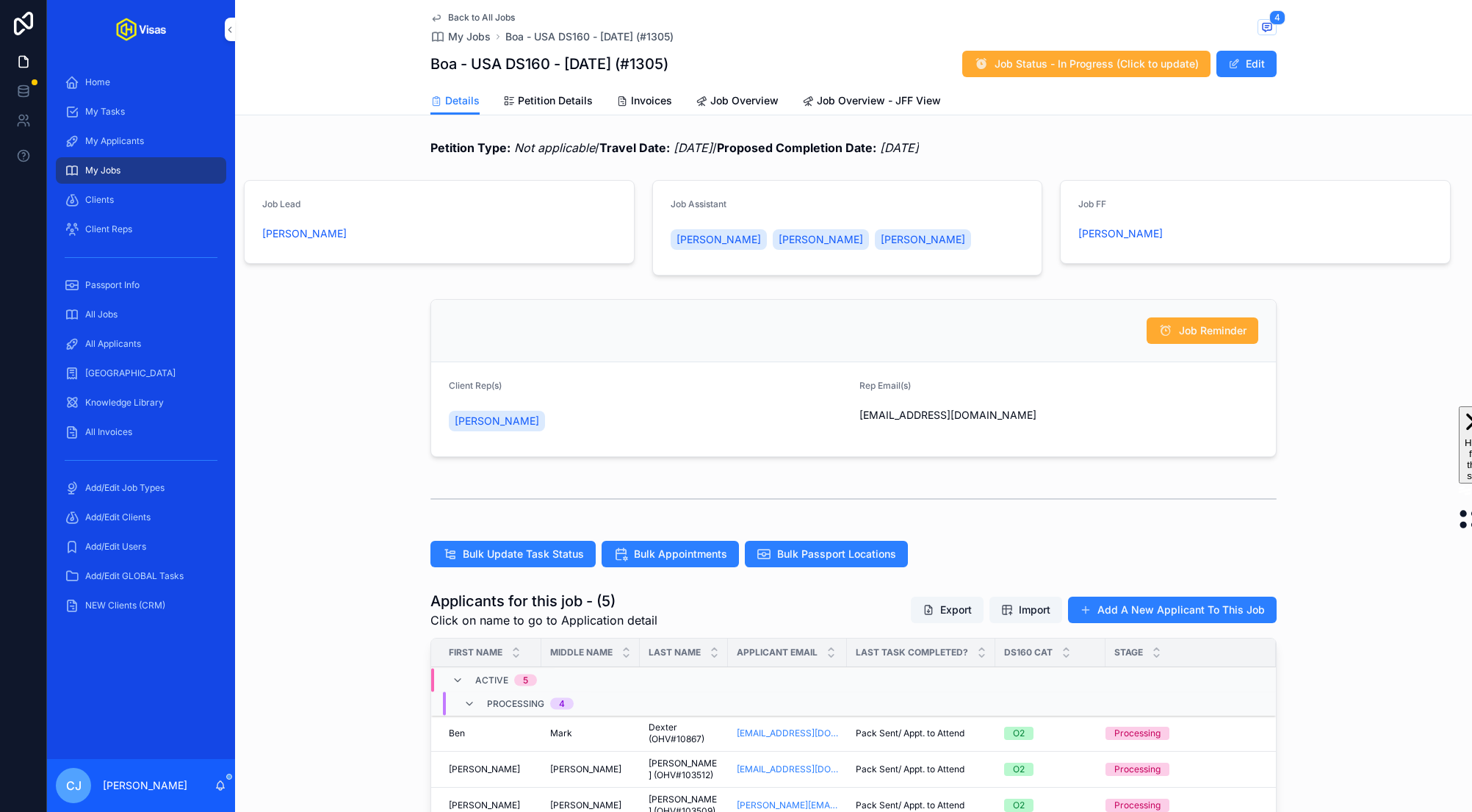
click at [1250, 64] on button "Edit" at bounding box center [1247, 63] width 60 height 27
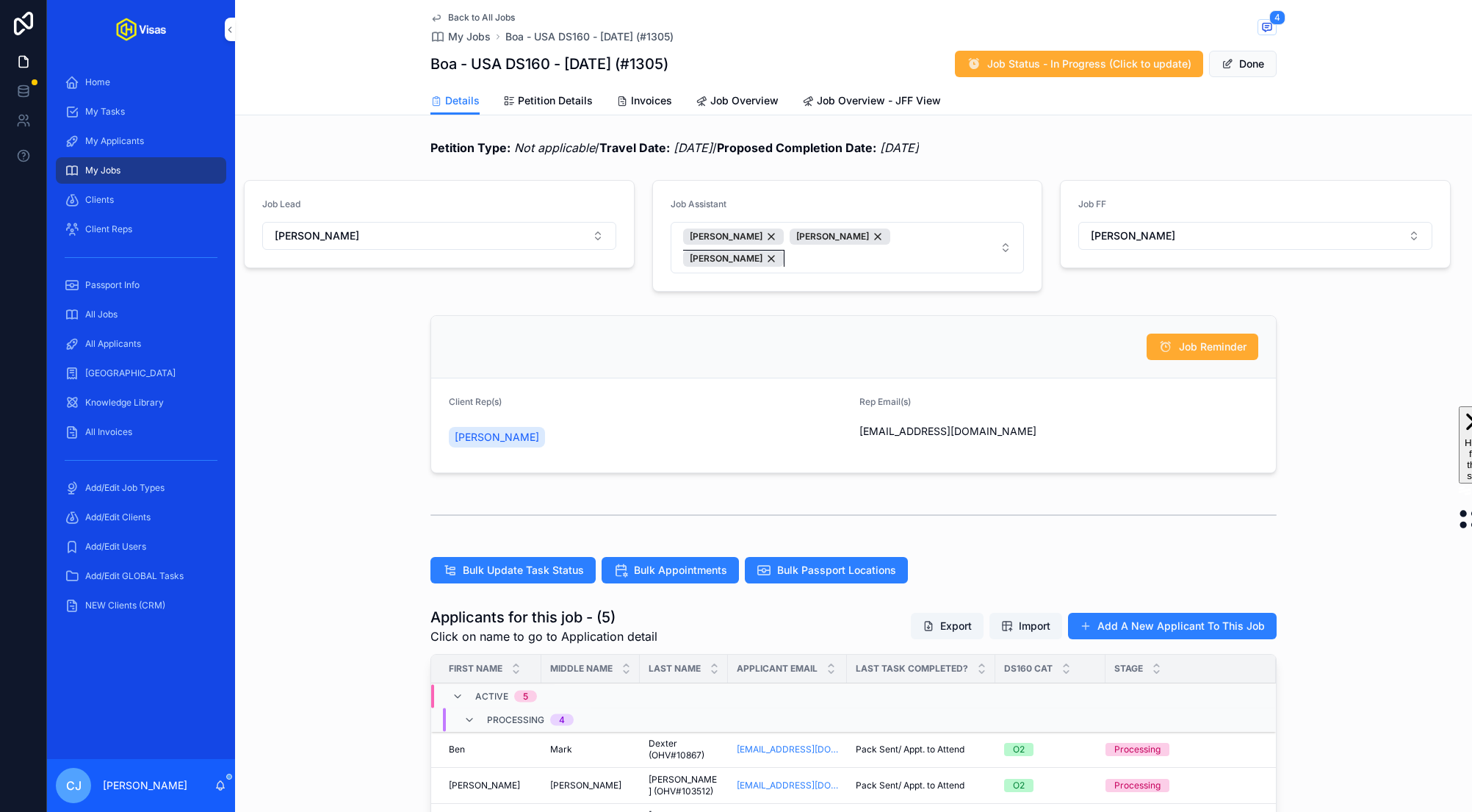
click at [784, 251] on div "[PERSON_NAME]" at bounding box center [733, 259] width 101 height 16
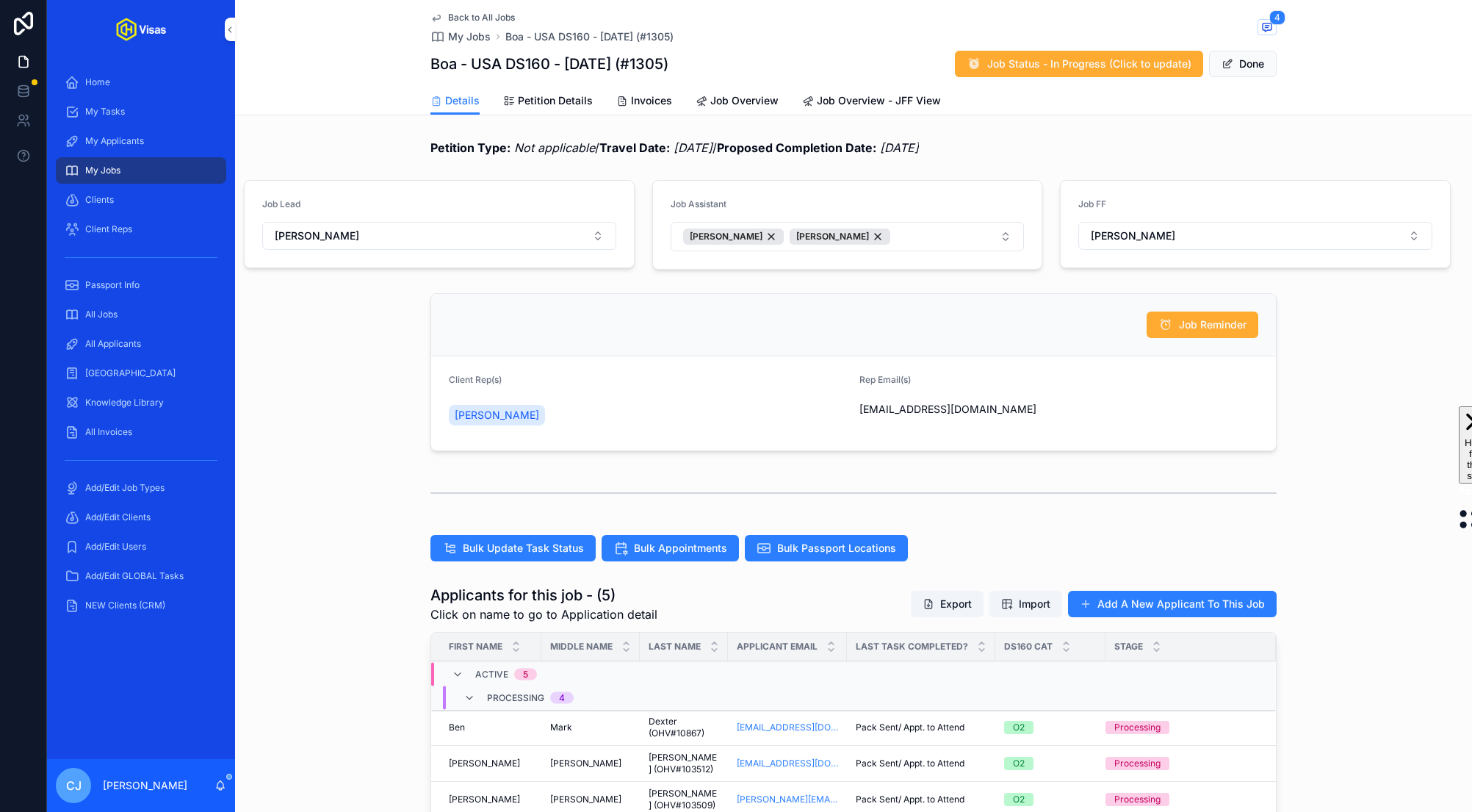
click at [1246, 54] on button "Done" at bounding box center [1243, 63] width 68 height 27
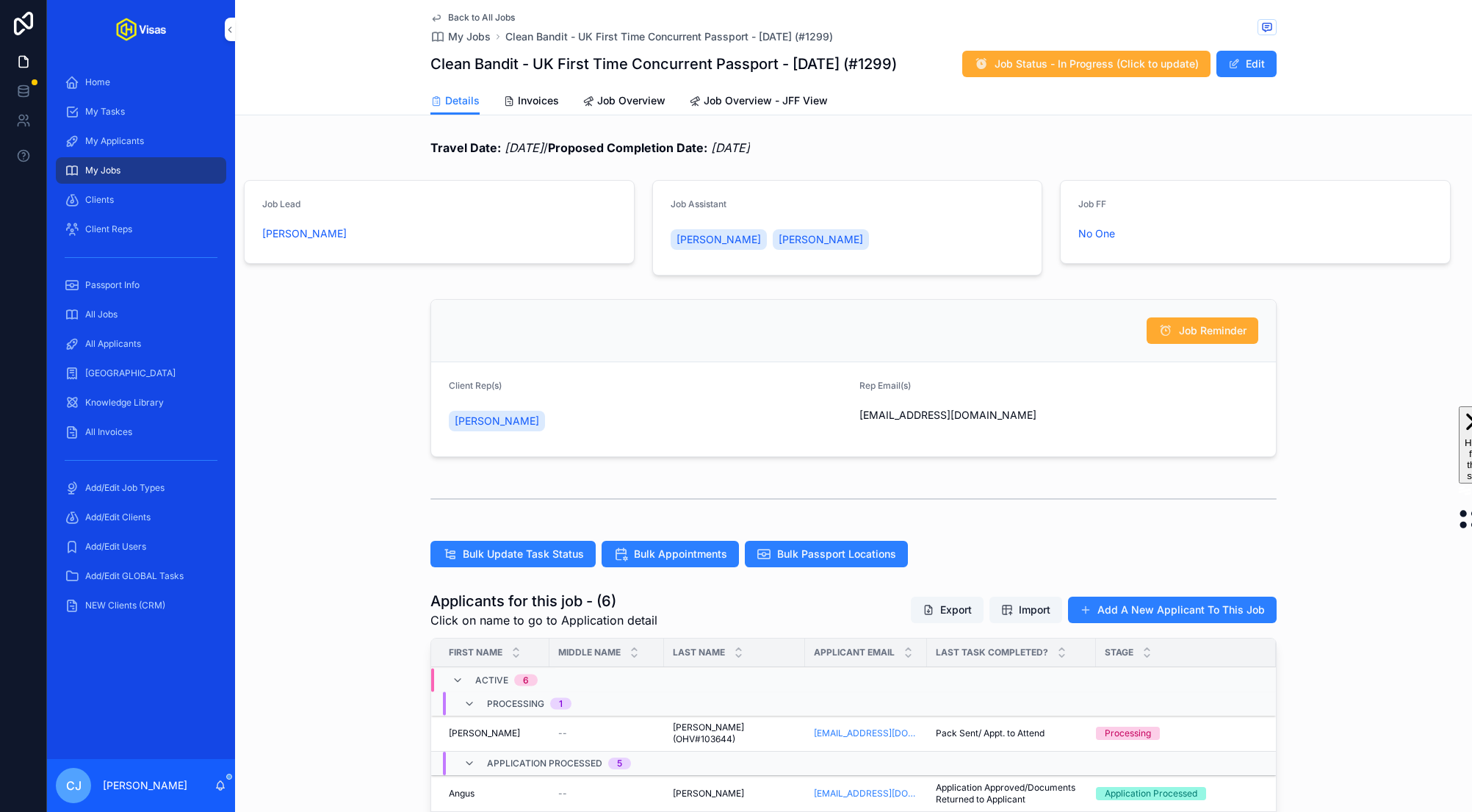
click at [1240, 69] on button "Edit" at bounding box center [1247, 63] width 60 height 27
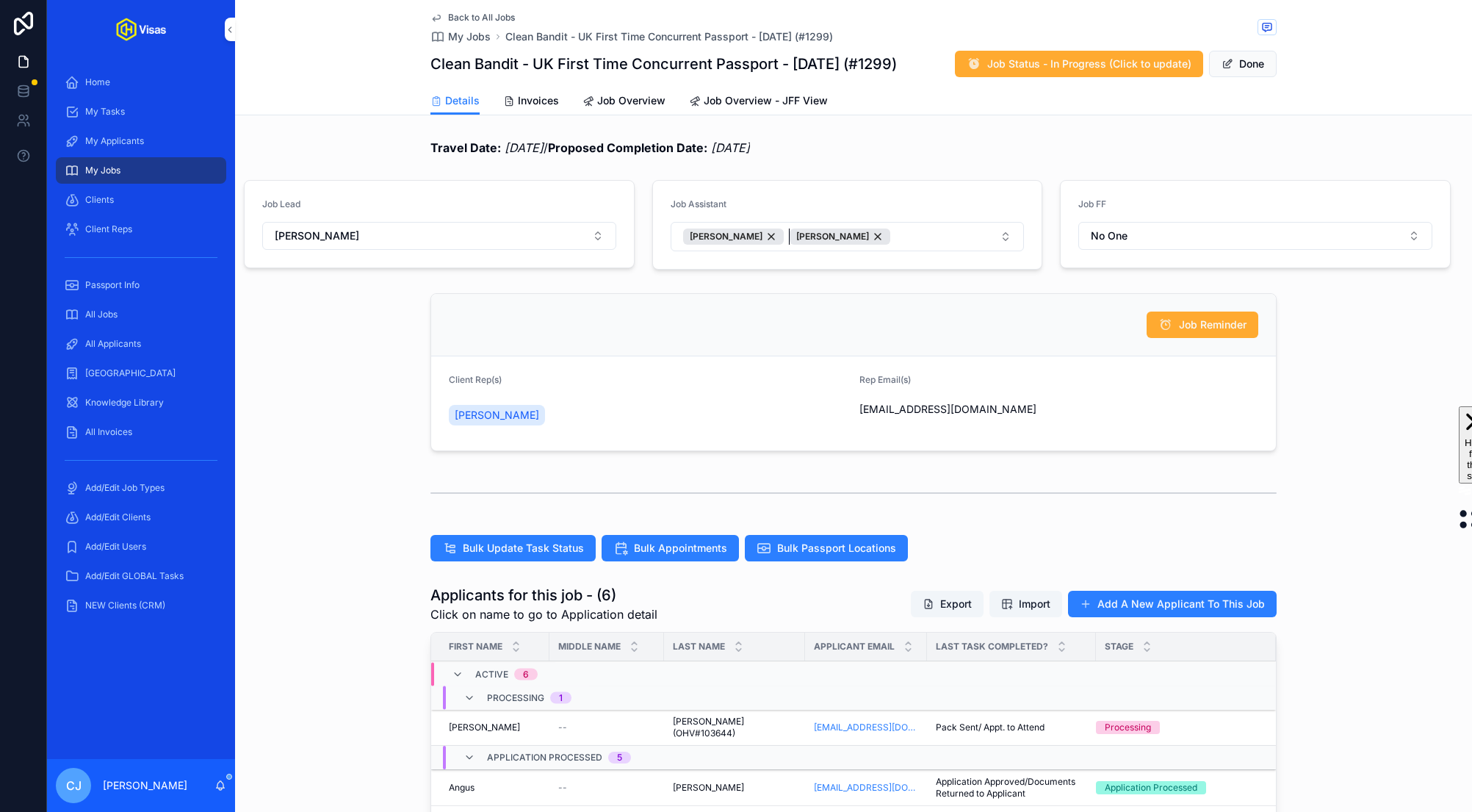
click at [850, 235] on div "[PERSON_NAME]" at bounding box center [839, 237] width 101 height 16
click at [837, 242] on button "[PERSON_NAME]" at bounding box center [848, 236] width 354 height 29
type input "****"
click at [815, 299] on span "[PERSON_NAME]" at bounding box center [794, 296] width 84 height 15
click at [1148, 135] on div "Travel Date: 05/09/2025 / Proposed Completion Date: 01/09/2025" at bounding box center [853, 147] width 1237 height 29
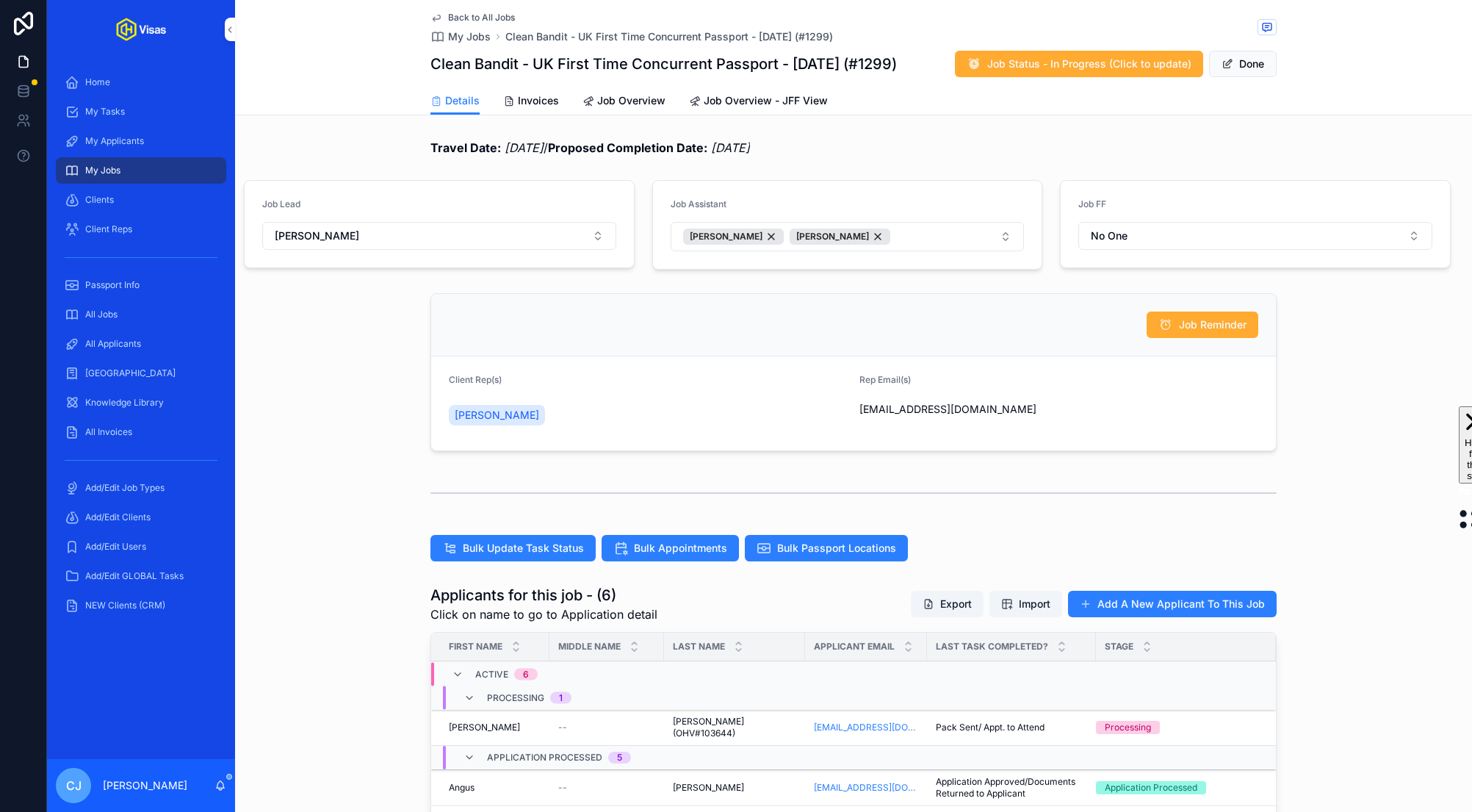
click at [1251, 61] on button "Done" at bounding box center [1243, 63] width 68 height 27
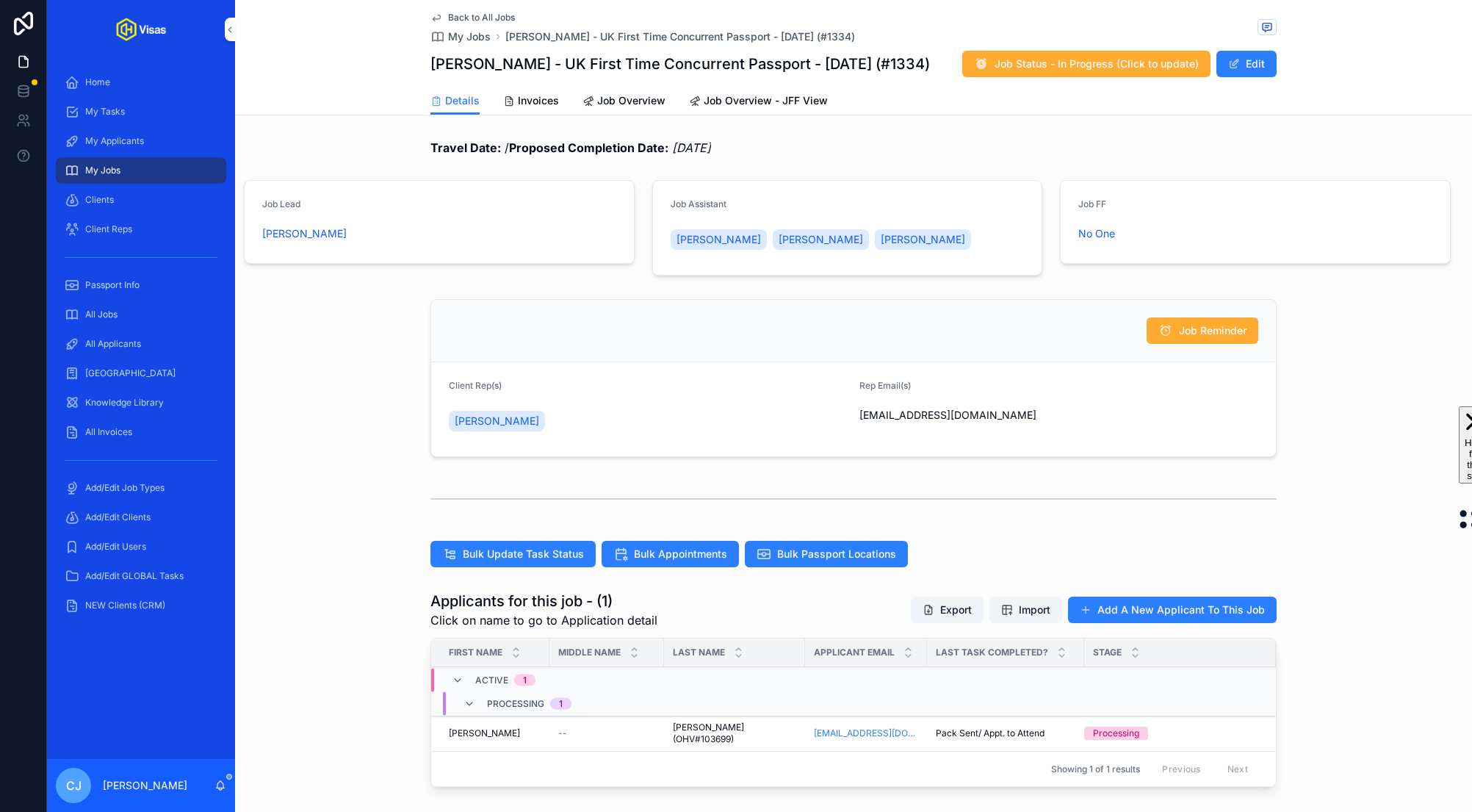
click at [1261, 58] on button "Edit" at bounding box center [1247, 63] width 60 height 27
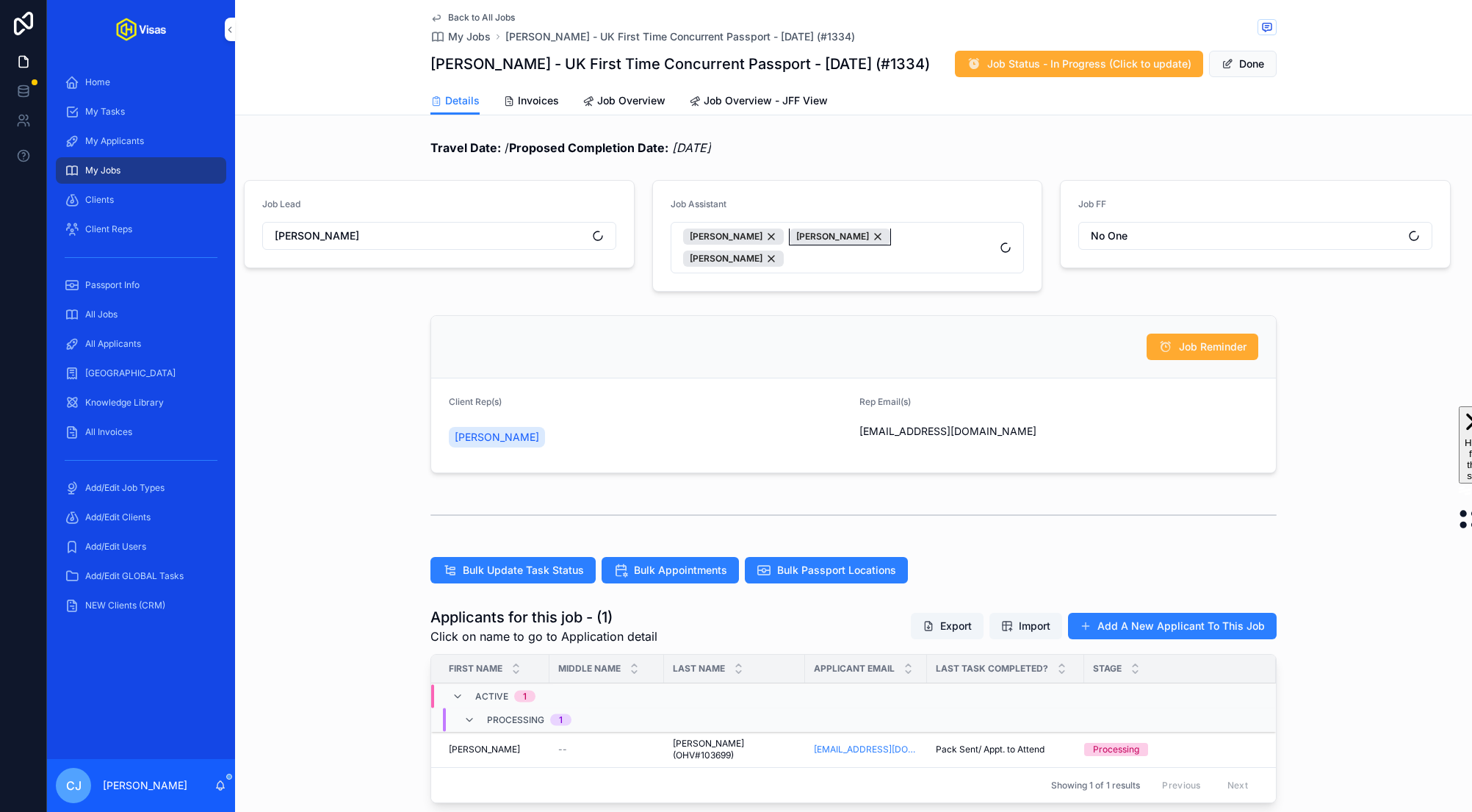
click at [849, 234] on div "[PERSON_NAME]" at bounding box center [839, 237] width 101 height 16
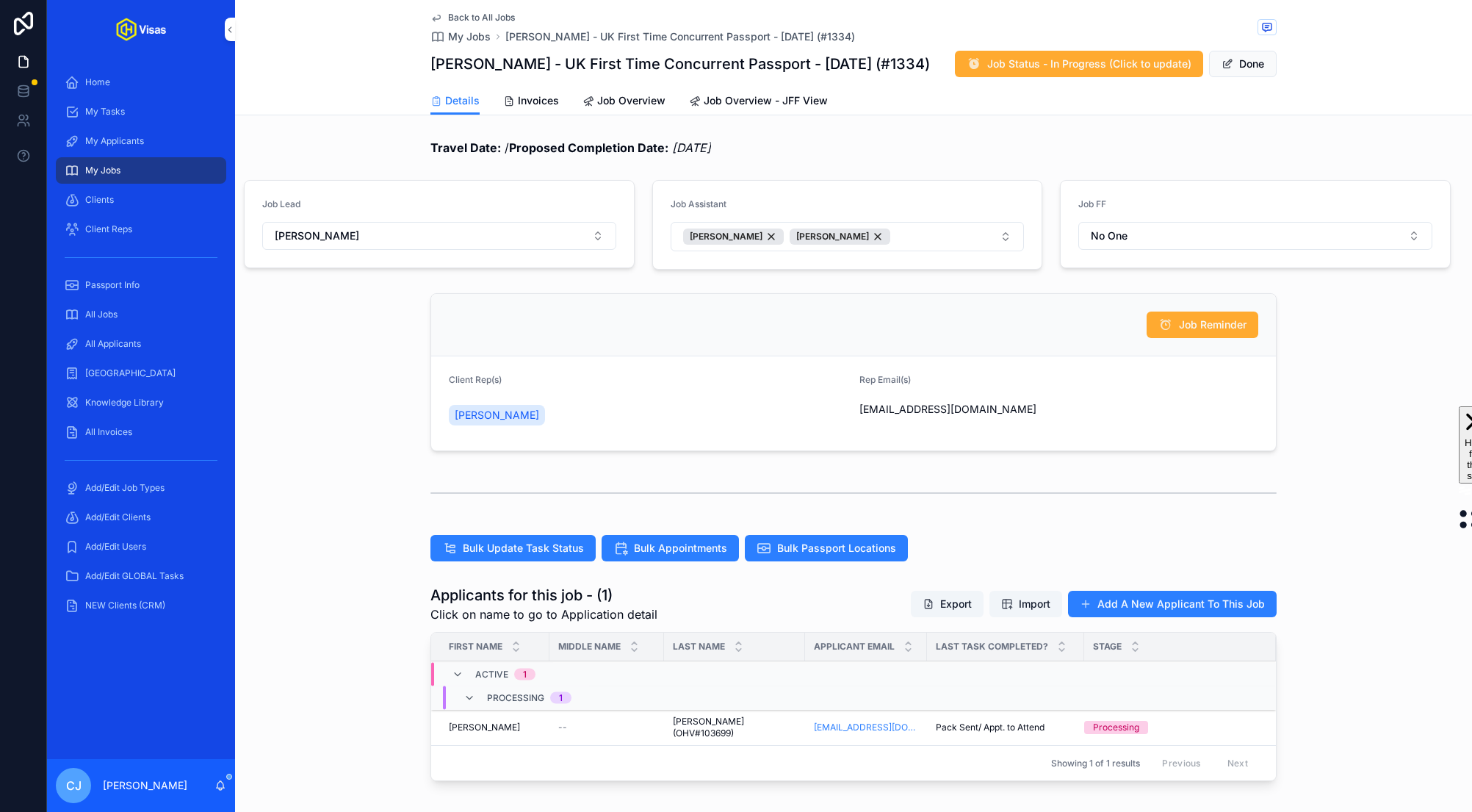
click at [1242, 61] on button "Done" at bounding box center [1243, 63] width 68 height 27
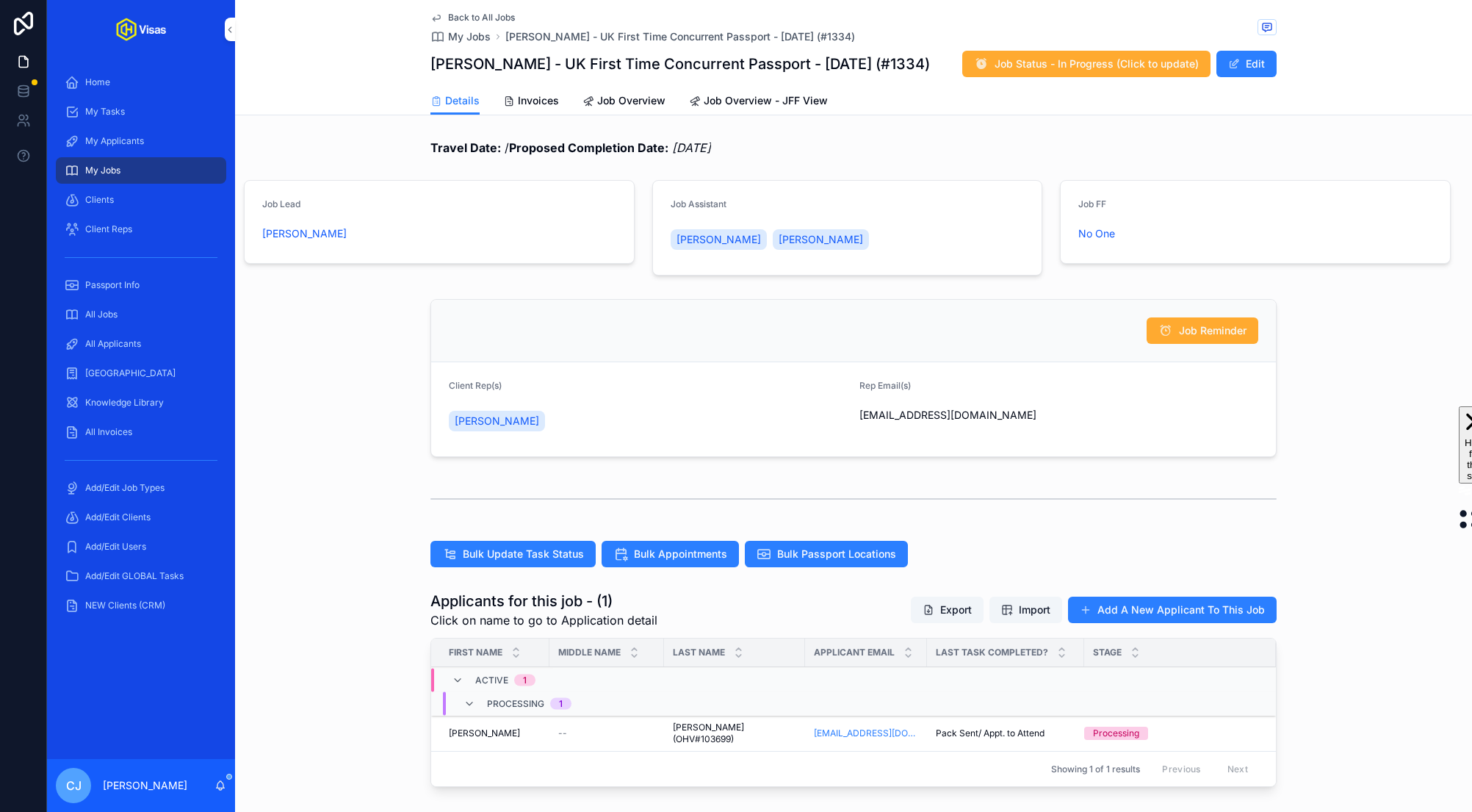
click at [1254, 58] on button "Edit" at bounding box center [1247, 63] width 60 height 27
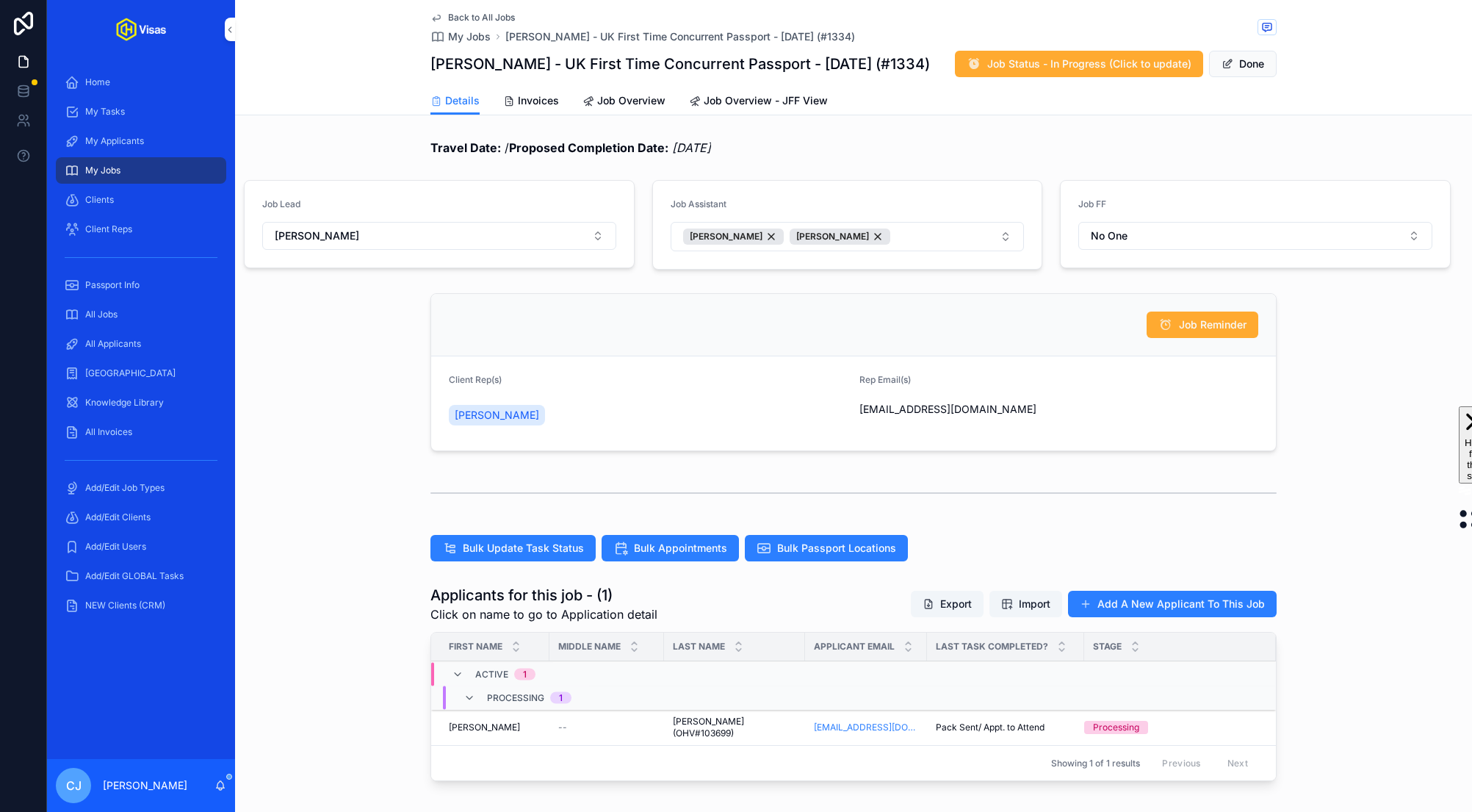
click at [1228, 61] on span "scrollable content" at bounding box center [1227, 63] width 12 height 12
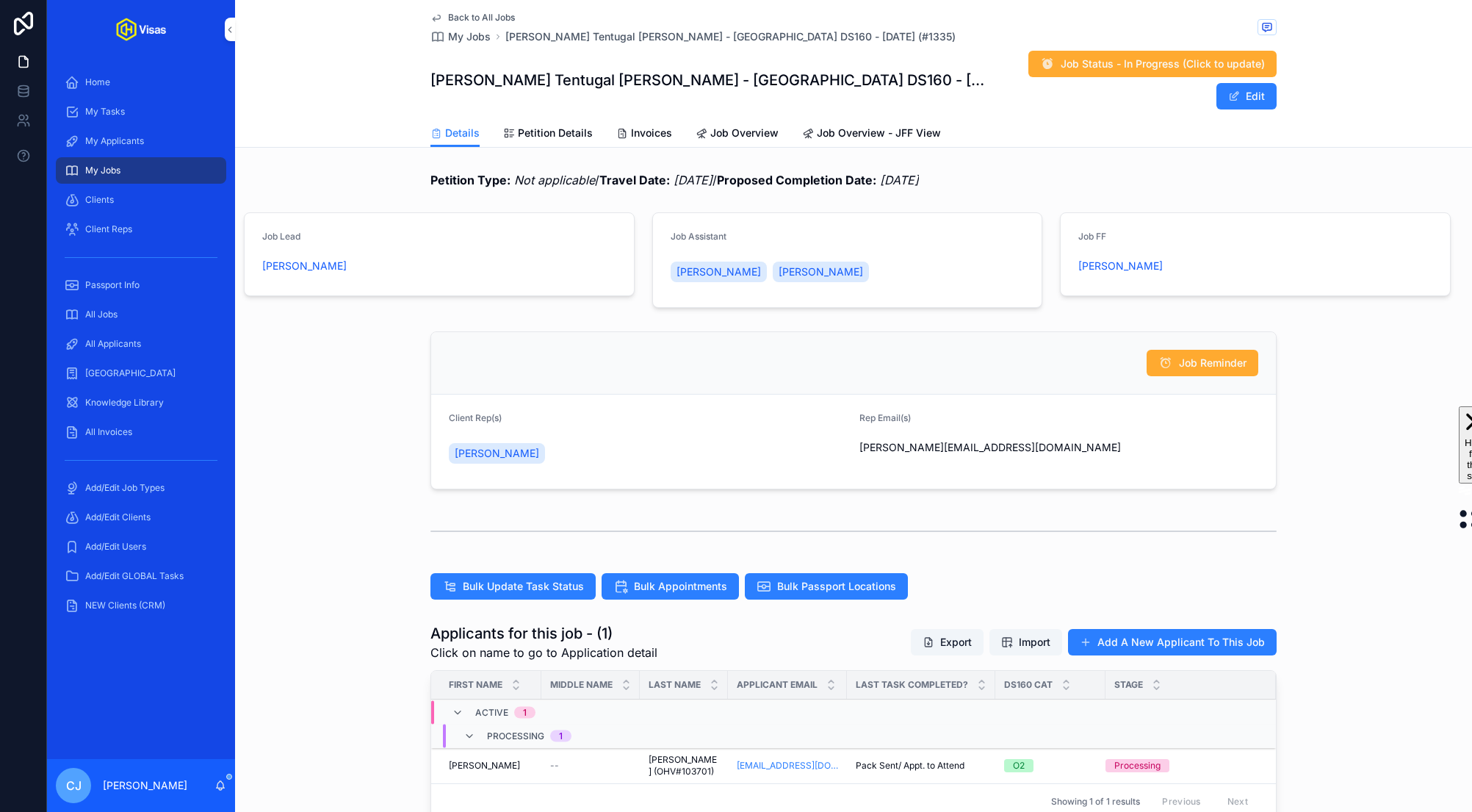
click at [1242, 83] on button "Edit" at bounding box center [1247, 96] width 60 height 27
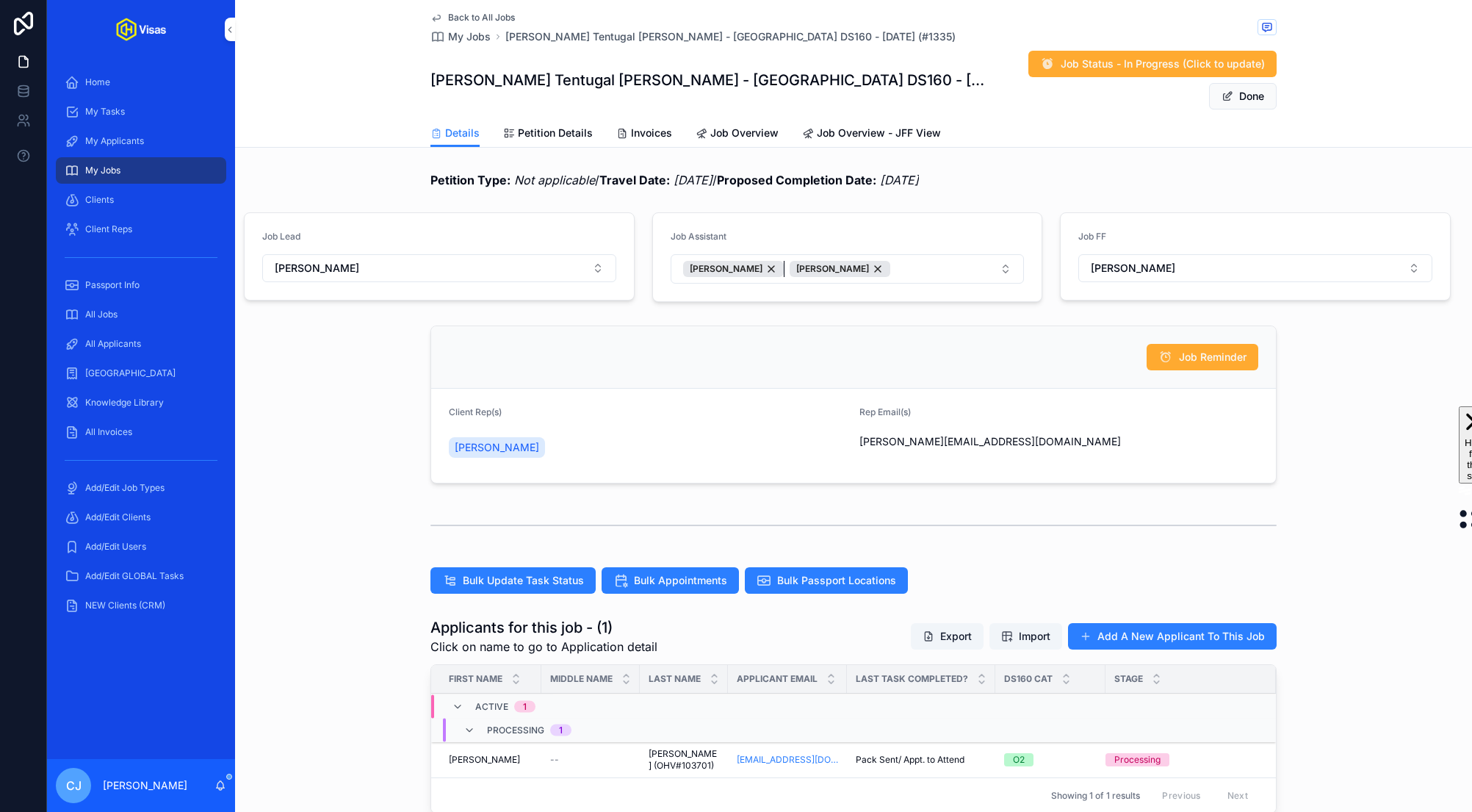
click at [750, 261] on div "[PERSON_NAME]" at bounding box center [733, 269] width 101 height 16
click at [1260, 83] on button "Done" at bounding box center [1243, 96] width 68 height 27
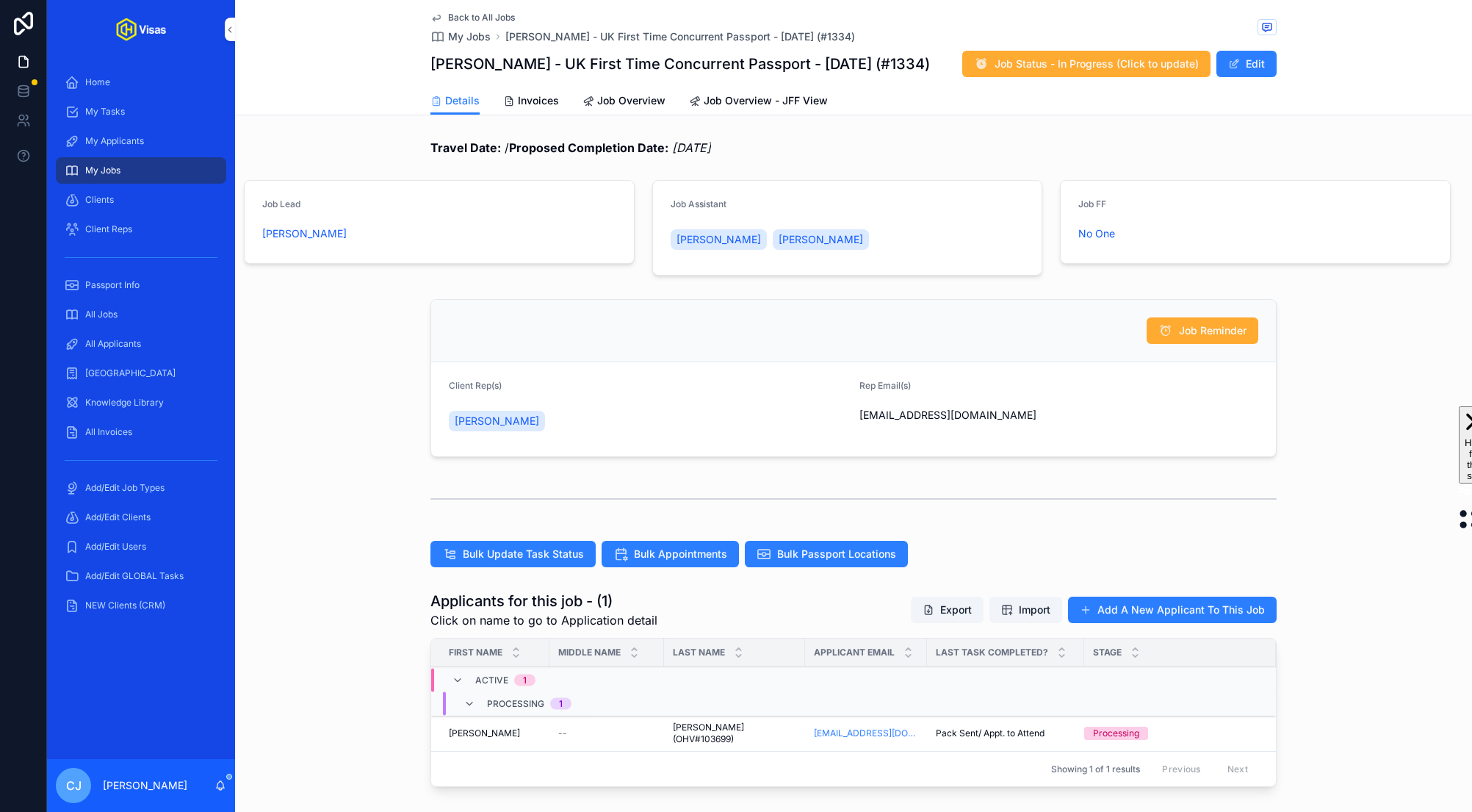
click at [1251, 74] on button "Edit" at bounding box center [1247, 63] width 60 height 27
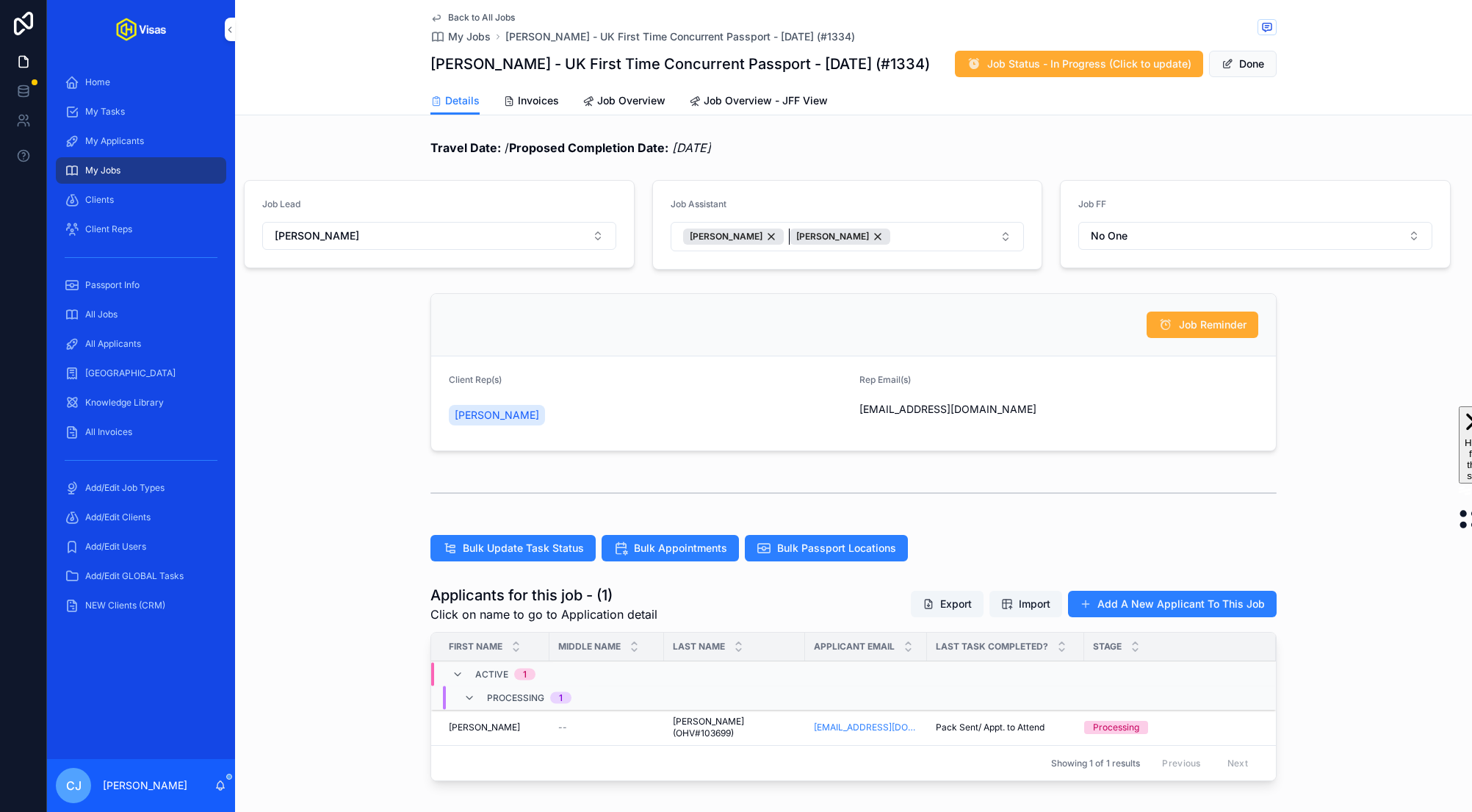
click at [849, 233] on div "[PERSON_NAME]" at bounding box center [839, 237] width 101 height 16
click at [840, 239] on button "[PERSON_NAME]" at bounding box center [848, 236] width 354 height 29
type input "****"
click at [818, 298] on span "[PERSON_NAME]" at bounding box center [794, 296] width 84 height 15
click at [885, 156] on div "Travel Date: / Proposed Completion Date: 26/09/2025" at bounding box center [853, 147] width 846 height 17
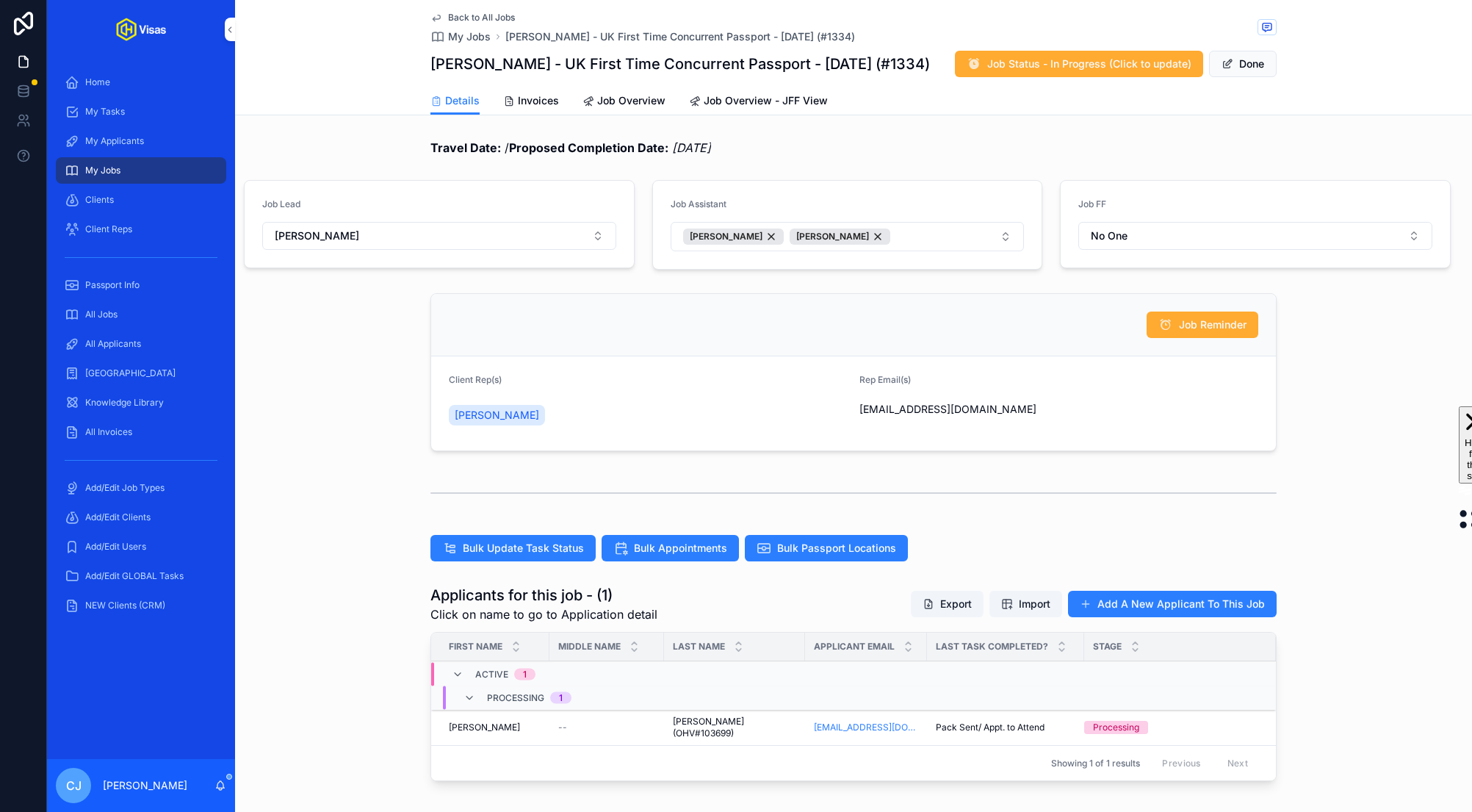
click at [1241, 58] on button "Done" at bounding box center [1243, 63] width 68 height 27
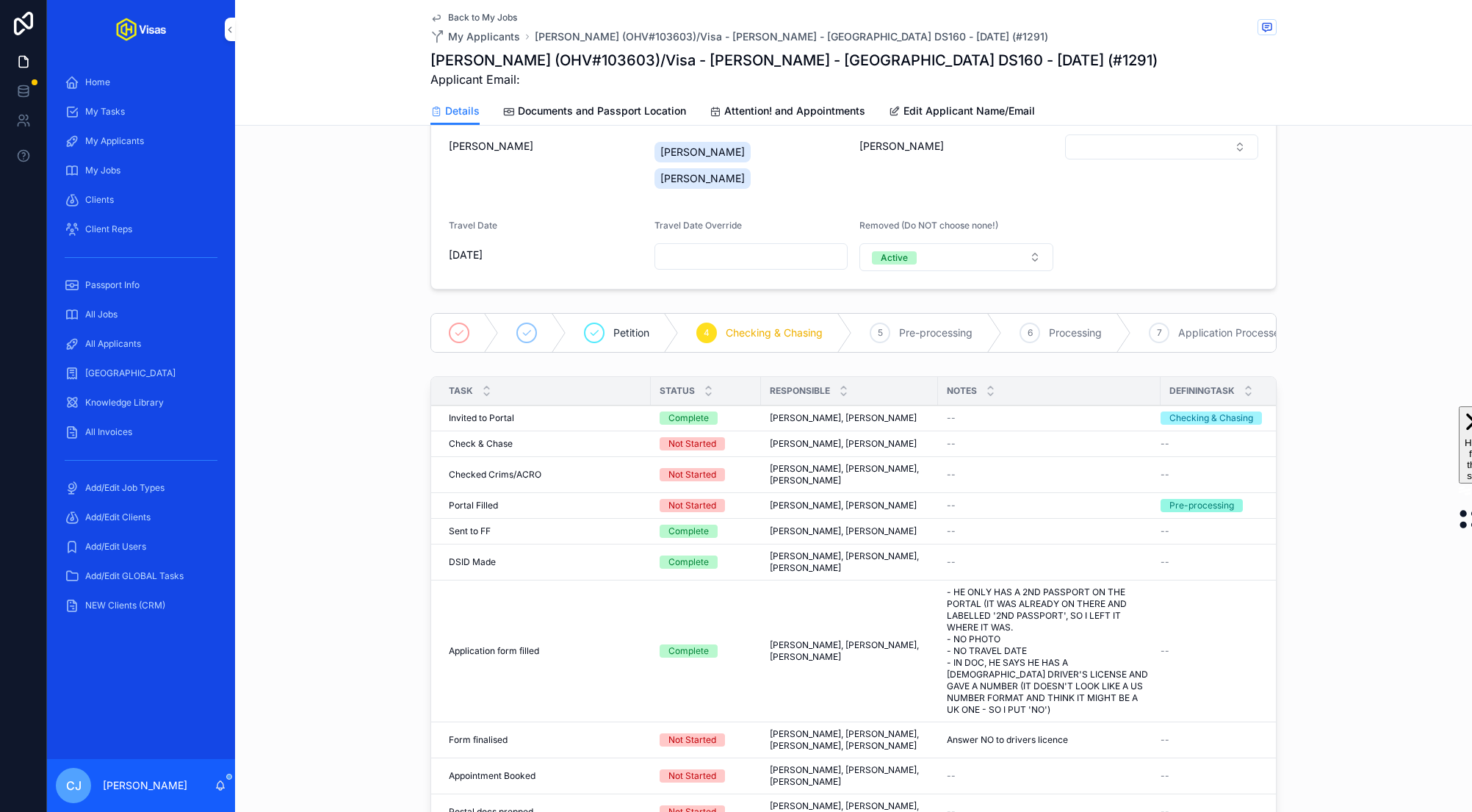
scroll to position [293, 0]
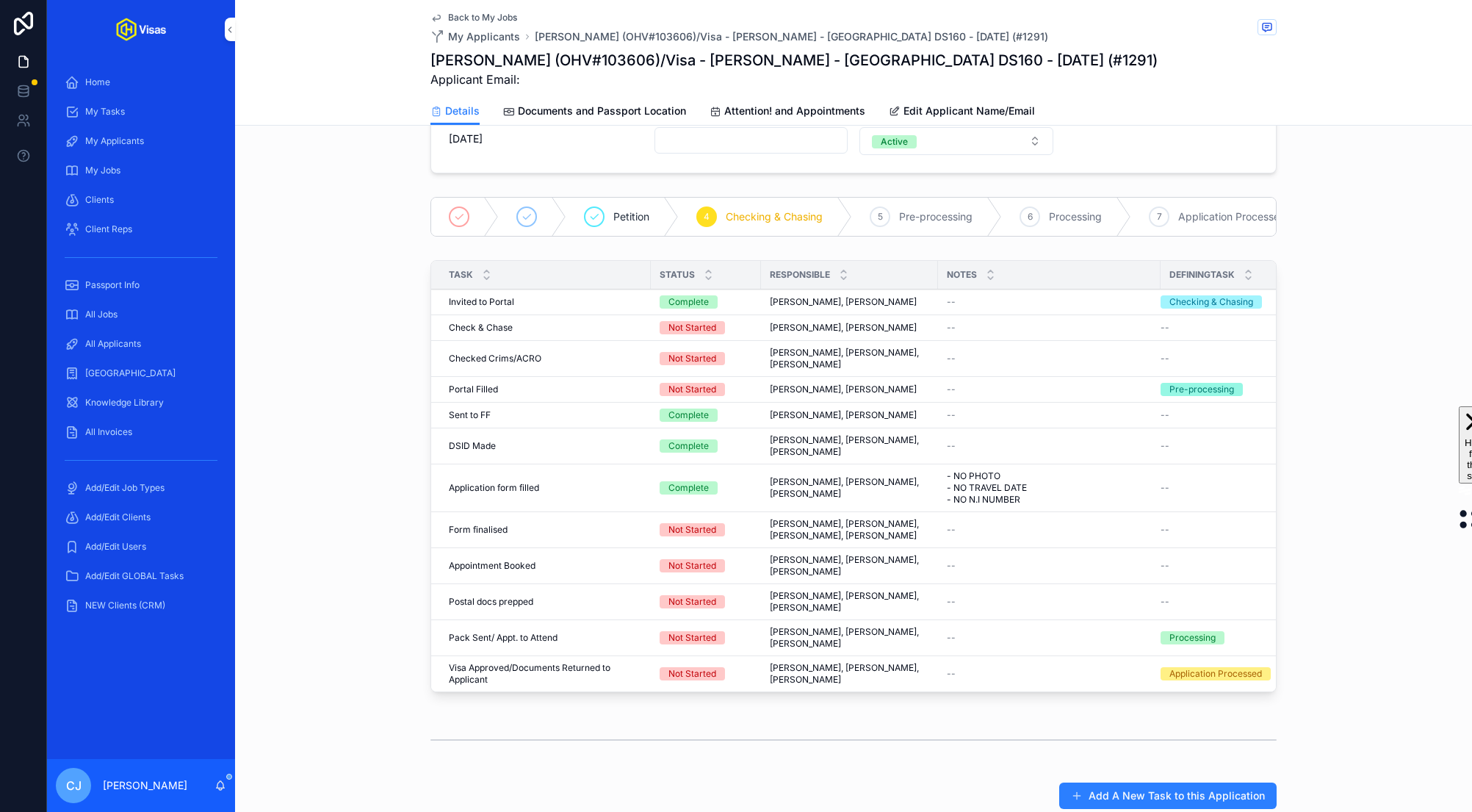
scroll to position [199, 0]
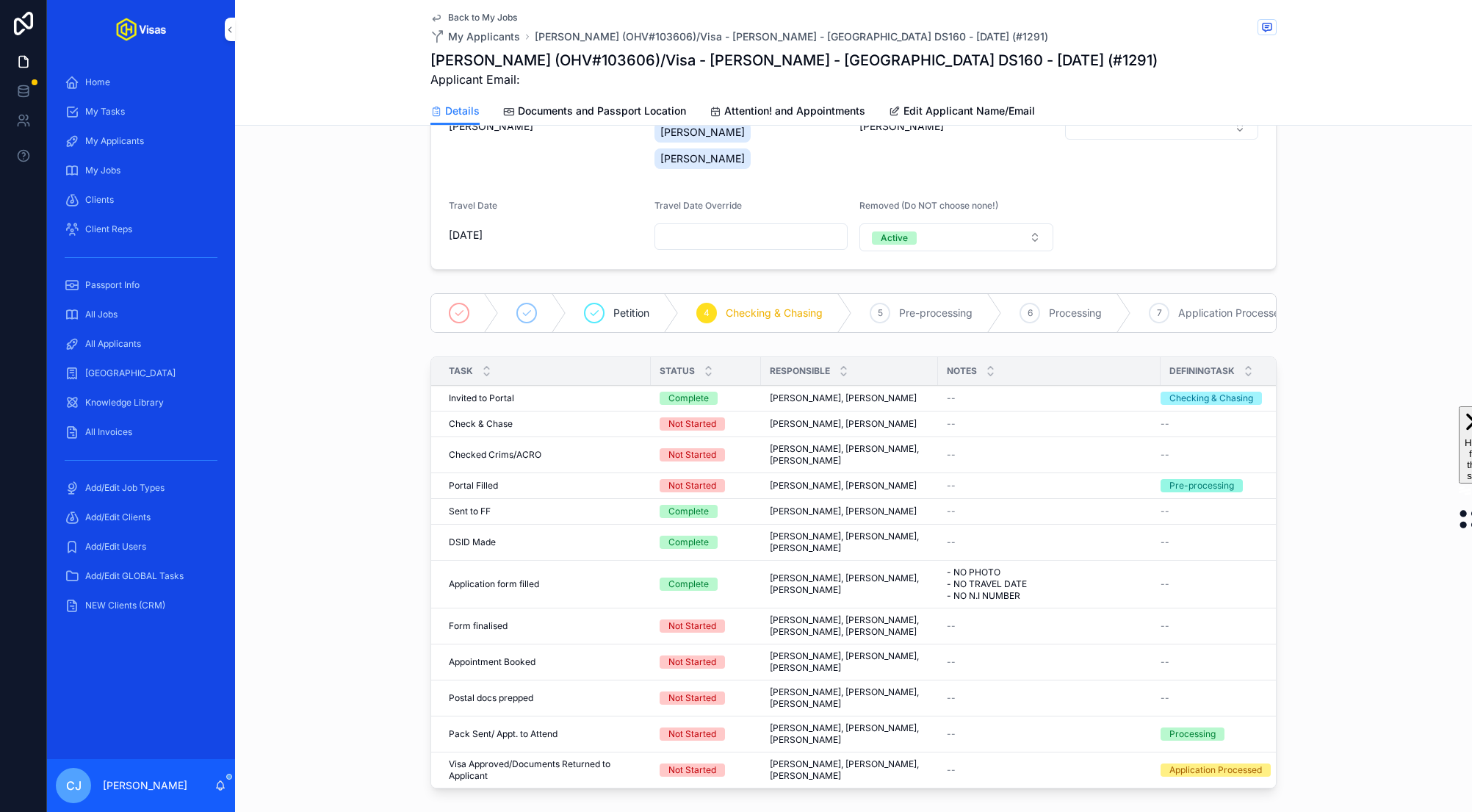
click at [602, 58] on h1 "Ben Webster (OHV#103606)/Visa - Ed Sheeran - USA DS160 - Aug/25 (#1291)" at bounding box center [794, 60] width 727 height 20
copy h1 "103606"
drag, startPoint x: 1026, startPoint y: 558, endPoint x: 953, endPoint y: 547, distance: 73.8
click at [953, 567] on span "- NO PHOTO - NO TRAVEL DATE - NO N.I NUMBER" at bounding box center [1049, 584] width 205 height 36
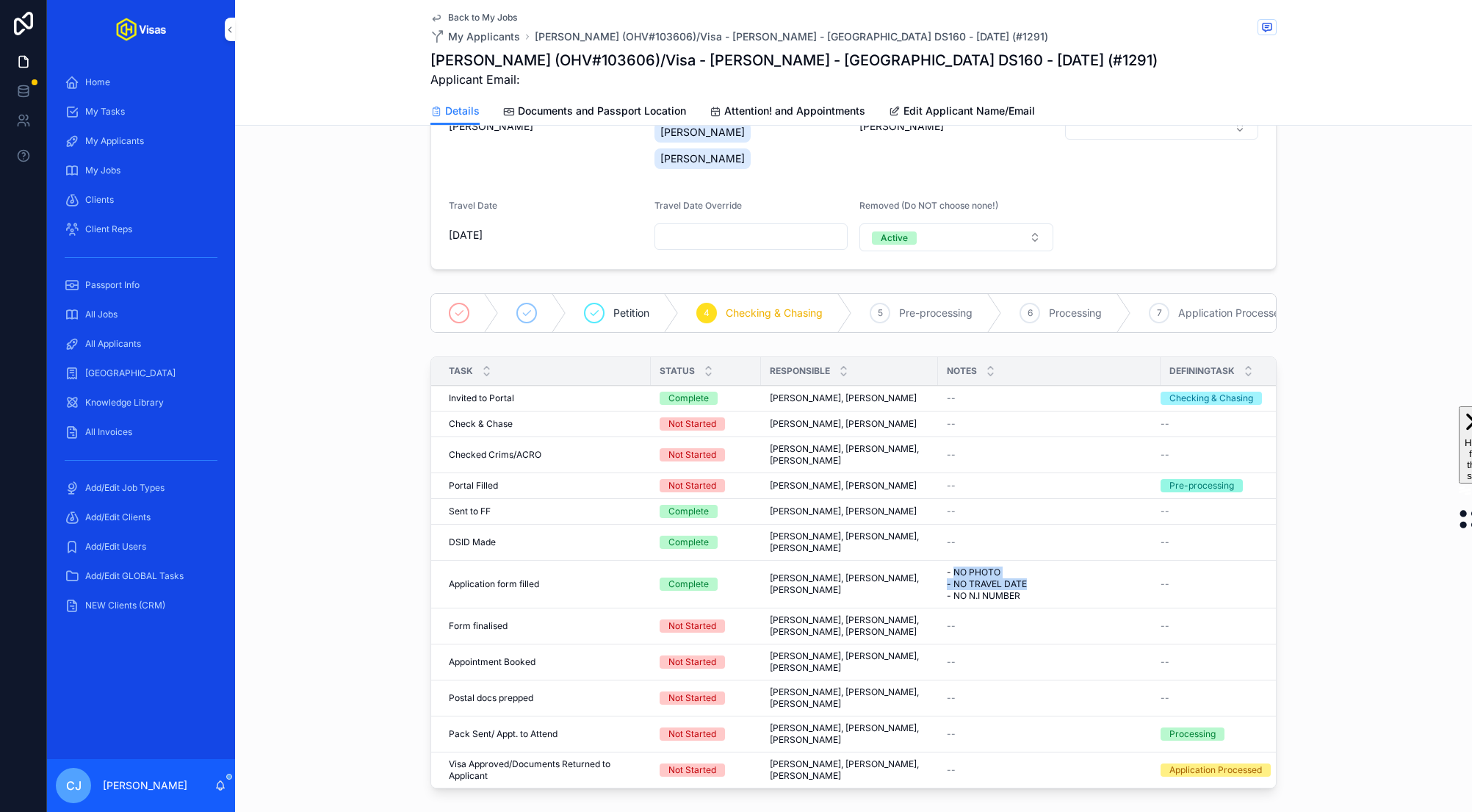
click at [1012, 567] on span "- NO PHOTO - NO TRAVEL DATE - NO N.I NUMBER" at bounding box center [1049, 584] width 205 height 36
drag, startPoint x: 1022, startPoint y: 562, endPoint x: 949, endPoint y: 545, distance: 75.0
click at [949, 567] on span "- NO PHOTO - NO TRAVEL DATE - NO N.I NUMBER" at bounding box center [1049, 584] width 205 height 36
copy span "NO PHOTO - NO TRAVEL DATE - NO N.I NUMBER"
click at [956, 418] on div "--" at bounding box center [1049, 424] width 205 height 12
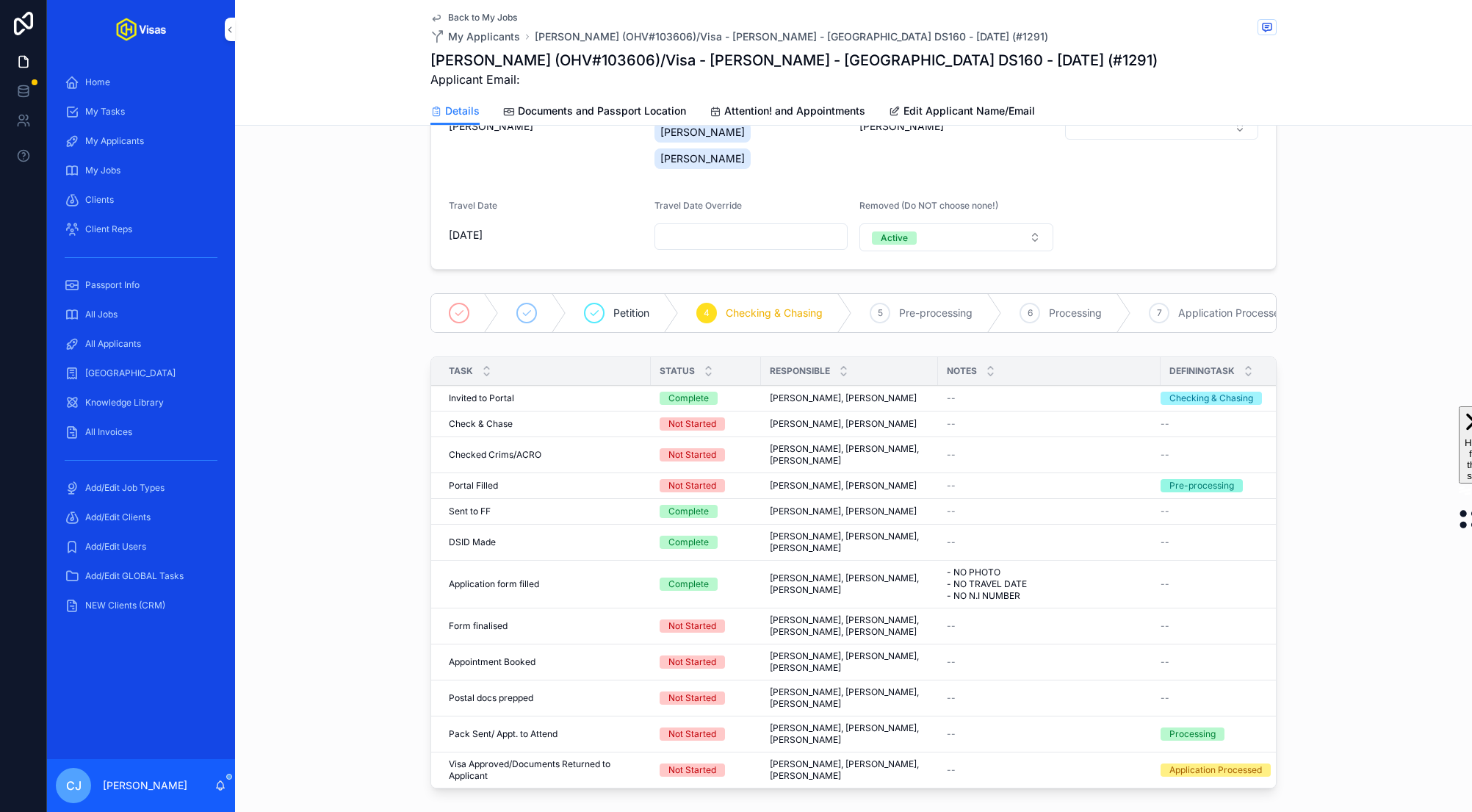
click at [947, 418] on span "--" at bounding box center [951, 424] width 9 height 12
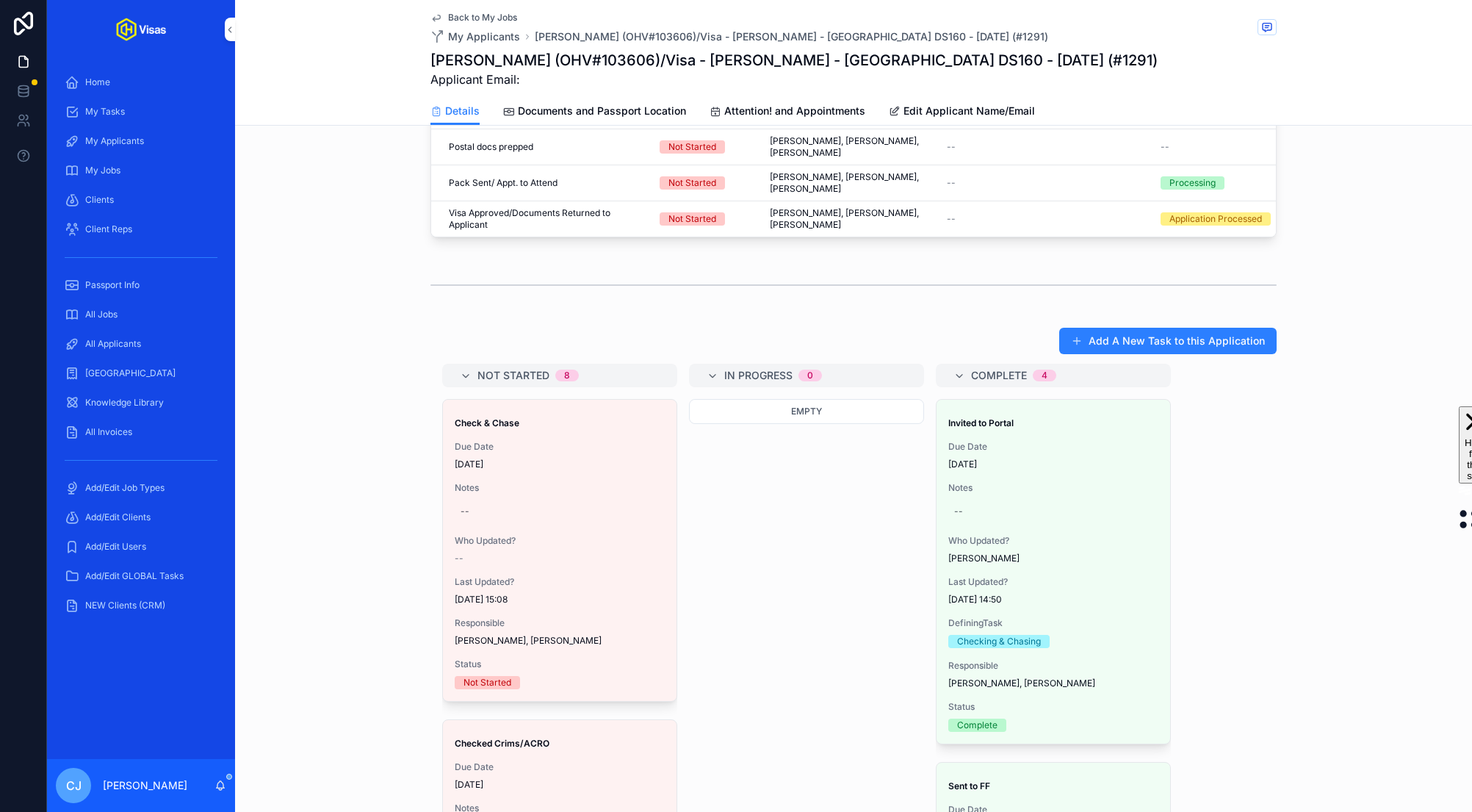
scroll to position [6, 0]
click at [475, 500] on div "--" at bounding box center [559, 512] width 210 height 24
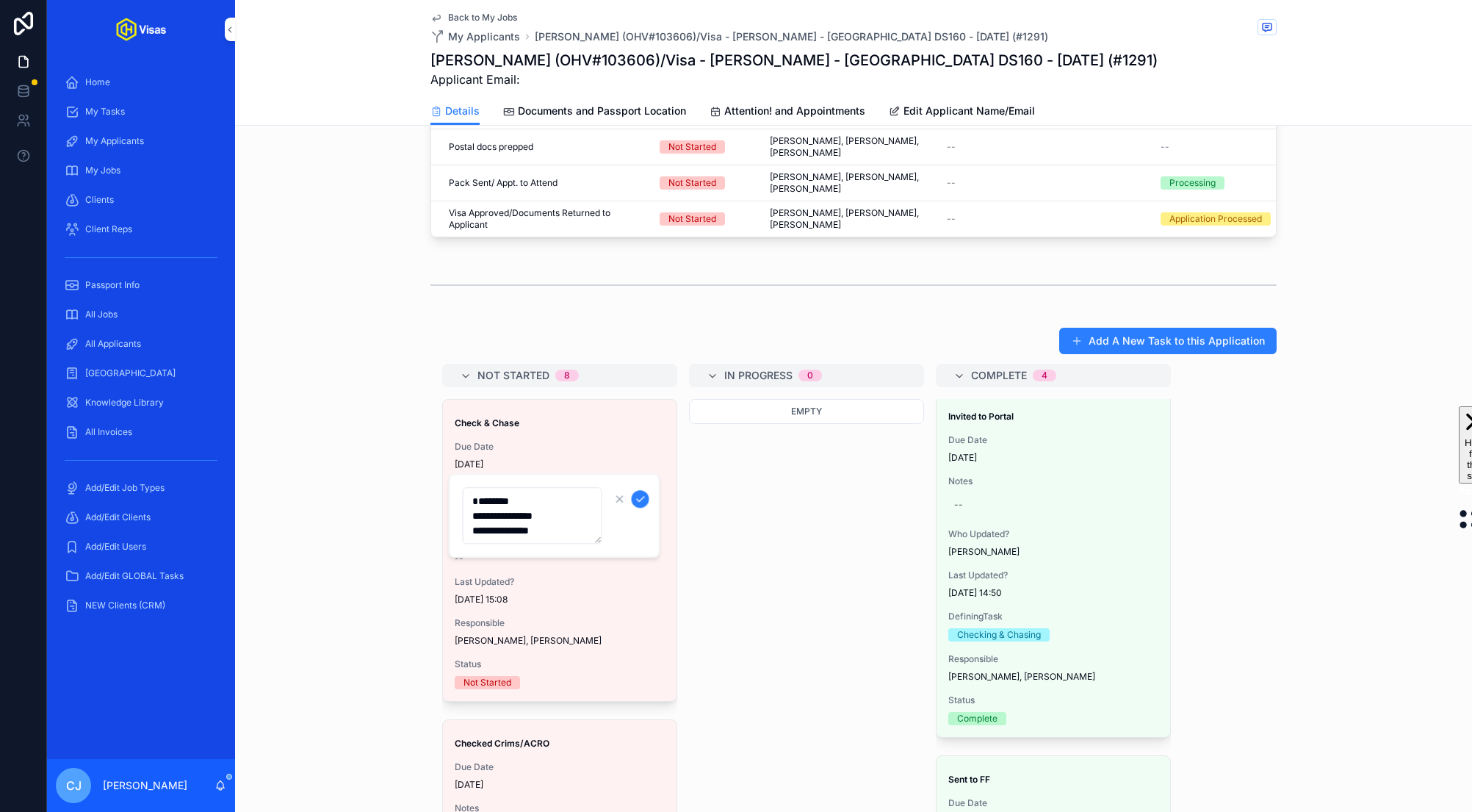
drag, startPoint x: 563, startPoint y: 527, endPoint x: 453, endPoint y: 517, distance: 110.5
click at [453, 517] on div "**********" at bounding box center [554, 515] width 211 height 84
type textarea "********"
click at [640, 496] on icon "scrollable content" at bounding box center [640, 498] width 12 height 12
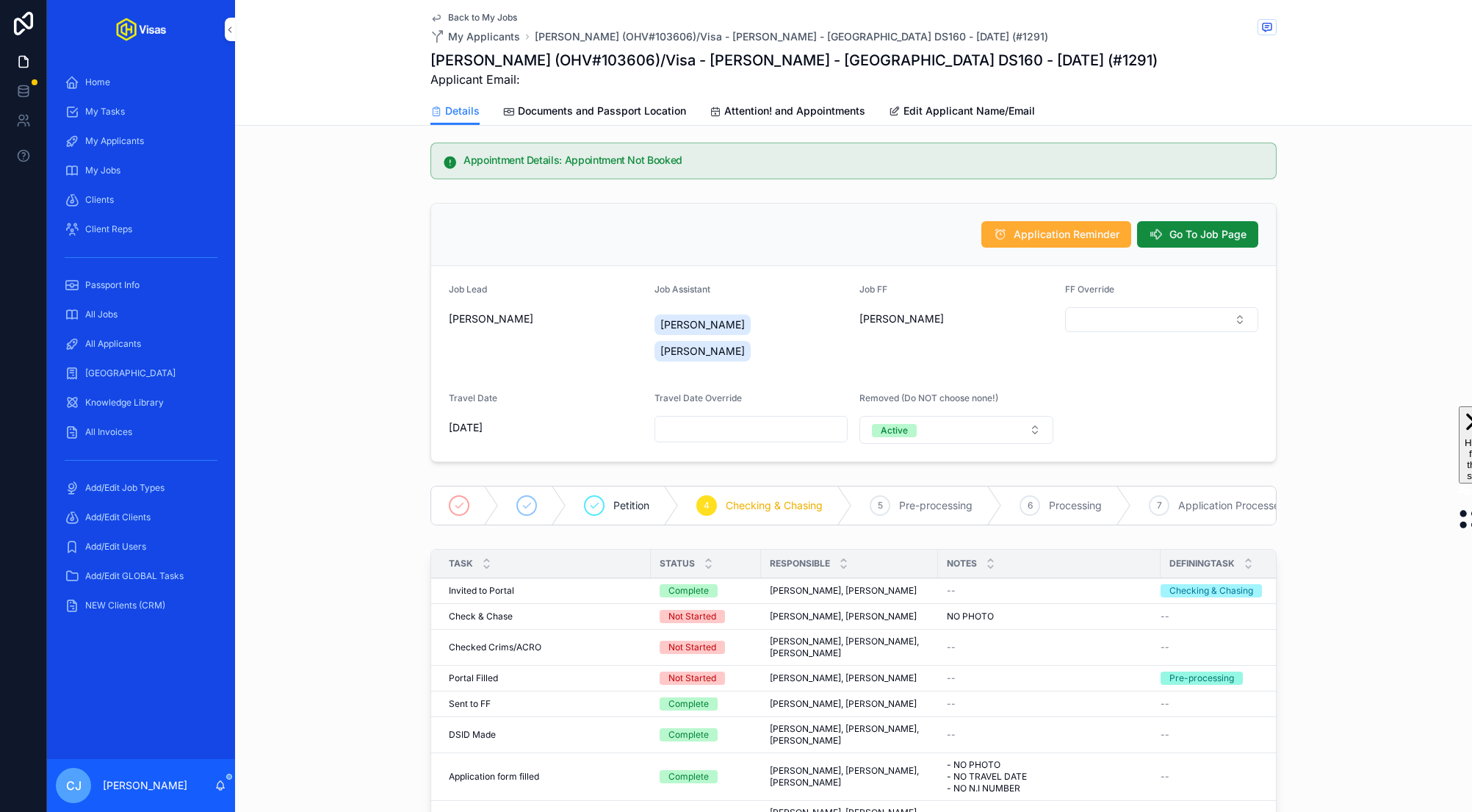
scroll to position [0, 0]
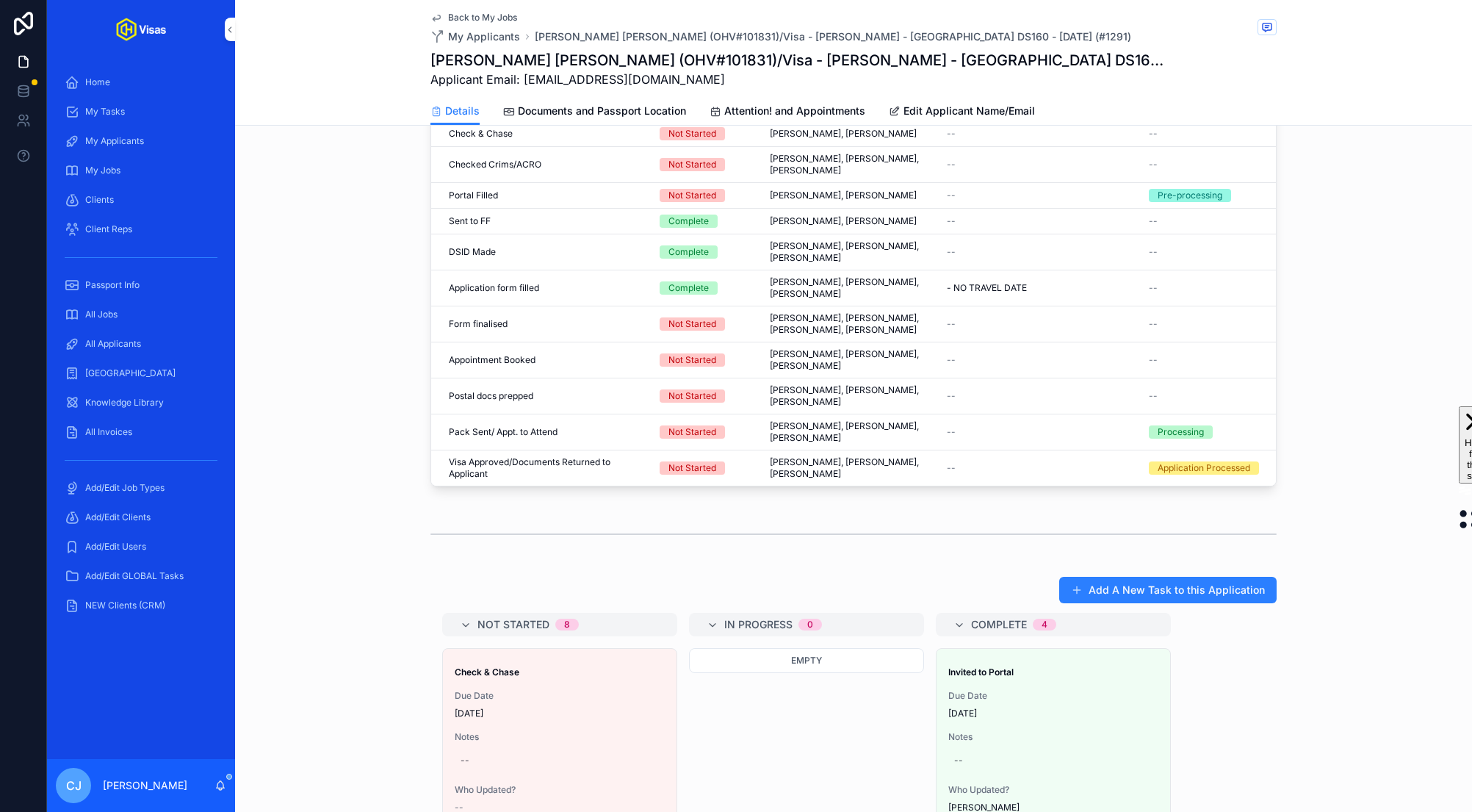
scroll to position [434, 0]
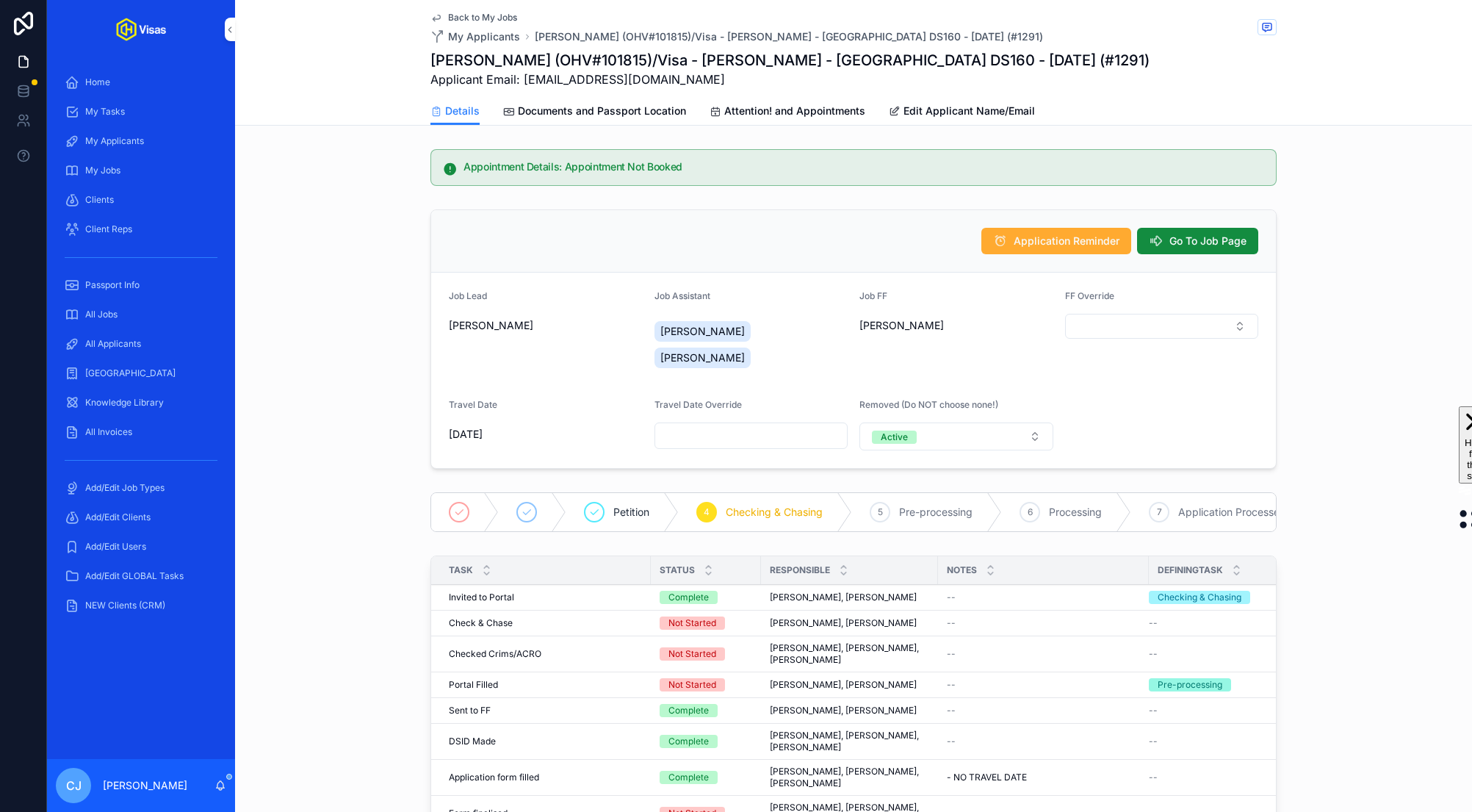
scroll to position [144, 0]
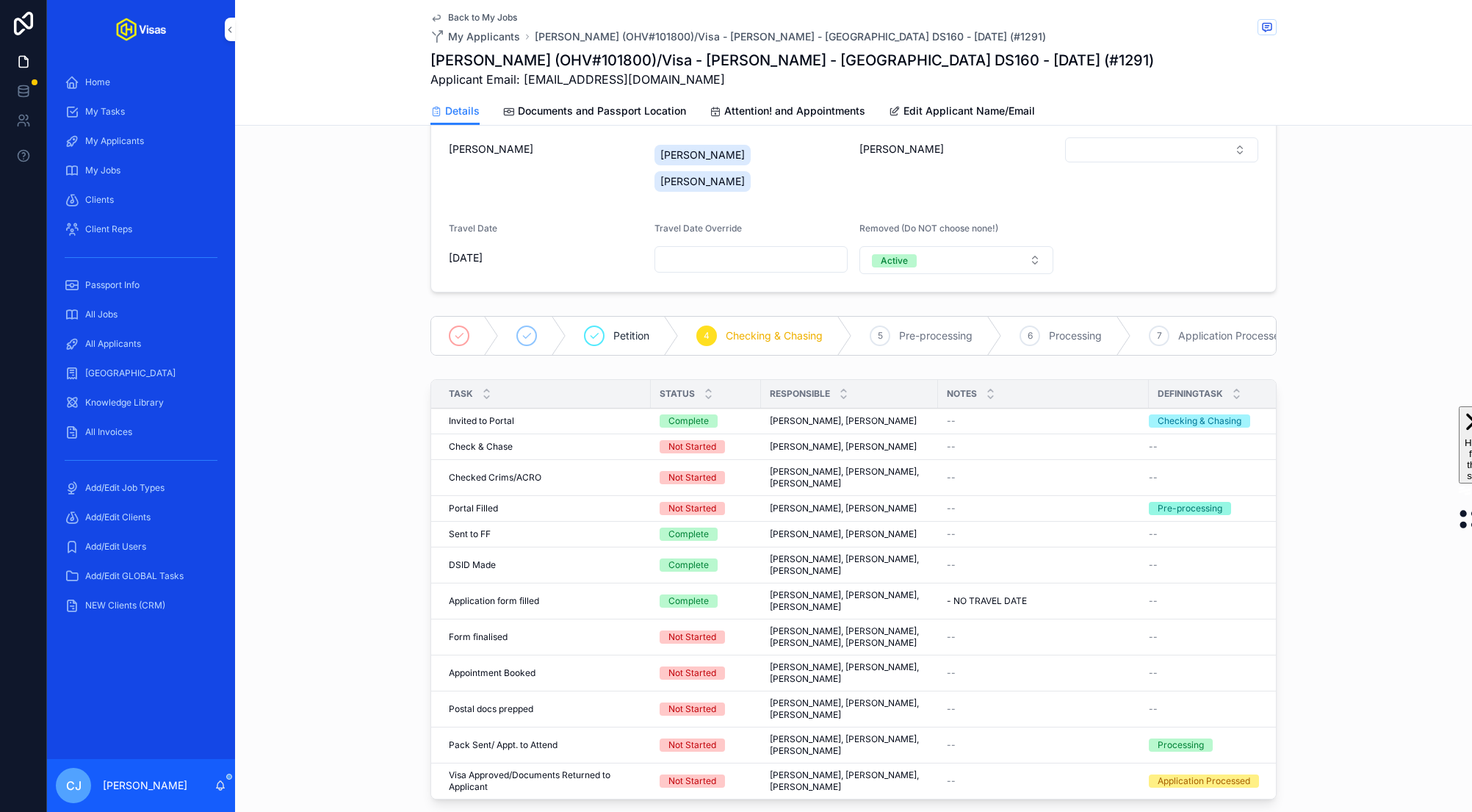
scroll to position [234, 0]
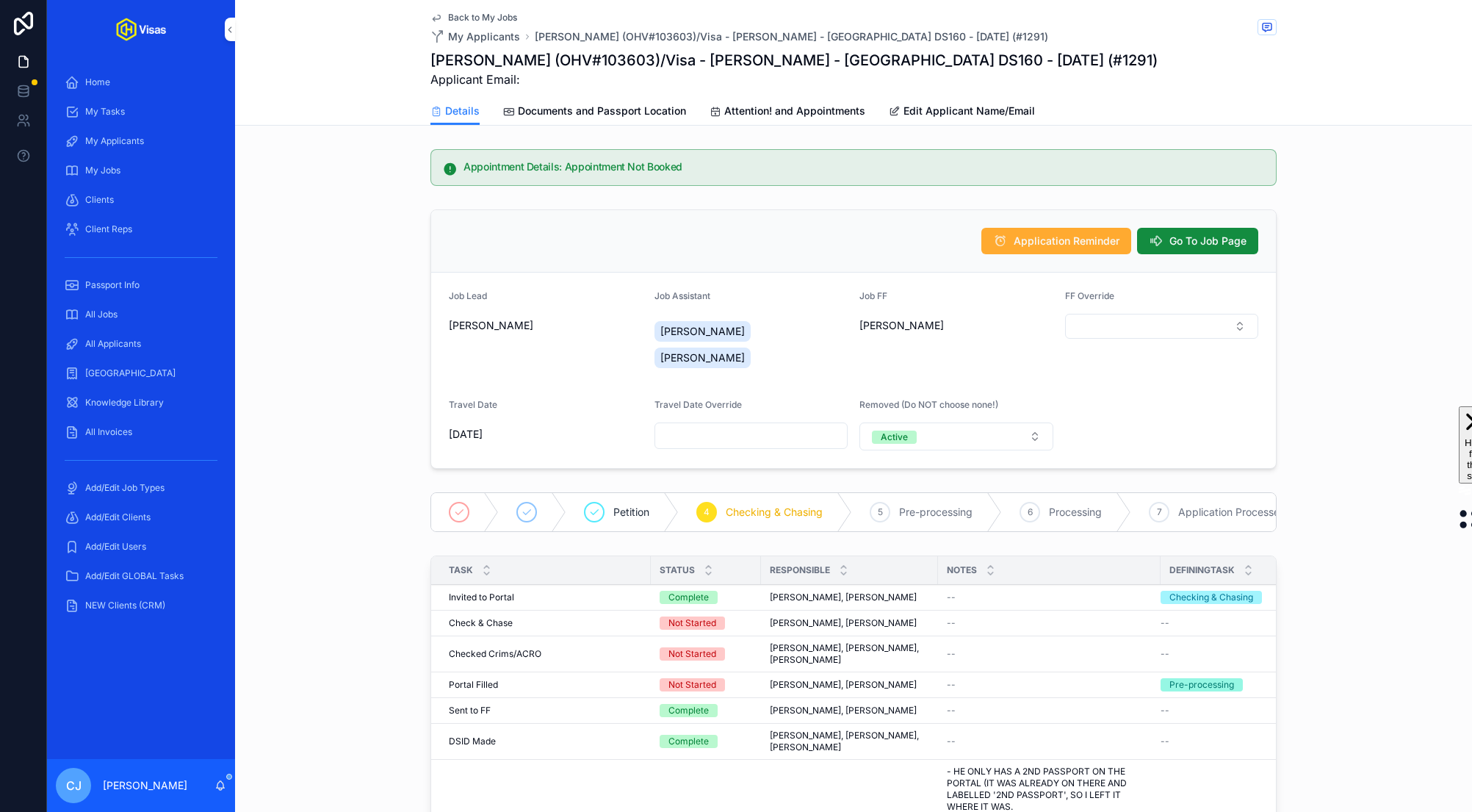
scroll to position [314, 0]
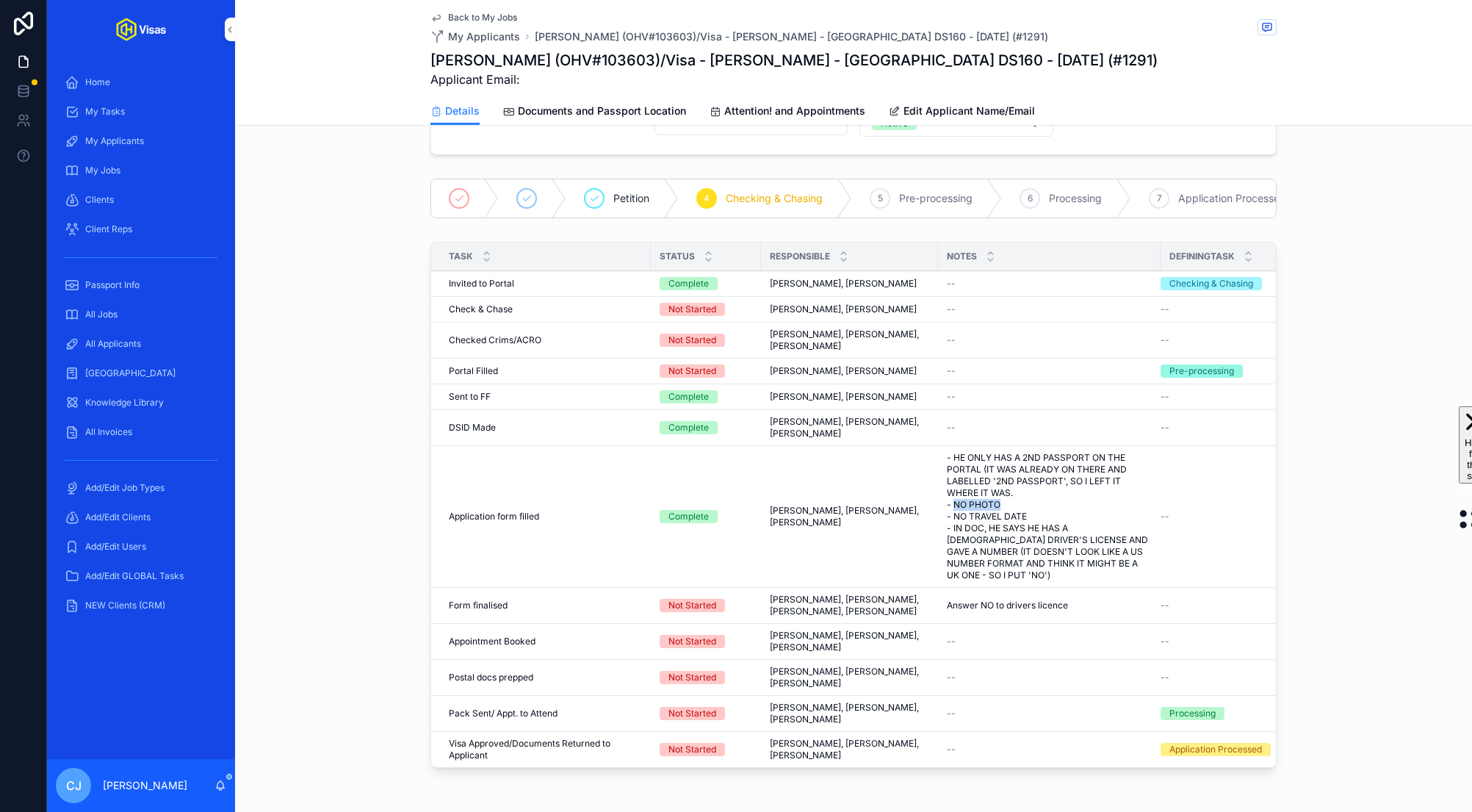
drag, startPoint x: 1004, startPoint y: 477, endPoint x: 957, endPoint y: 479, distance: 47.0
click at [957, 479] on span "- HE ONLY HAS A 2ND PASSPORT ON THE PORTAL (IT WAS ALREADY ON THERE AND LABELLE…" at bounding box center [1049, 515] width 205 height 129
copy span "NO PHOTO"
click at [630, 62] on h1 "Andy Chapman (OHV#103603)/Visa - Ed Sheeran - USA DS160 - Aug/25 (#1291)" at bounding box center [794, 60] width 727 height 20
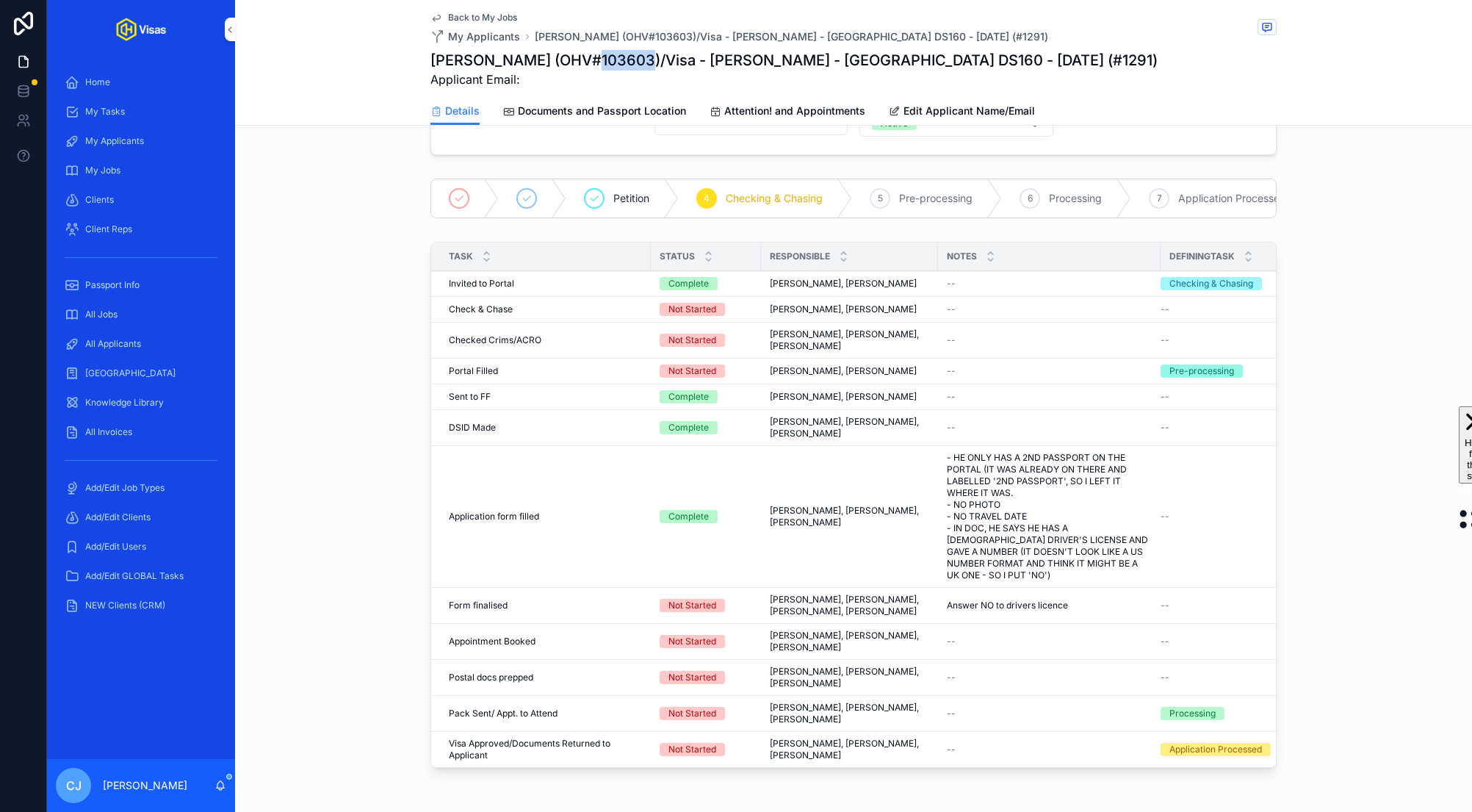
copy h1 "103603"
drag, startPoint x: 1001, startPoint y: 470, endPoint x: 954, endPoint y: 469, distance: 47.0
click at [954, 469] on span "- HE ONLY HAS A 2ND PASSPORT ON THE PORTAL (IT WAS ALREADY ON THERE AND LABELLE…" at bounding box center [1049, 515] width 205 height 129
copy span "NO PHOTO"
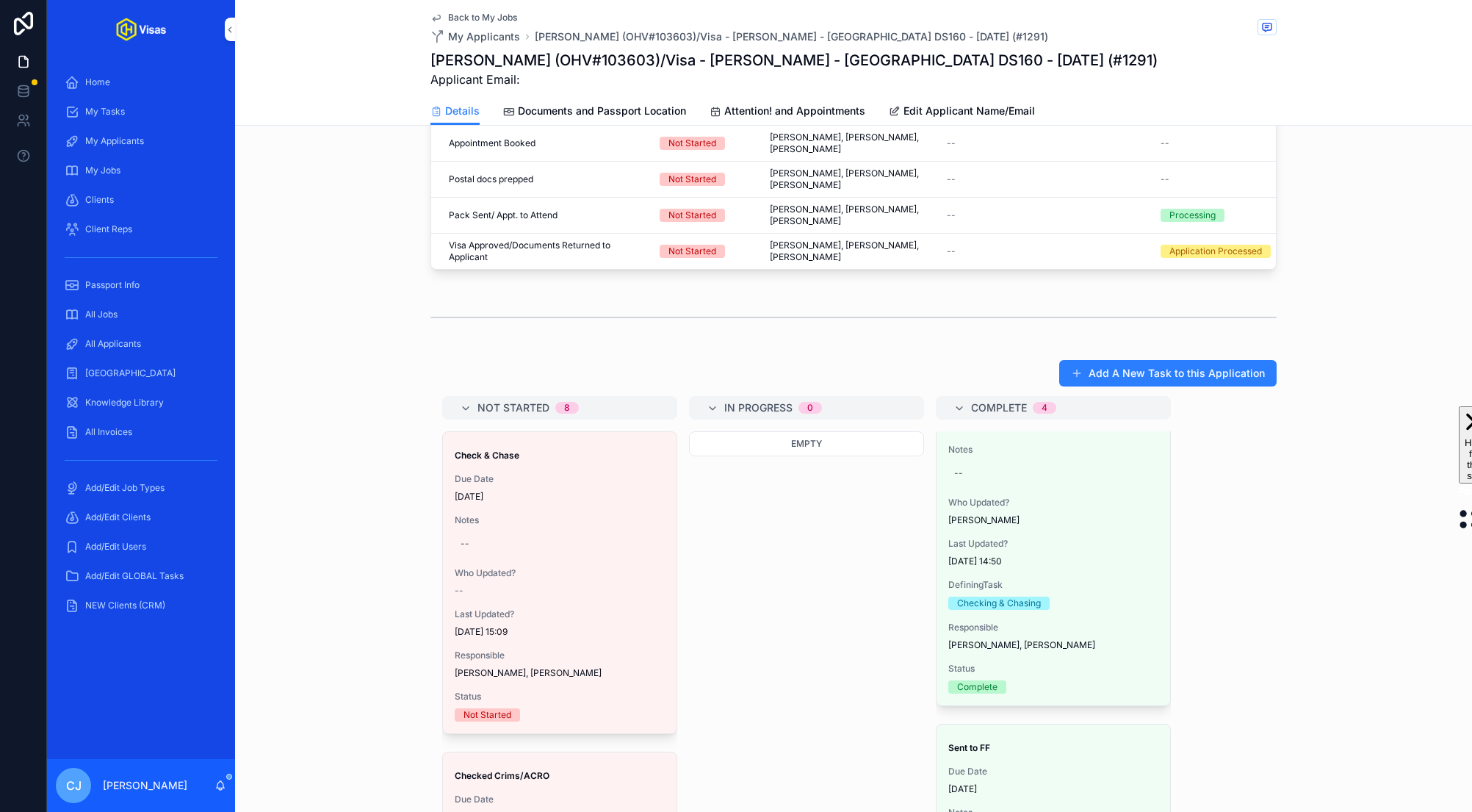
scroll to position [93, 0]
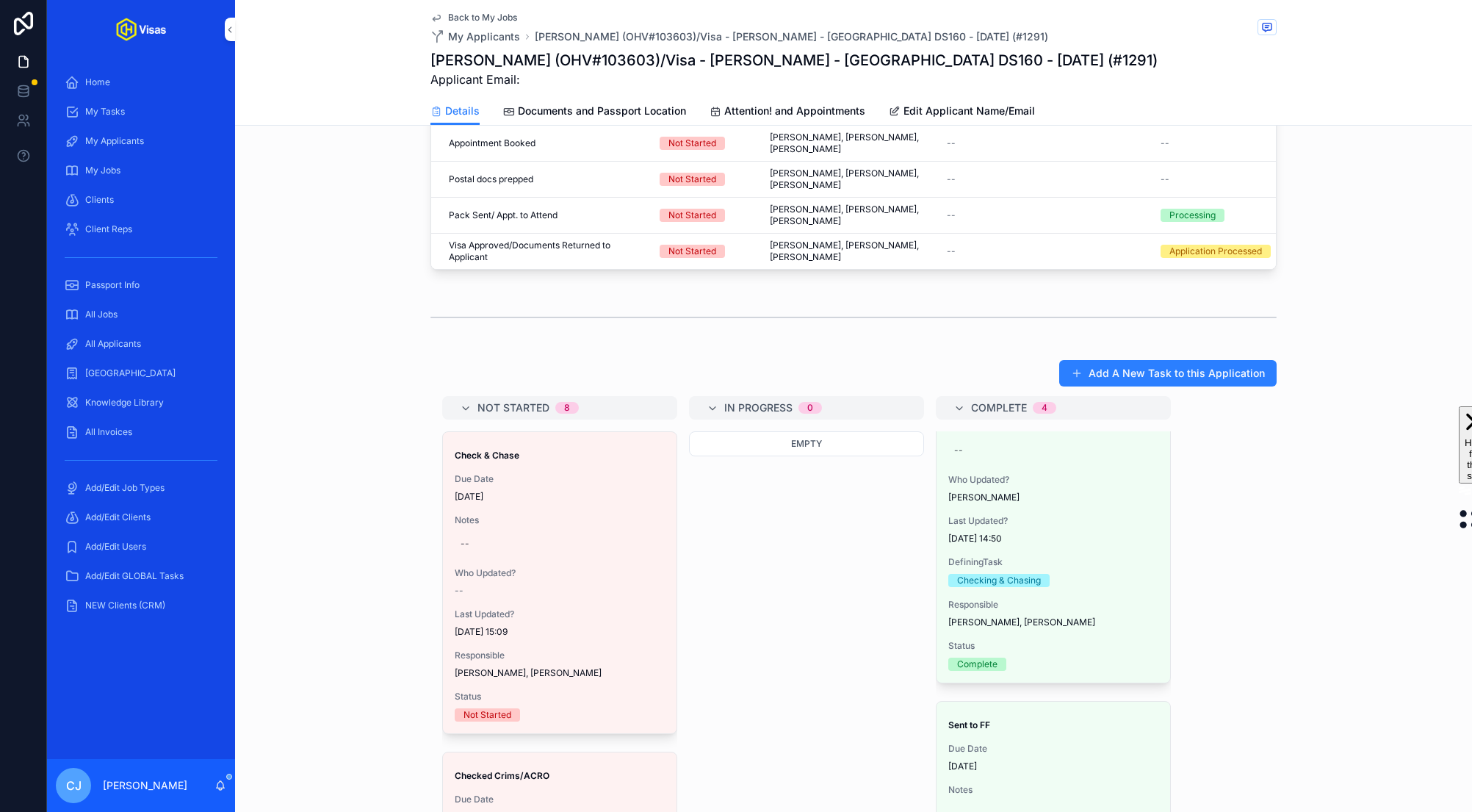
click at [476, 532] on div "--" at bounding box center [559, 544] width 210 height 24
type textarea "********"
click at [642, 520] on icon "scrollable content" at bounding box center [640, 519] width 12 height 12
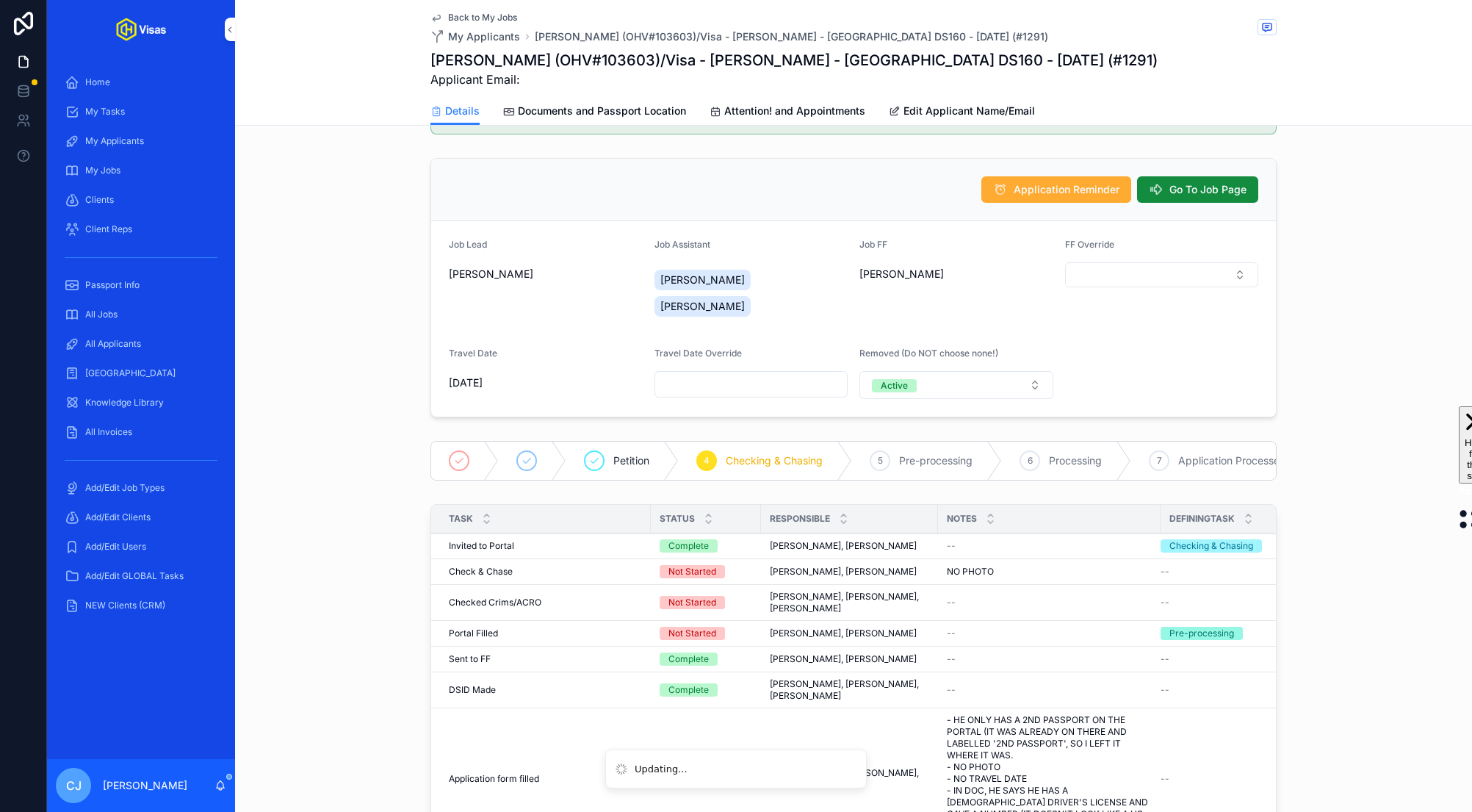
scroll to position [0, 0]
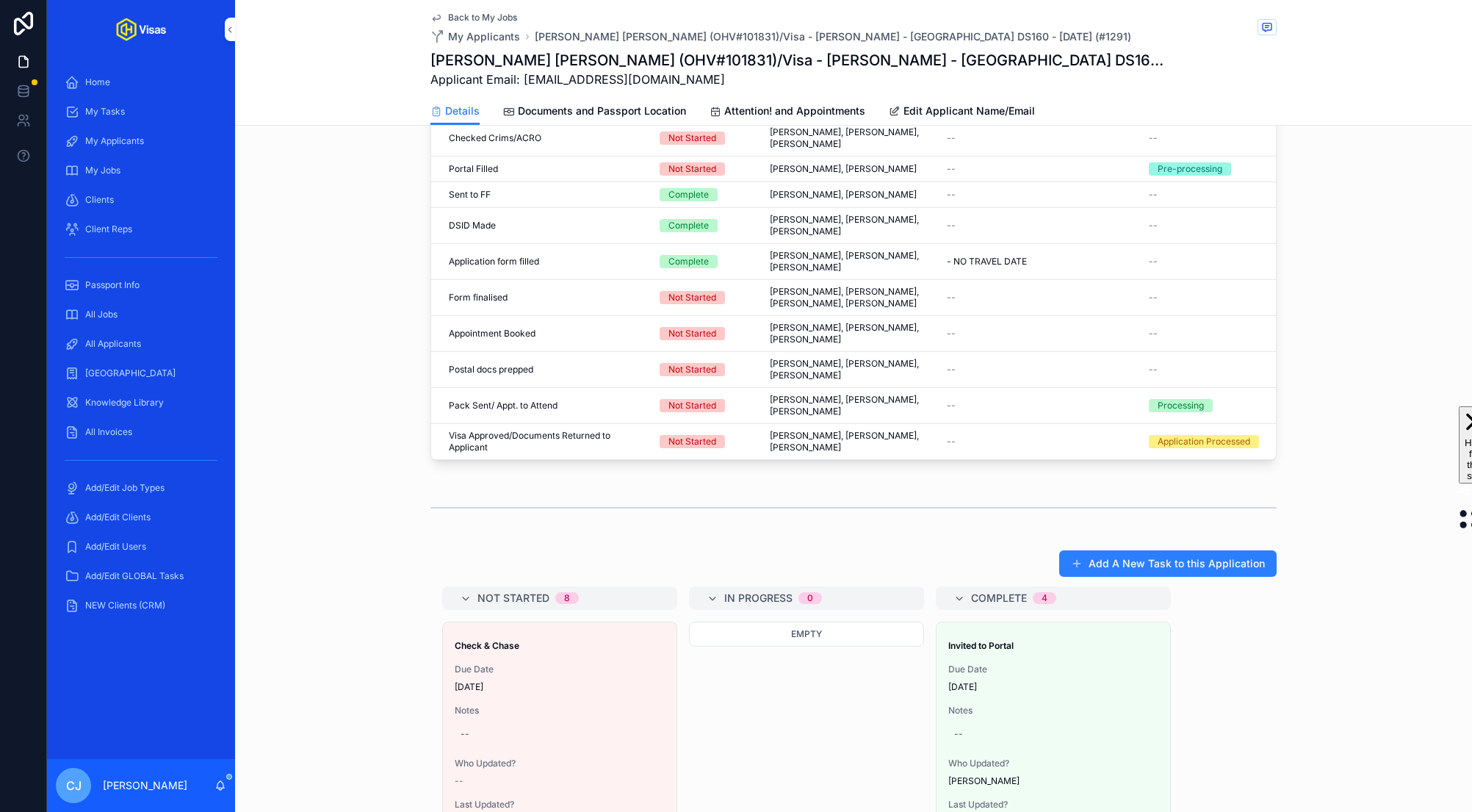
scroll to position [522, 0]
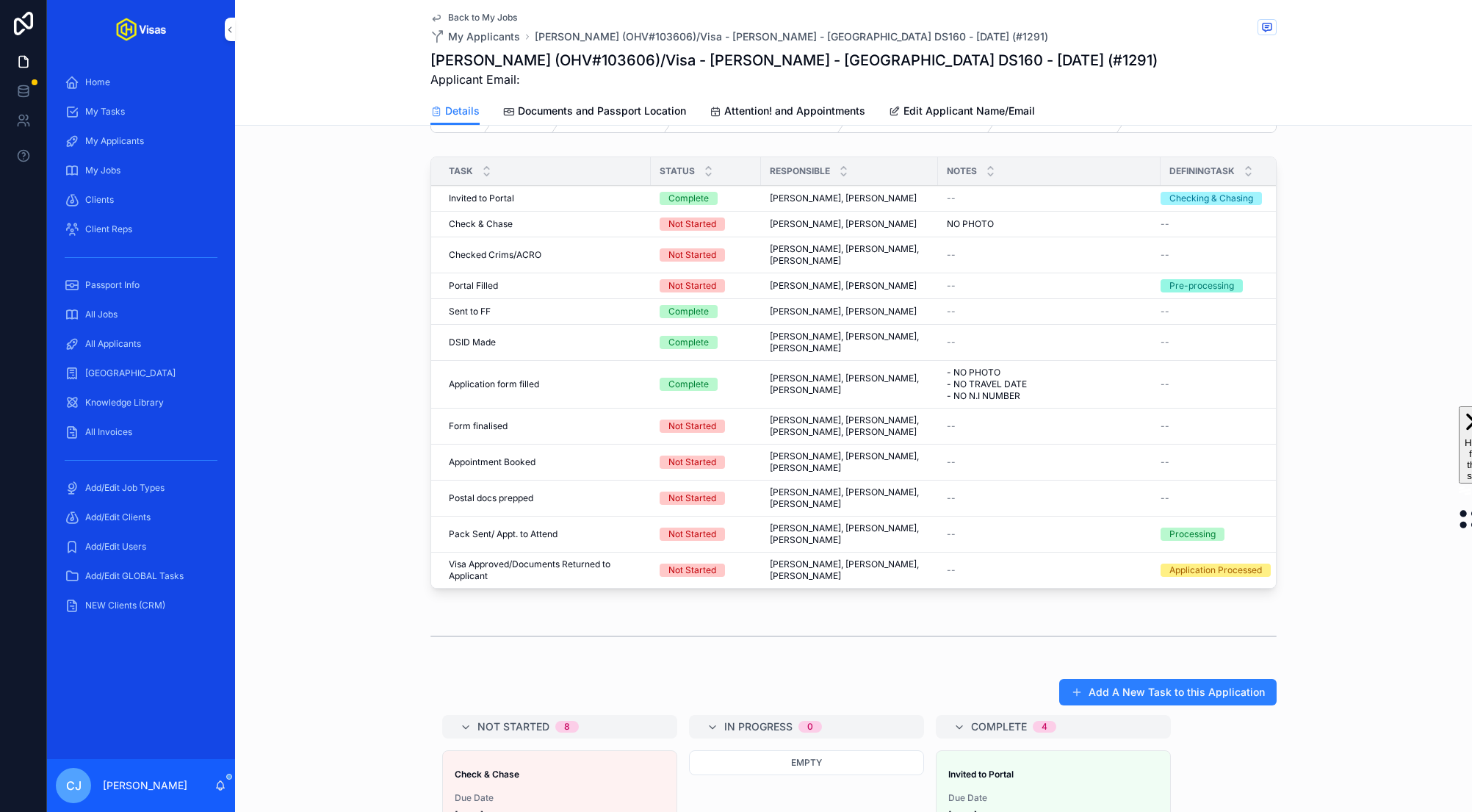
scroll to position [80, 0]
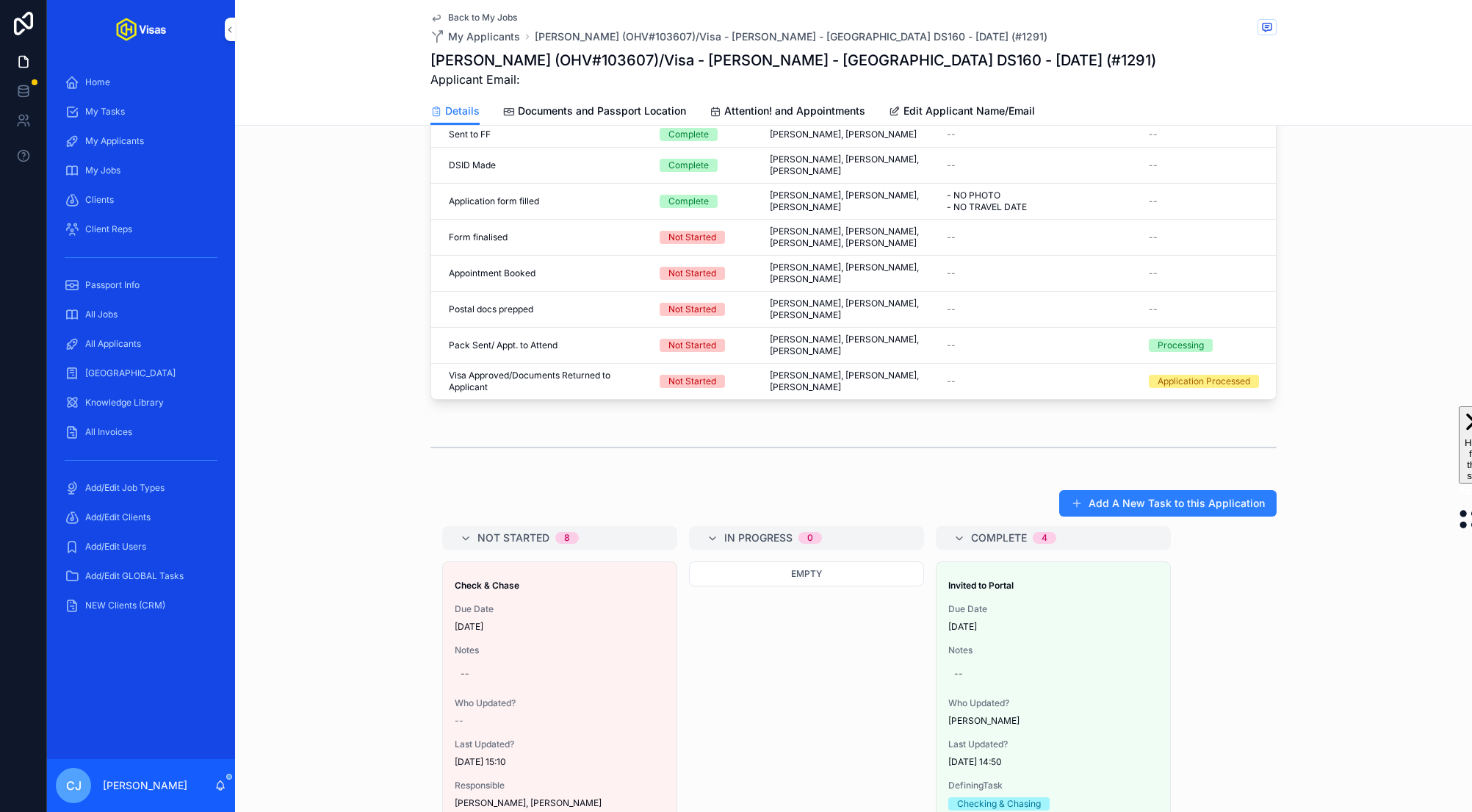
scroll to position [737, 0]
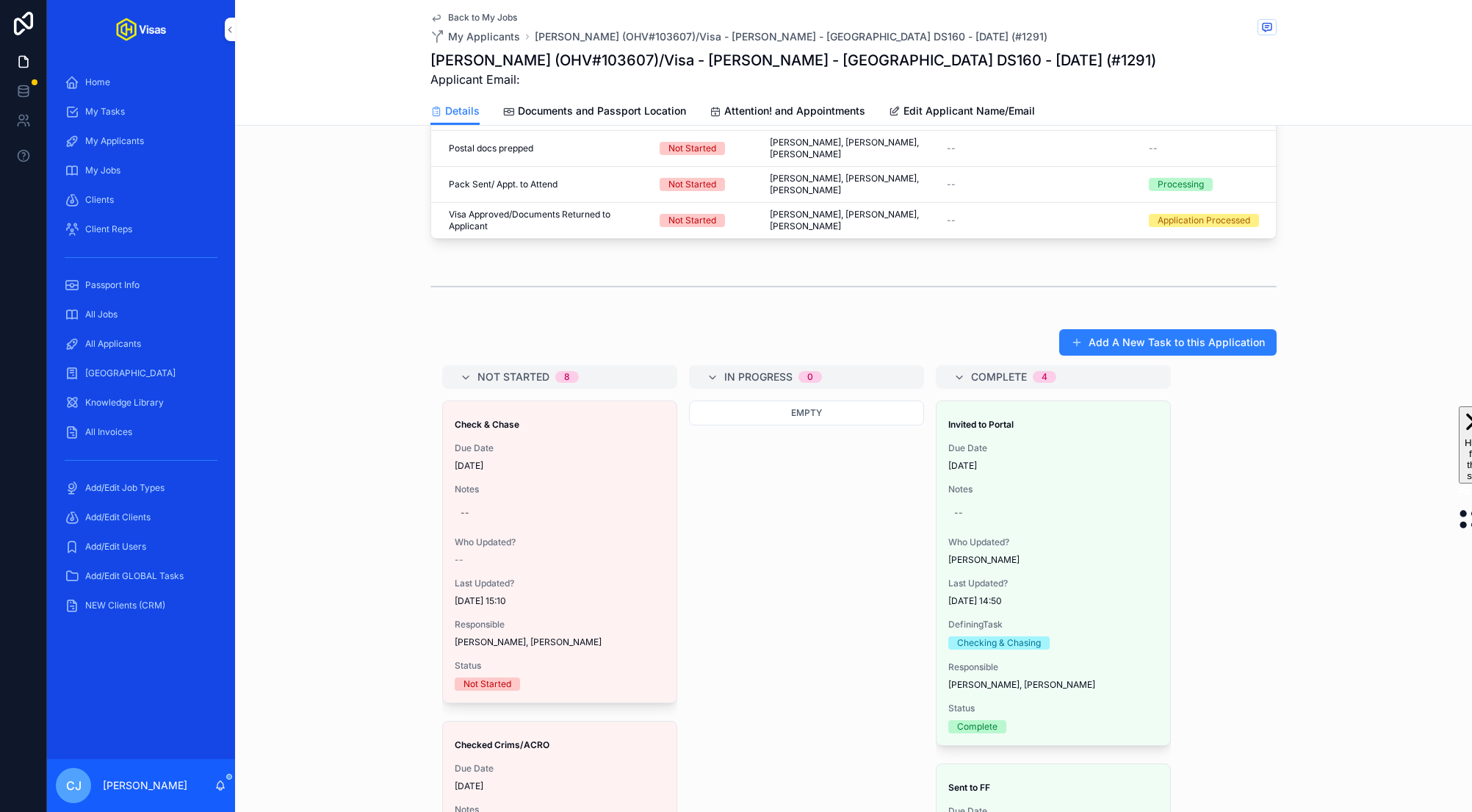
click at [485, 501] on div "--" at bounding box center [559, 513] width 210 height 24
type textarea "********"
click at [637, 497] on icon "scrollable content" at bounding box center [640, 500] width 12 height 12
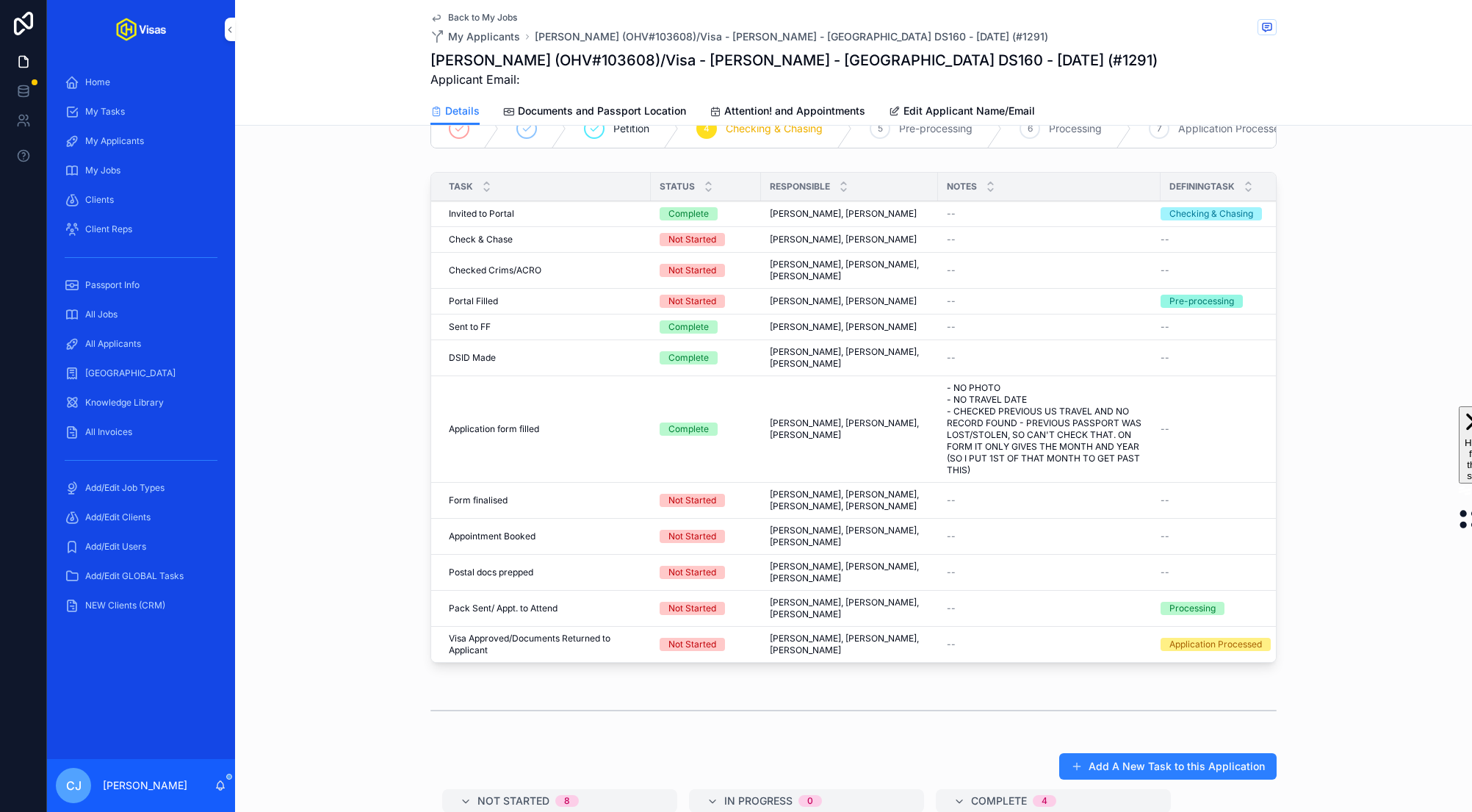
scroll to position [611, 0]
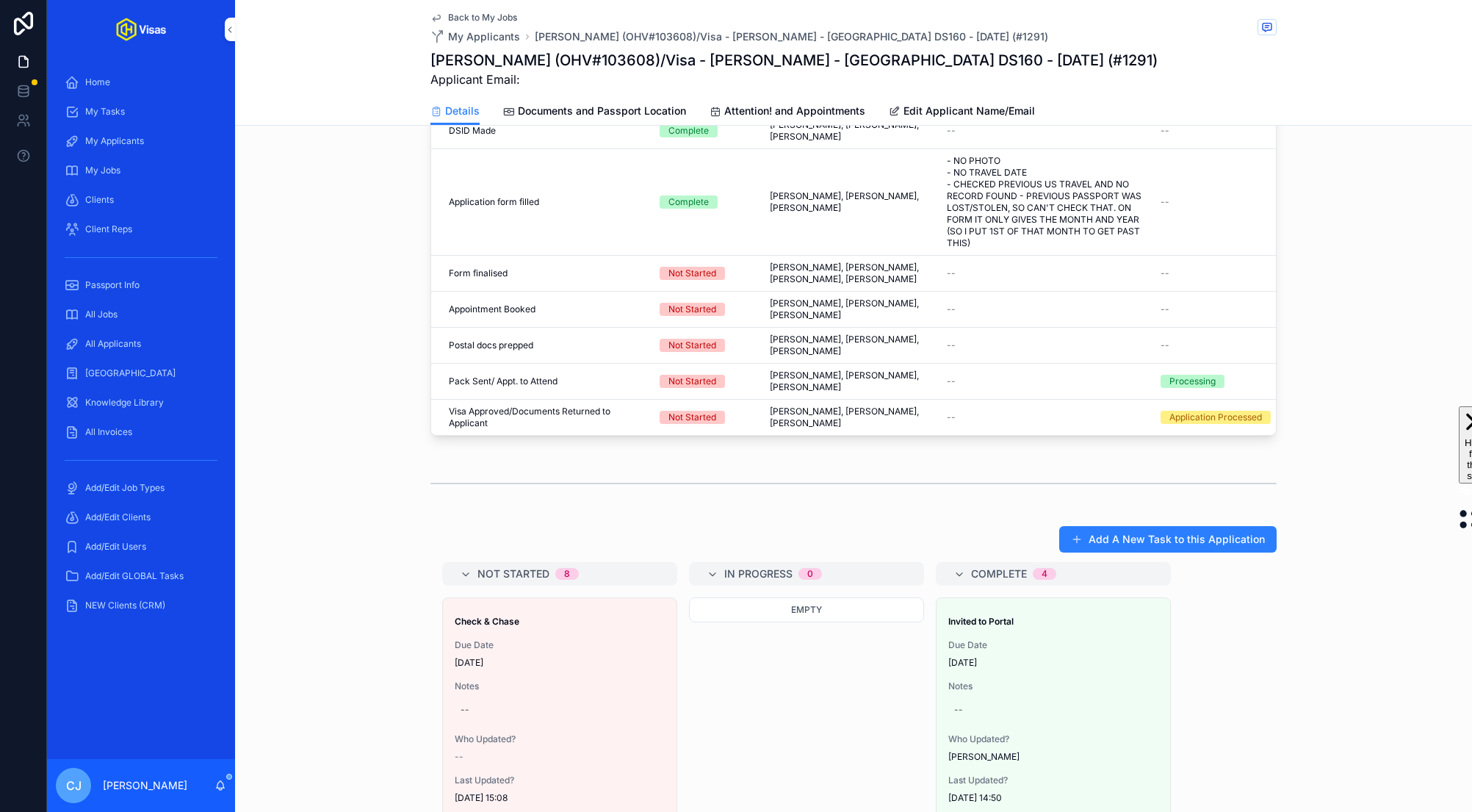
click at [523, 698] on div "--" at bounding box center [559, 709] width 210 height 24
type textarea "**********"
click at [644, 700] on icon "scrollable content" at bounding box center [640, 697] width 12 height 12
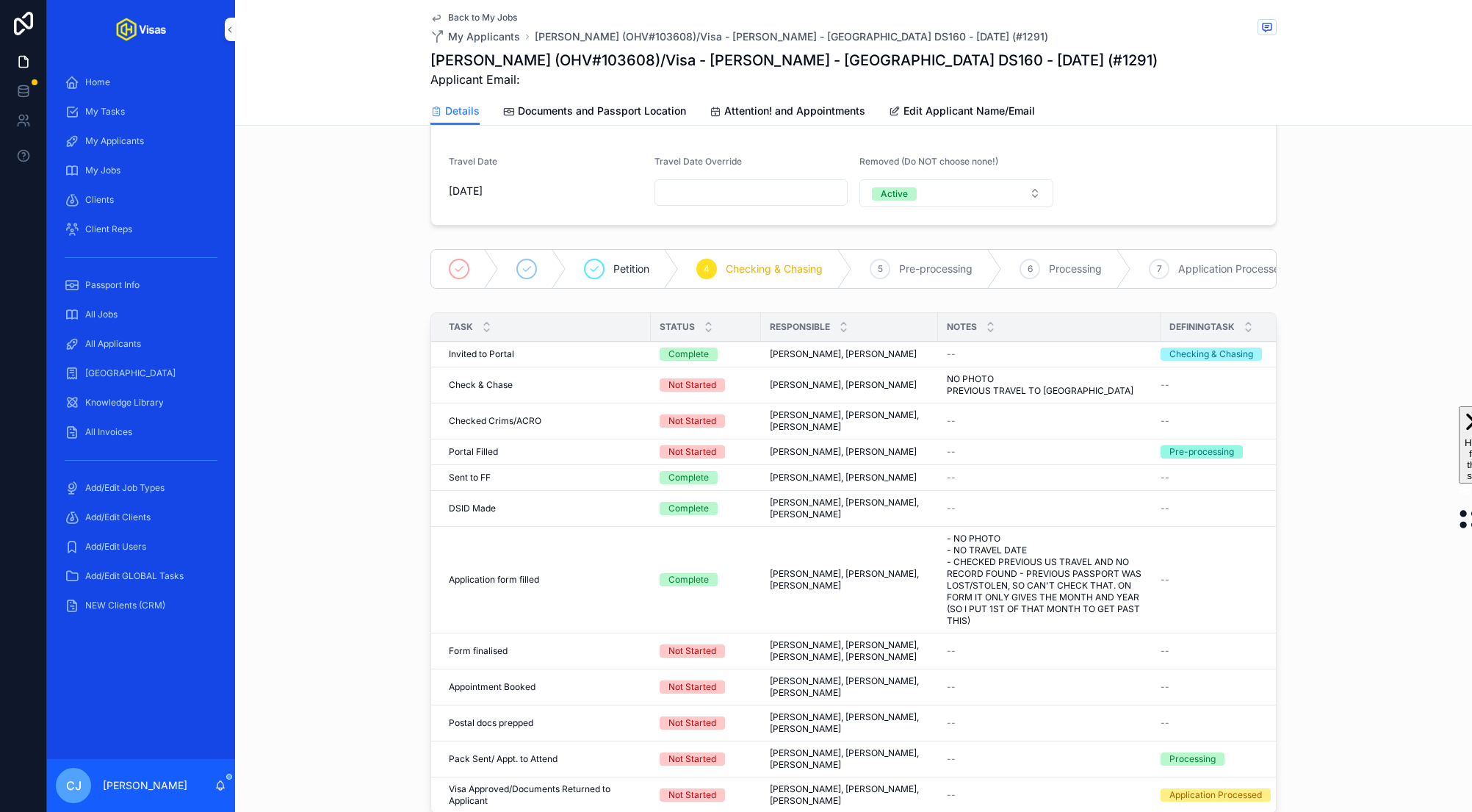
scroll to position [95, 0]
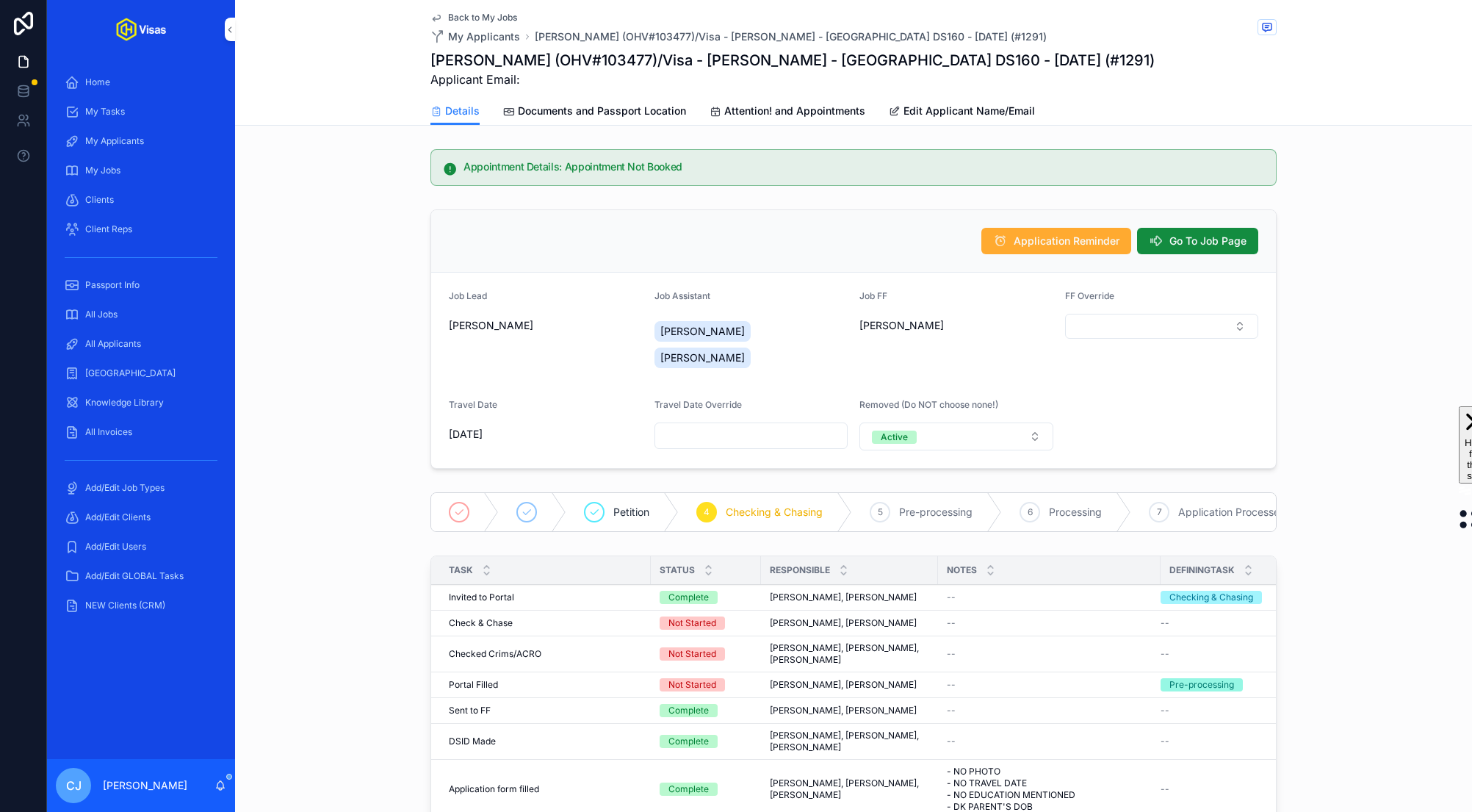
scroll to position [252, 0]
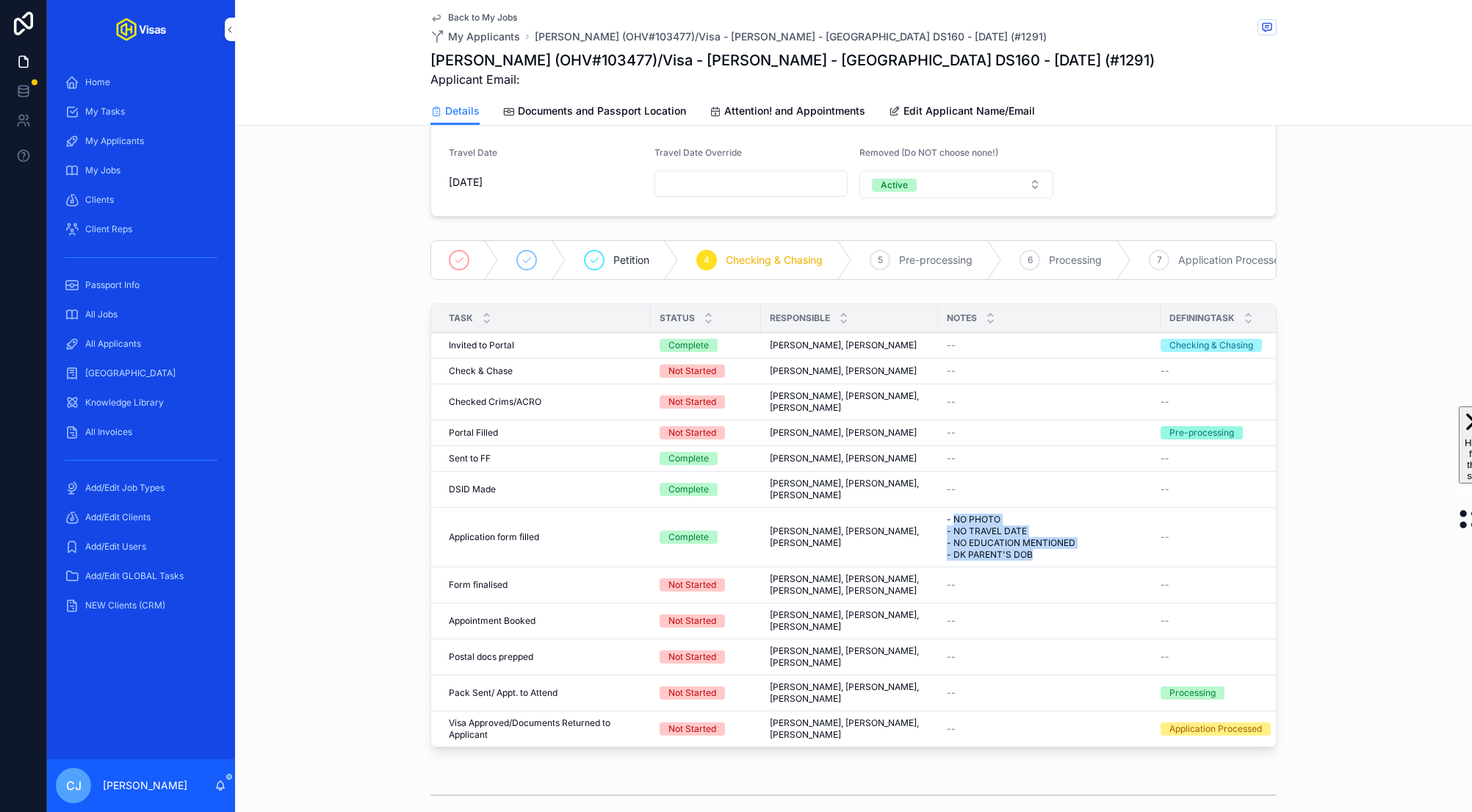
drag, startPoint x: 1038, startPoint y: 525, endPoint x: 954, endPoint y: 493, distance: 89.9
click at [954, 514] on span "- NO PHOTO - NO TRAVEL DATE - NO EDUCATION MENTIONED - DK PARENT'S DOB" at bounding box center [1049, 536] width 205 height 47
copy span "NO PHOTO - NO TRAVEL DATE - NO EDUCATION MENTIONED - DK PARENT'S DOB"
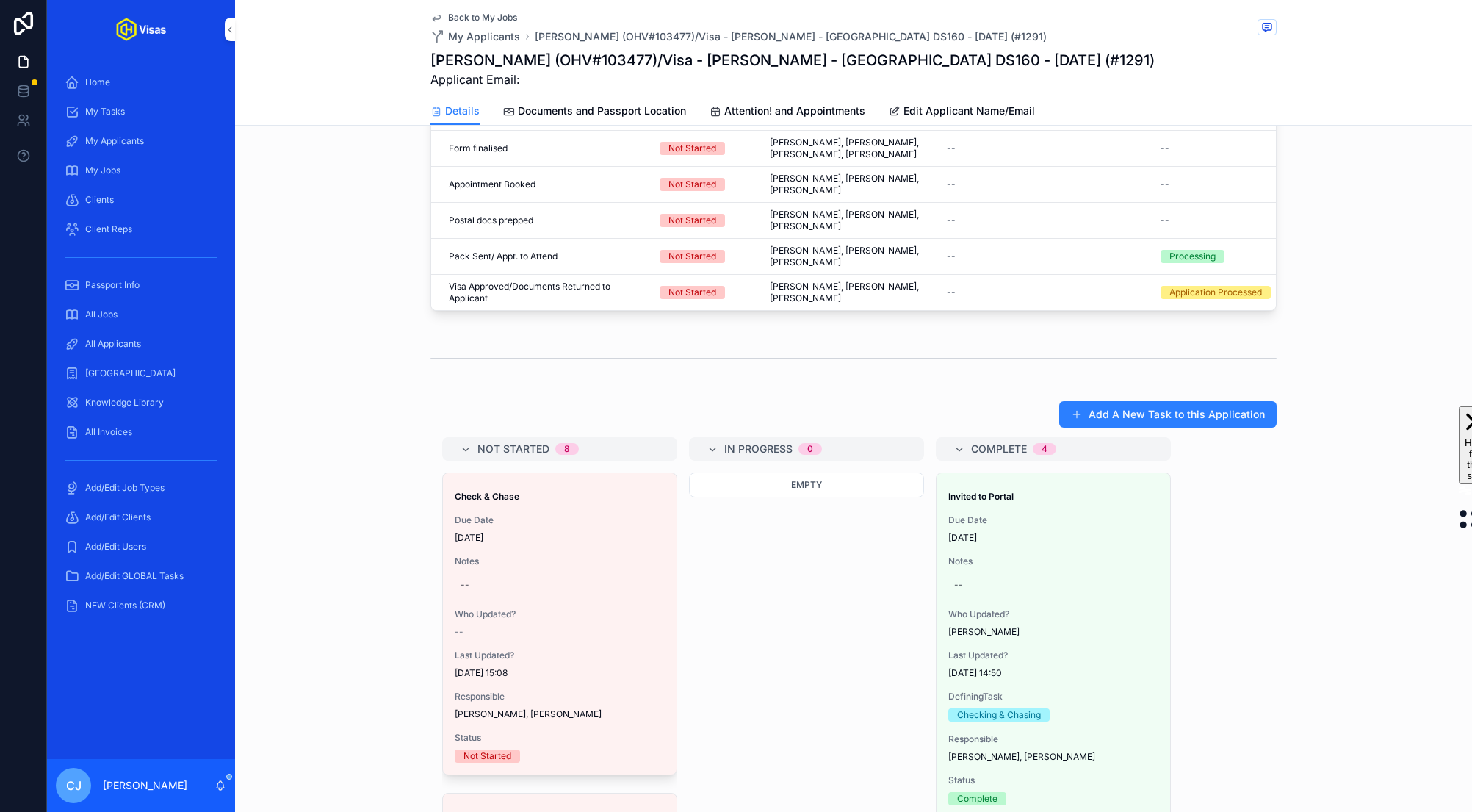
scroll to position [738, 0]
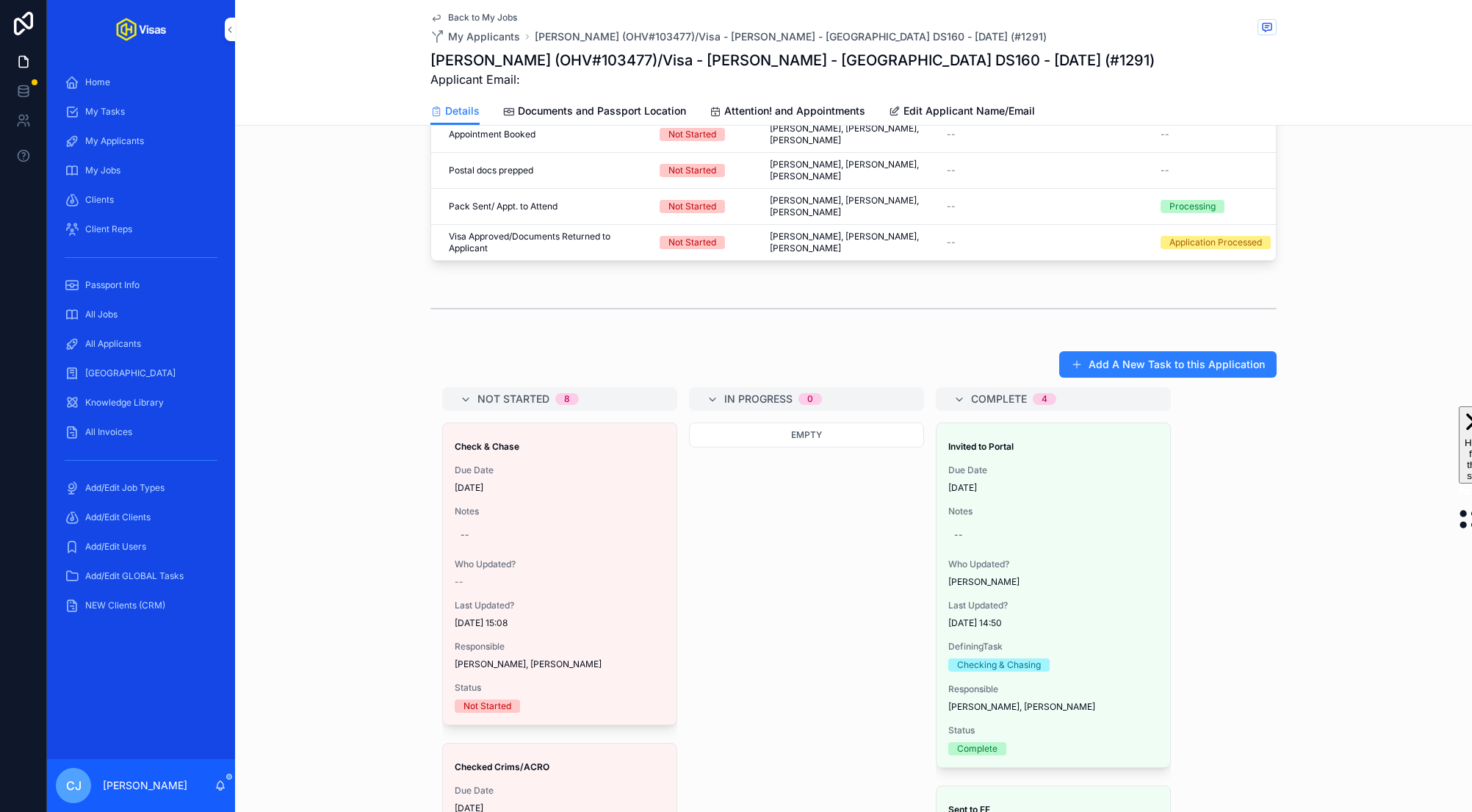
click at [463, 529] on div "--" at bounding box center [465, 535] width 9 height 12
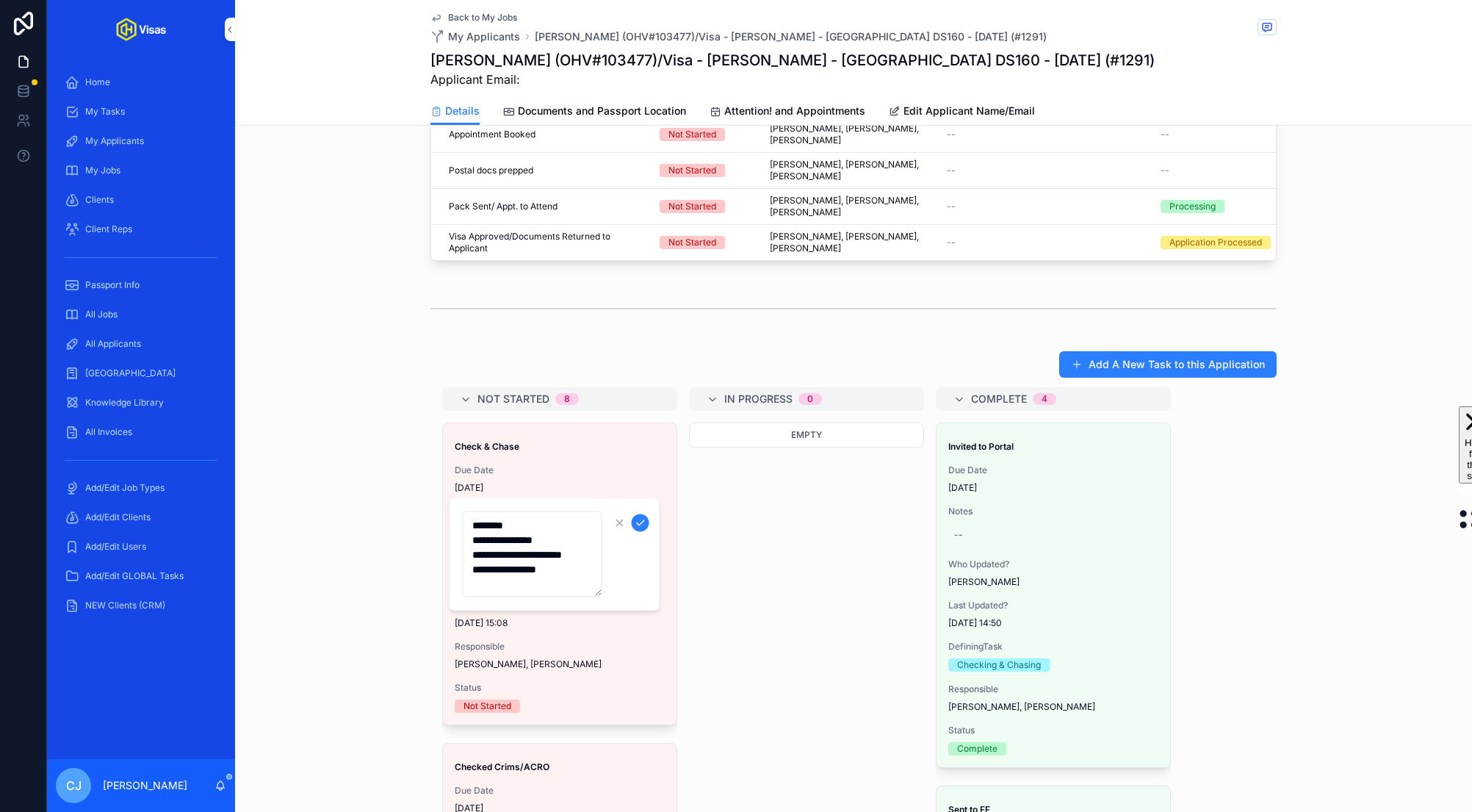
drag, startPoint x: 572, startPoint y: 540, endPoint x: 453, endPoint y: 541, distance: 119.0
click at [453, 541] on div "**********" at bounding box center [554, 554] width 211 height 114
click at [482, 542] on textarea "**********" at bounding box center [532, 547] width 139 height 71
click at [481, 570] on textarea "**********" at bounding box center [532, 547] width 139 height 71
type textarea "**********"
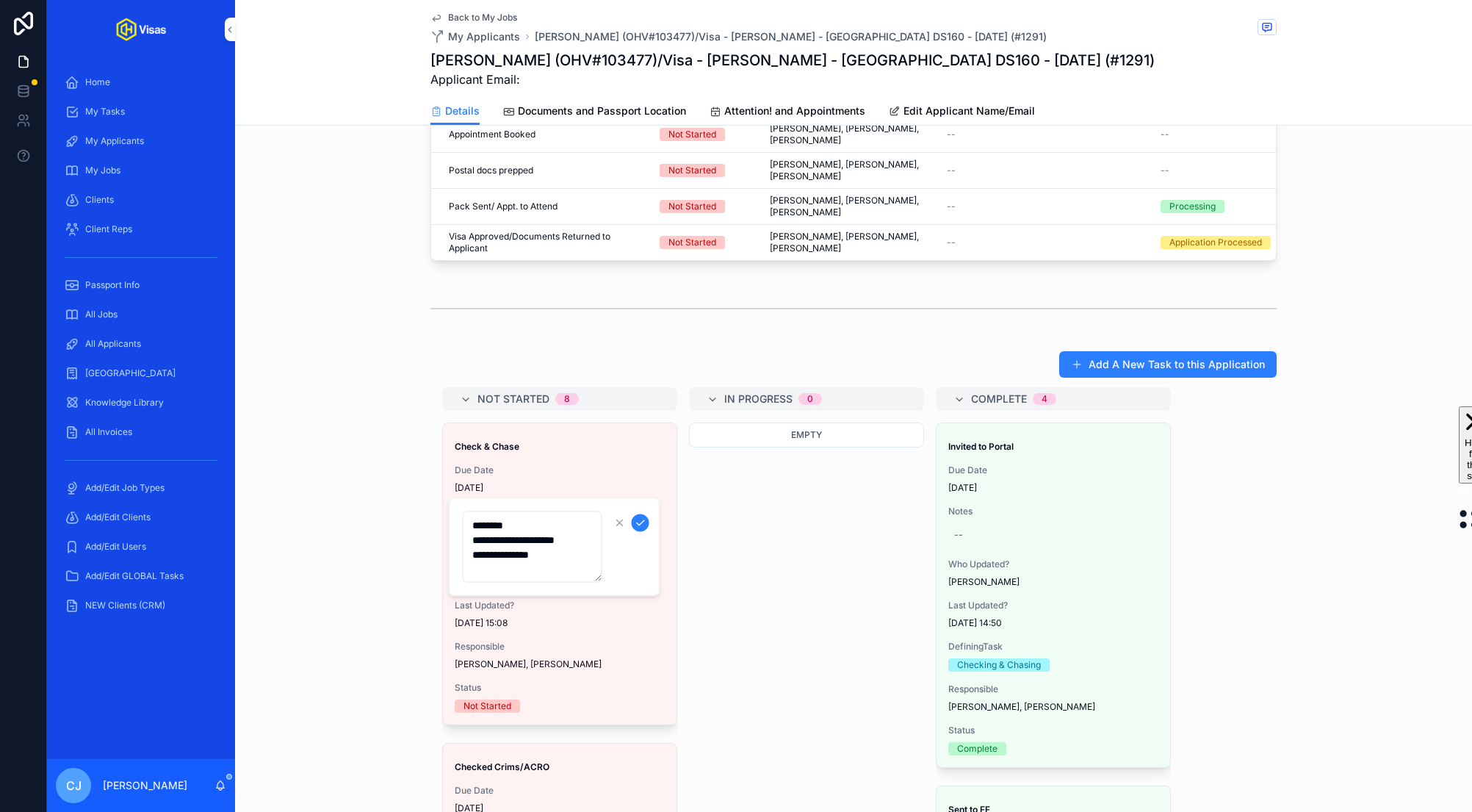
click at [643, 521] on icon "scrollable content" at bounding box center [640, 523] width 12 height 12
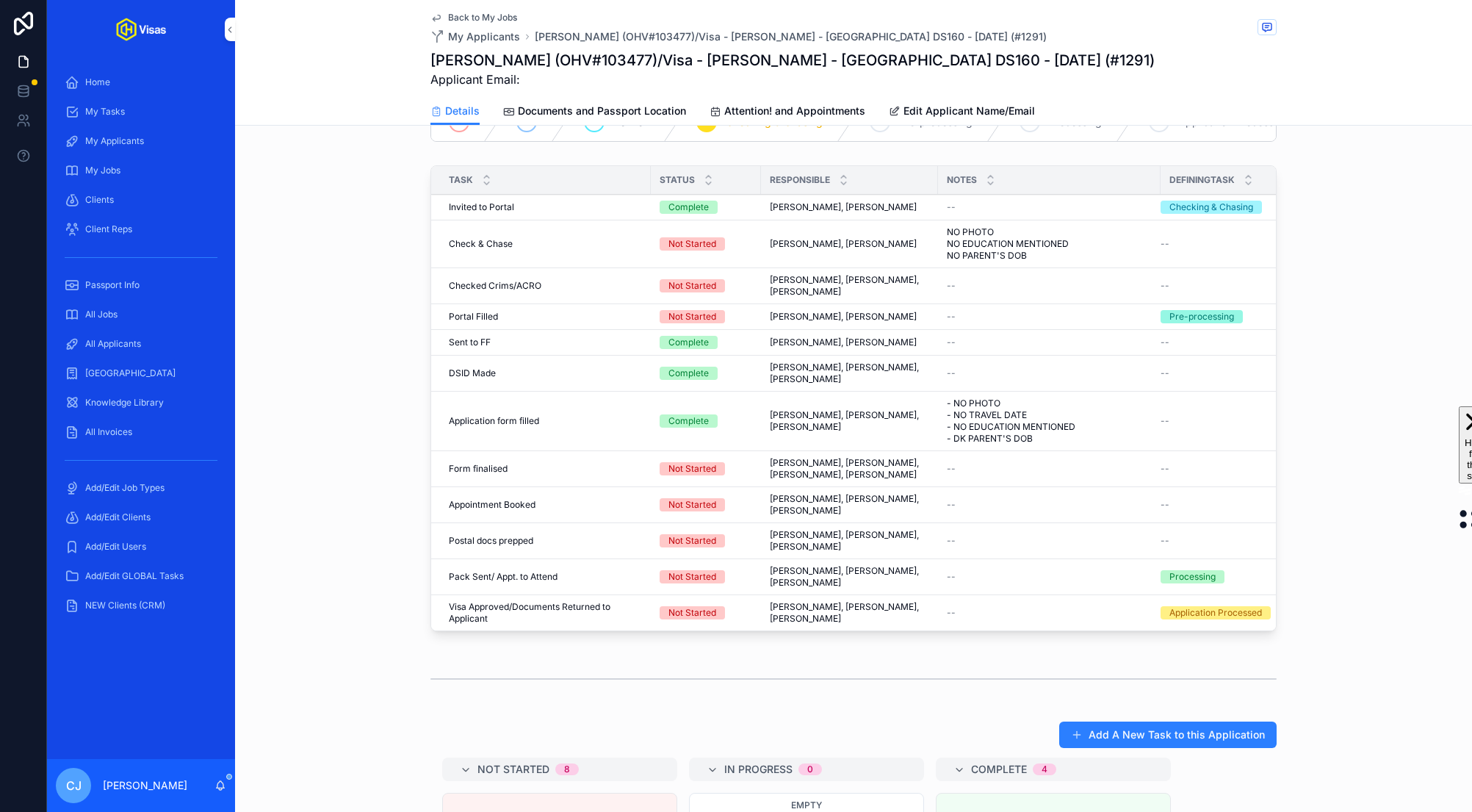
scroll to position [191, 0]
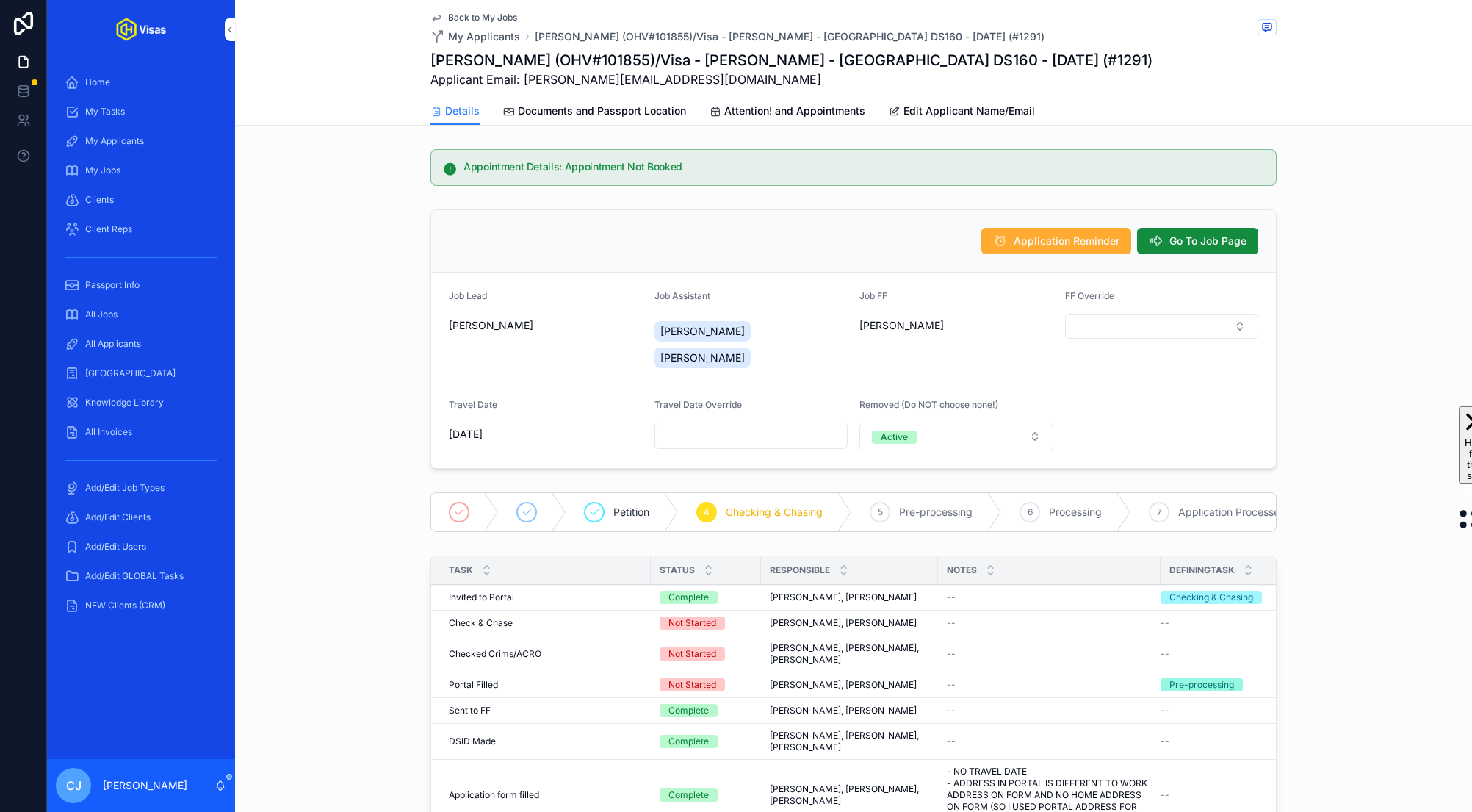
scroll to position [288, 0]
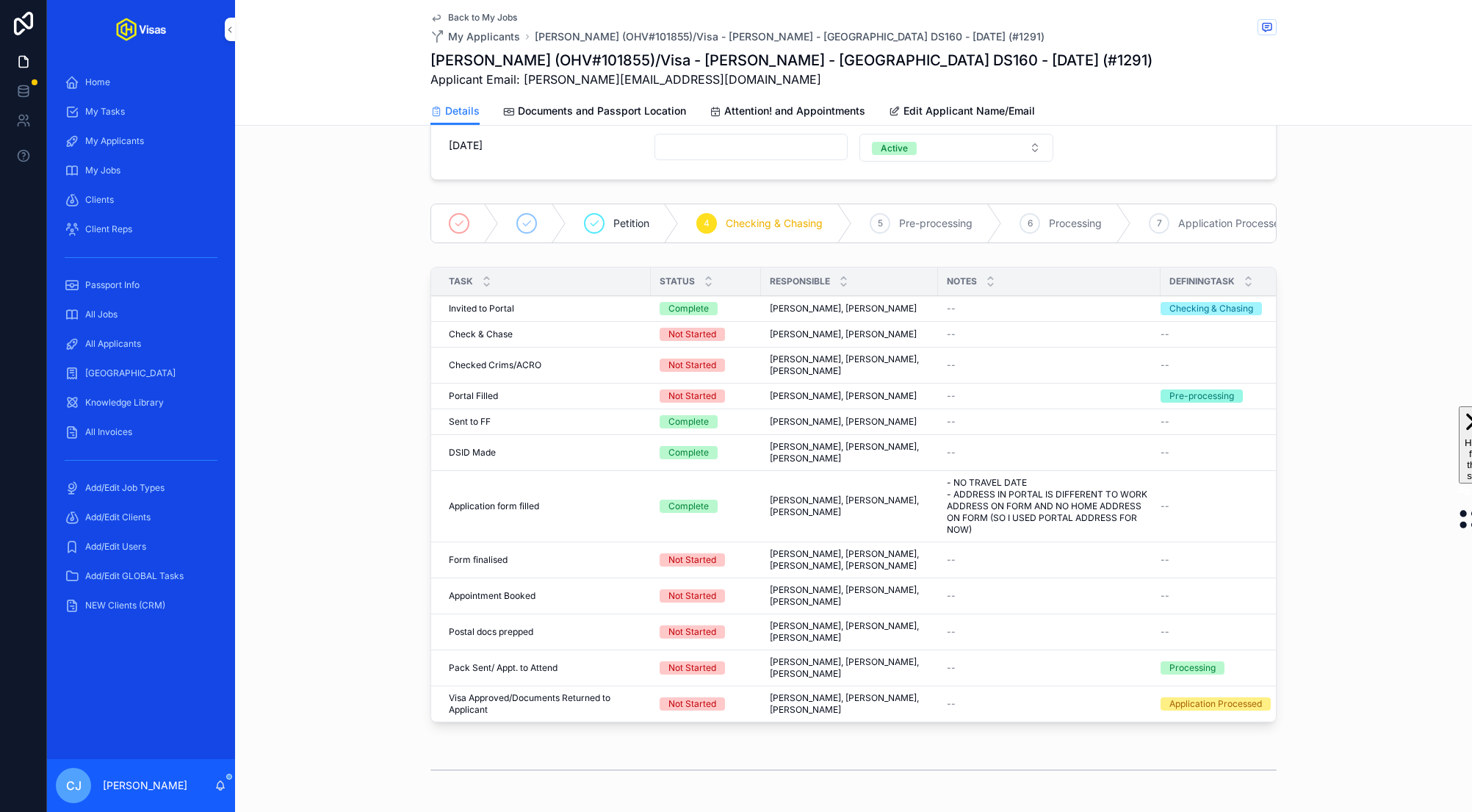
click at [666, 53] on h1 "Krzysztof Jacek Rajca (OHV#101855)/Visa - Ed Sheeran - USA DS160 - Aug/25 (#129…" at bounding box center [791, 60] width 722 height 20
copy h1 "101855"
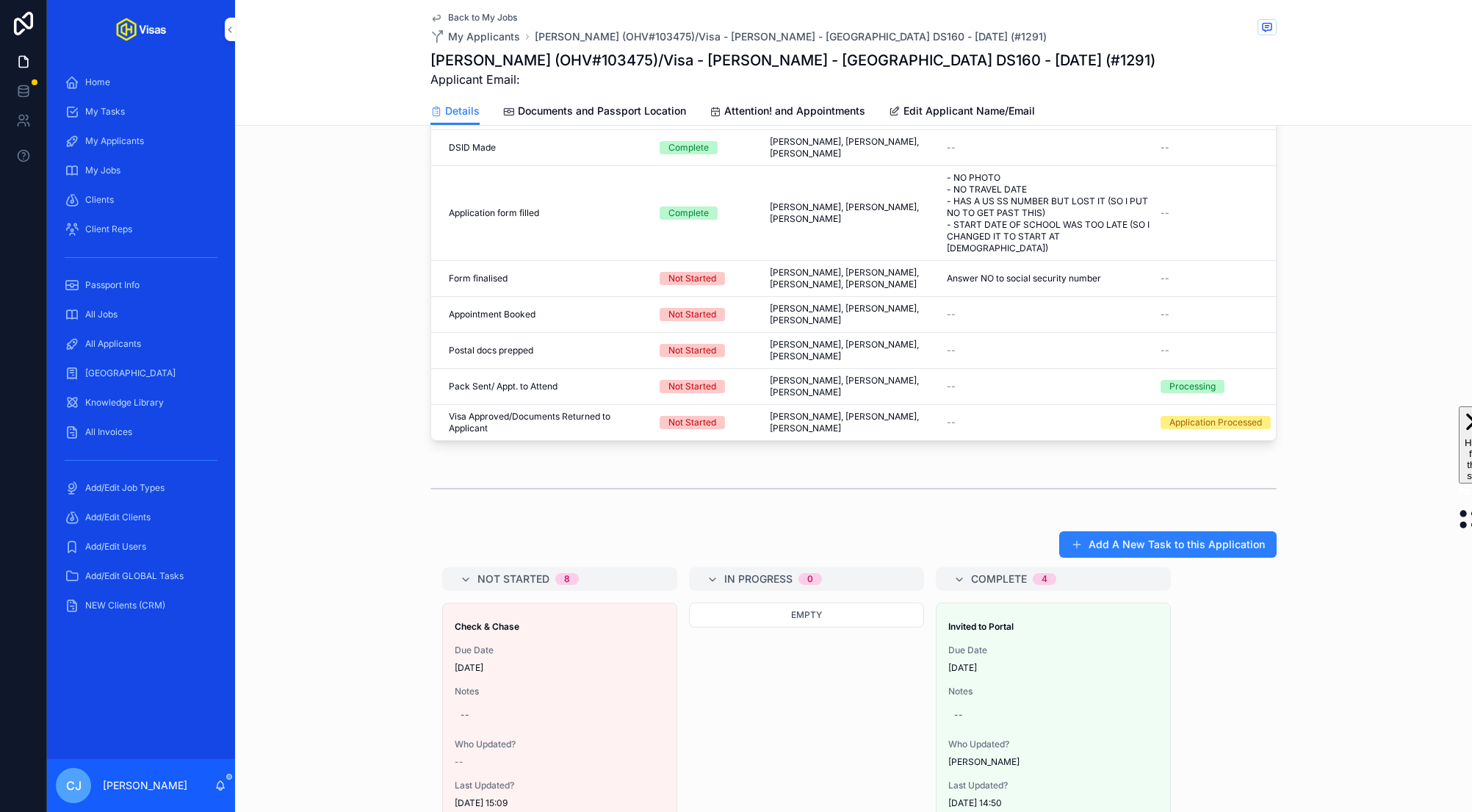
scroll to position [611, 0]
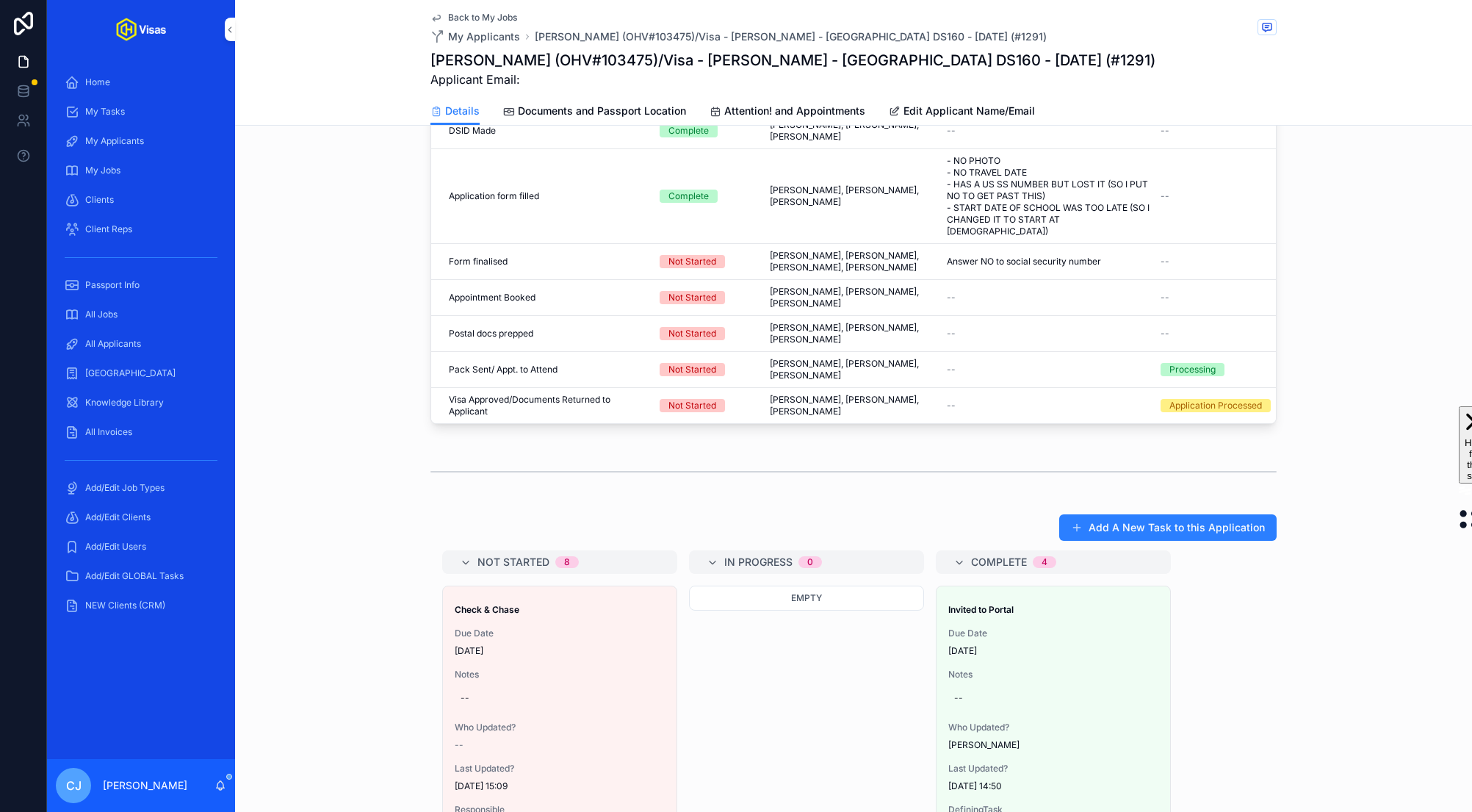
click at [489, 686] on div "--" at bounding box center [559, 698] width 210 height 24
type textarea "********"
click at [646, 675] on button "scrollable content" at bounding box center [640, 674] width 17 height 17
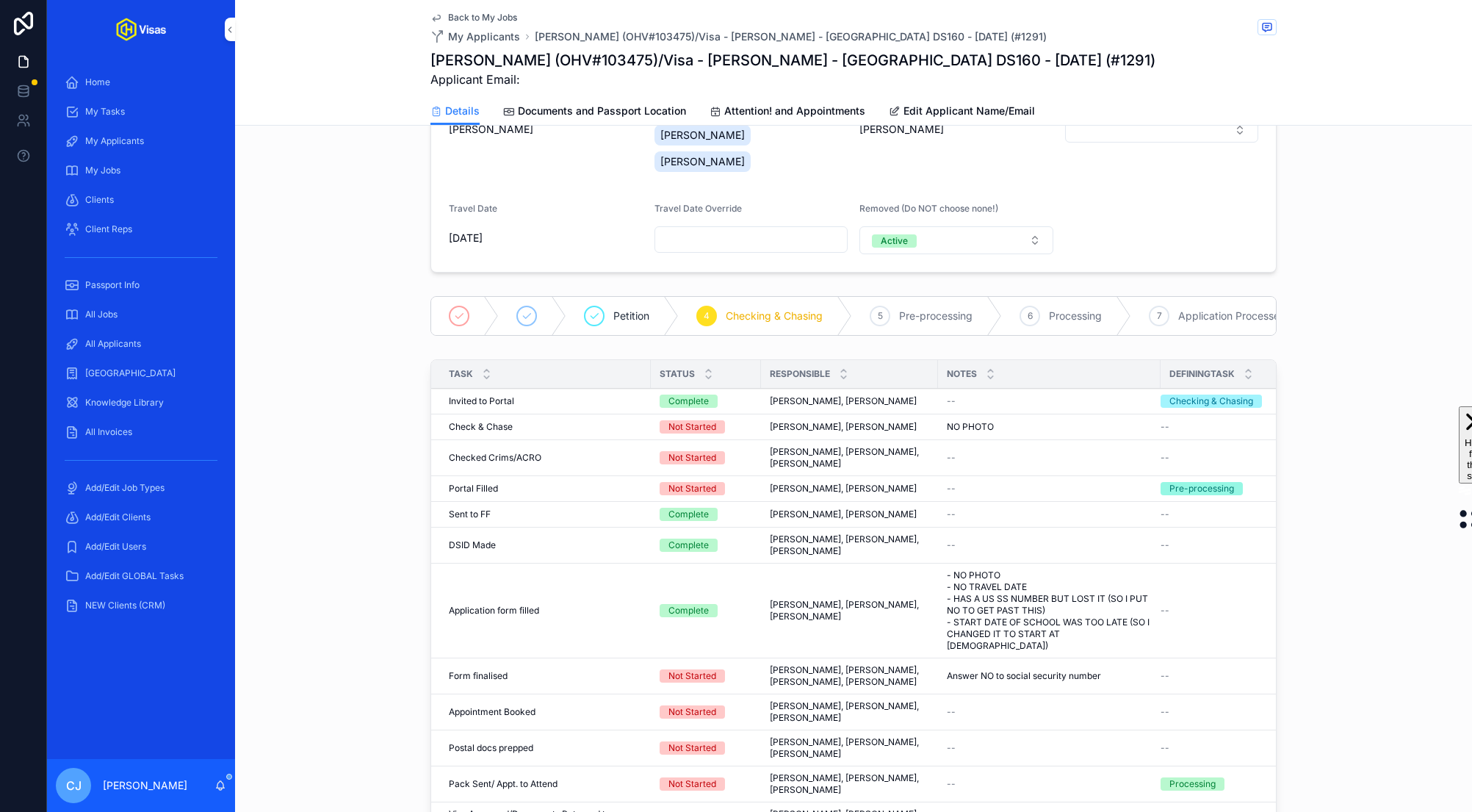
scroll to position [146, 0]
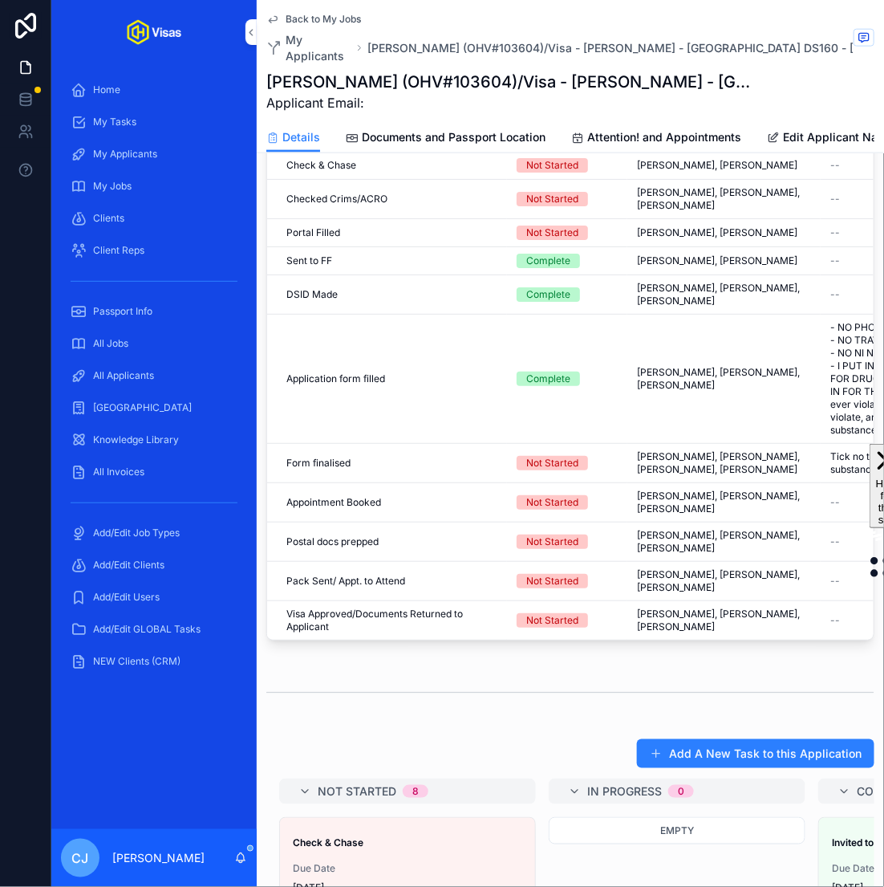
scroll to position [585, 0]
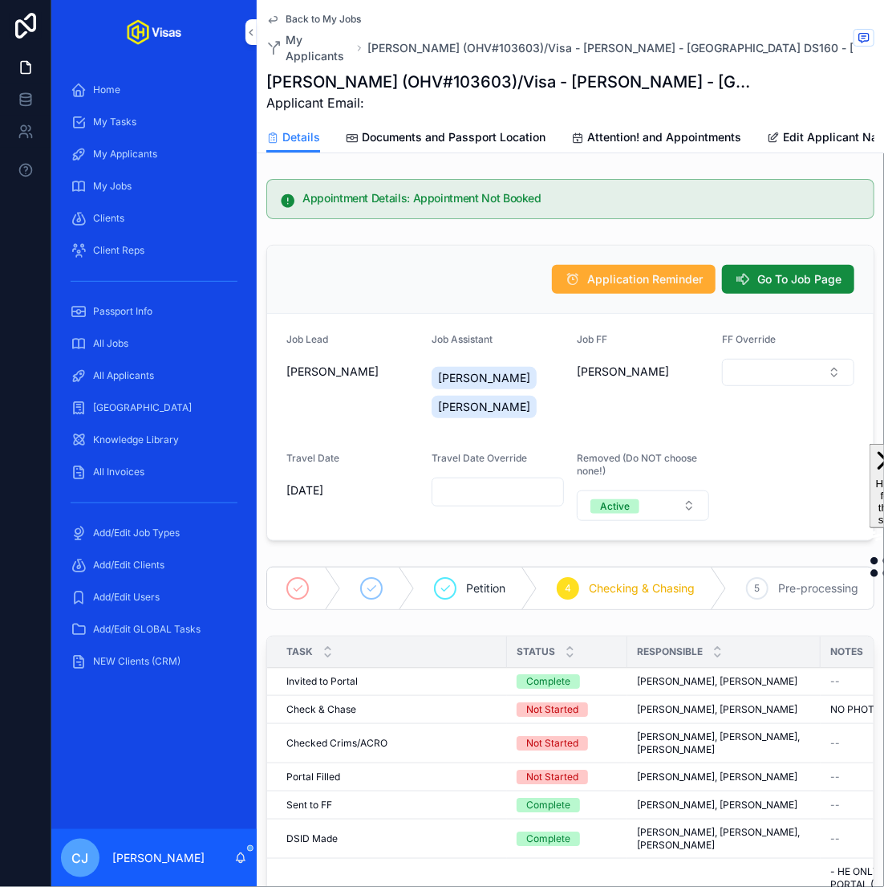
click at [465, 71] on h1 "Andy Chapman (OHV#103603)/Visa - Ed Sheeran - USA DS160 - Aug/25 (#1291)" at bounding box center [510, 82] width 488 height 22
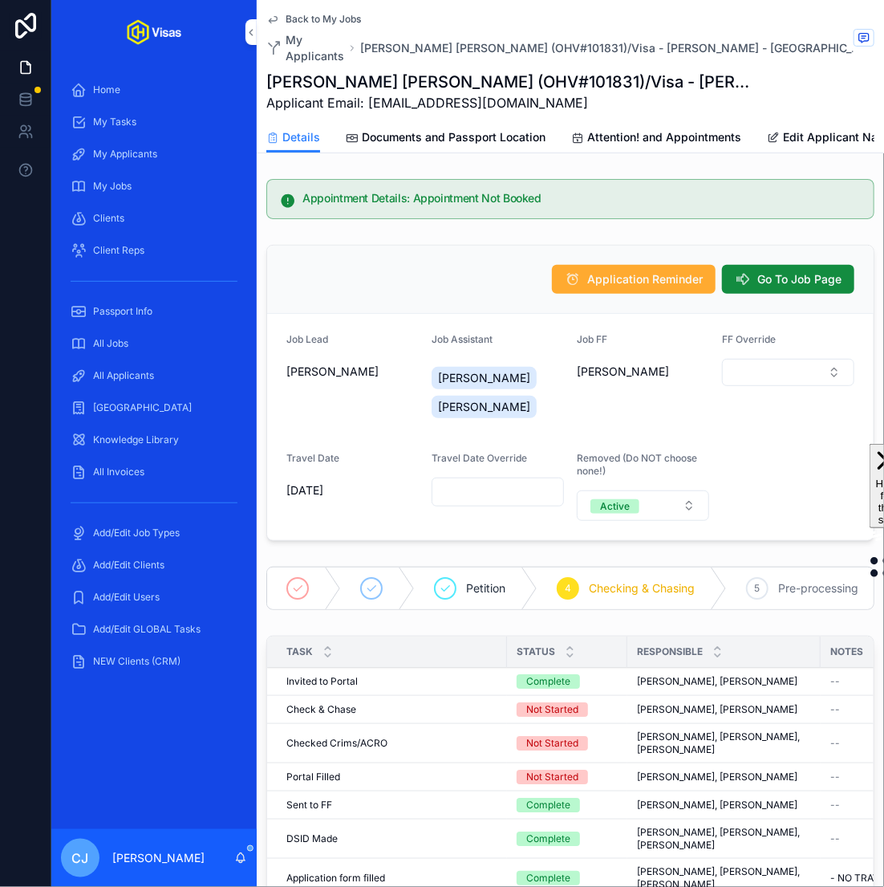
click at [509, 71] on h1 "[PERSON_NAME] [PERSON_NAME] (OHV#101831)/Visa - [PERSON_NAME] - [GEOGRAPHIC_DAT…" at bounding box center [510, 82] width 488 height 22
copy h1 "101831"
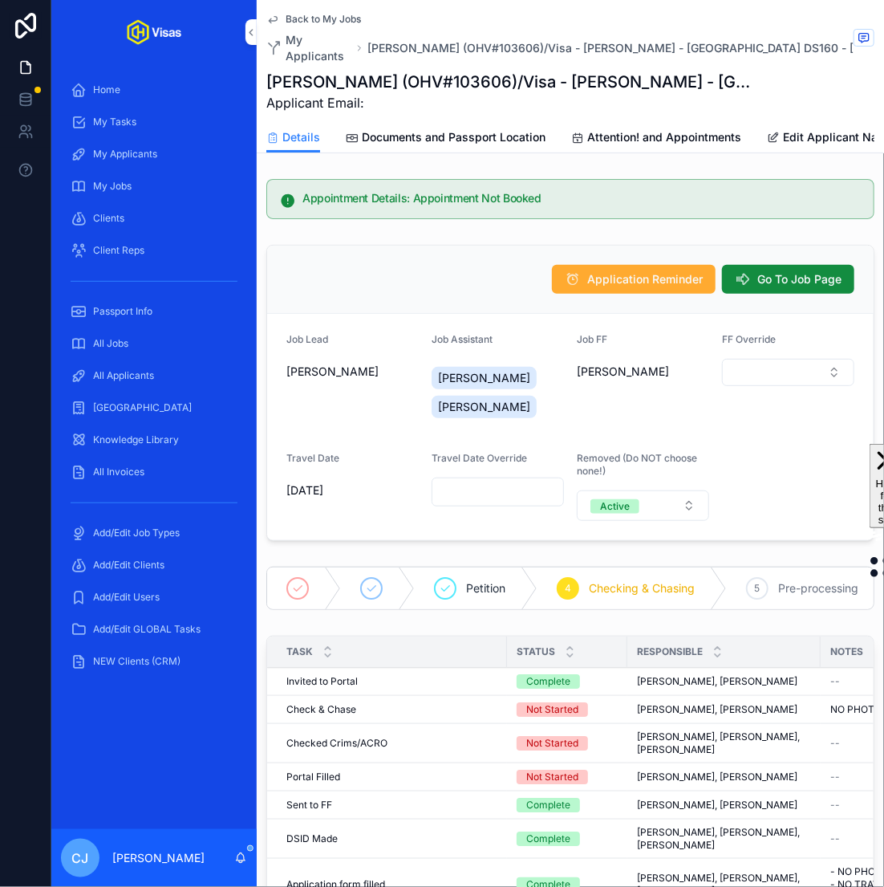
click at [440, 71] on h1 "Ben Webster (OHV#103606)/Visa - Ed Sheeran - USA DS160 - Aug/25 (#1291)" at bounding box center [510, 82] width 488 height 22
copy h1 "103606"
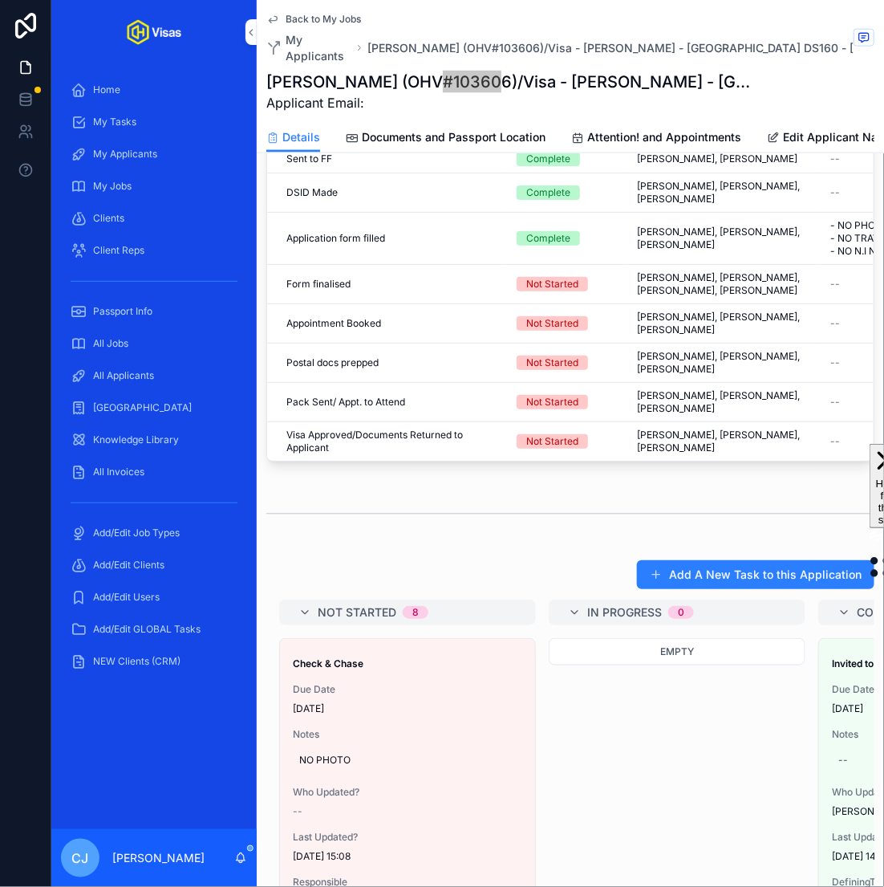
scroll to position [705, 0]
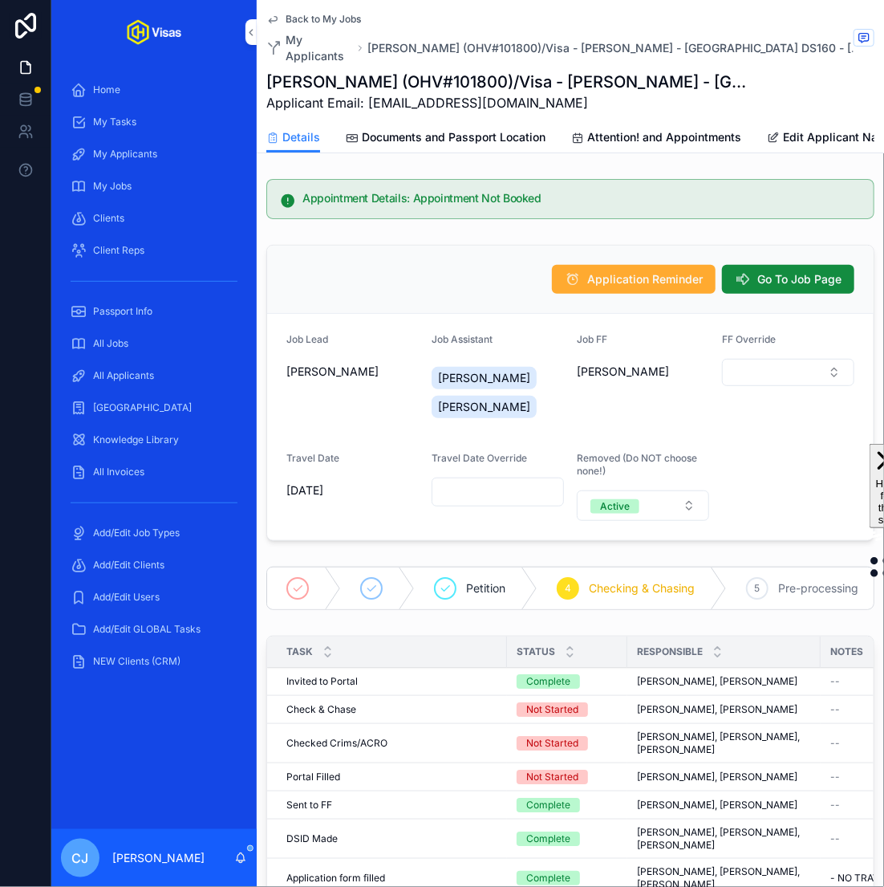
scroll to position [0, 83]
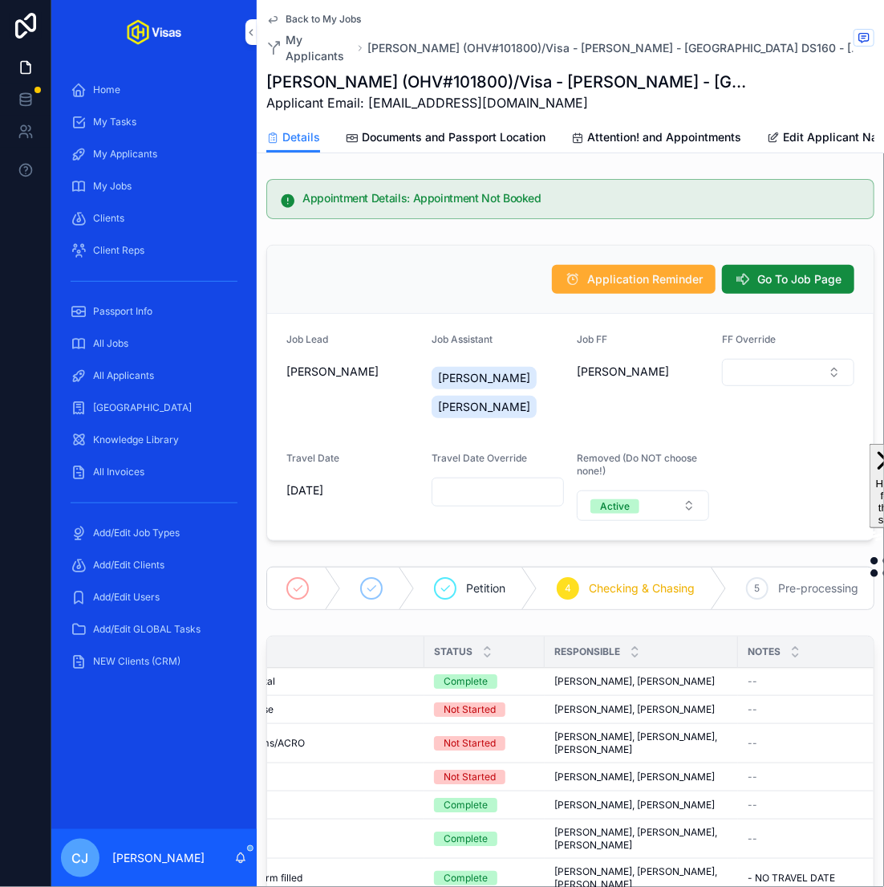
click at [507, 71] on h1 "[PERSON_NAME] (OHV#101800)/Visa - [PERSON_NAME] - [GEOGRAPHIC_DATA] DS160 - [DA…" at bounding box center [510, 82] width 488 height 22
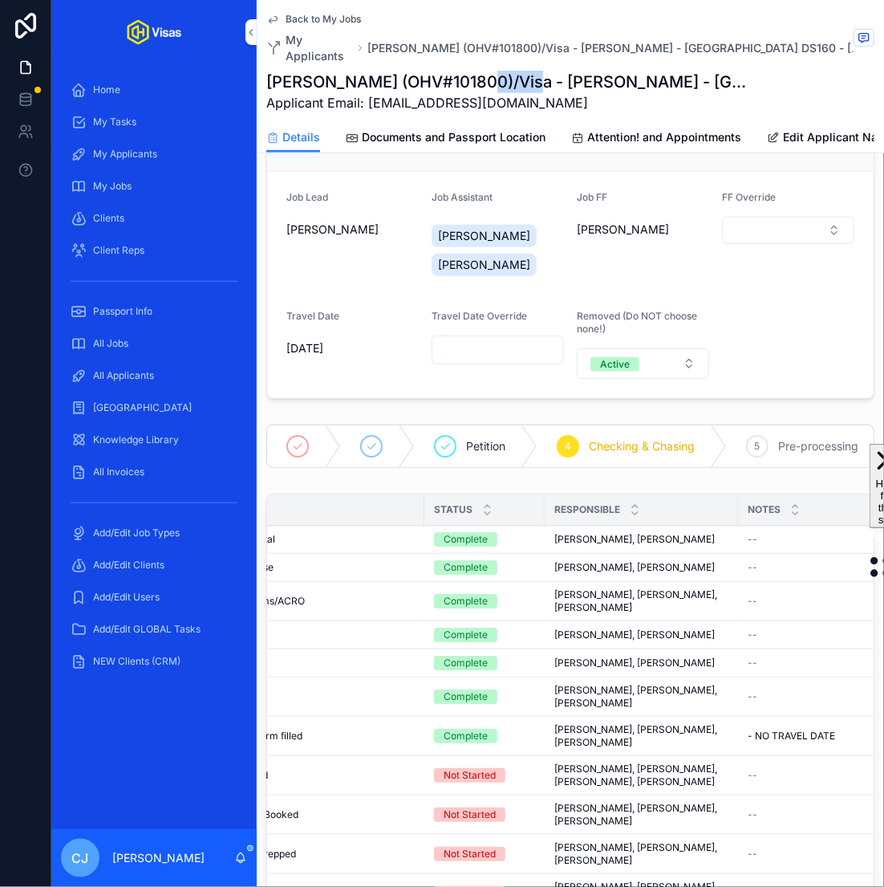
scroll to position [244, 0]
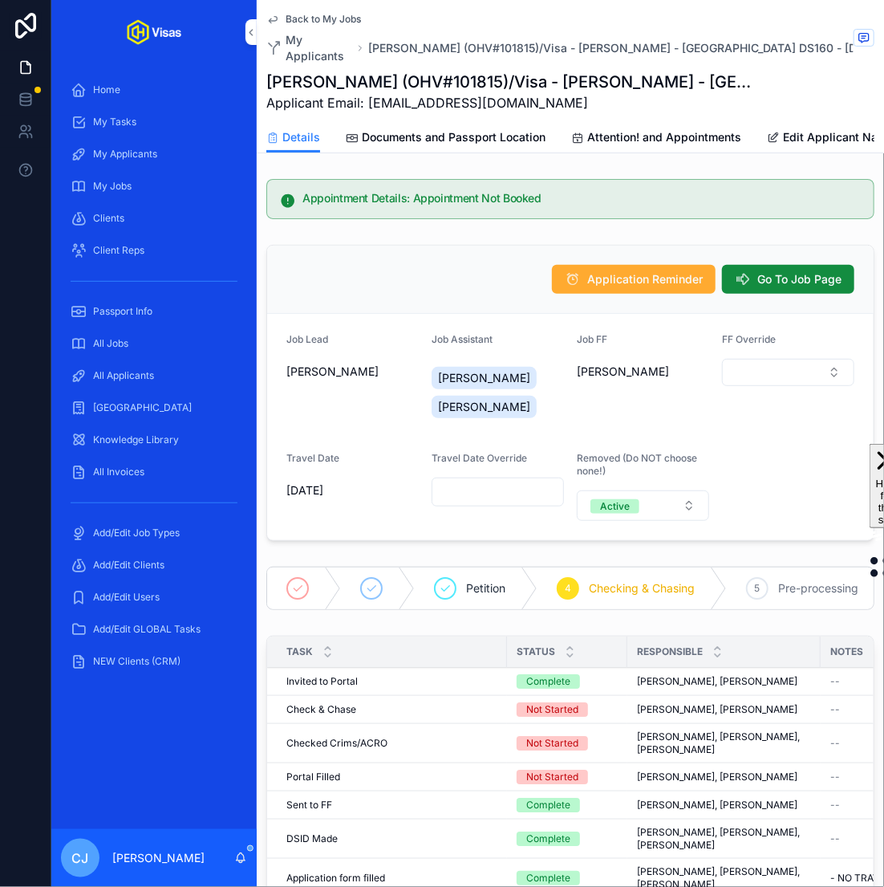
click at [518, 71] on h1 "[PERSON_NAME] (OHV#101815)/Visa - [PERSON_NAME] - [GEOGRAPHIC_DATA] DS160 - [DA…" at bounding box center [510, 82] width 488 height 22
copy h1 "101815"
click at [494, 73] on h1 "George O'Connor (OHV#103607)/Visa - Ed Sheeran - USA DS160 - Aug/25 (#1291)" at bounding box center [510, 82] width 488 height 22
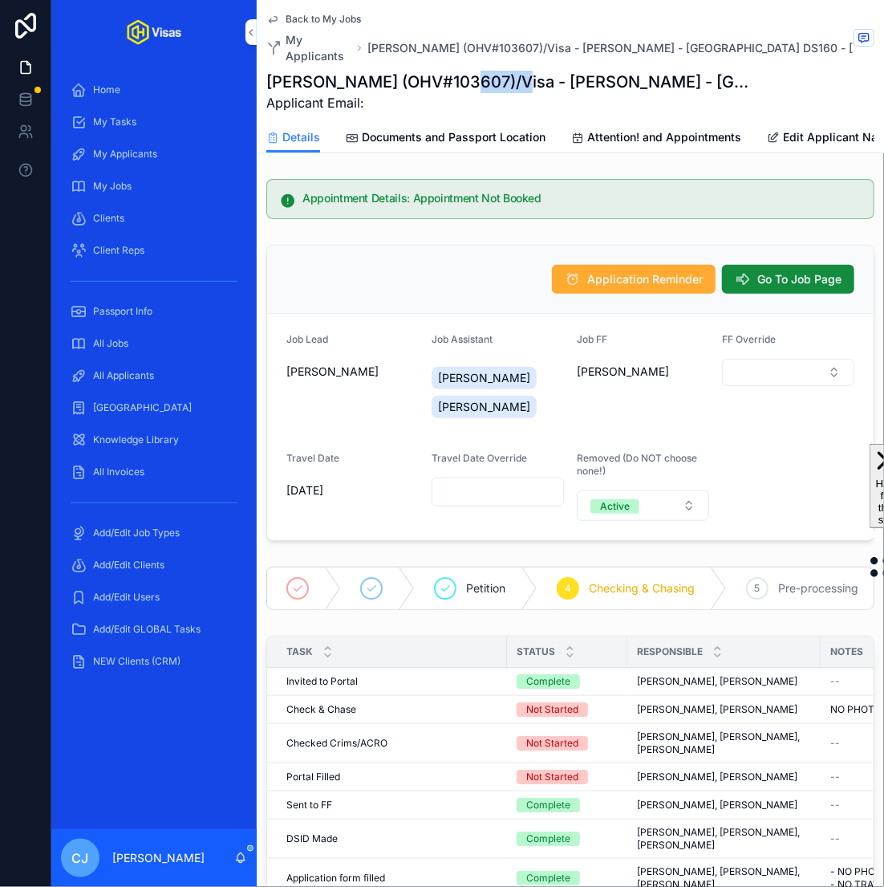
copy h1 "103607"
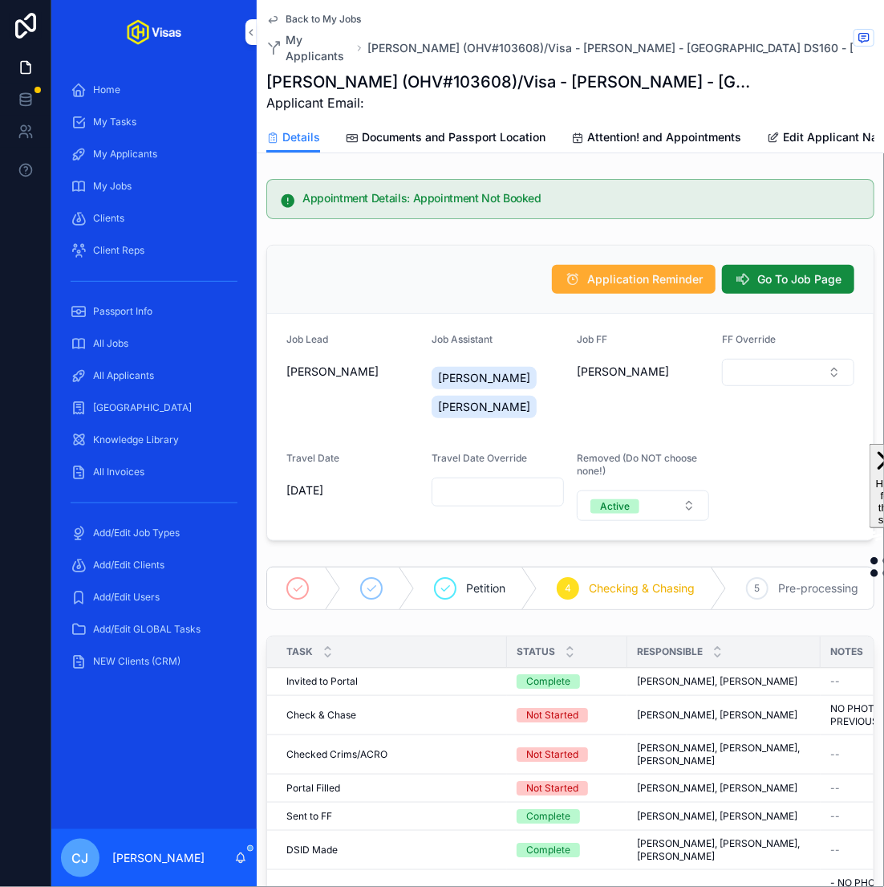
click at [449, 71] on h1 "Jamie Martin (OHV#103608)/Visa - Ed Sheeran - USA DS160 - Aug/25 (#1291)" at bounding box center [510, 82] width 488 height 22
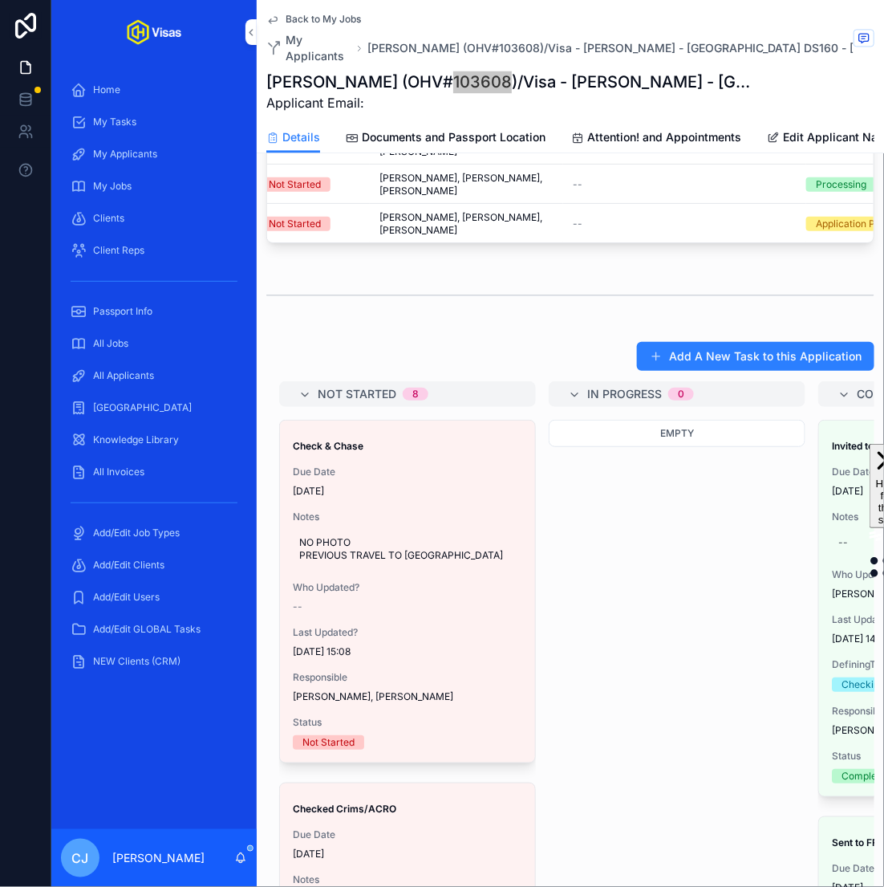
scroll to position [1017, 0]
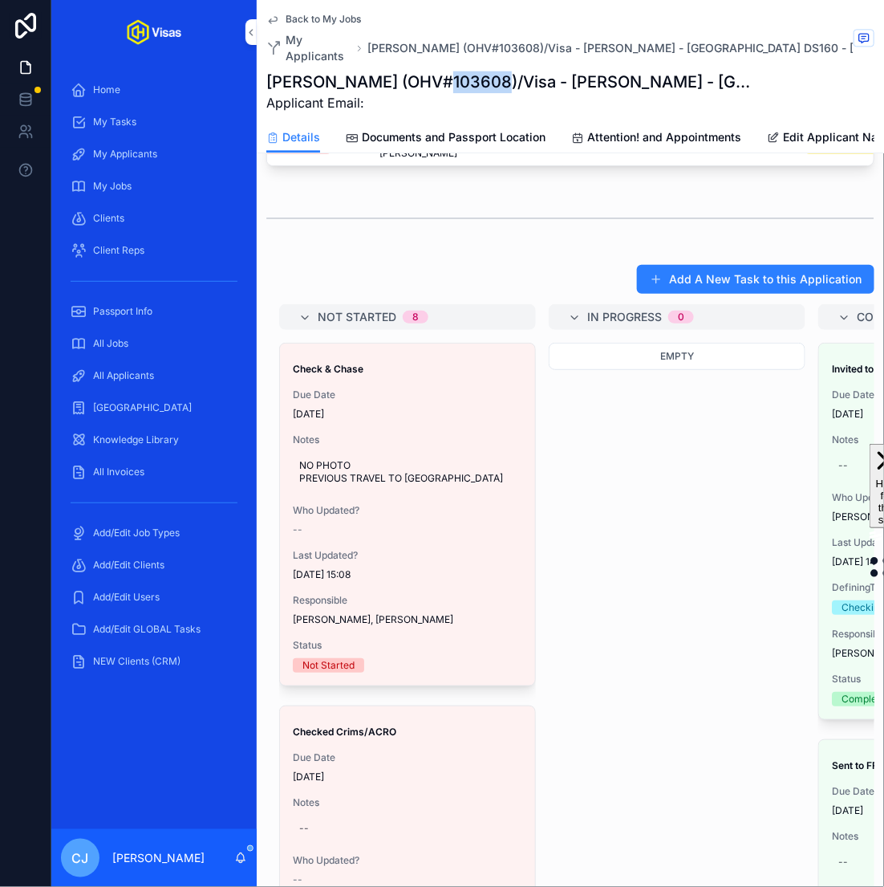
click at [332, 459] on span "NO PHOTO PREVIOUS TRAVEL TO US" at bounding box center [407, 472] width 217 height 26
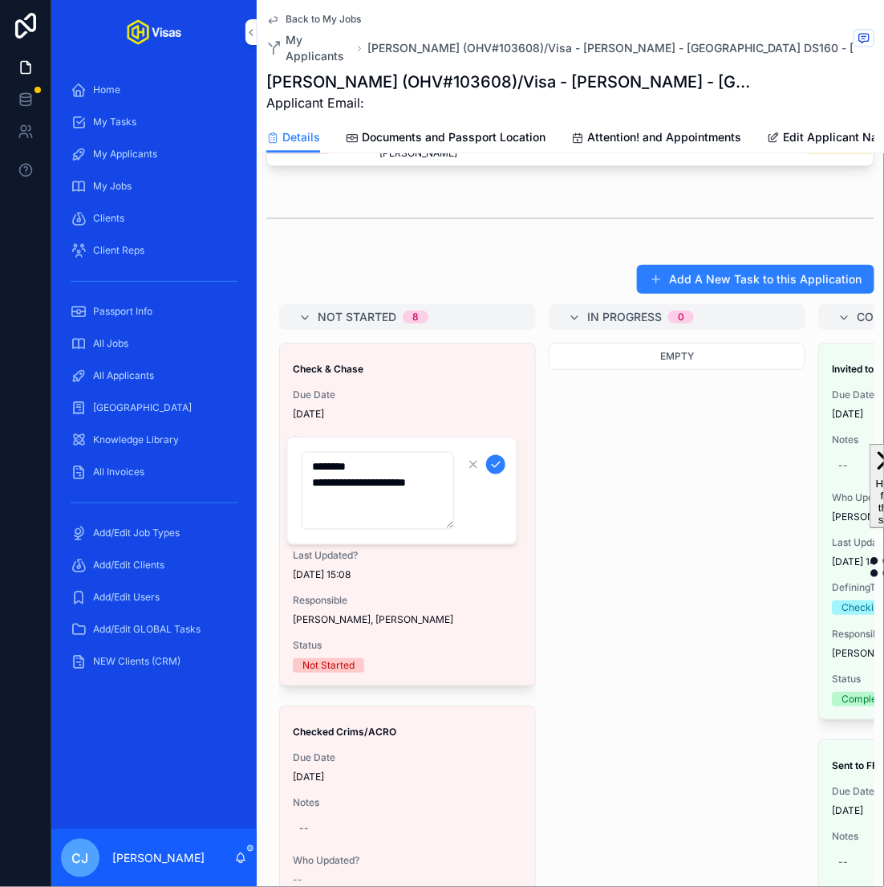
drag, startPoint x: 351, startPoint y: 497, endPoint x: 310, endPoint y: 488, distance: 41.9
click at [310, 488] on textarea "**********" at bounding box center [378, 491] width 152 height 78
type textarea "********"
click at [497, 463] on icon "scrollable content" at bounding box center [496, 464] width 8 height 6
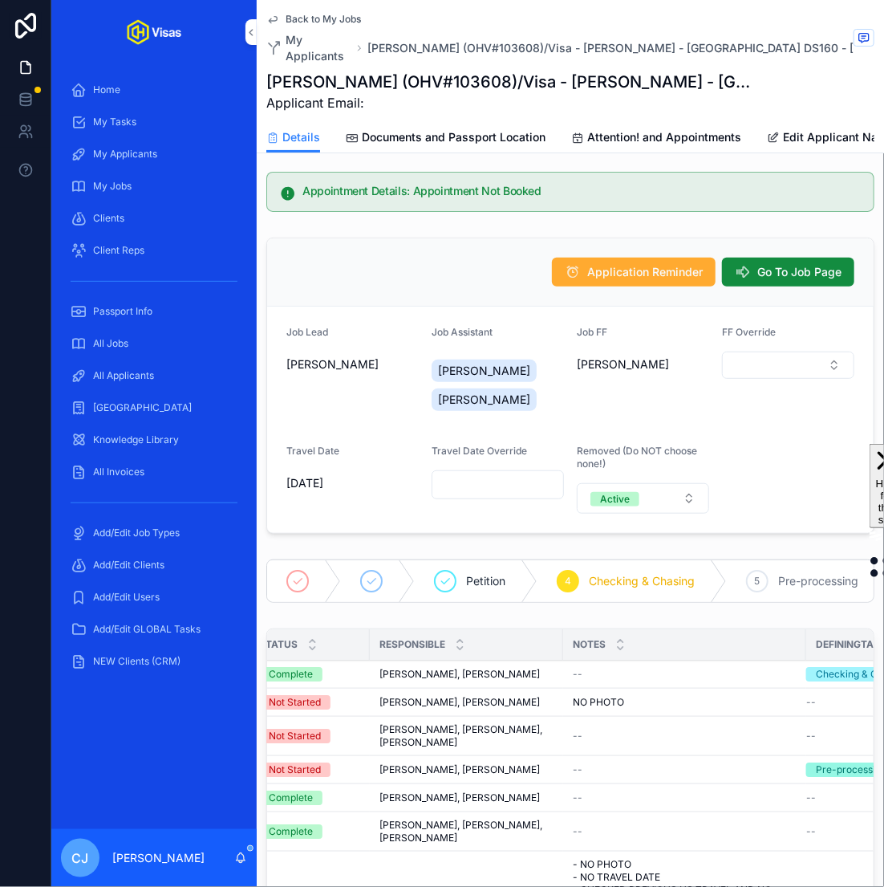
scroll to position [0, 0]
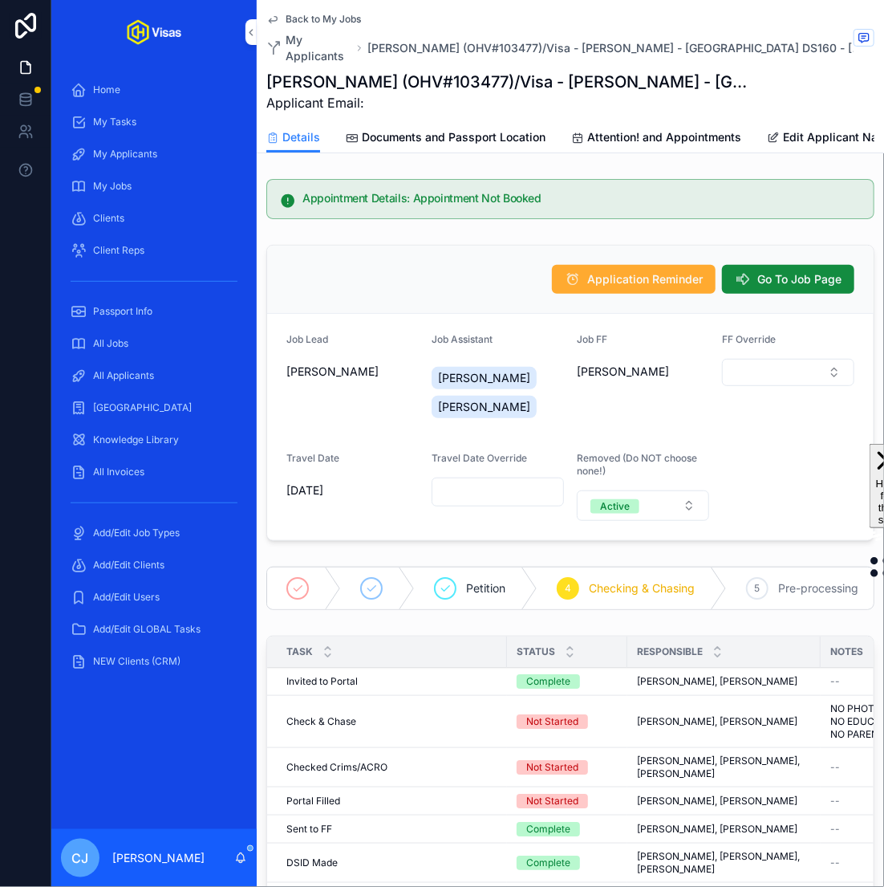
click at [452, 71] on h1 "[PERSON_NAME] (OHV#103477)/Visa - [PERSON_NAME] - [GEOGRAPHIC_DATA] DS160 - [DA…" at bounding box center [510, 82] width 488 height 22
copy h1 "103477"
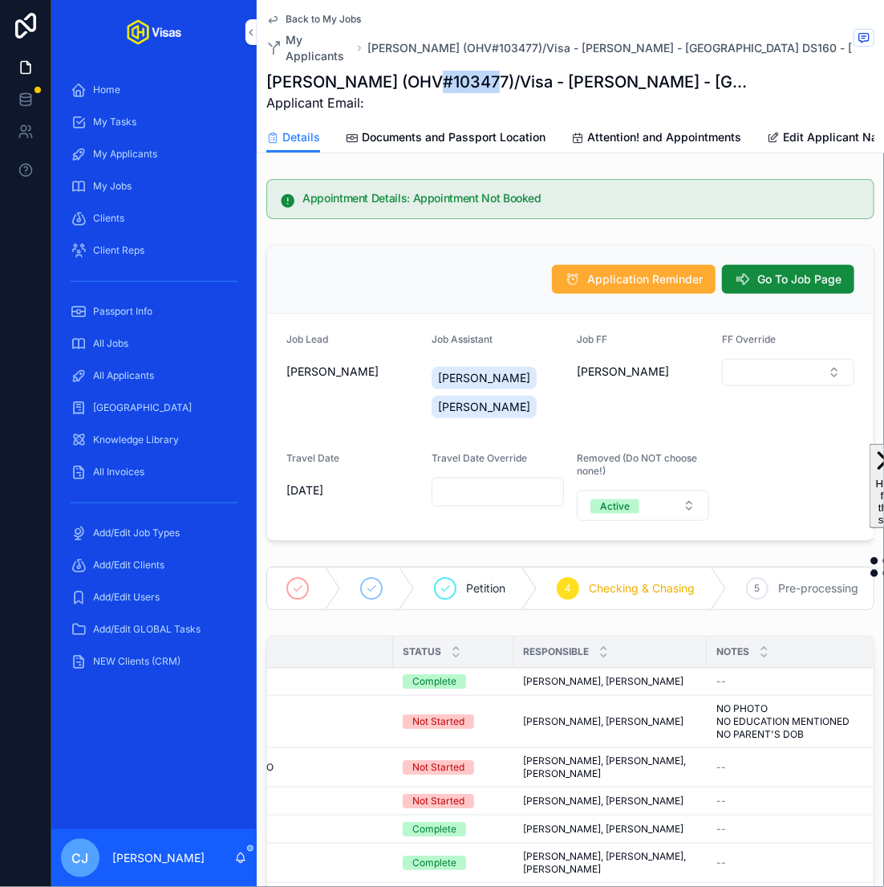
scroll to position [123, 0]
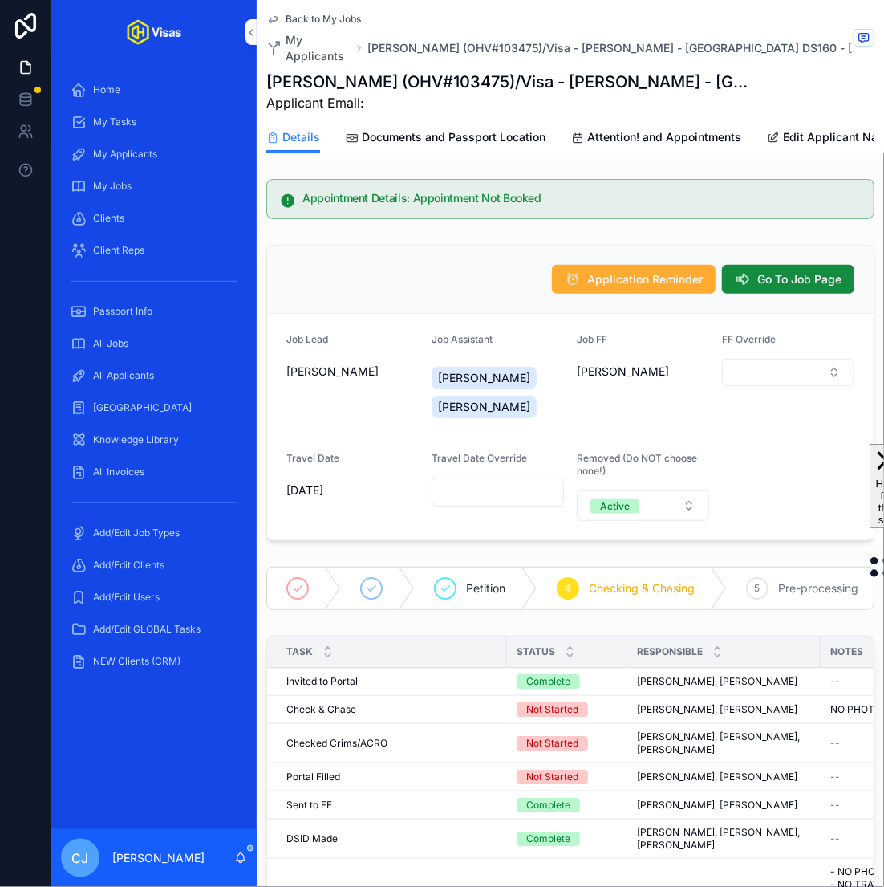
click at [477, 71] on h1 "Jordan Whyment (OHV#103475)/Visa - Ed Sheeran - USA DS160 - Aug/25 (#1291)" at bounding box center [510, 82] width 488 height 22
copy h1 "103475"
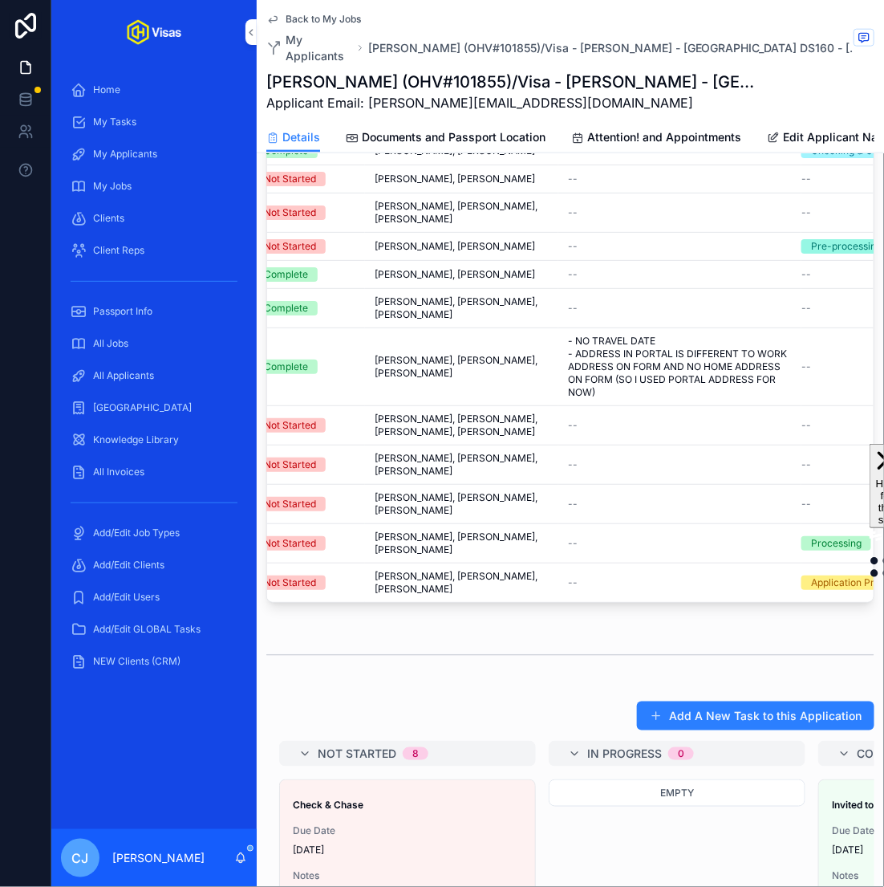
scroll to position [573, 0]
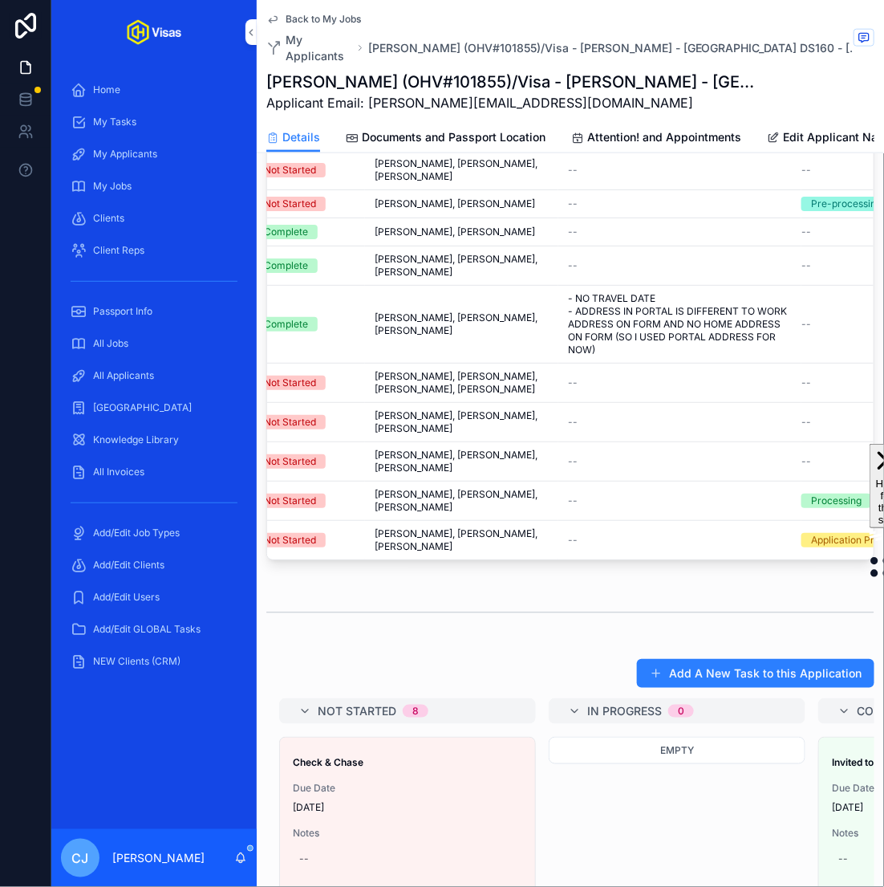
click at [524, 71] on h1 "Krzysztof Jacek Rajca (OHV#101855)/Visa - Ed Sheeran - USA DS160 - Aug/25 (#129…" at bounding box center [510, 82] width 488 height 22
copy h1 "101855"
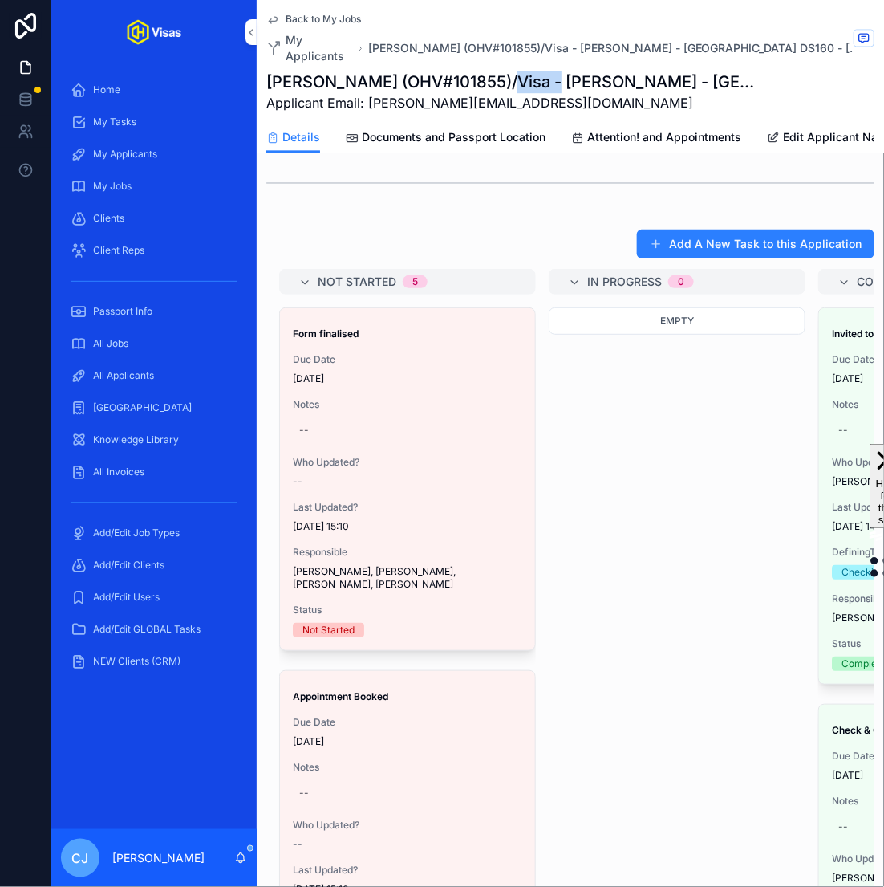
scroll to position [0, 0]
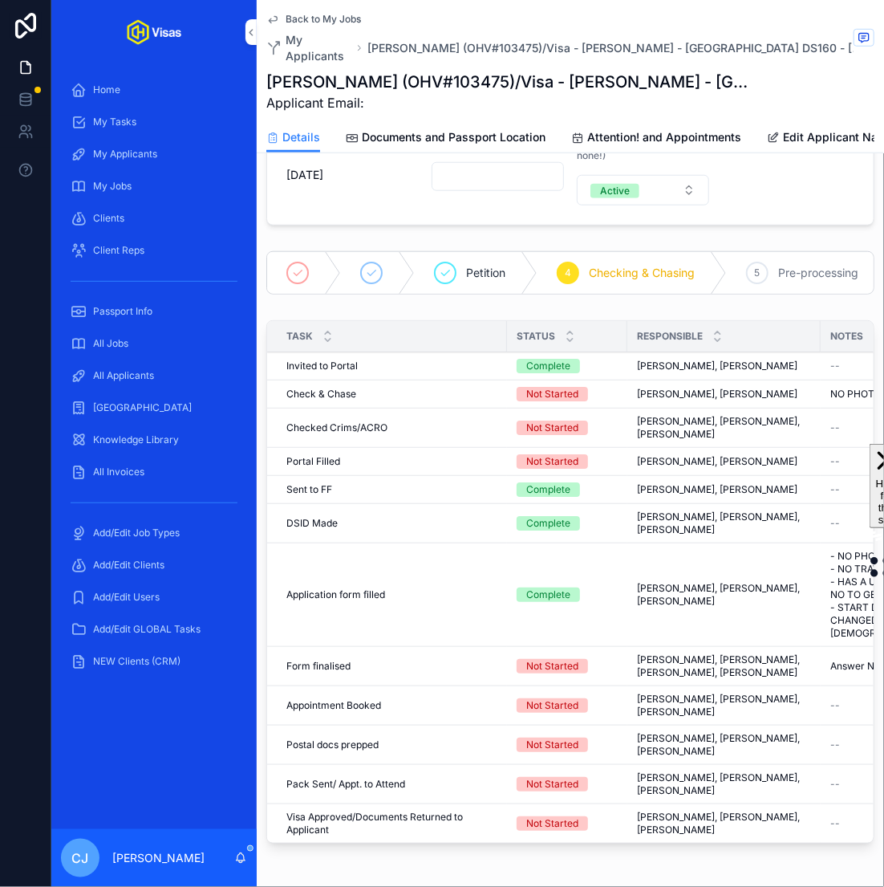
scroll to position [0, 176]
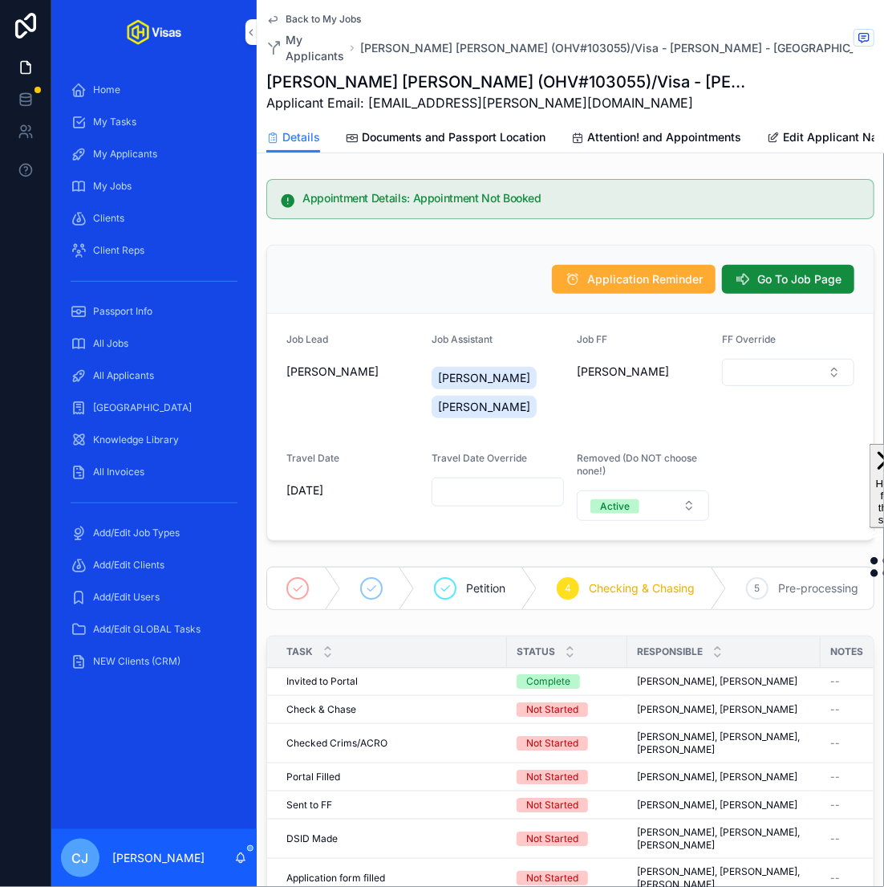
click at [553, 80] on h1 "[PERSON_NAME] [PERSON_NAME] (OHV#103055)/Visa - [PERSON_NAME] - [GEOGRAPHIC_DAT…" at bounding box center [510, 82] width 488 height 22
copy h1 "103055"
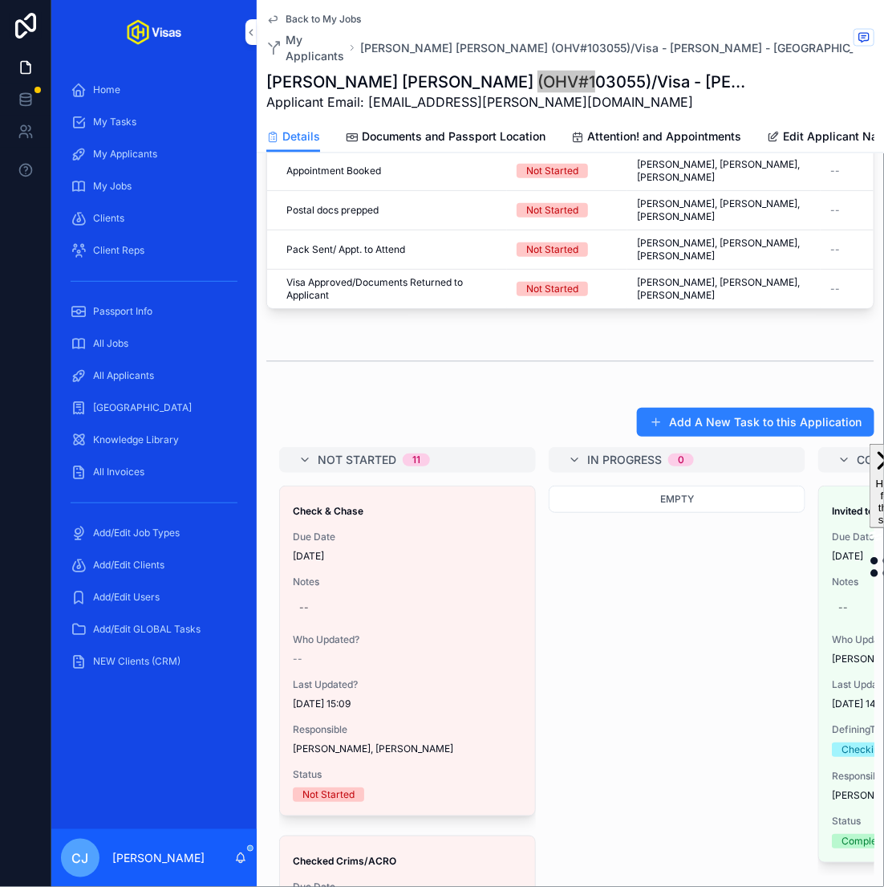
scroll to position [842, 0]
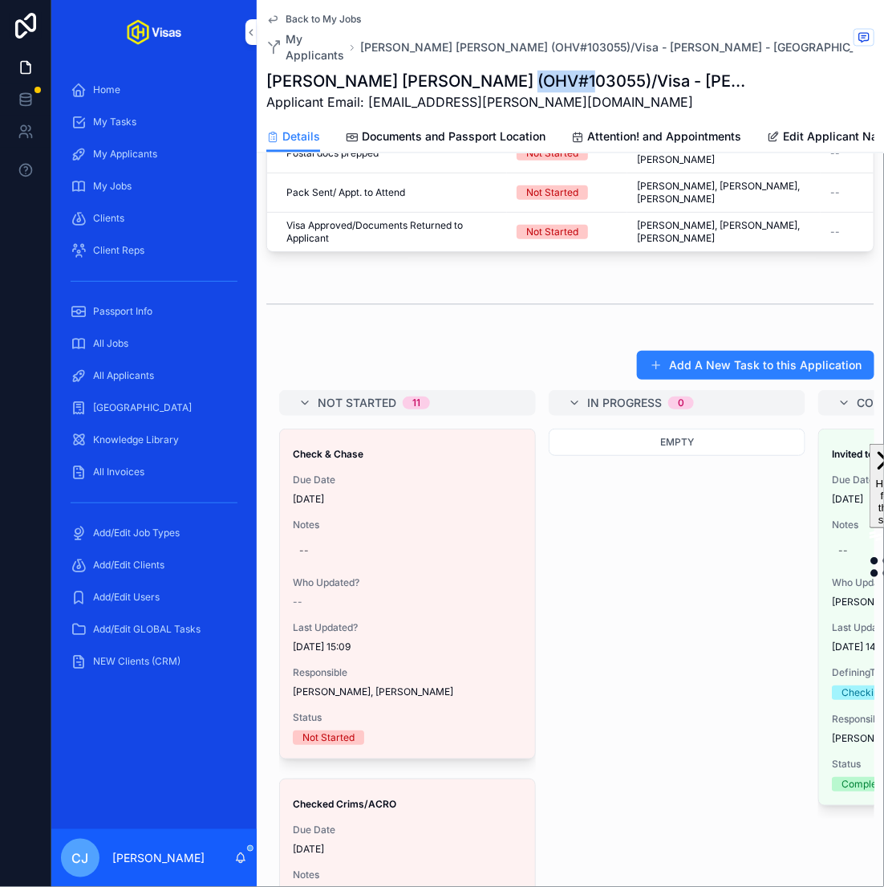
click at [295, 547] on div "--" at bounding box center [407, 551] width 229 height 26
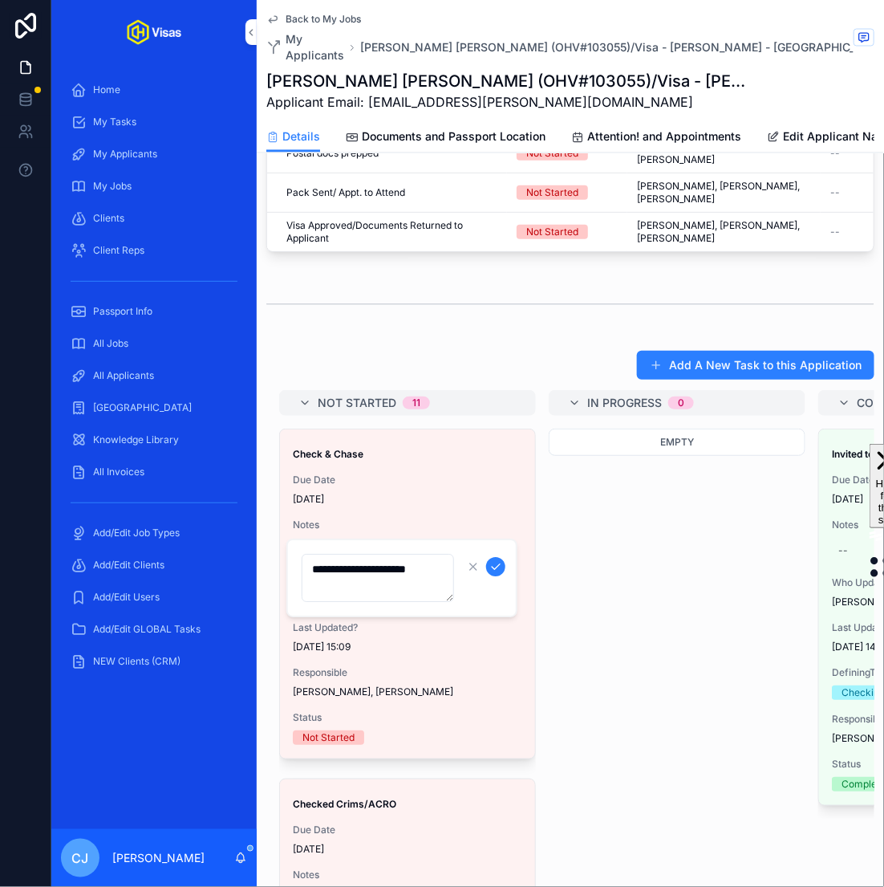
type textarea "**********"
click at [499, 564] on icon "scrollable content" at bounding box center [495, 566] width 13 height 13
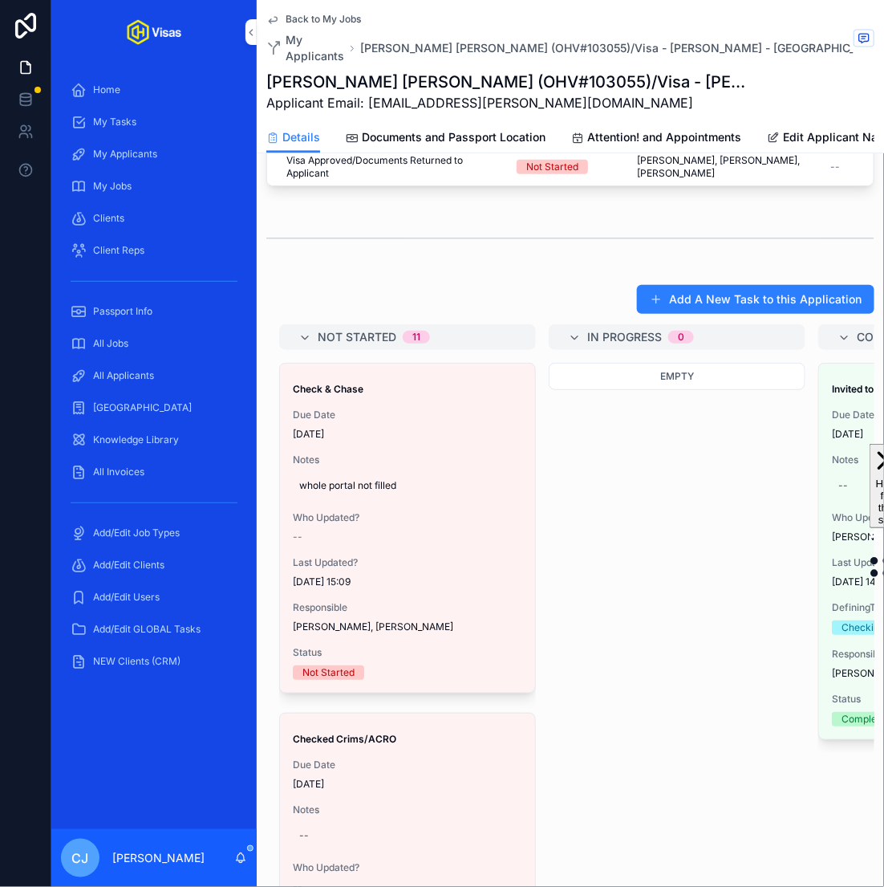
scroll to position [0, 0]
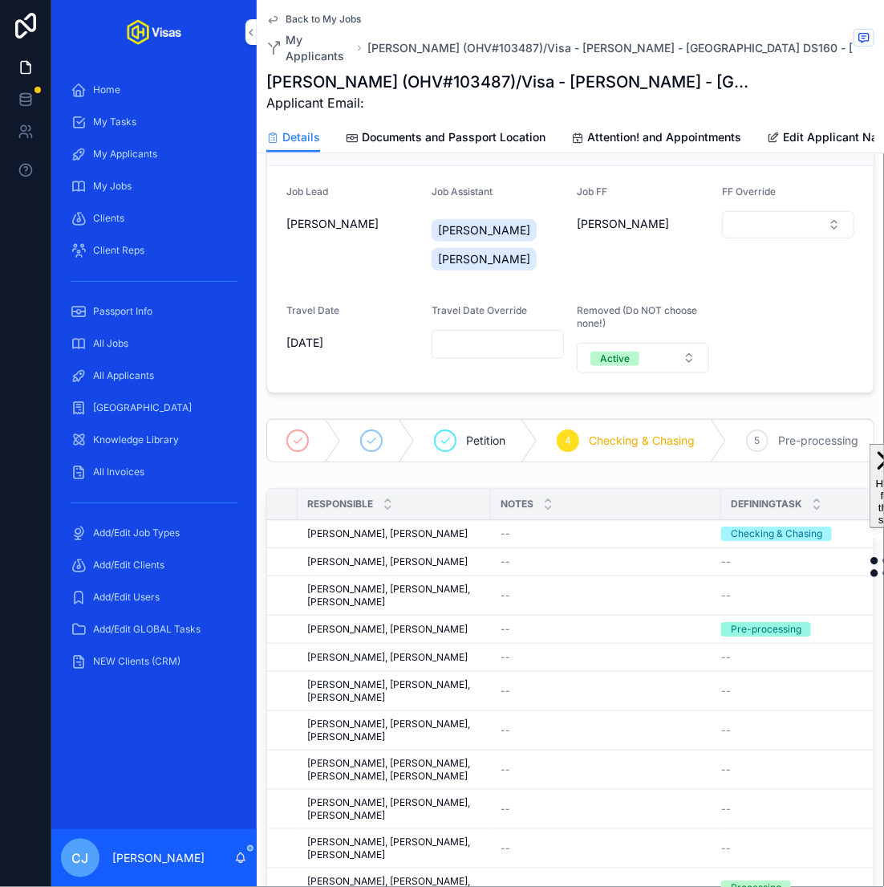
scroll to position [201, 0]
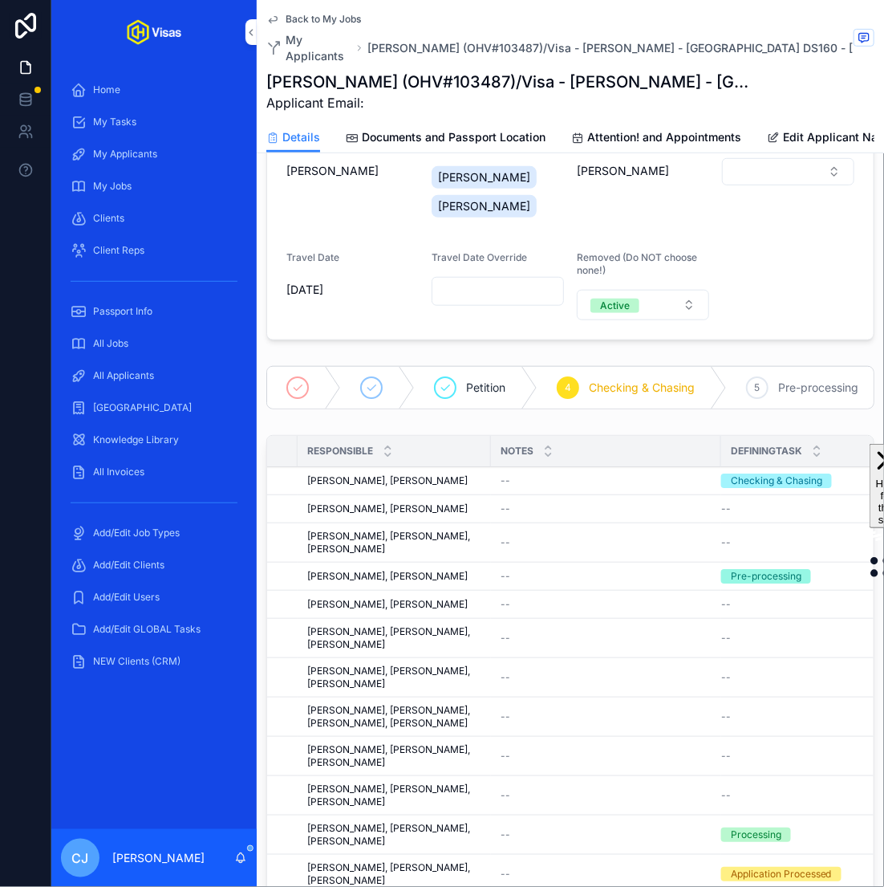
click at [436, 71] on h1 "Lars Grieser (OHV#103487)/Visa - Ed Sheeran - USA DS160 - Aug/25 (#1291)" at bounding box center [510, 82] width 488 height 22
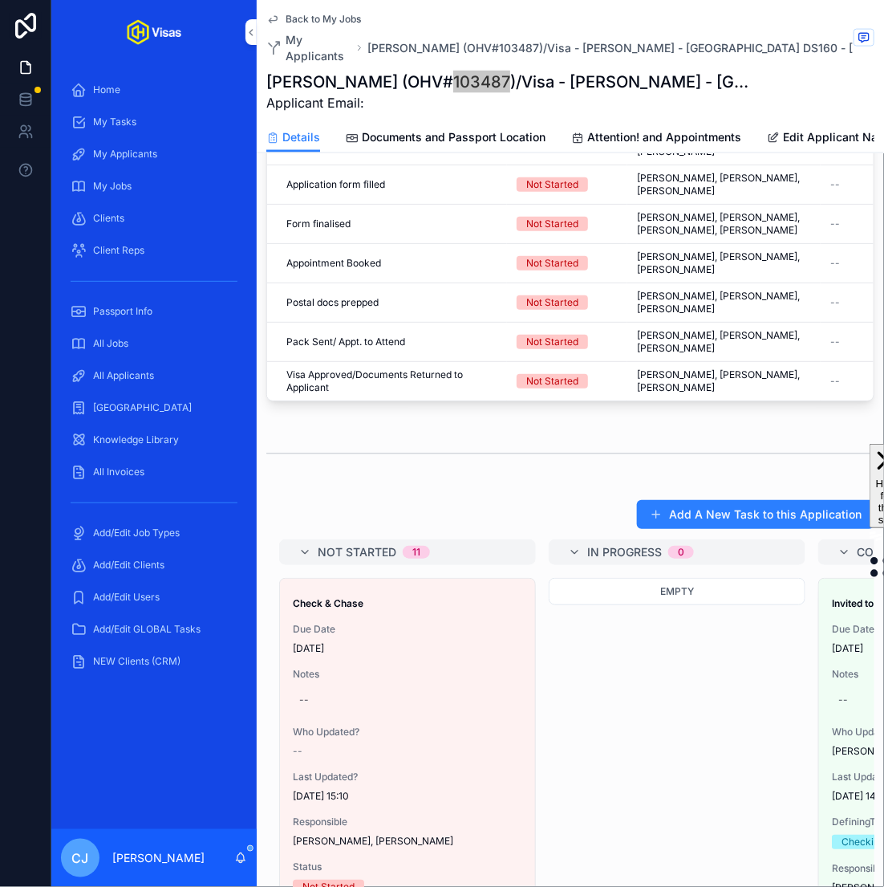
scroll to position [699, 0]
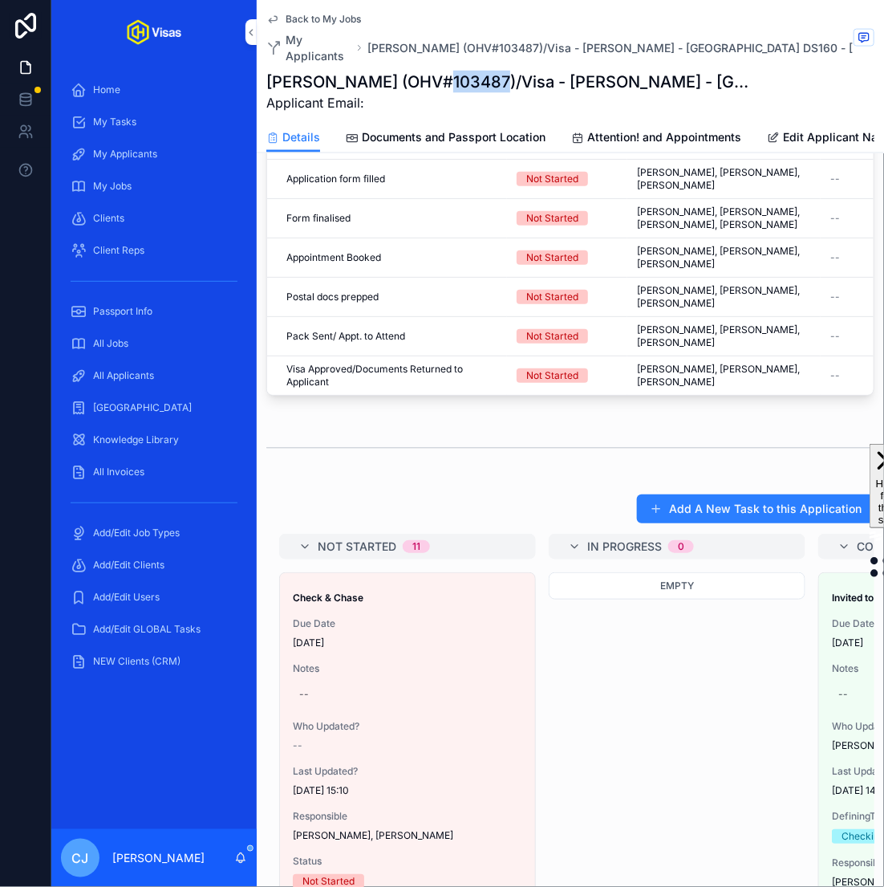
click at [304, 688] on div "--" at bounding box center [304, 694] width 10 height 13
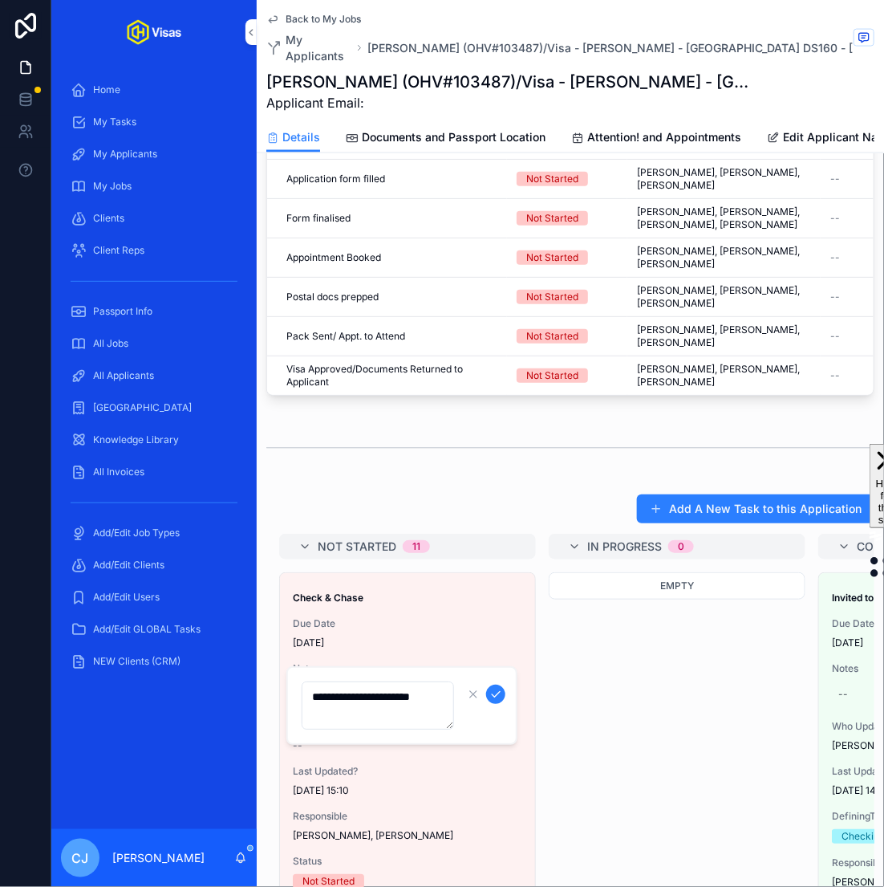
type textarea "**********"
click at [493, 695] on icon "scrollable content" at bounding box center [496, 695] width 8 height 6
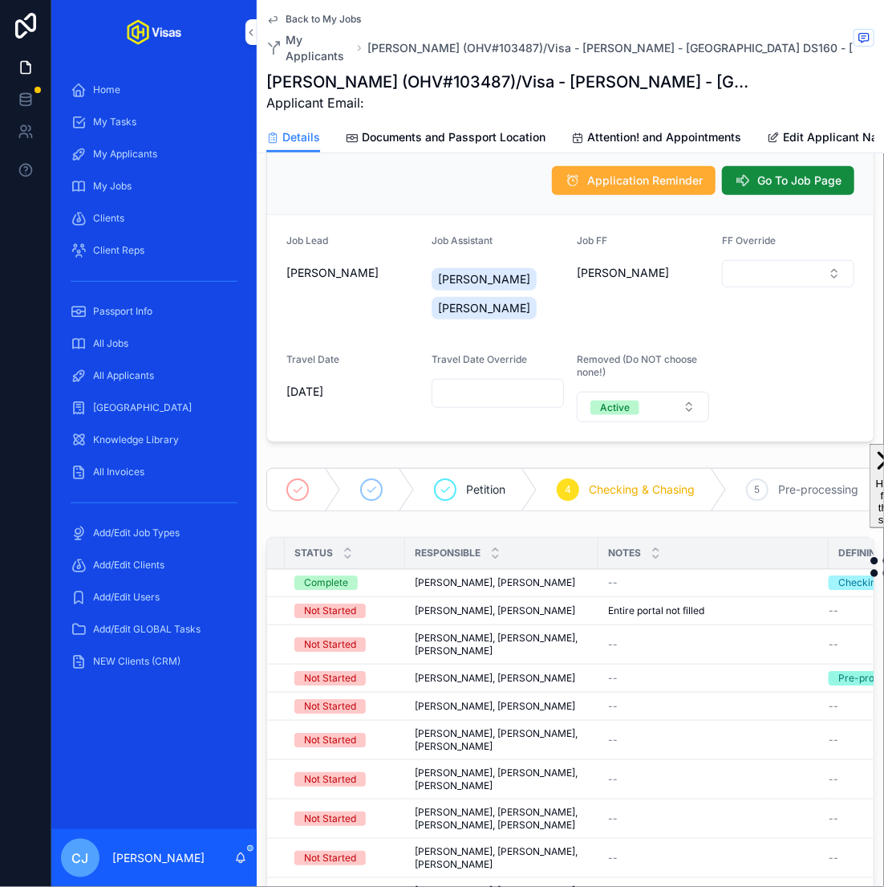
scroll to position [97, 0]
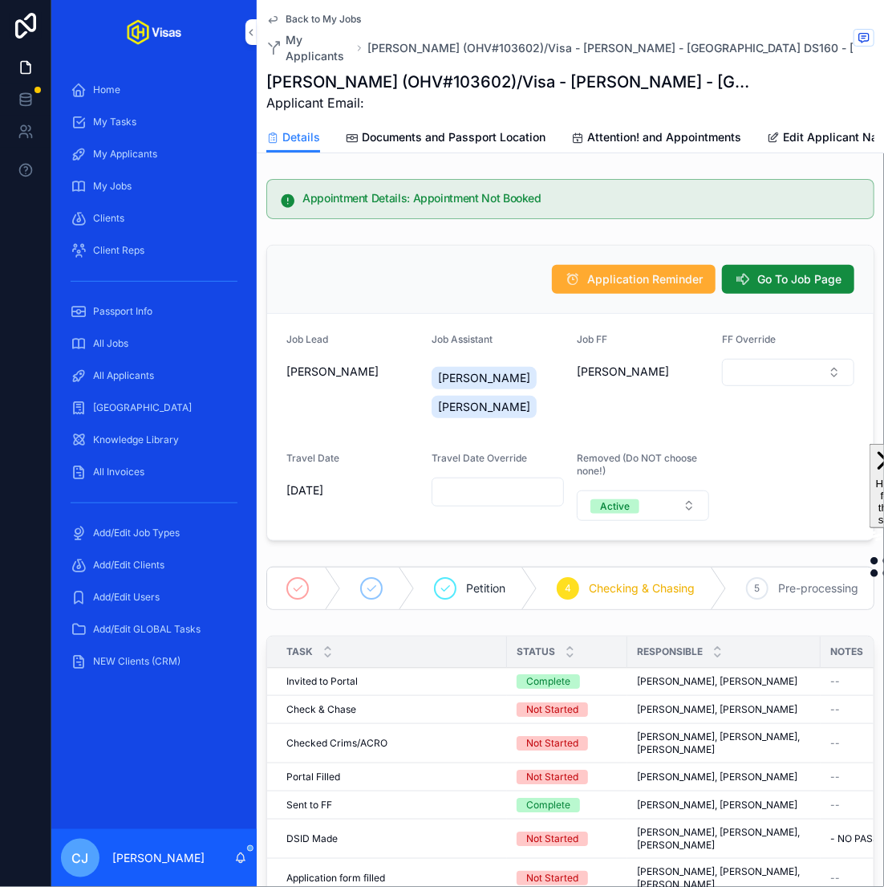
click at [445, 71] on h1 "[PERSON_NAME] (OHV#103602)/Visa - [PERSON_NAME] - [GEOGRAPHIC_DATA] DS160 - [DA…" at bounding box center [510, 82] width 488 height 22
copy h1 "103602"
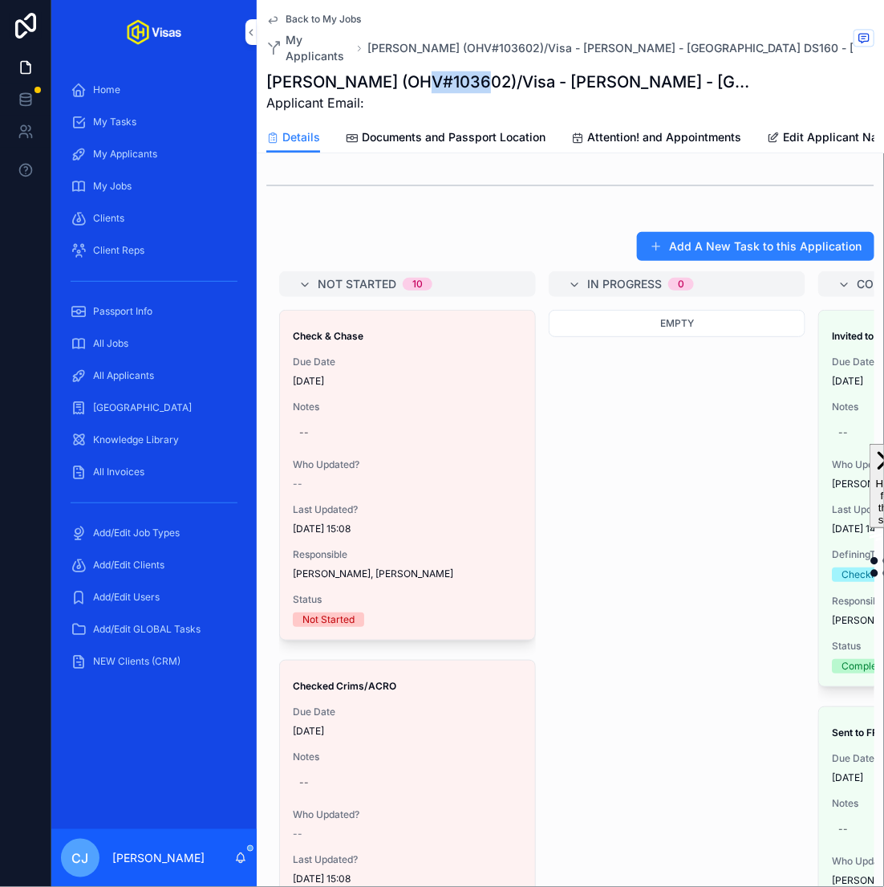
scroll to position [1052, 0]
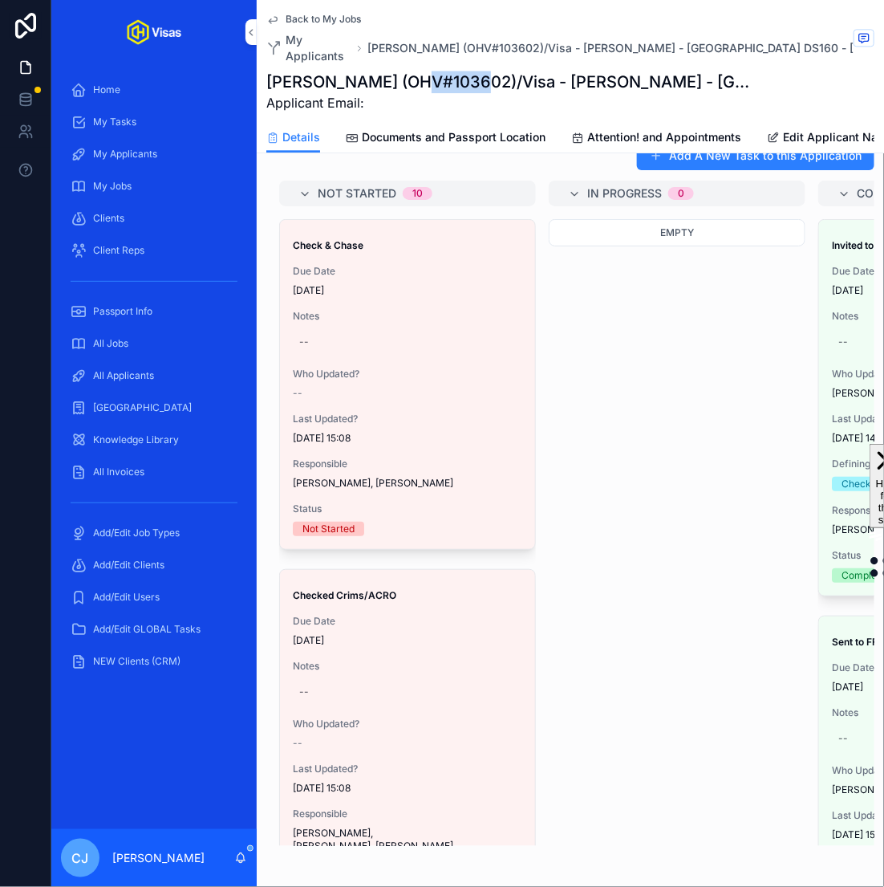
click at [362, 329] on div "--" at bounding box center [407, 342] width 229 height 26
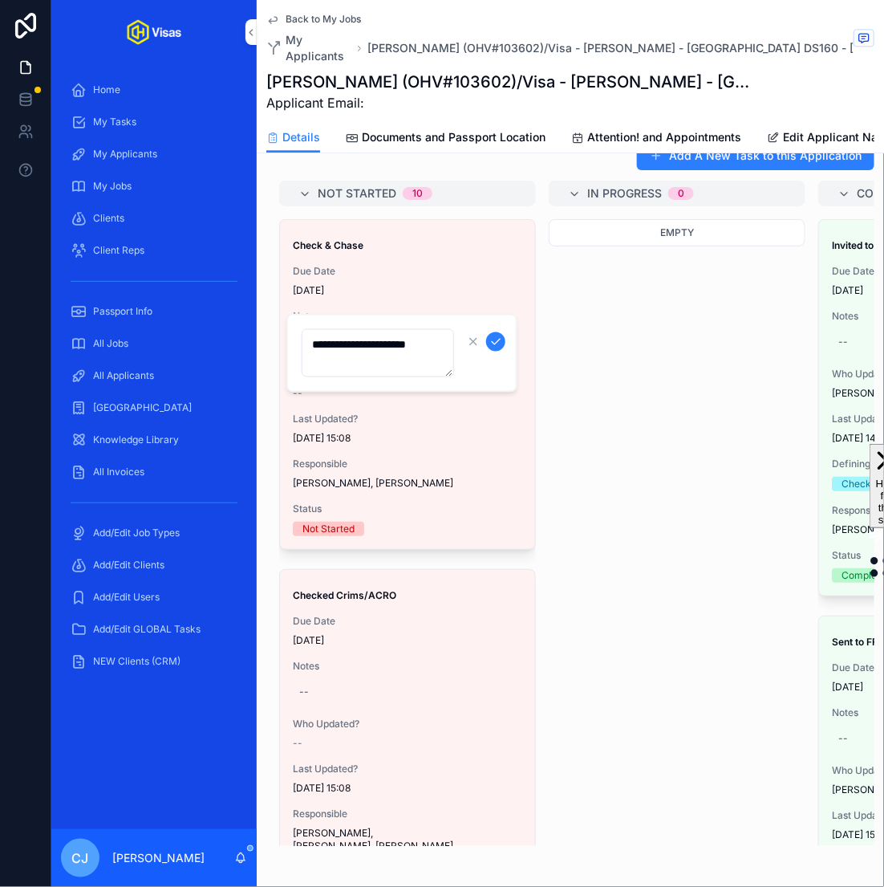
type textarea "**********"
click at [493, 344] on icon "scrollable content" at bounding box center [495, 341] width 13 height 13
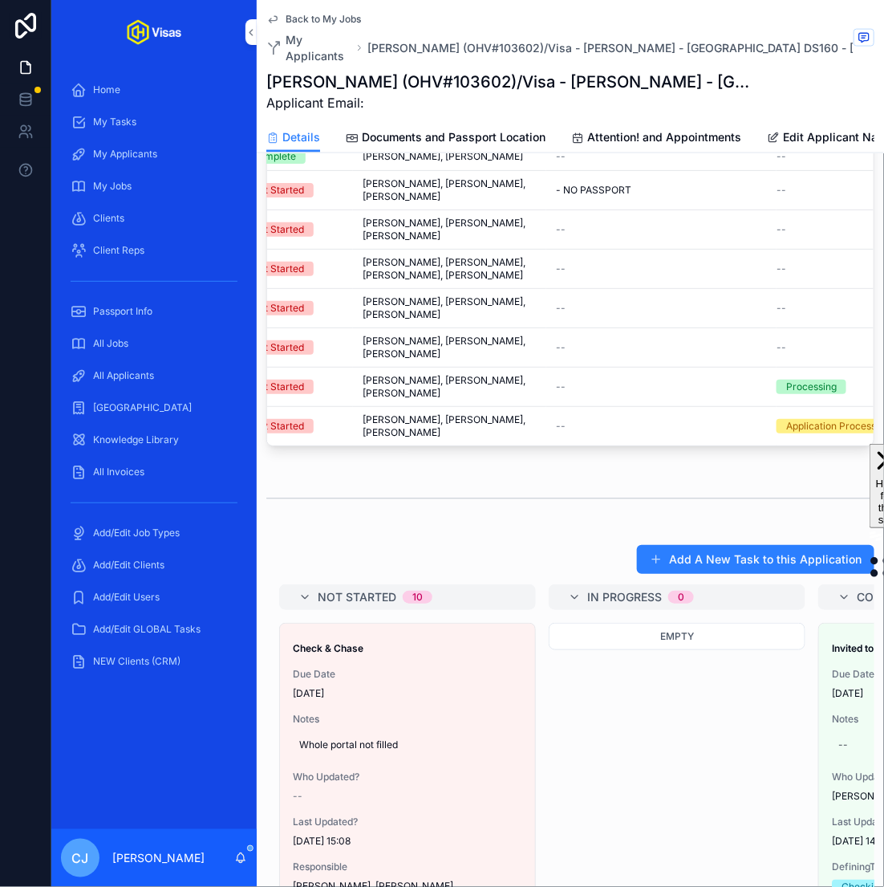
scroll to position [22, 0]
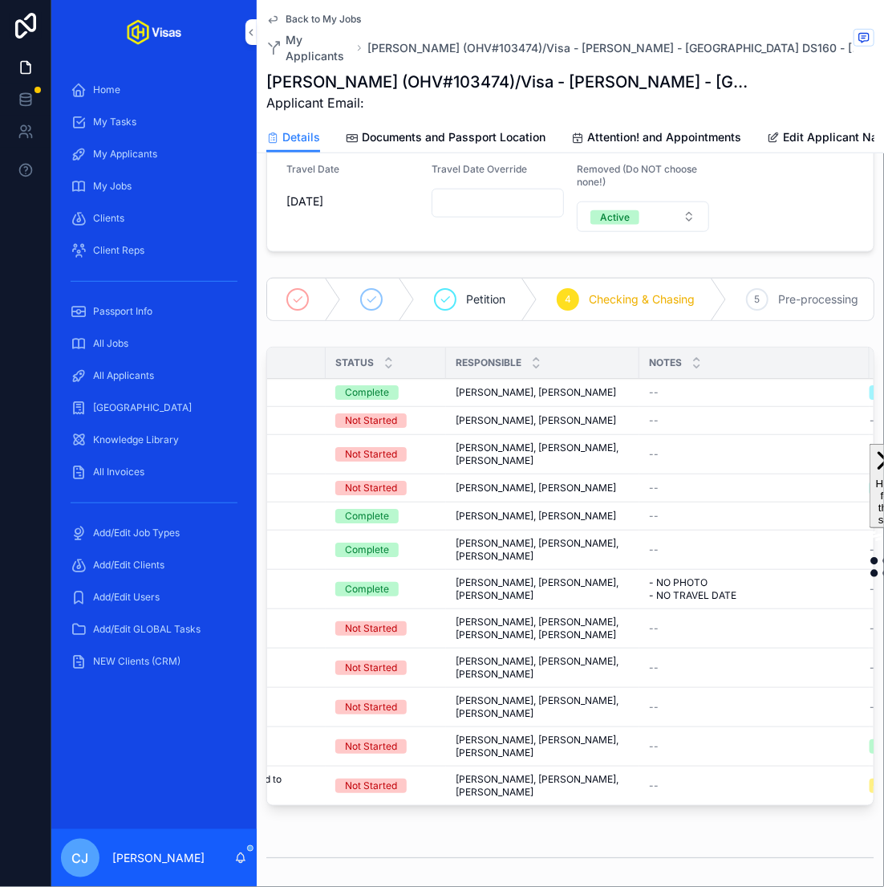
scroll to position [0, 236]
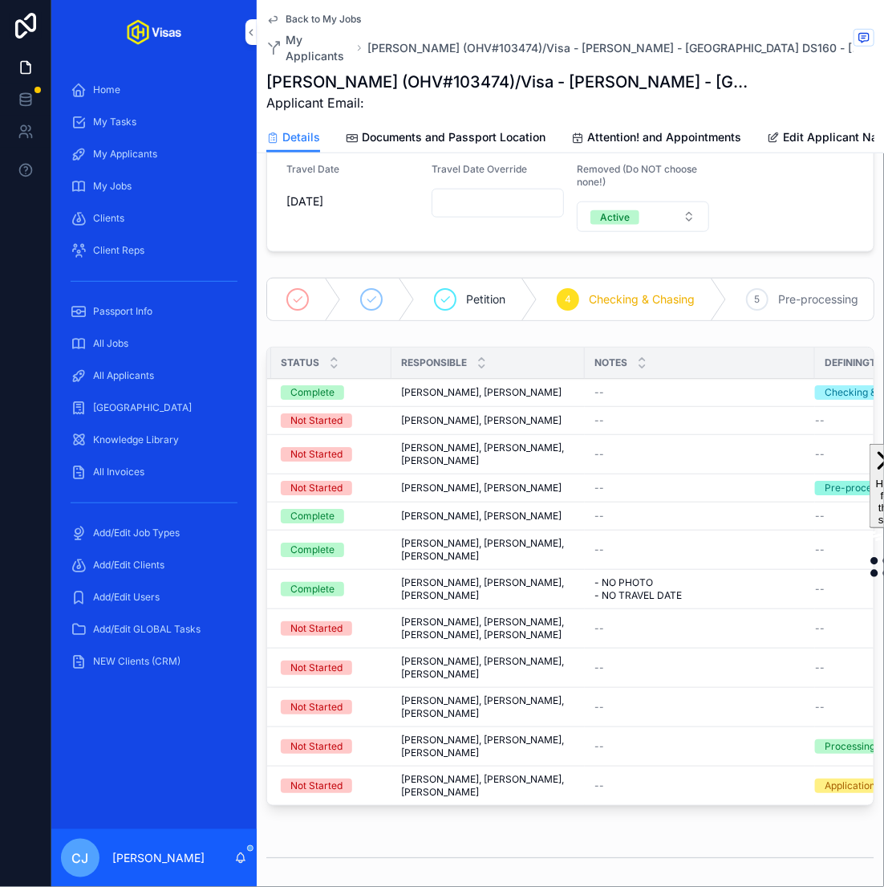
click at [495, 71] on h1 "Michael McGuire (OHV#103474)/Visa - Ed Sheeran - USA DS160 - Aug/25 (#1291)" at bounding box center [510, 82] width 488 height 22
copy h1 "103474"
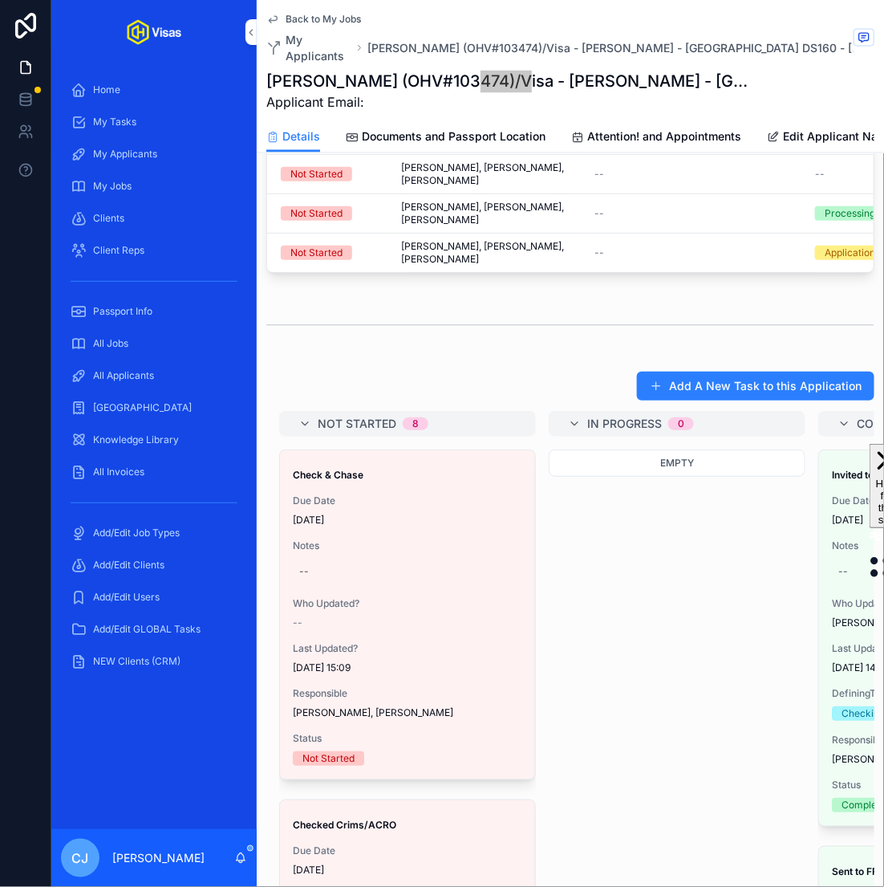
scroll to position [828, 0]
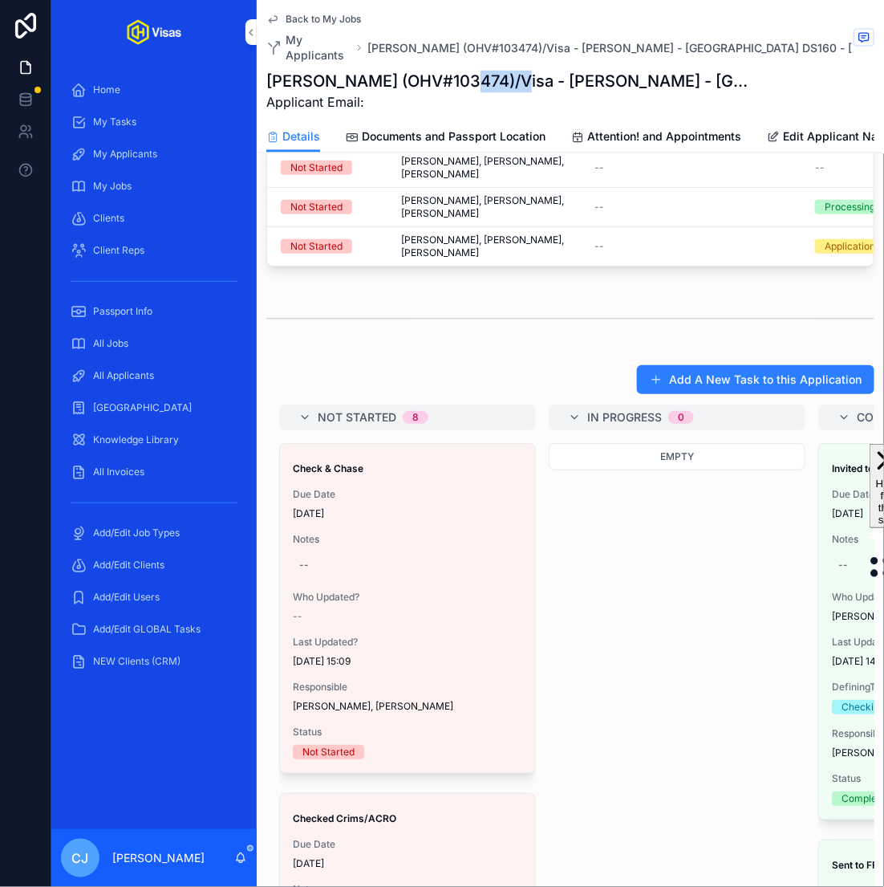
click at [306, 559] on div "--" at bounding box center [304, 565] width 10 height 13
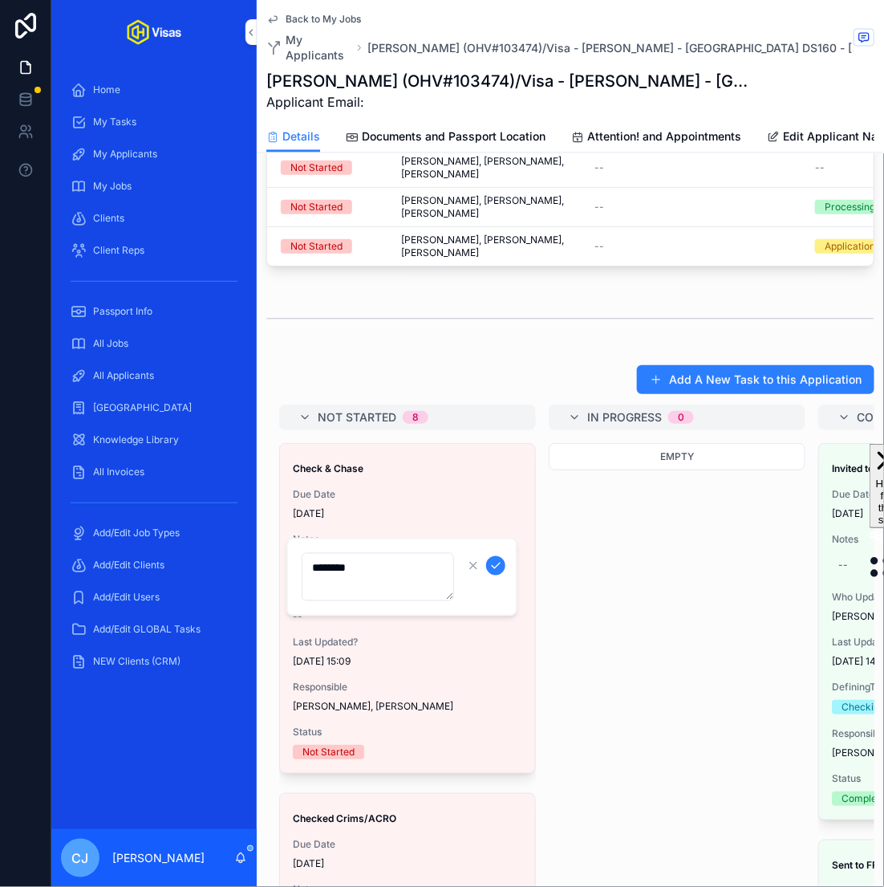
type textarea "********"
click at [497, 565] on icon "scrollable content" at bounding box center [495, 565] width 13 height 13
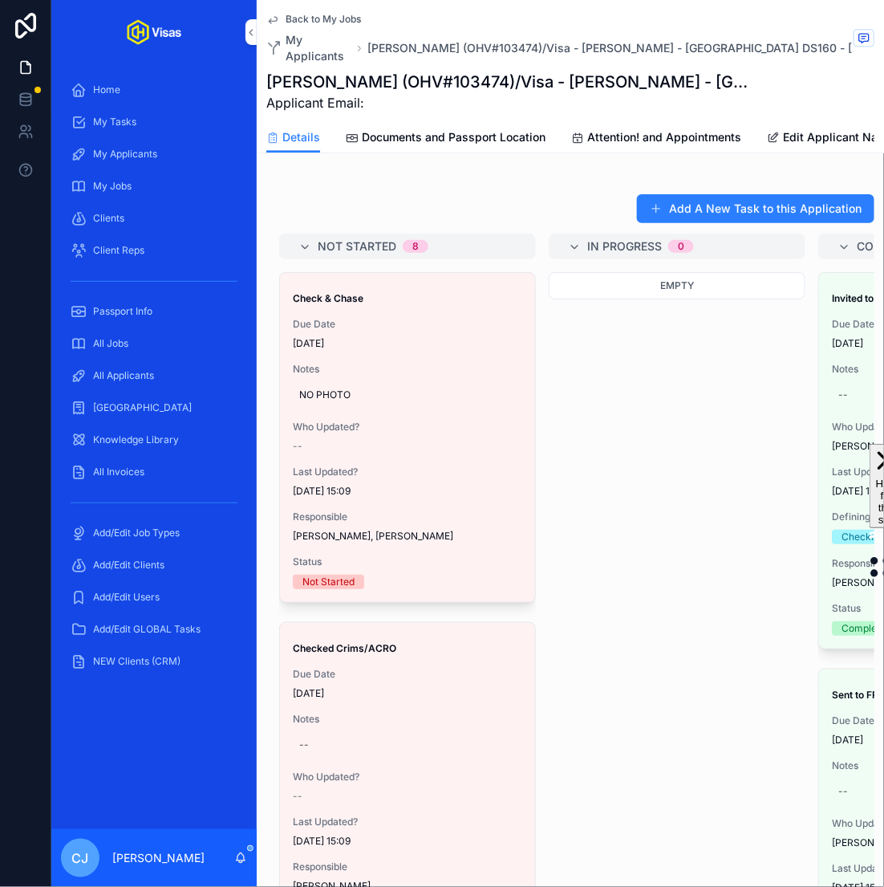
scroll to position [1098, 0]
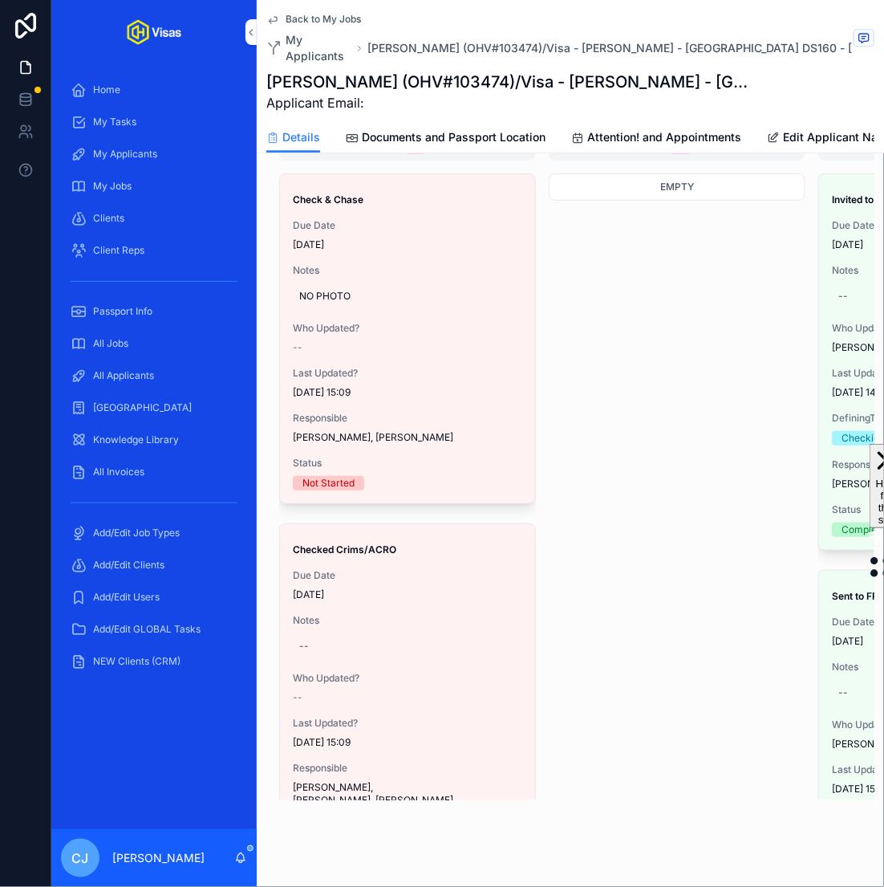
click at [549, 587] on div "Not Started 8 Check & Chase Due Date 13/08/2025 Notes NO PHOTO Who Updated? -- …" at bounding box center [570, 467] width 608 height 665
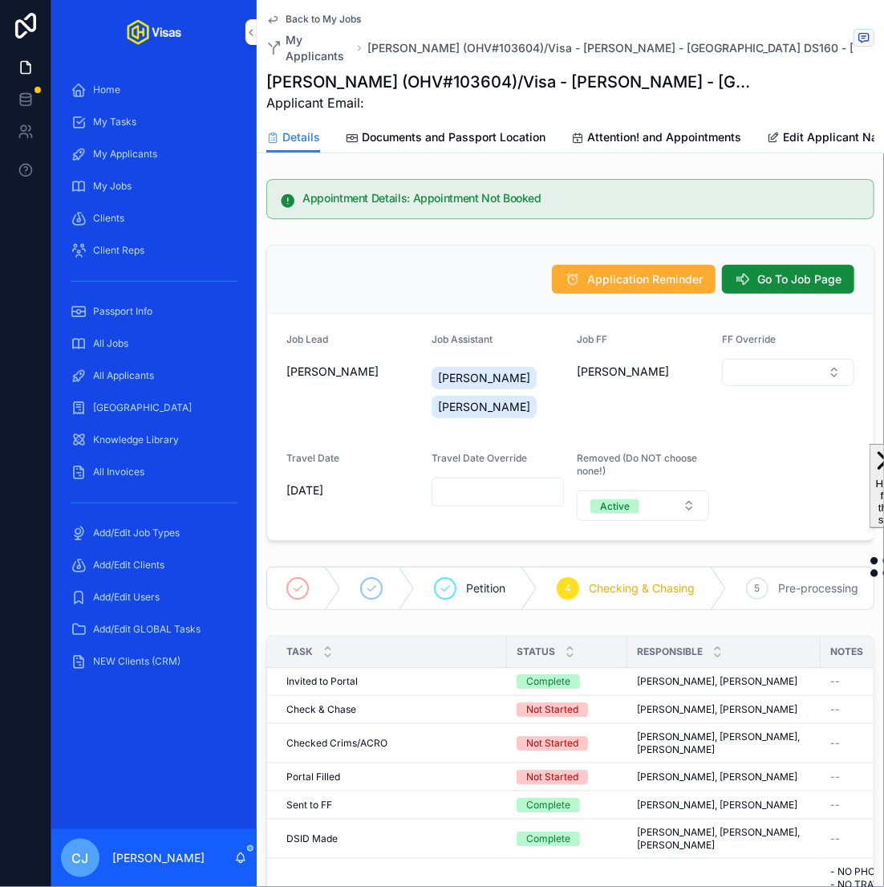
click at [444, 71] on h1 "[PERSON_NAME] (OHV#103604)/Visa - [PERSON_NAME] - [GEOGRAPHIC_DATA] DS160 - [DA…" at bounding box center [510, 82] width 488 height 22
copy h1 "103604"
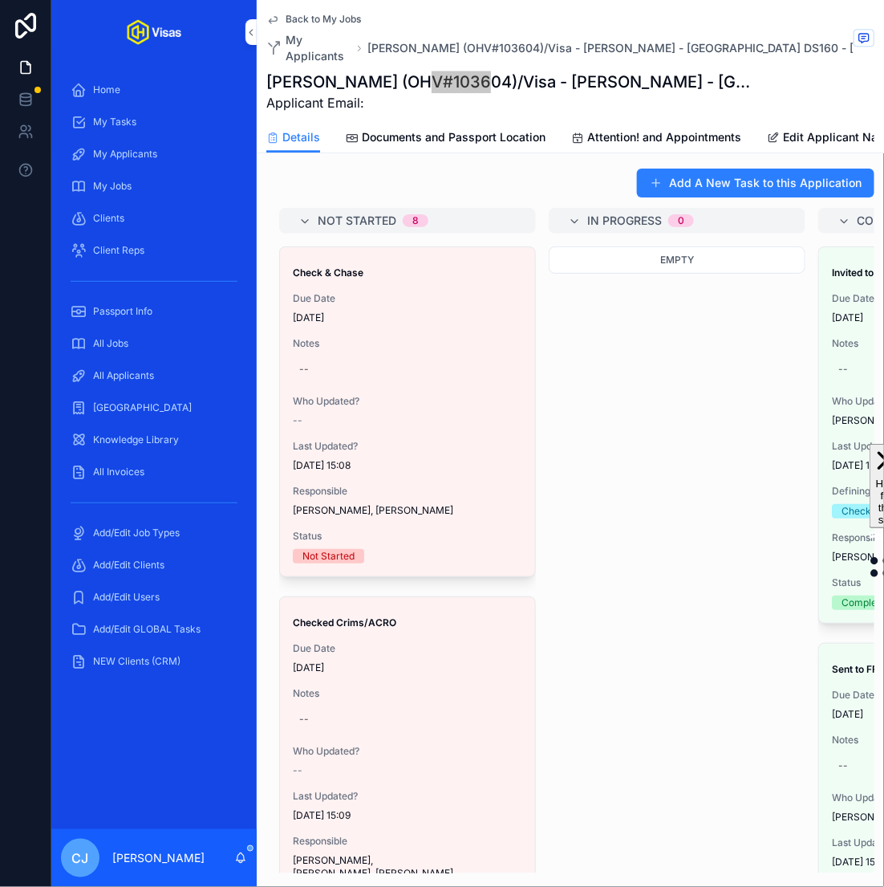
scroll to position [20, 0]
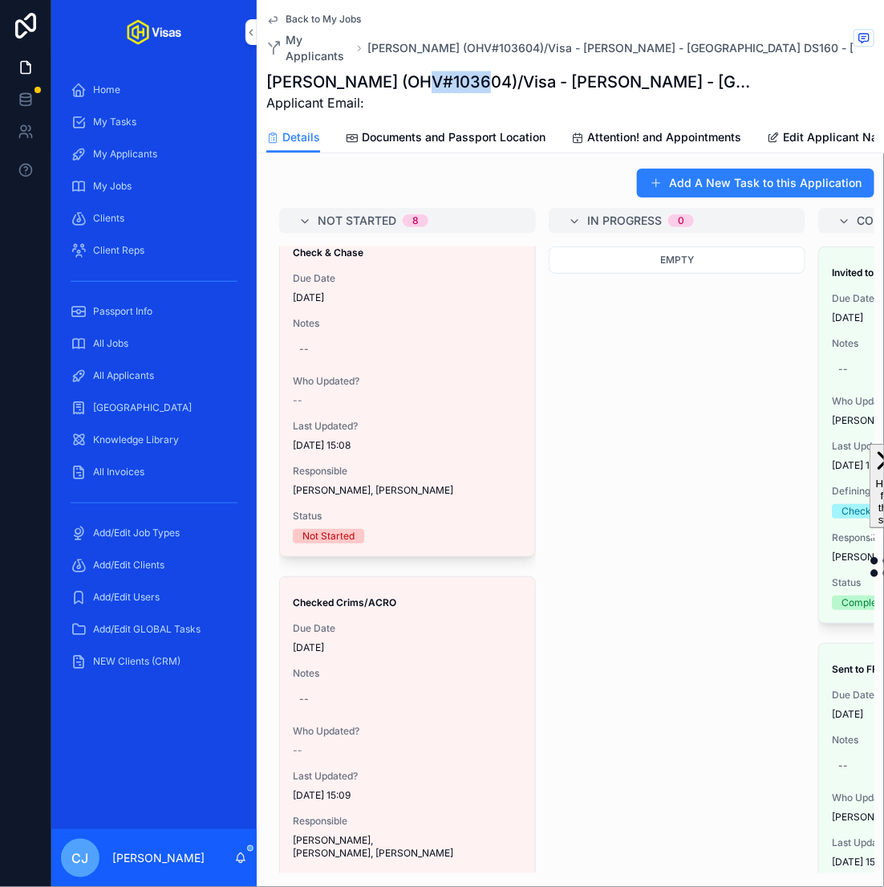
click at [328, 336] on div "--" at bounding box center [407, 349] width 229 height 26
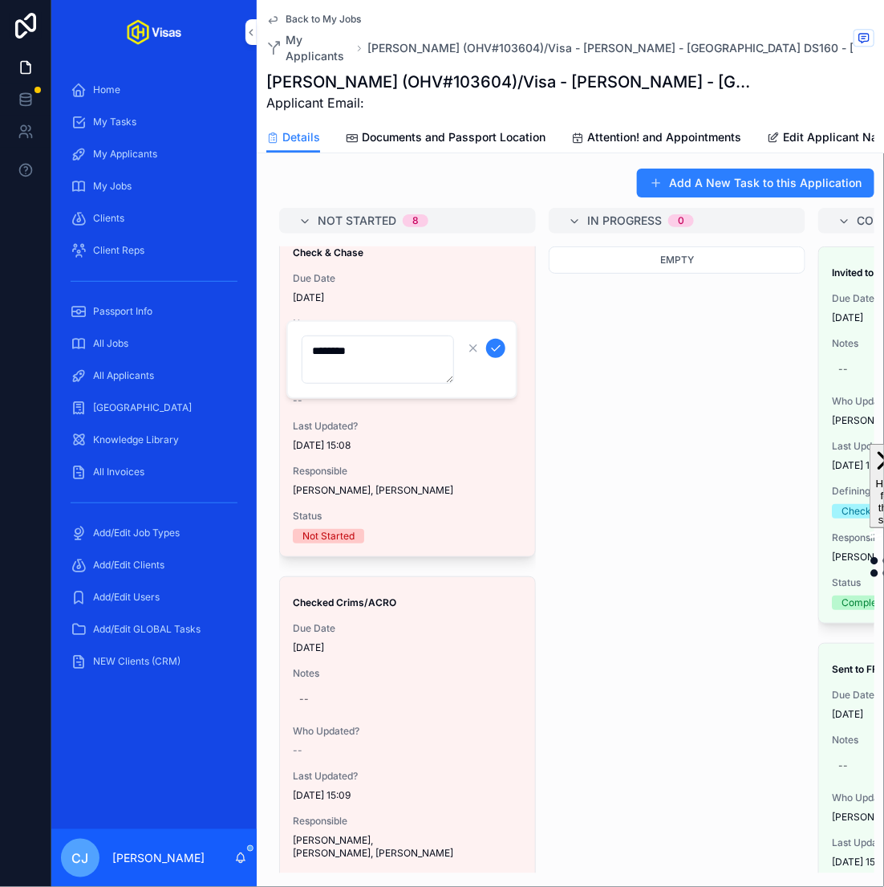
type textarea "********"
click at [497, 349] on icon "scrollable content" at bounding box center [495, 348] width 13 height 13
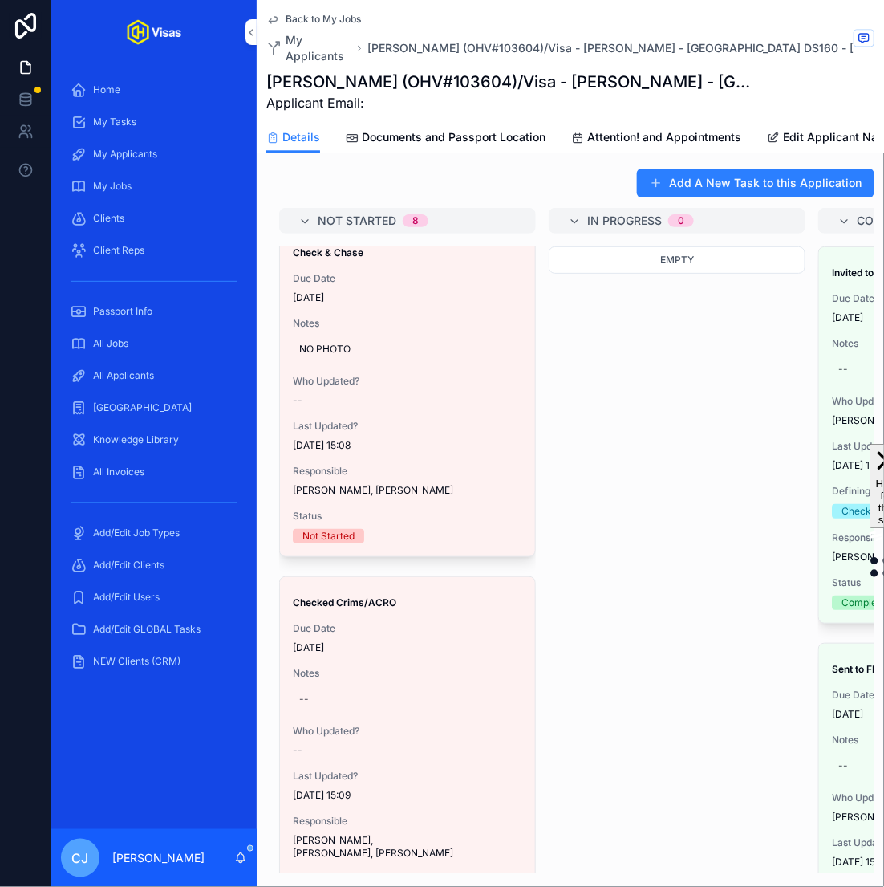
scroll to position [202, 0]
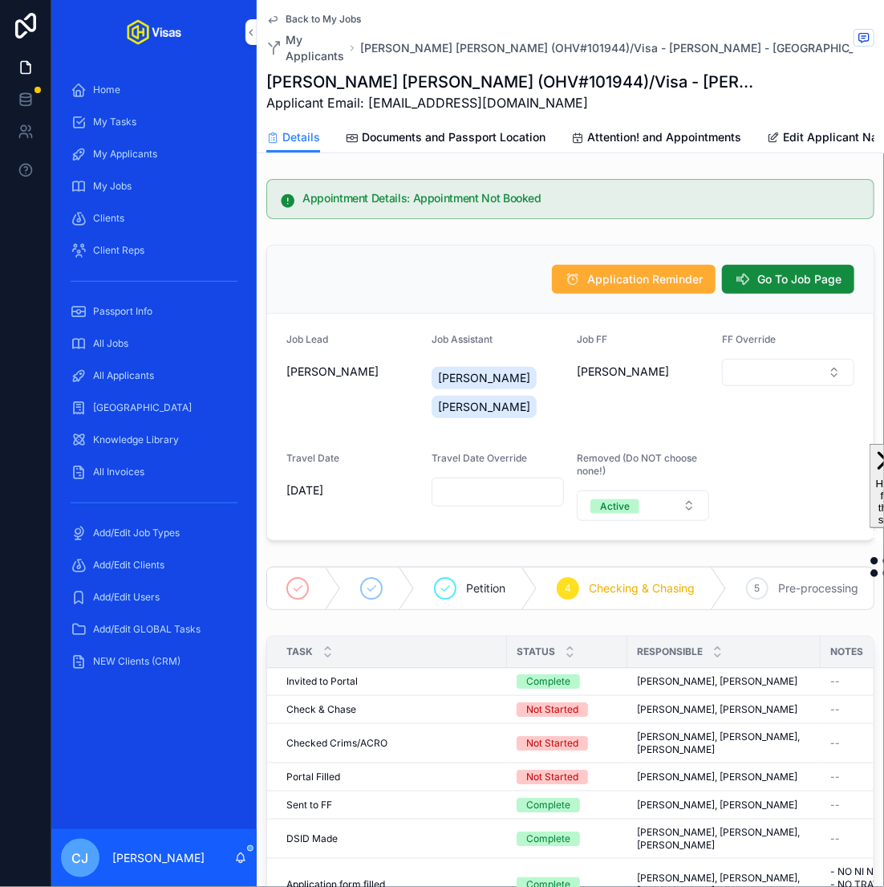
click at [455, 71] on h1 "[PERSON_NAME] [PERSON_NAME] (OHV#101944)/Visa - [PERSON_NAME] - [GEOGRAPHIC_DAT…" at bounding box center [510, 82] width 488 height 22
copy h1 "101944"
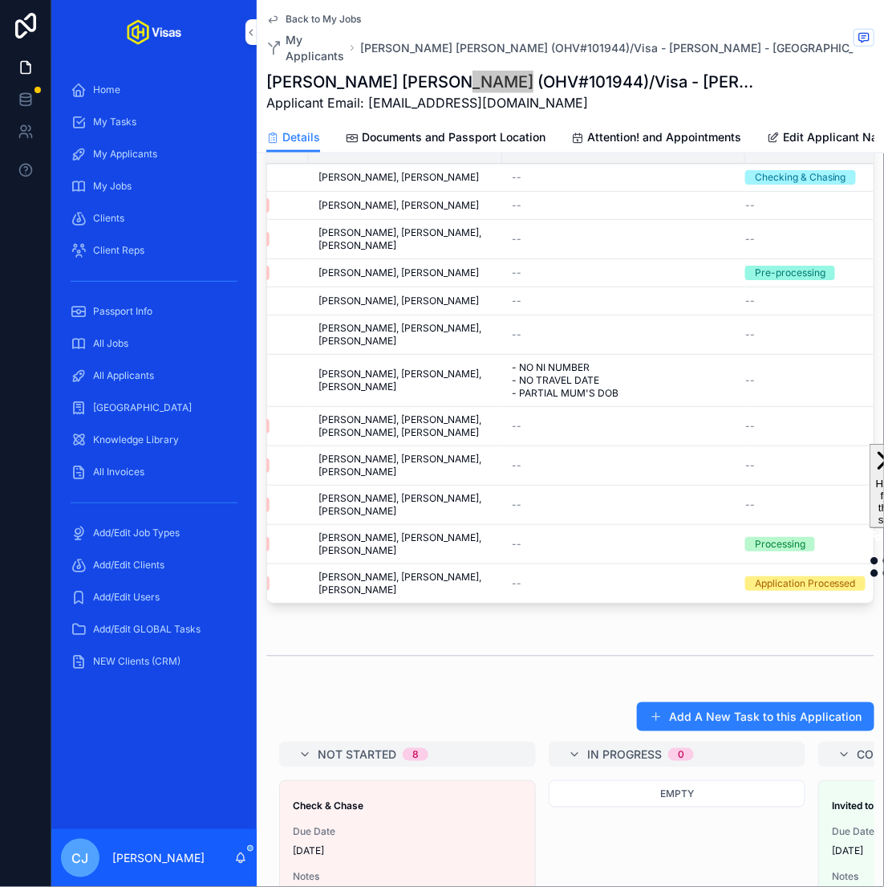
scroll to position [834, 0]
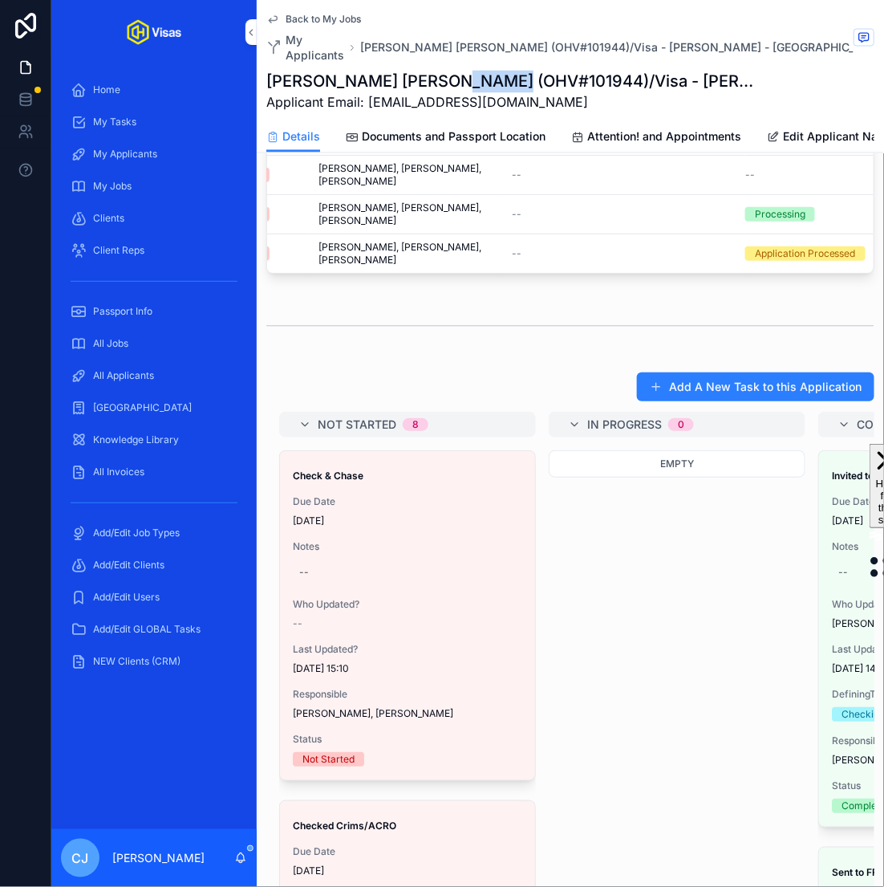
click at [304, 566] on div "--" at bounding box center [304, 572] width 10 height 13
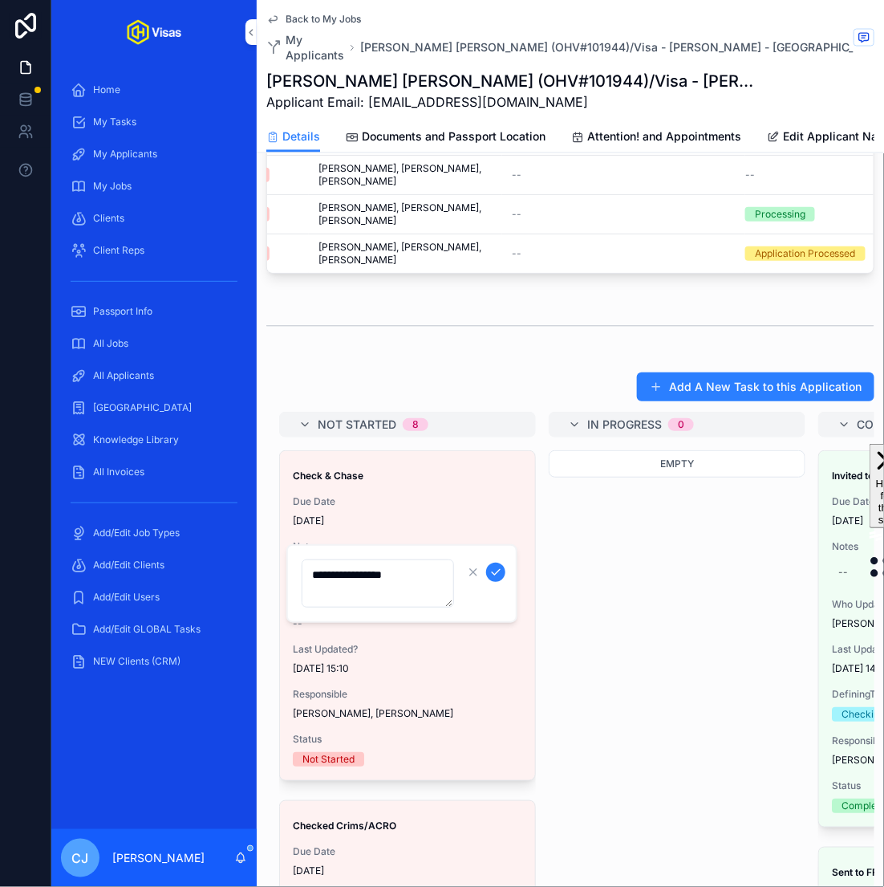
type textarea "**********"
click at [497, 574] on icon "scrollable content" at bounding box center [495, 572] width 13 height 13
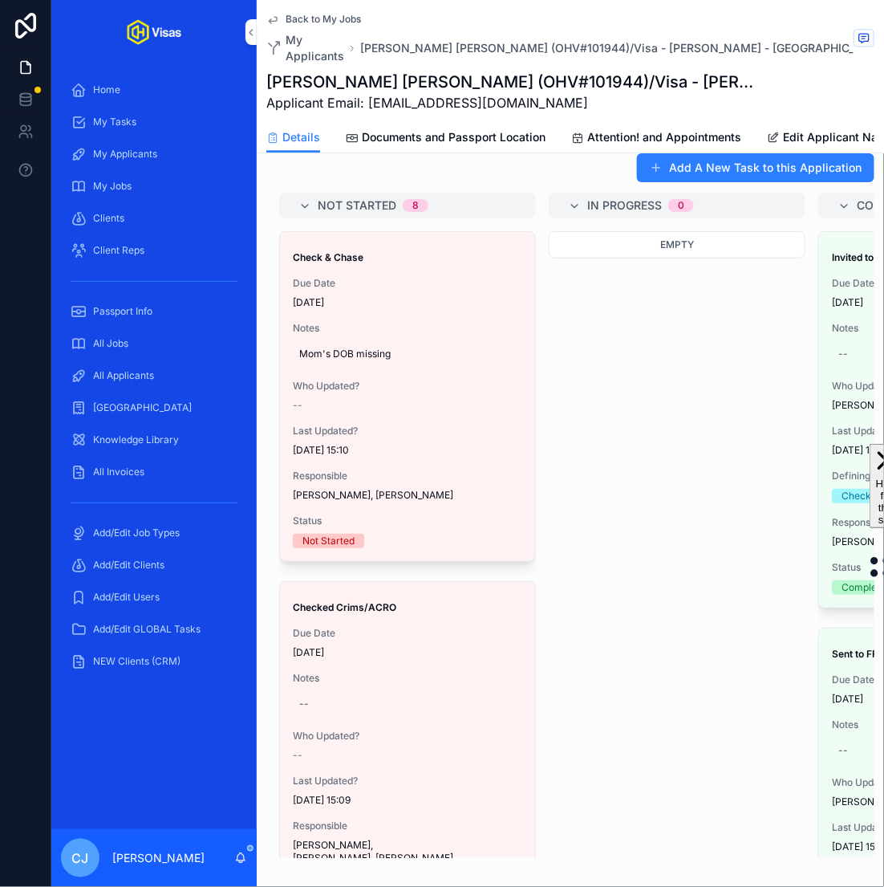
scroll to position [1110, 0]
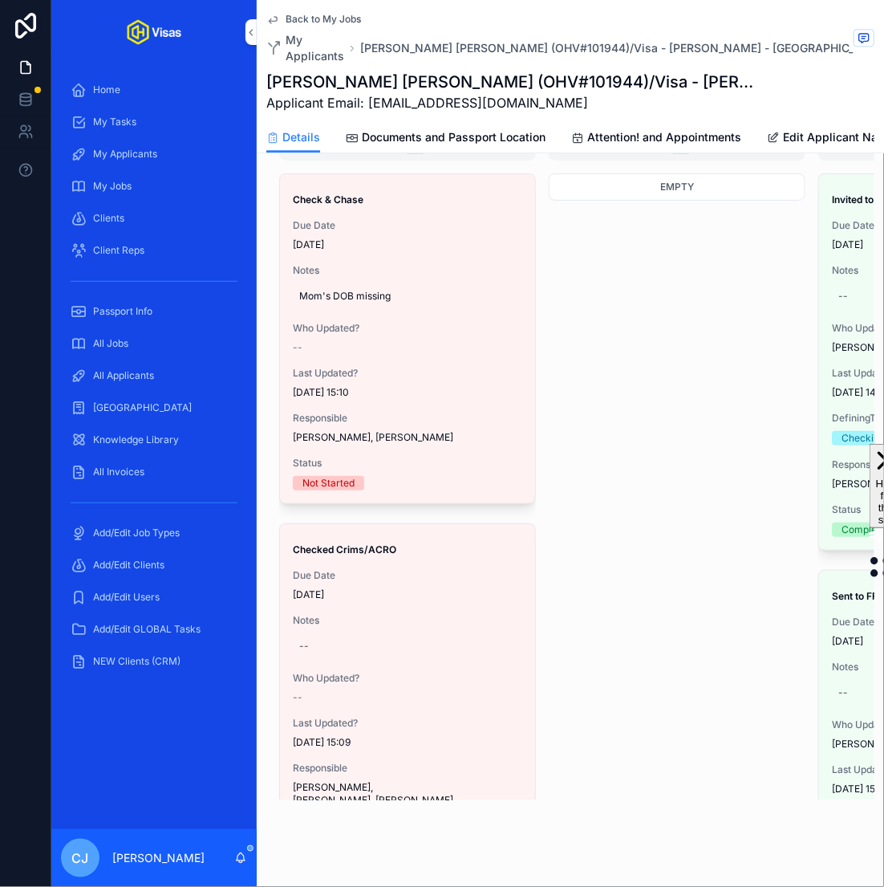
click at [572, 608] on div "Not Started 8 Check & Chase Due Date [DATE] Notes Mom's DOB missing Who Updated…" at bounding box center [570, 467] width 608 height 665
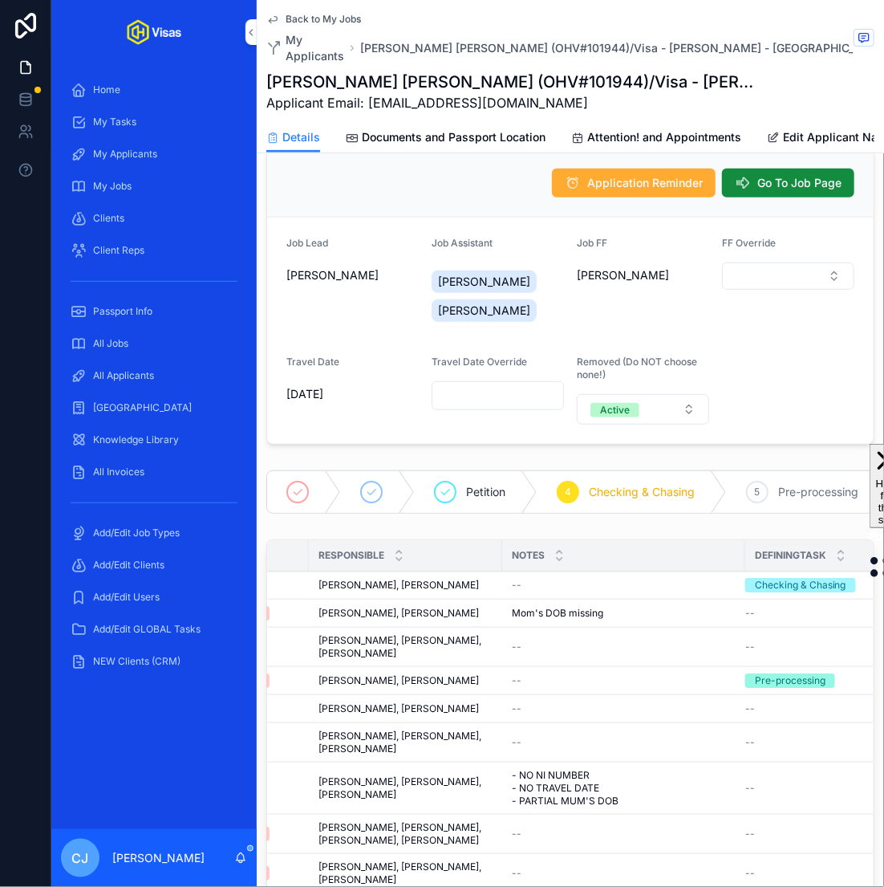
scroll to position [0, 0]
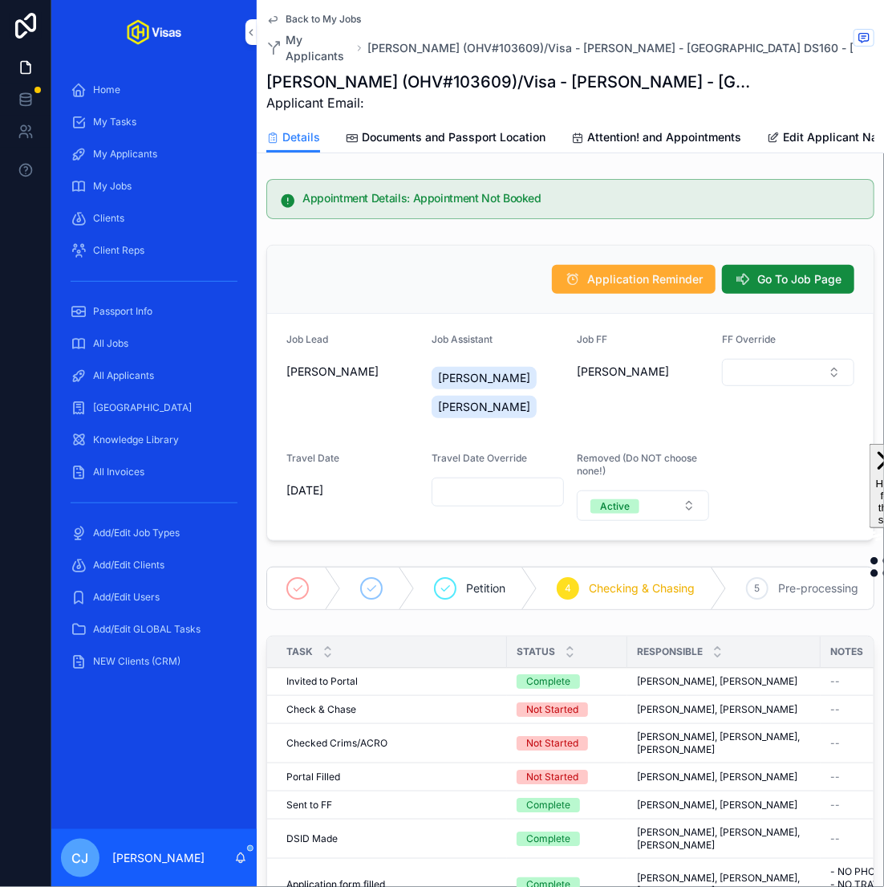
click at [458, 71] on h1 "[PERSON_NAME] (OHV#103609)/Visa - [PERSON_NAME] - [GEOGRAPHIC_DATA] DS160 - [DA…" at bounding box center [510, 82] width 488 height 22
copy h1 "103609"
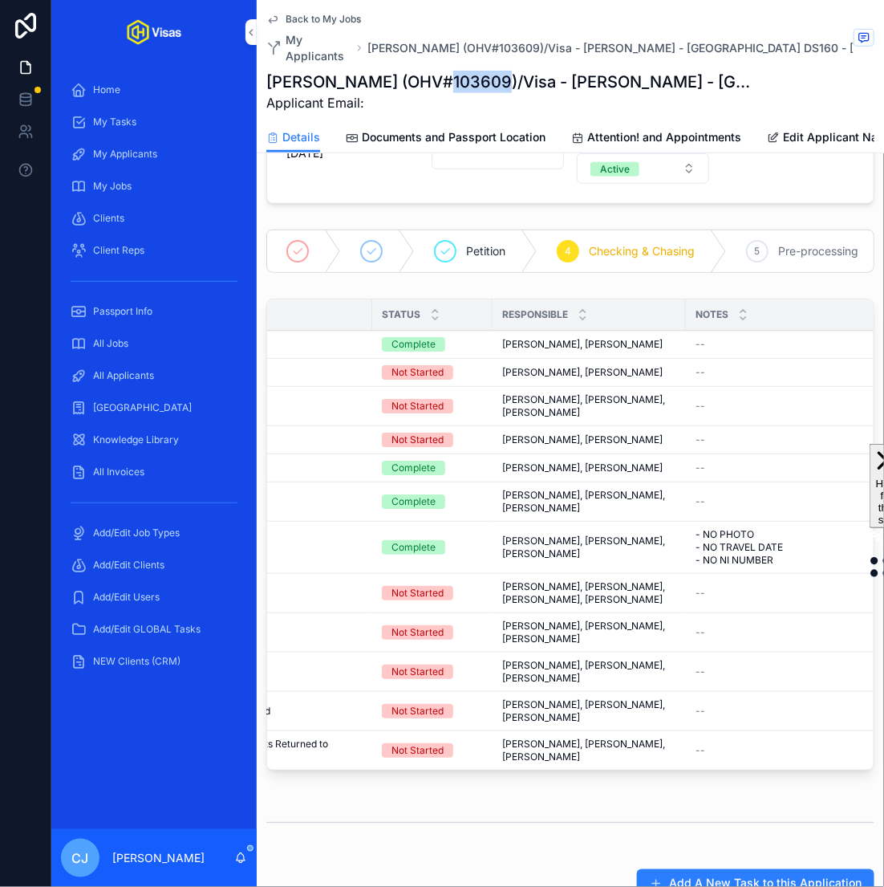
scroll to position [0, 249]
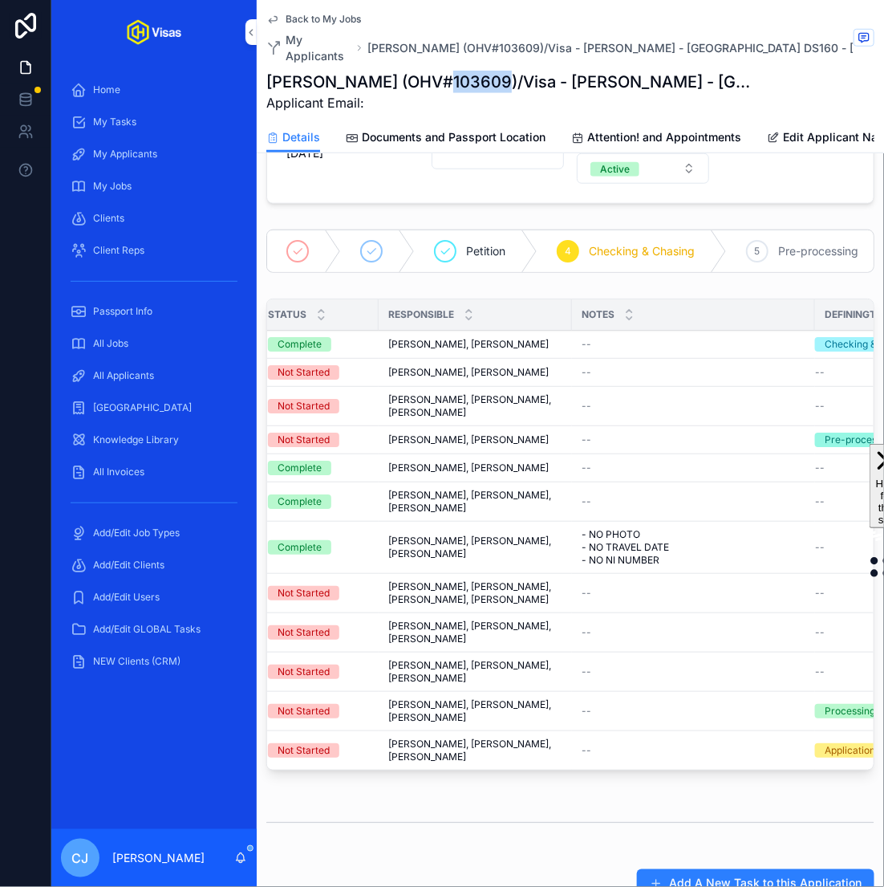
click at [686, 495] on div "--" at bounding box center [694, 501] width 224 height 13
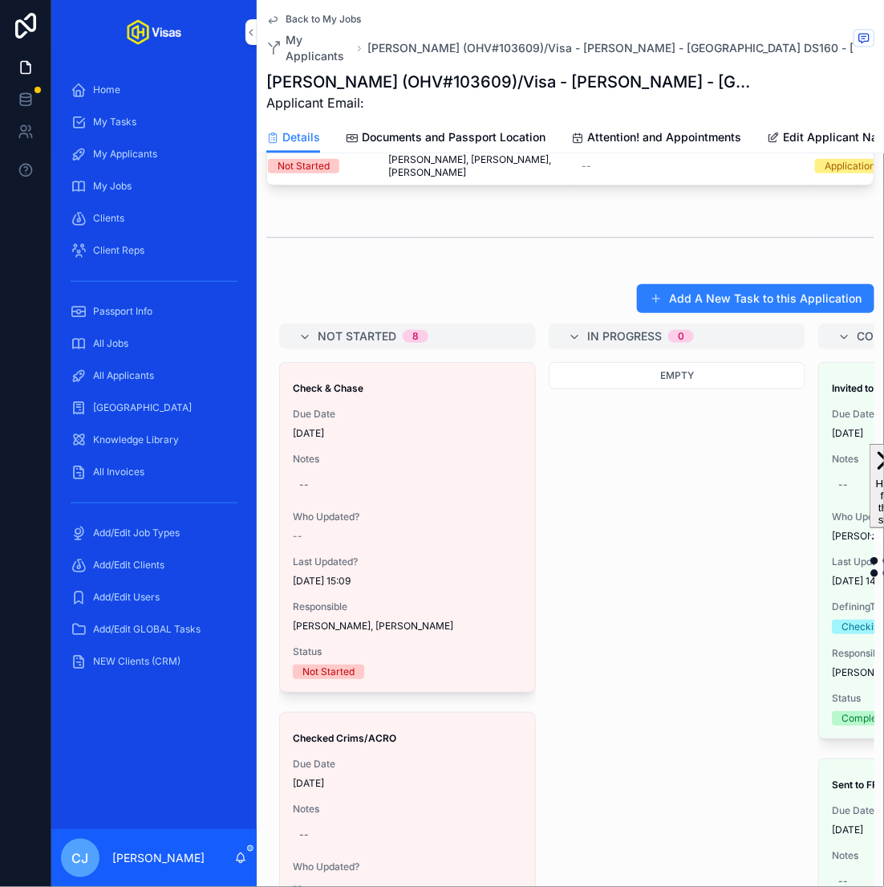
scroll to position [982, 0]
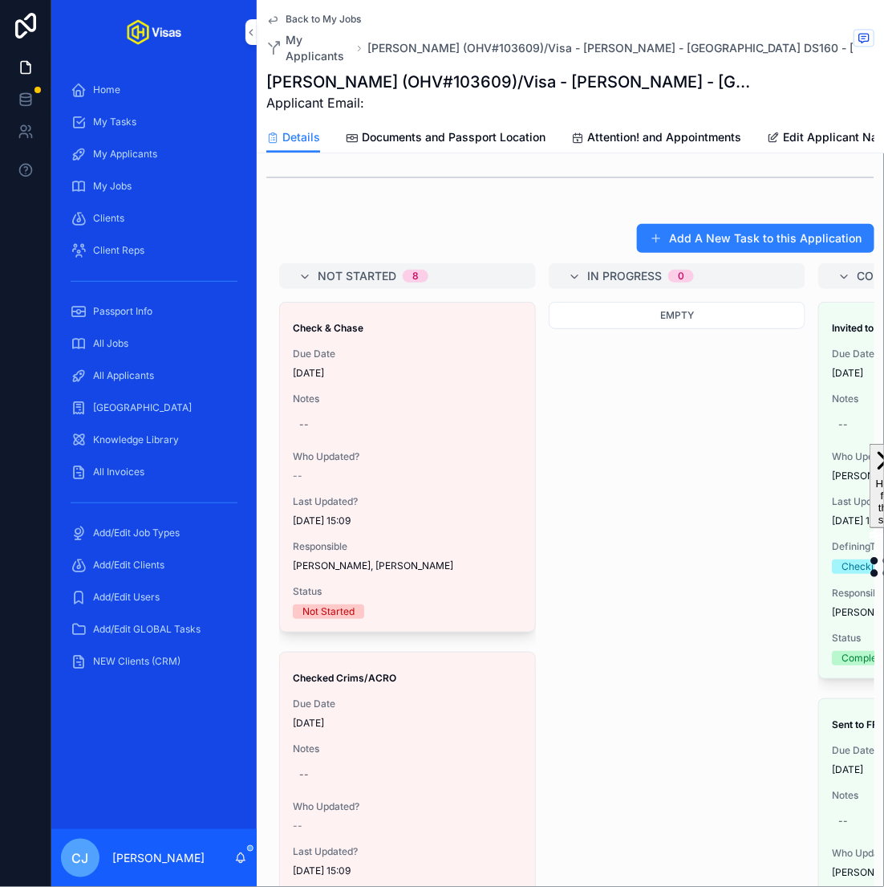
click at [339, 392] on div "Notes --" at bounding box center [407, 414] width 229 height 45
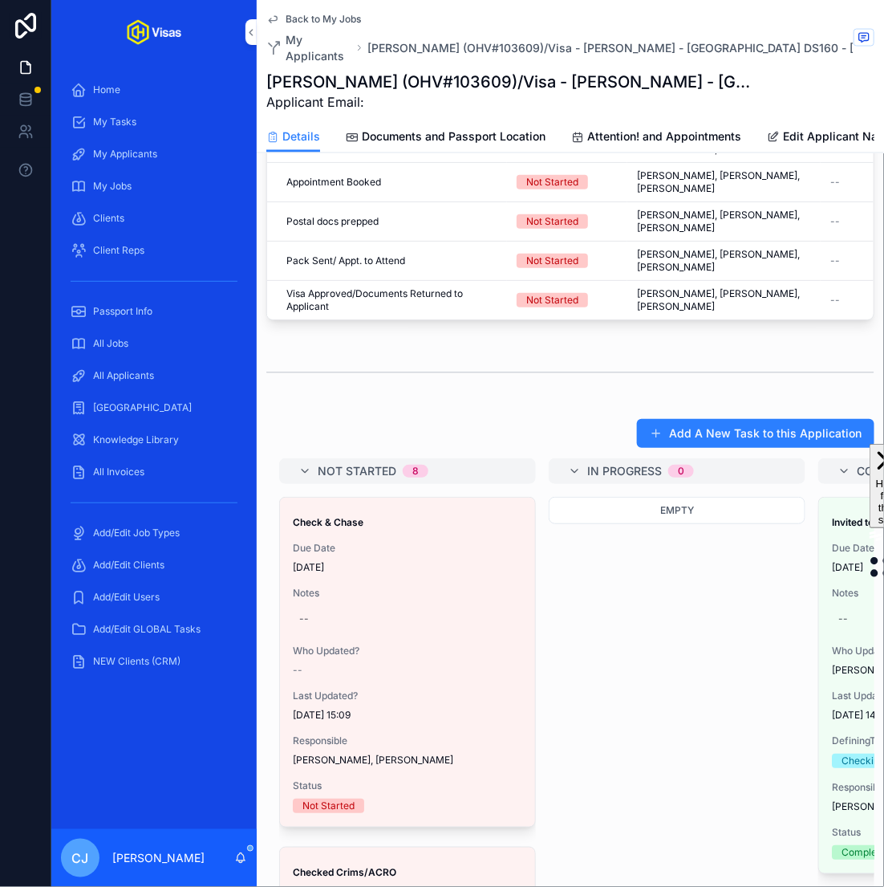
scroll to position [15, 0]
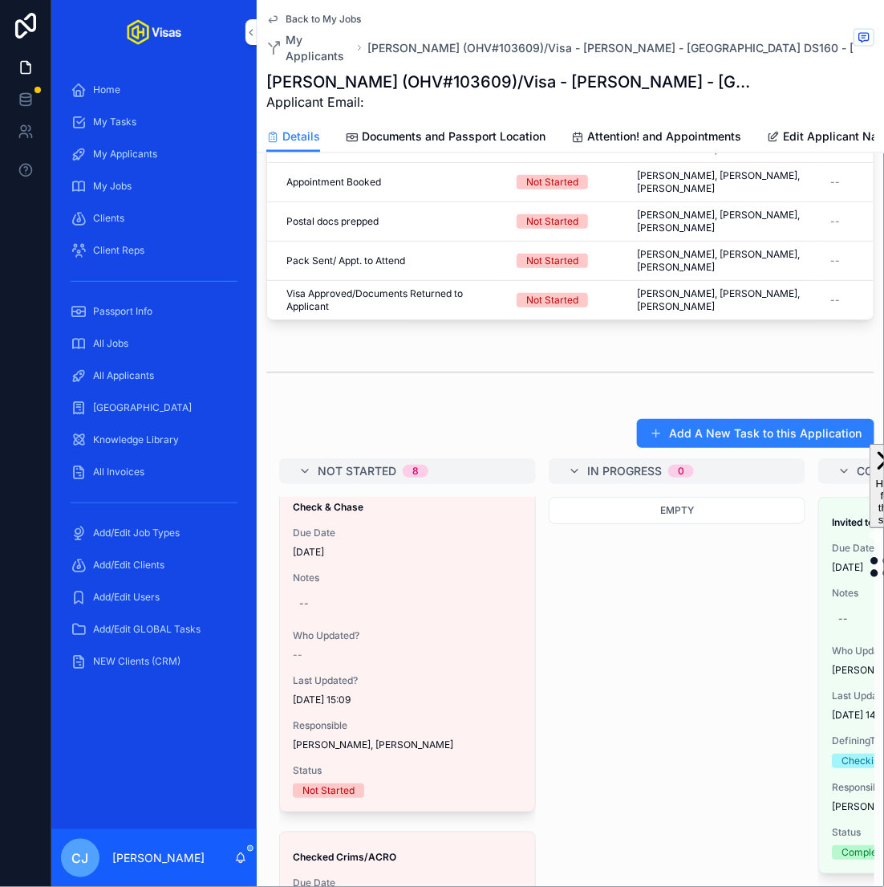
click at [308, 591] on div "--" at bounding box center [407, 604] width 229 height 26
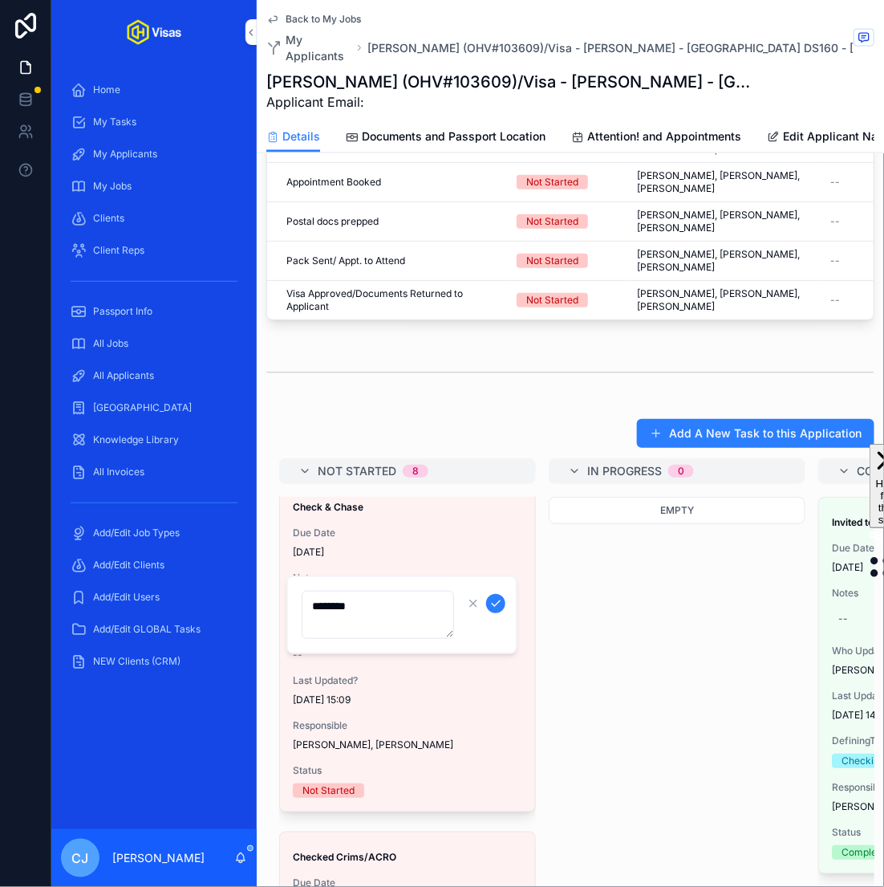
type textarea "********"
click at [494, 603] on icon "scrollable content" at bounding box center [495, 603] width 13 height 13
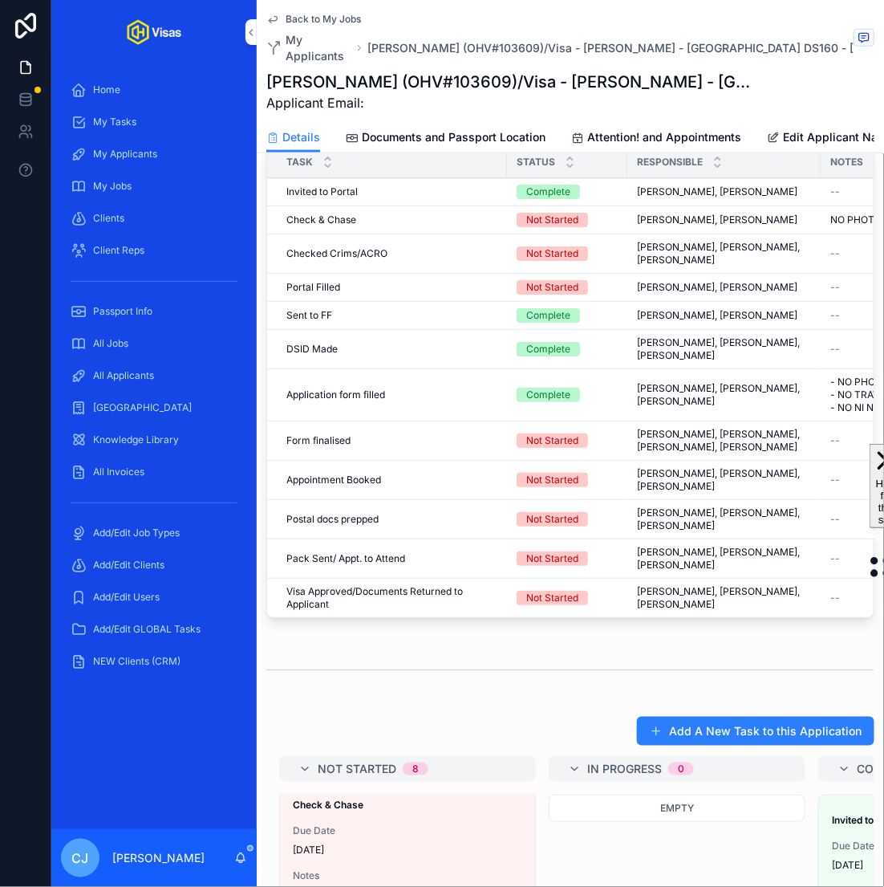
scroll to position [0, 0]
